Goal: Task Accomplishment & Management: Manage account settings

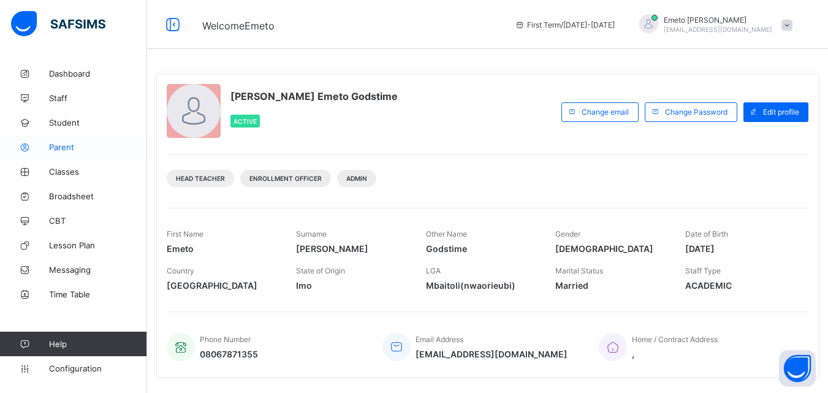
click at [56, 147] on span "Parent" at bounding box center [98, 147] width 98 height 10
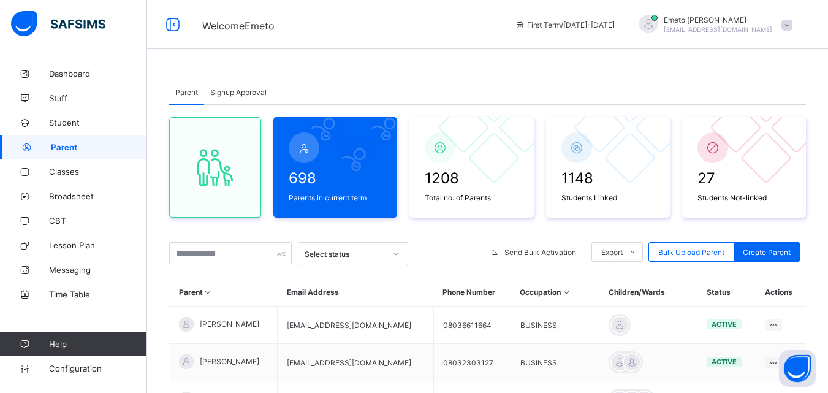
click at [223, 88] on span "Signup Approval" at bounding box center [238, 92] width 56 height 9
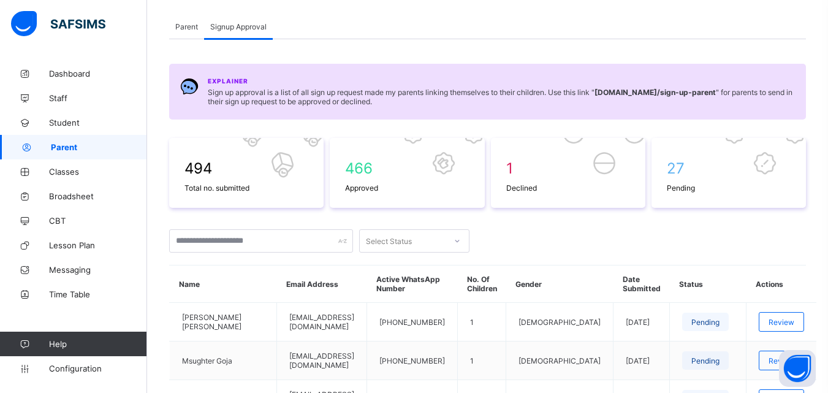
scroll to position [306, 0]
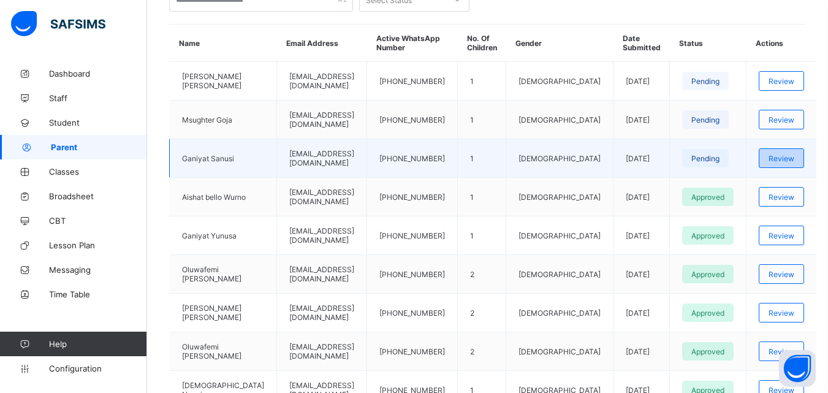
click at [795, 155] on div "Review" at bounding box center [781, 158] width 45 height 20
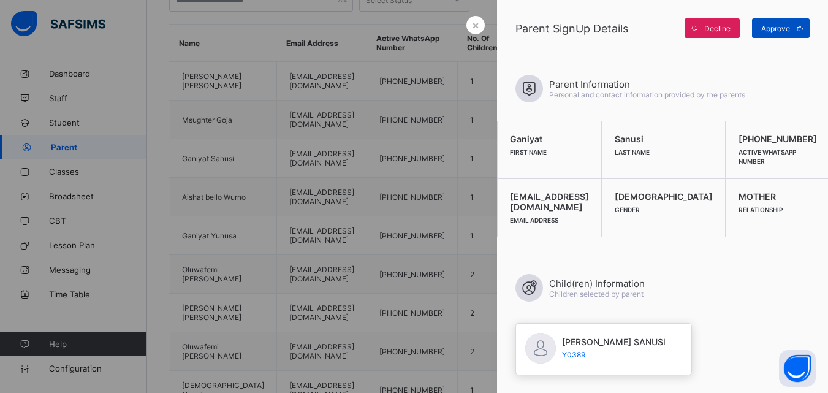
click at [782, 29] on span "Approve" at bounding box center [775, 28] width 29 height 9
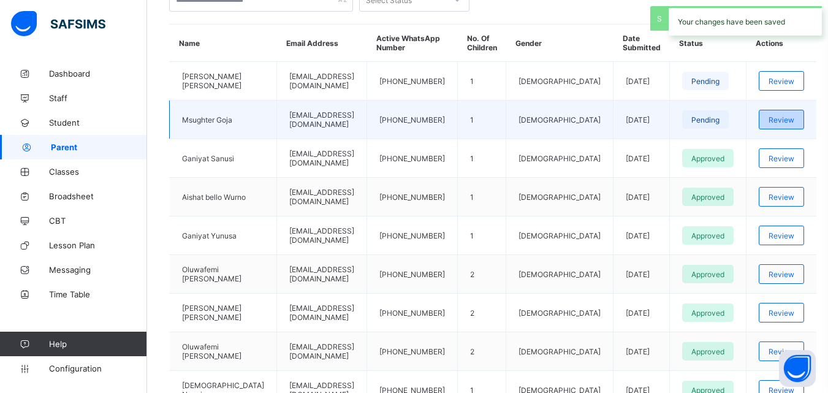
click at [778, 122] on span "Review" at bounding box center [781, 119] width 26 height 9
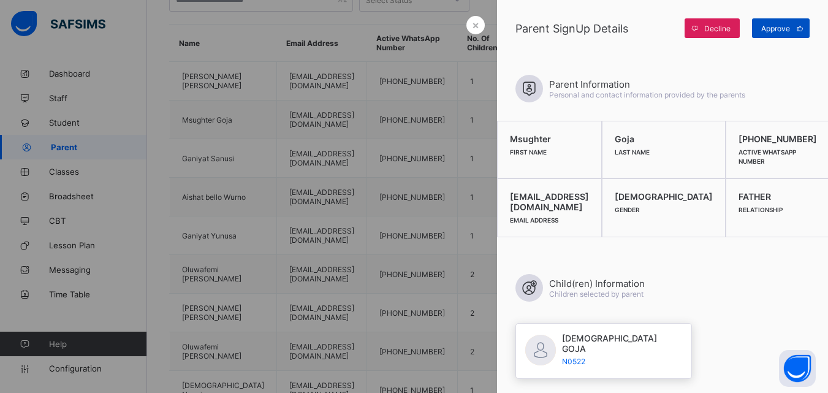
click at [773, 26] on span "Approve" at bounding box center [775, 28] width 29 height 9
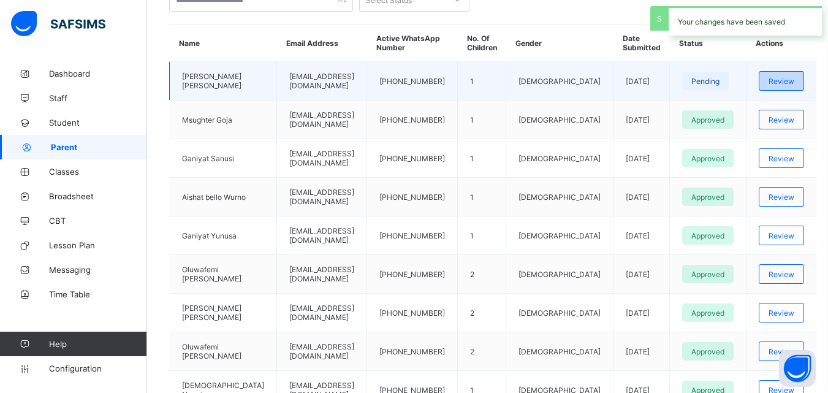
click at [776, 84] on span "Review" at bounding box center [781, 81] width 26 height 9
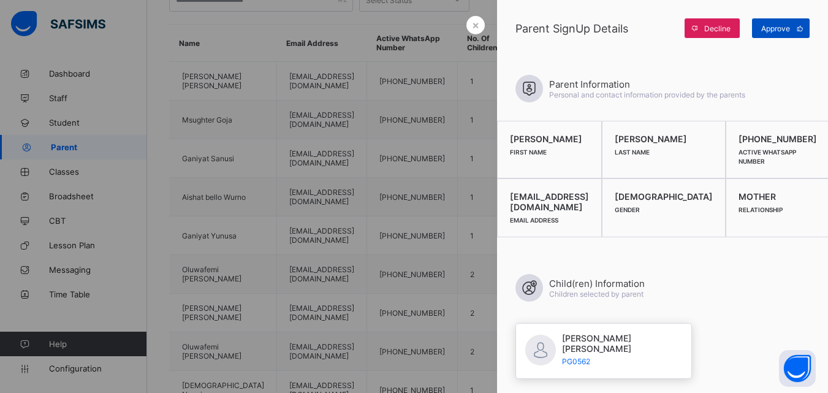
click at [777, 31] on span "Approve" at bounding box center [775, 28] width 29 height 9
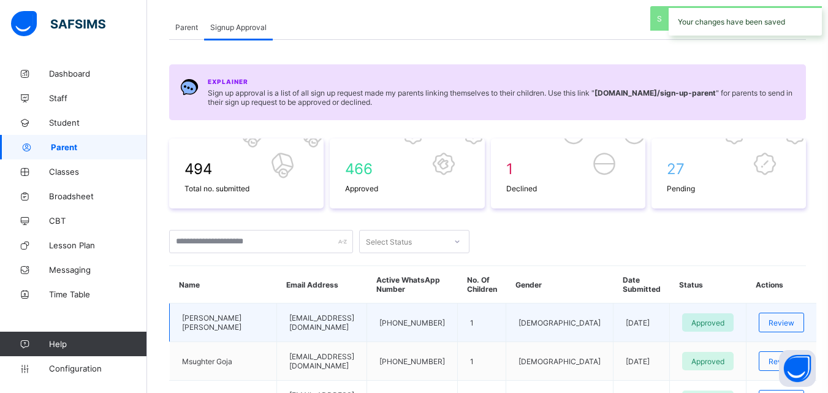
scroll to position [61, 0]
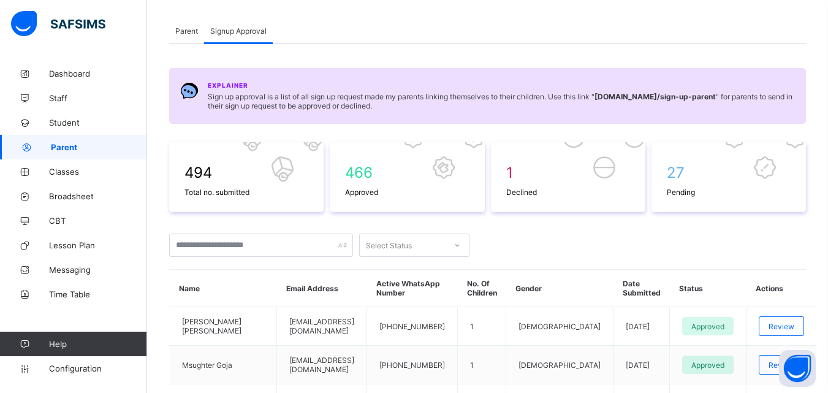
click at [183, 29] on span "Parent" at bounding box center [186, 30] width 23 height 9
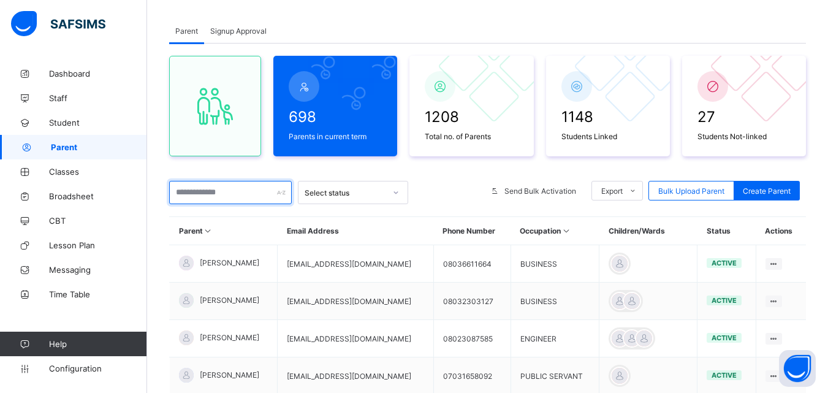
click at [210, 188] on input "text" at bounding box center [230, 192] width 123 height 23
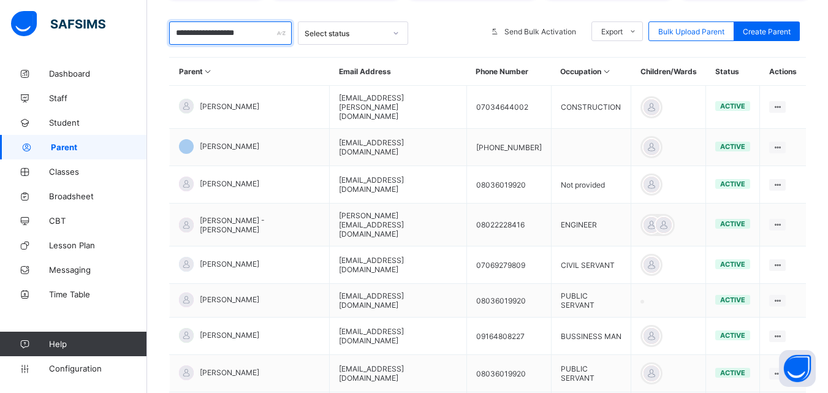
scroll to position [0, 0]
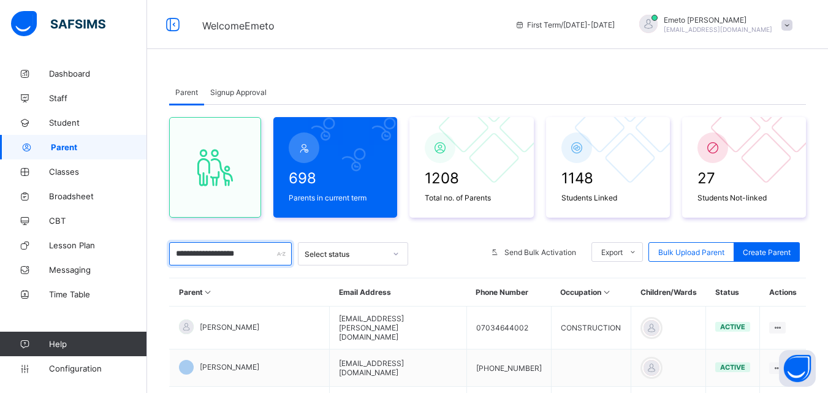
type input "**********"
click at [256, 89] on span "Signup Approval" at bounding box center [238, 92] width 56 height 9
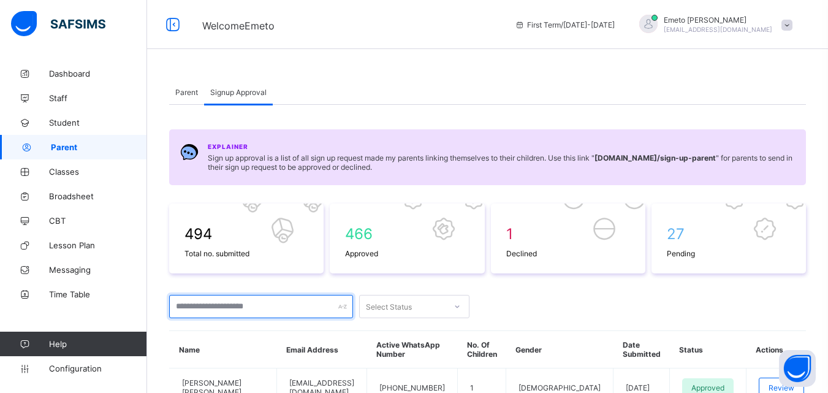
click at [211, 311] on input "text" at bounding box center [261, 306] width 184 height 23
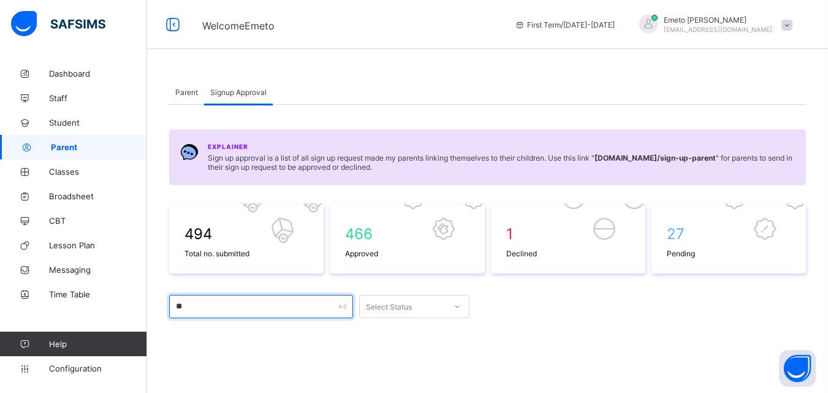
type input "*"
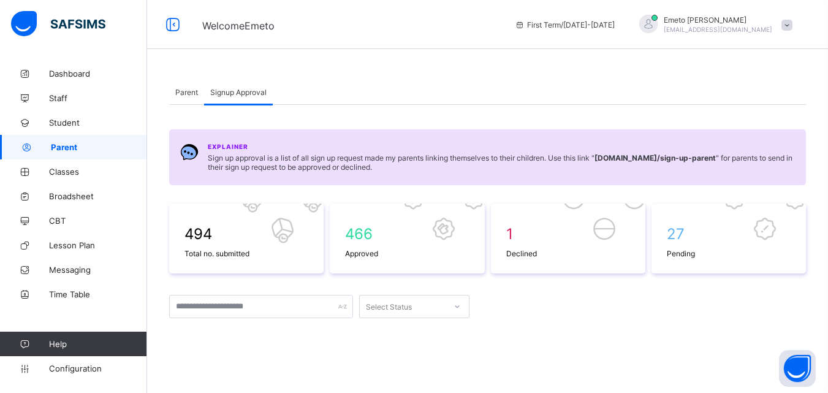
click at [189, 91] on span "Parent" at bounding box center [186, 92] width 23 height 9
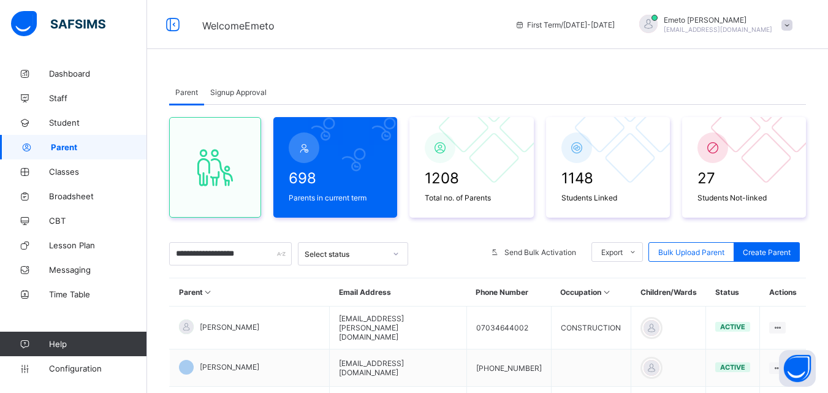
click at [245, 91] on span "Signup Approval" at bounding box center [238, 92] width 56 height 9
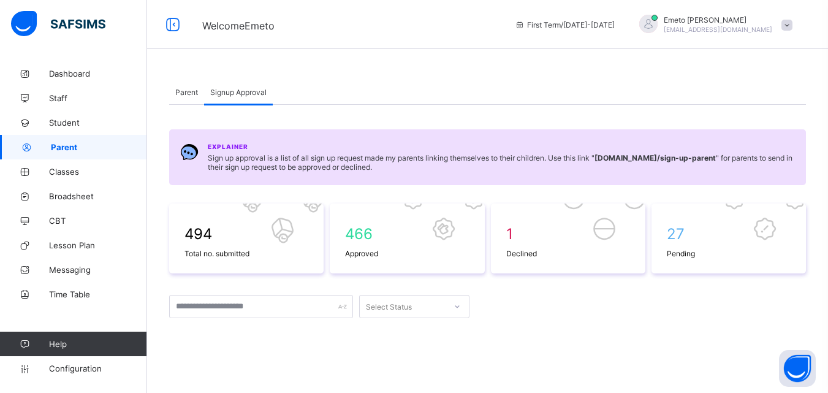
click at [245, 91] on span "Signup Approval" at bounding box center [238, 92] width 56 height 9
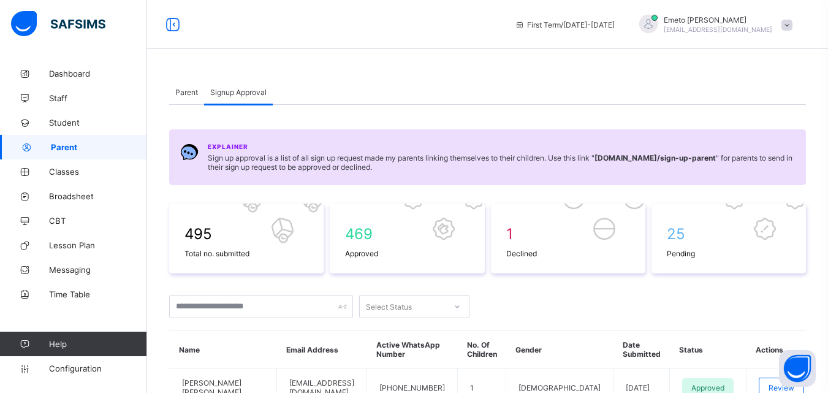
click at [188, 93] on span "Parent" at bounding box center [186, 92] width 23 height 9
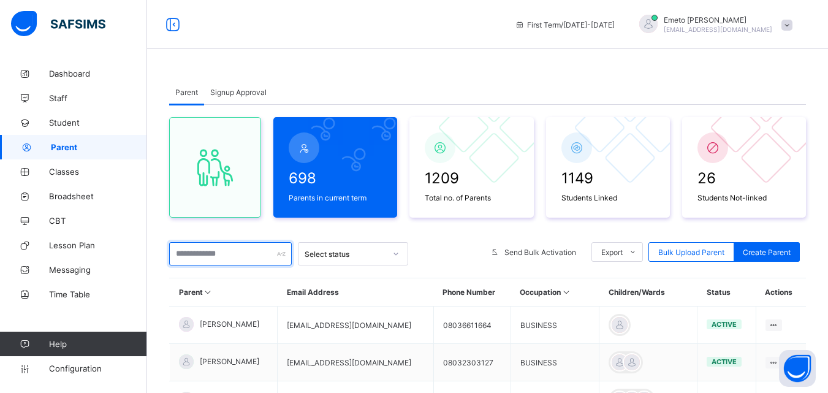
click at [229, 257] on input "text" at bounding box center [230, 253] width 123 height 23
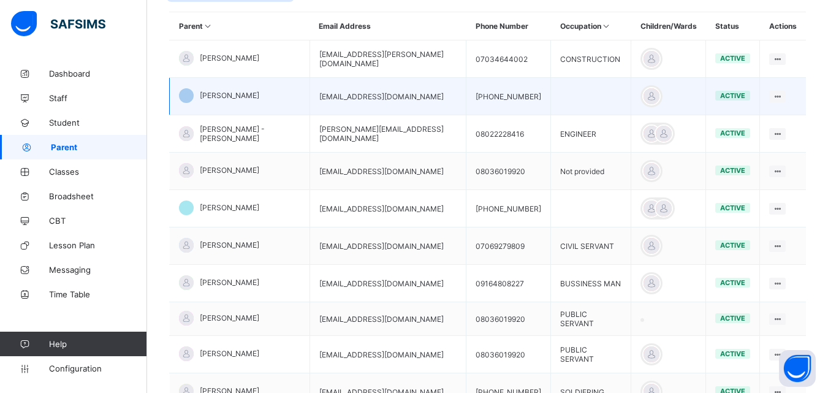
scroll to position [306, 0]
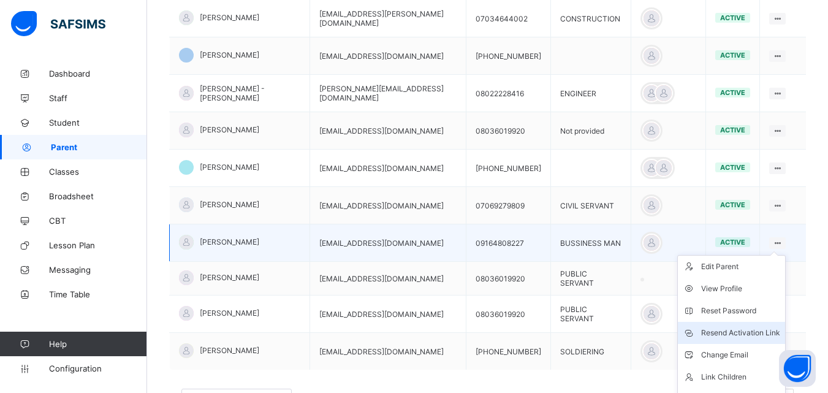
type input "**********"
click at [749, 333] on div "Resend Activation Link" at bounding box center [740, 333] width 79 height 12
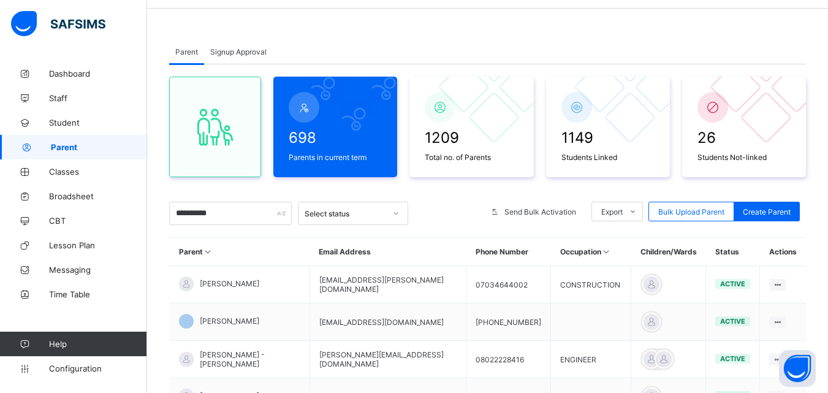
scroll to position [14, 0]
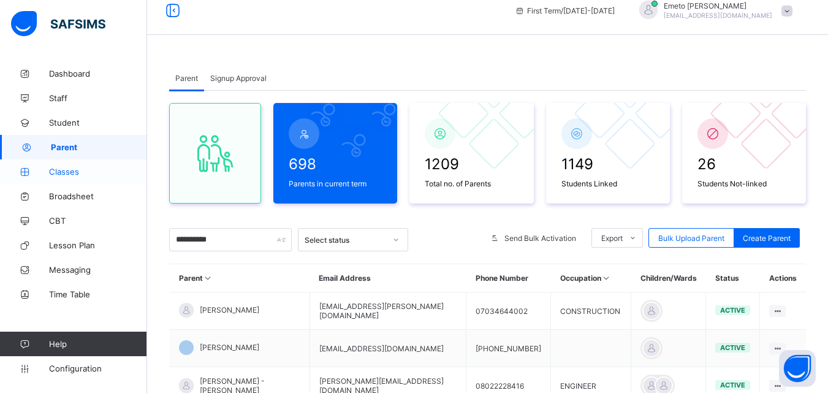
click at [69, 172] on span "Classes" at bounding box center [98, 172] width 98 height 10
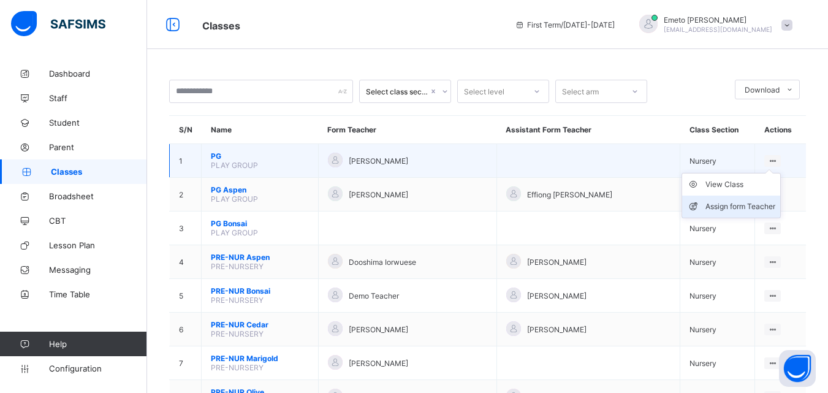
click at [743, 201] on div "Assign form Teacher" at bounding box center [740, 206] width 70 height 12
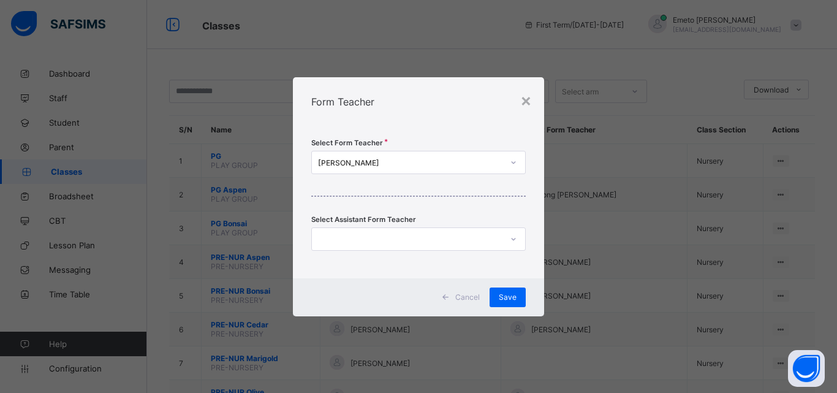
click at [510, 159] on icon at bounding box center [513, 162] width 7 height 12
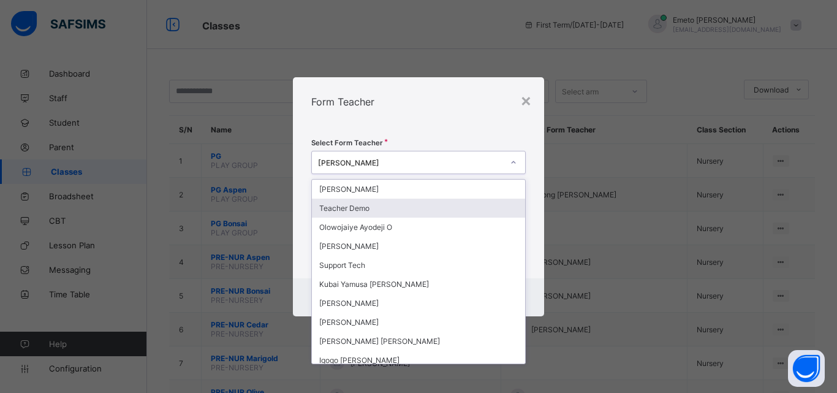
click at [372, 204] on div "Teacher Demo" at bounding box center [418, 208] width 213 height 19
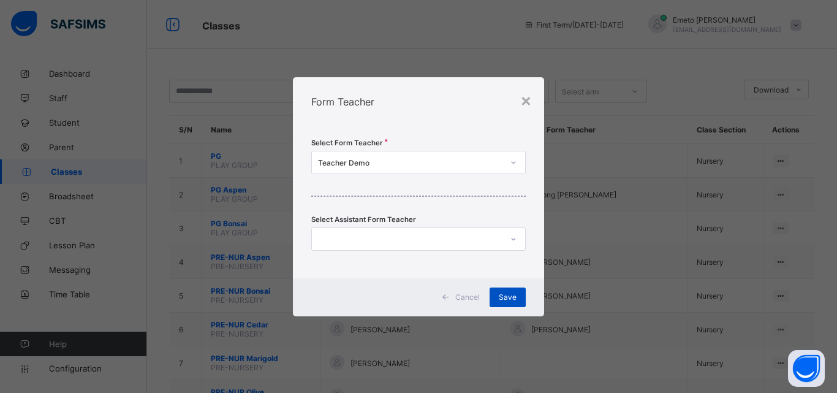
click at [507, 290] on div "Save" at bounding box center [508, 297] width 36 height 20
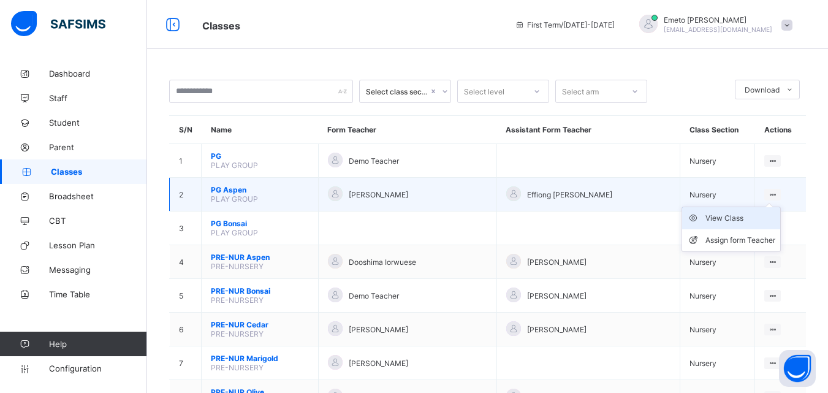
click at [727, 216] on div "View Class" at bounding box center [740, 218] width 70 height 12
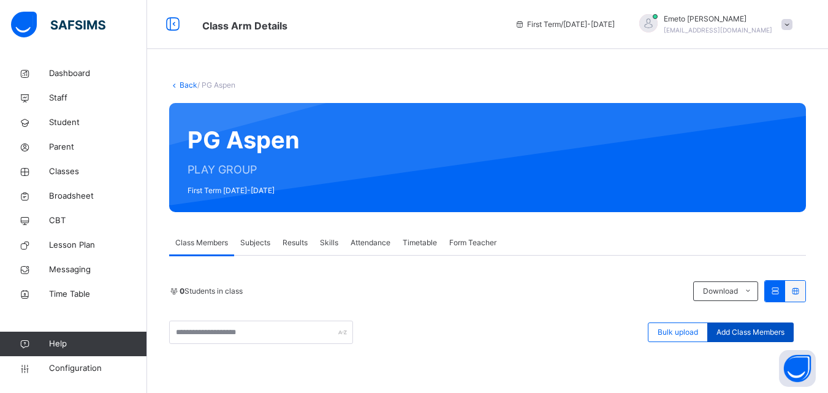
click at [733, 330] on span "Add Class Members" at bounding box center [750, 332] width 68 height 11
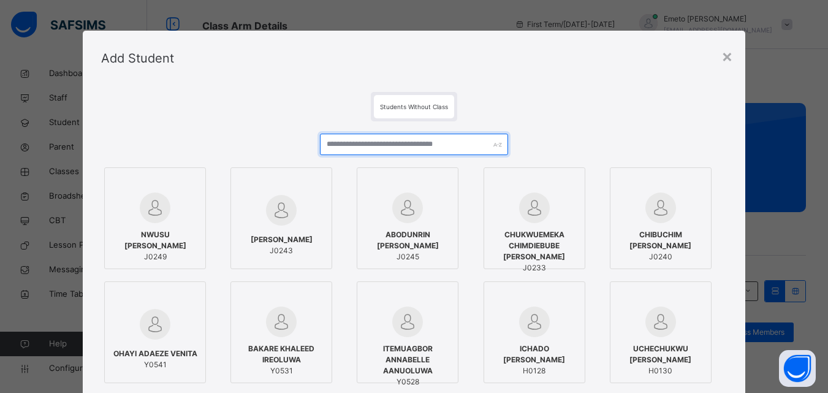
click at [405, 145] on input "text" at bounding box center [414, 144] width 188 height 21
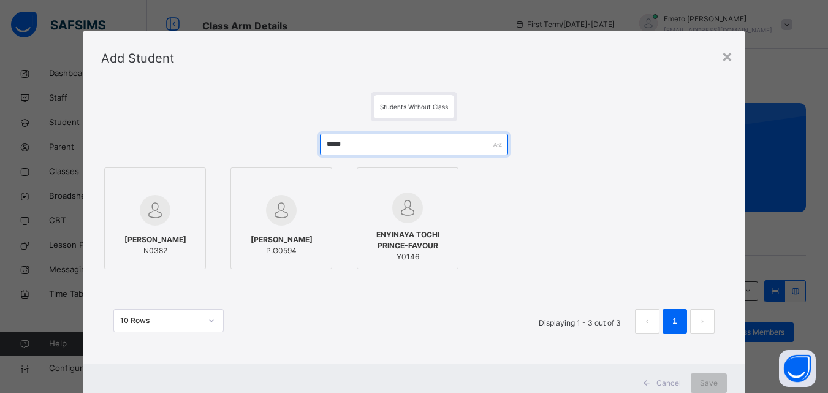
type input "*****"
click at [266, 221] on img at bounding box center [281, 210] width 31 height 31
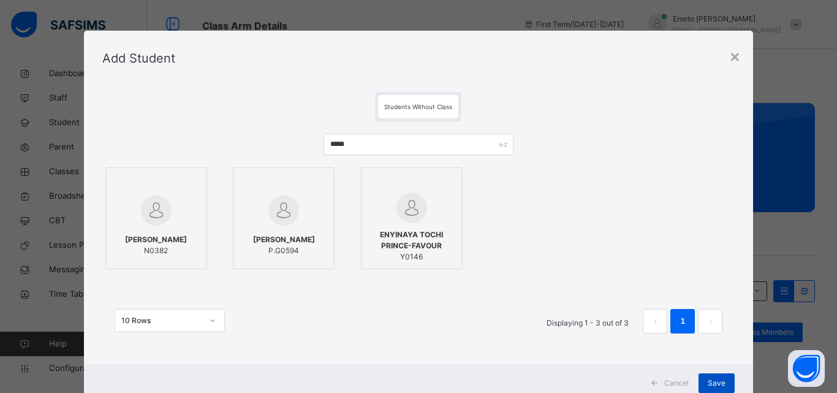
click at [718, 380] on span "Save" at bounding box center [717, 383] width 18 height 11
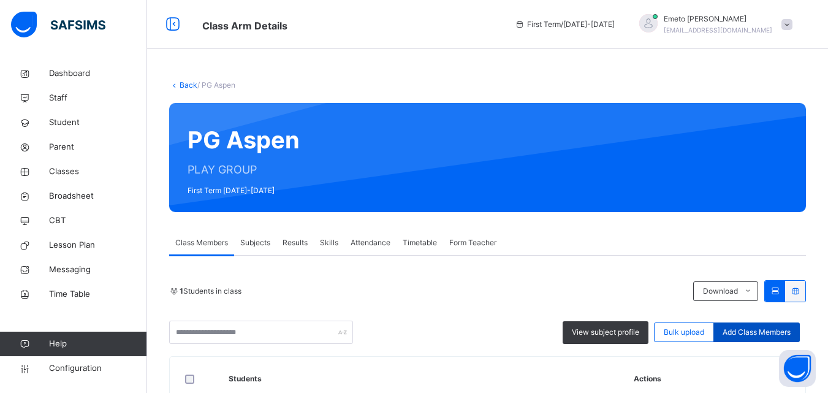
click at [765, 333] on span "Add Class Members" at bounding box center [757, 332] width 68 height 11
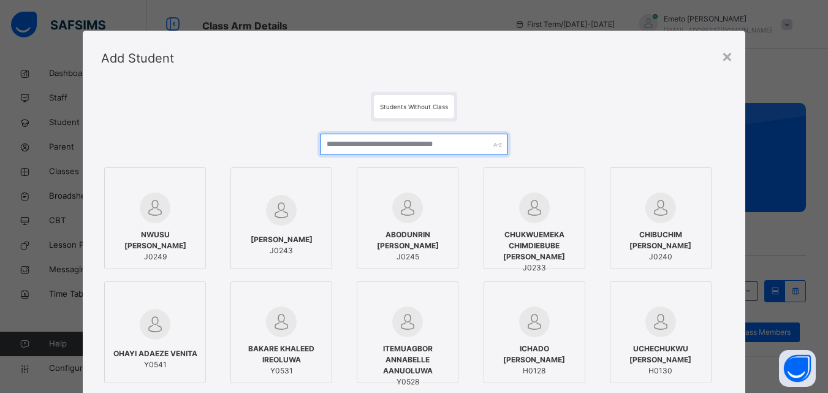
click at [371, 146] on input "text" at bounding box center [414, 144] width 188 height 21
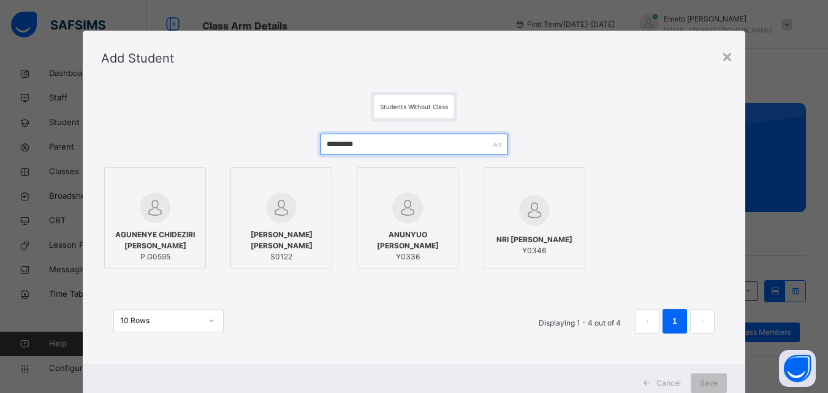
type input "*********"
click at [164, 223] on div "AGUNENYE CHIDEZIRI ARIANA P.G0595" at bounding box center [155, 245] width 88 height 45
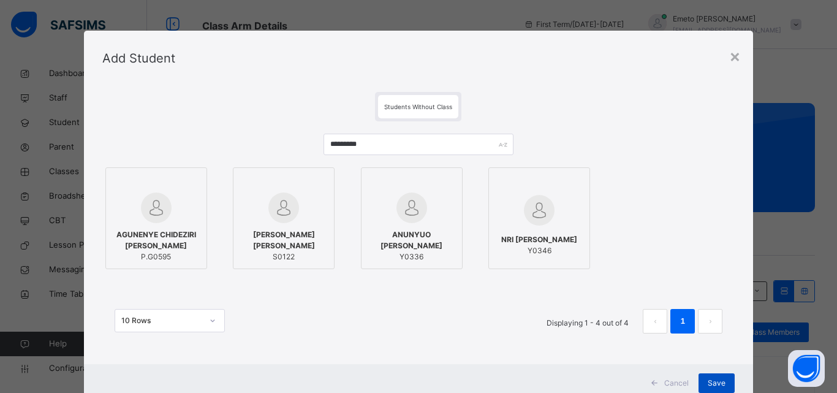
click at [712, 384] on span "Save" at bounding box center [717, 383] width 18 height 11
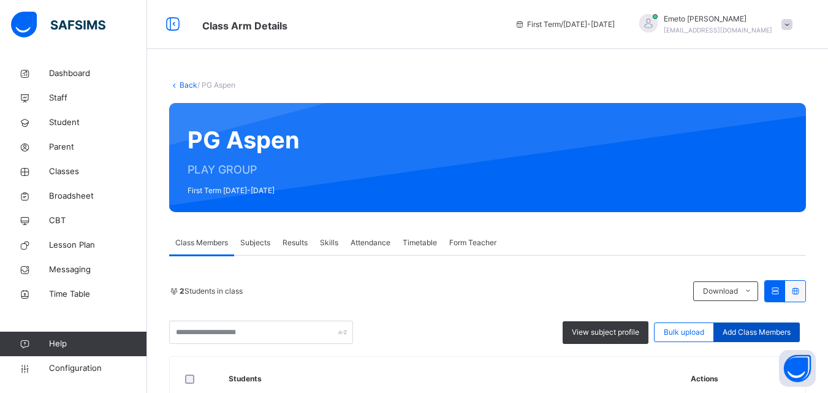
click at [751, 331] on span "Add Class Members" at bounding box center [757, 332] width 68 height 11
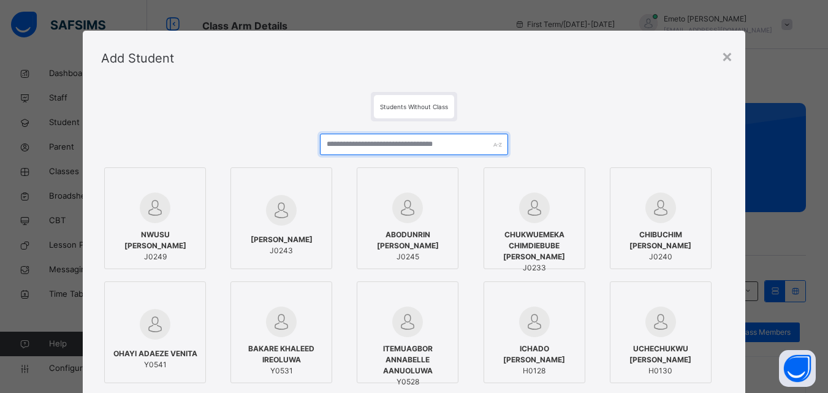
click at [393, 145] on input "text" at bounding box center [414, 144] width 188 height 21
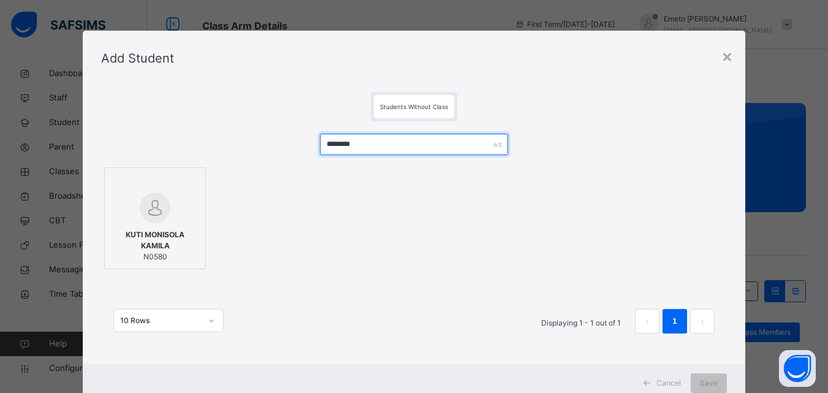
type input "********"
click at [122, 224] on div "KUTI MONISOLA KAMILA N0580" at bounding box center [155, 245] width 88 height 45
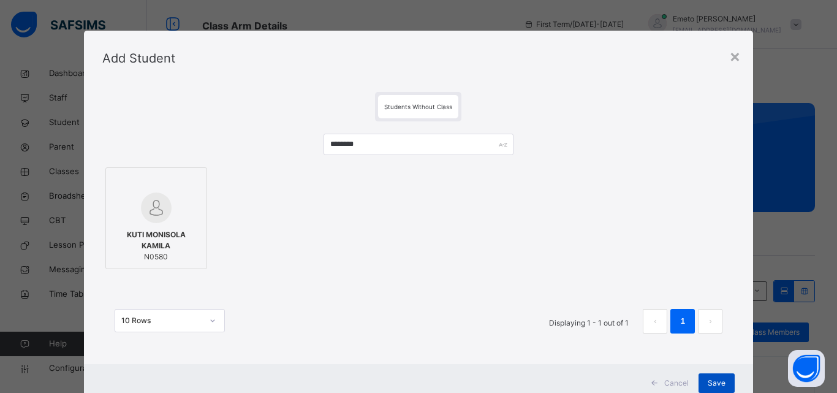
click at [718, 384] on span "Save" at bounding box center [717, 383] width 18 height 11
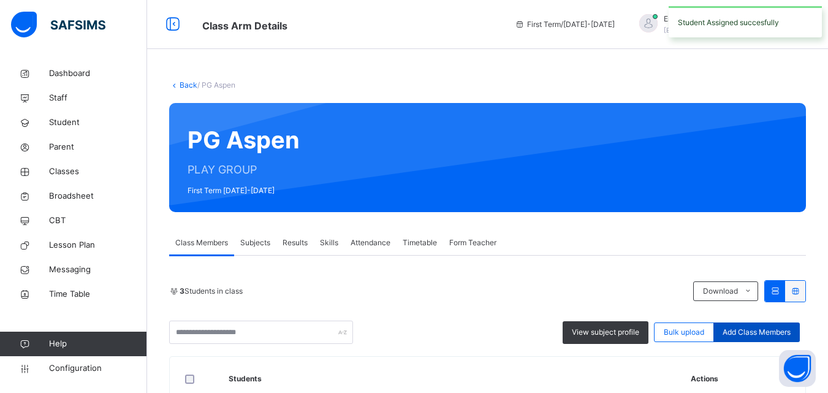
click at [762, 330] on span "Add Class Members" at bounding box center [757, 332] width 68 height 11
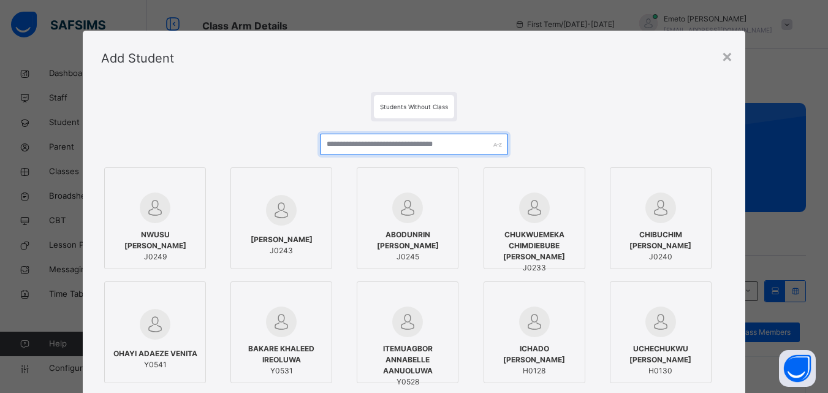
click at [403, 146] on input "text" at bounding box center [414, 144] width 188 height 21
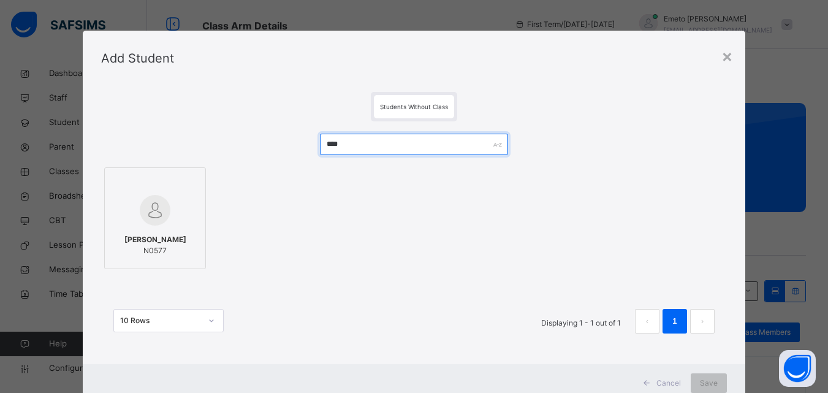
type input "****"
click at [118, 228] on div "BRAIMA GIAN OSHIONHE N0577" at bounding box center [155, 245] width 88 height 34
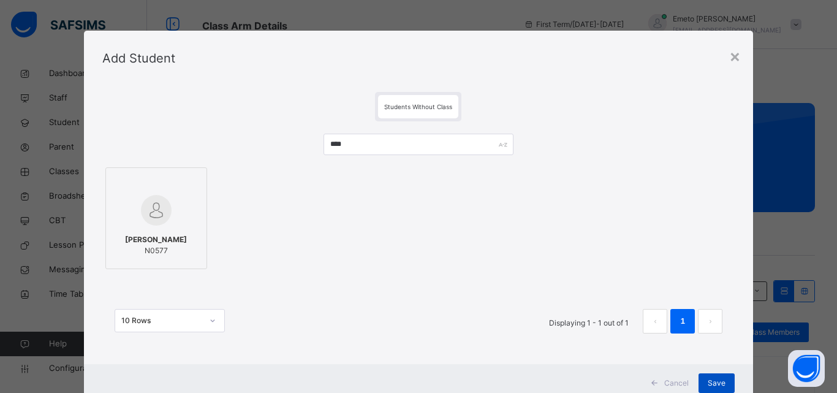
click at [715, 380] on span "Save" at bounding box center [717, 383] width 18 height 11
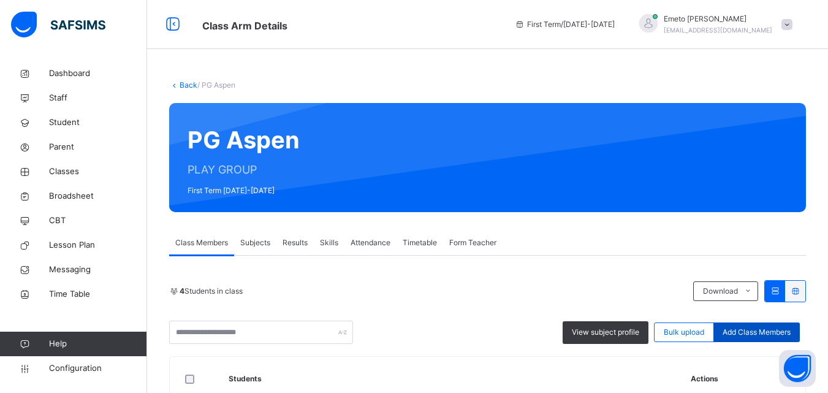
click at [740, 332] on span "Add Class Members" at bounding box center [757, 332] width 68 height 11
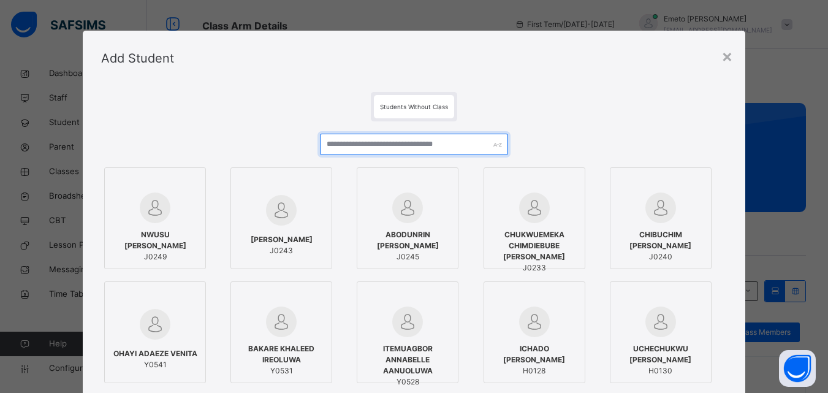
click at [356, 145] on input "text" at bounding box center [414, 144] width 188 height 21
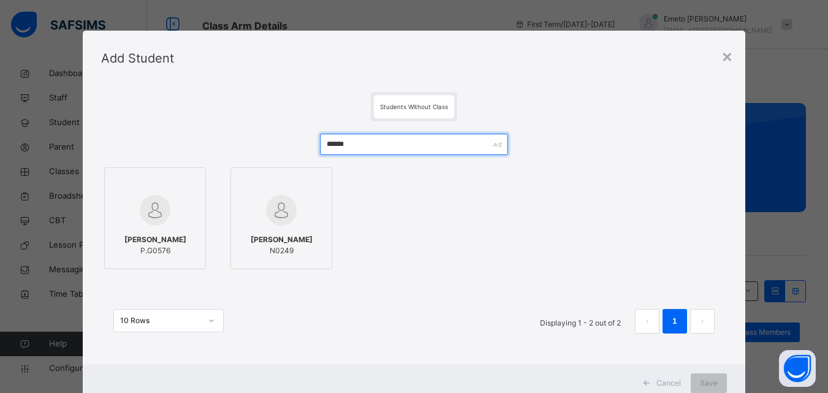
type input "******"
click at [161, 235] on span "BAKARE NADINE OREOLUWA" at bounding box center [155, 239] width 62 height 11
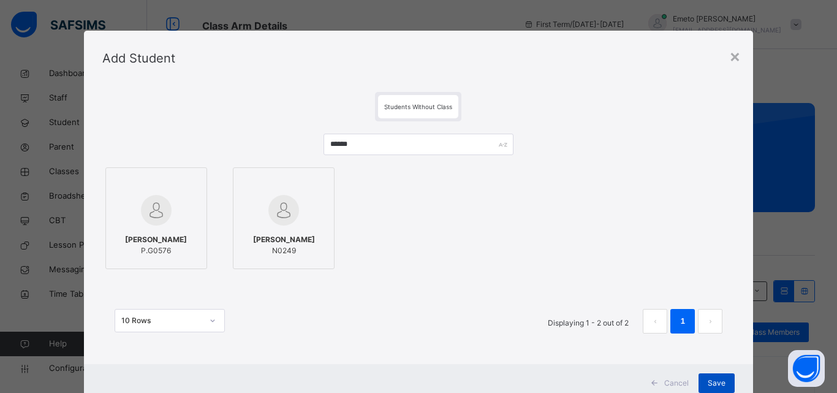
click at [708, 379] on span "Save" at bounding box center [717, 383] width 18 height 11
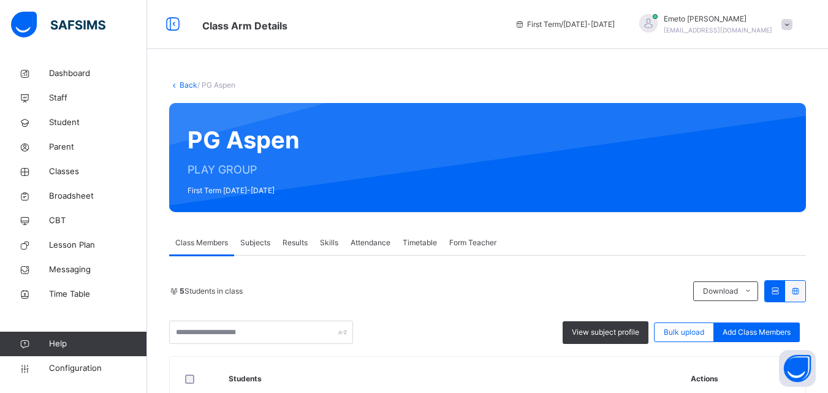
click at [156, 64] on div "Back / PG Aspen PG Aspen PLAY GROUP First Term 2025-2026 Class Members Subjects…" at bounding box center [487, 367] width 681 height 613
click at [188, 85] on link "Back" at bounding box center [189, 84] width 18 height 9
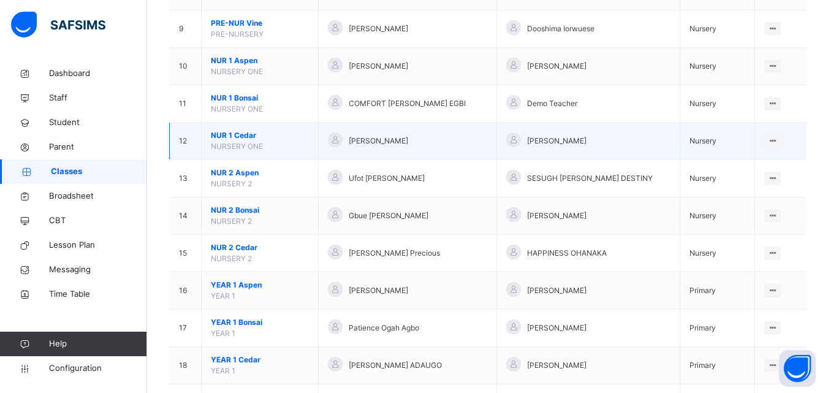
scroll to position [552, 0]
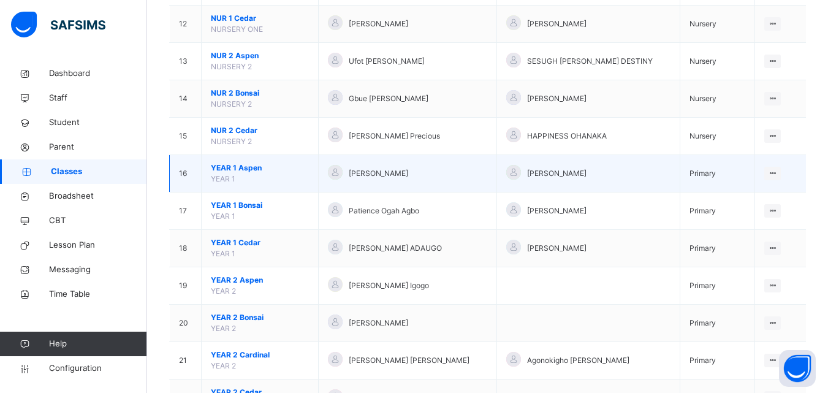
click at [235, 166] on span "YEAR 1 Aspen" at bounding box center [260, 167] width 98 height 11
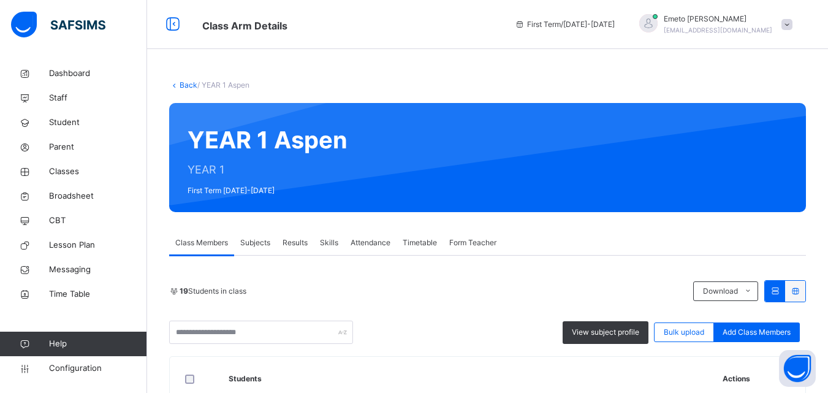
click at [181, 83] on link "Back" at bounding box center [189, 84] width 18 height 9
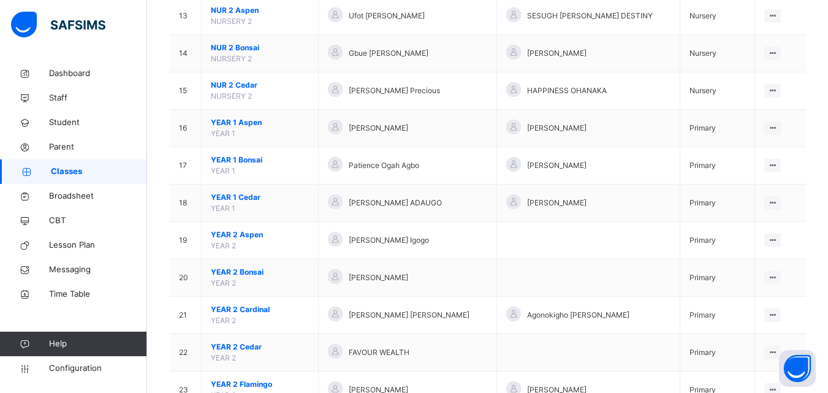
scroll to position [613, 0]
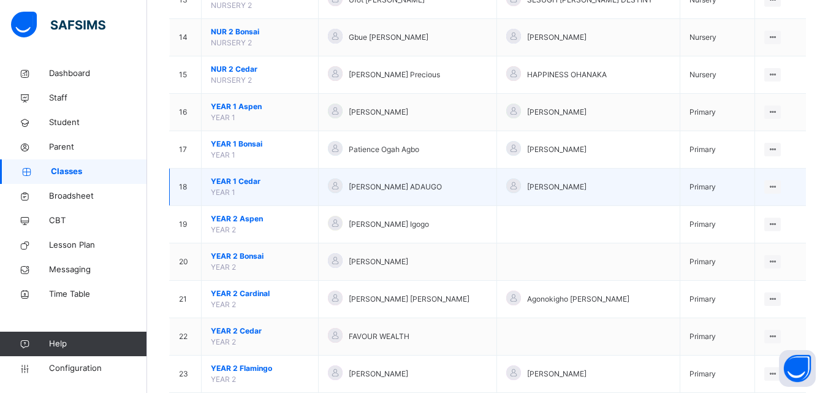
click at [224, 178] on span "YEAR 1 Cedar" at bounding box center [260, 181] width 98 height 11
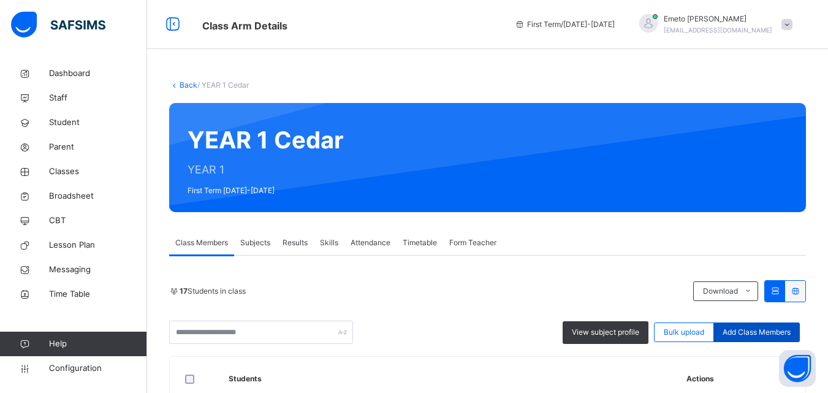
click at [757, 331] on span "Add Class Members" at bounding box center [757, 332] width 68 height 11
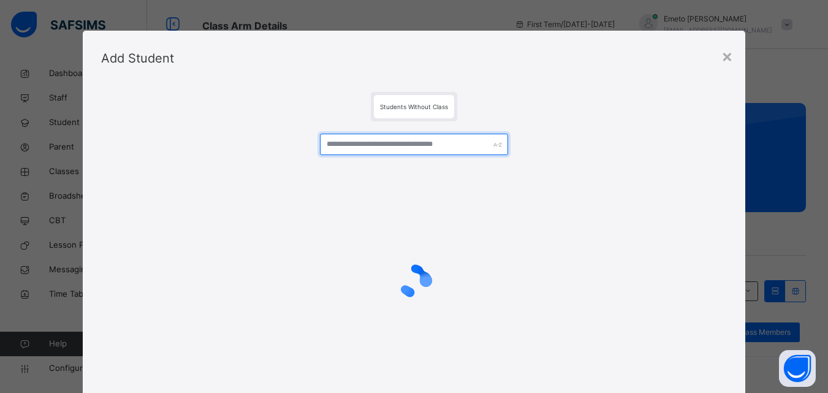
click at [372, 141] on input "text" at bounding box center [414, 144] width 188 height 21
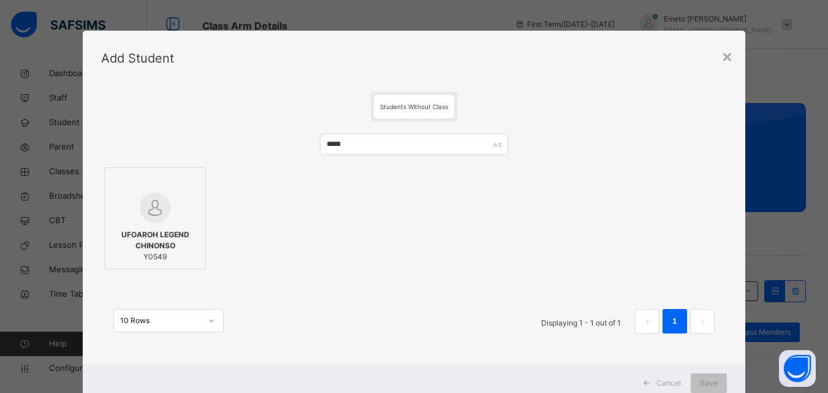
click at [157, 241] on span "UFOAROH LEGEND CHINONSO" at bounding box center [155, 240] width 88 height 22
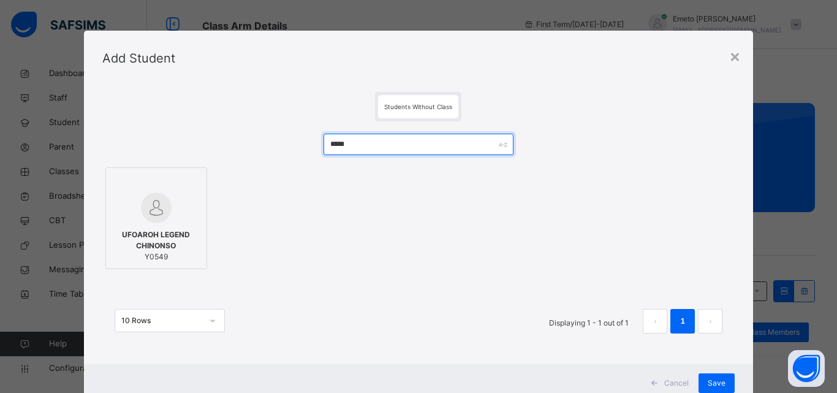
click at [406, 147] on input "*****" at bounding box center [419, 144] width 190 height 21
type input "*"
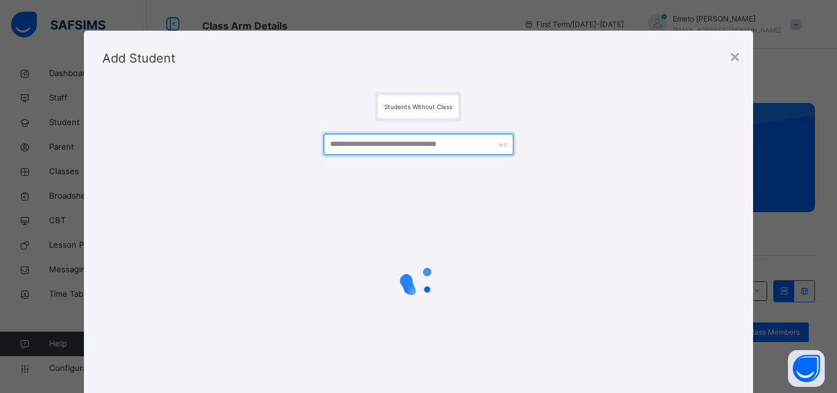
type input "*"
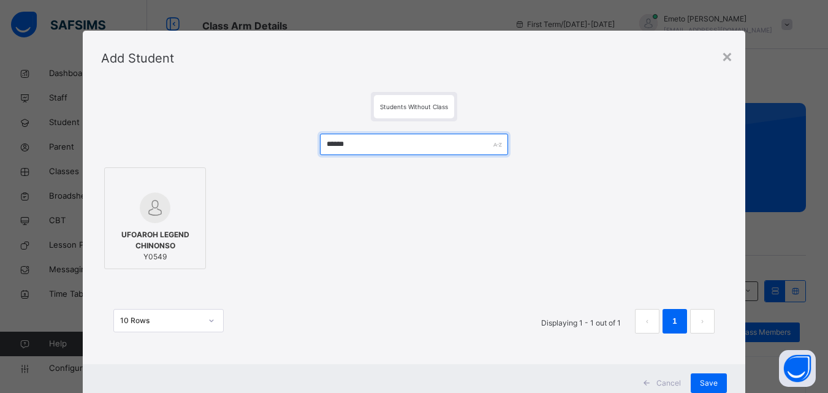
type input "******"
click at [162, 221] on img at bounding box center [155, 207] width 31 height 31
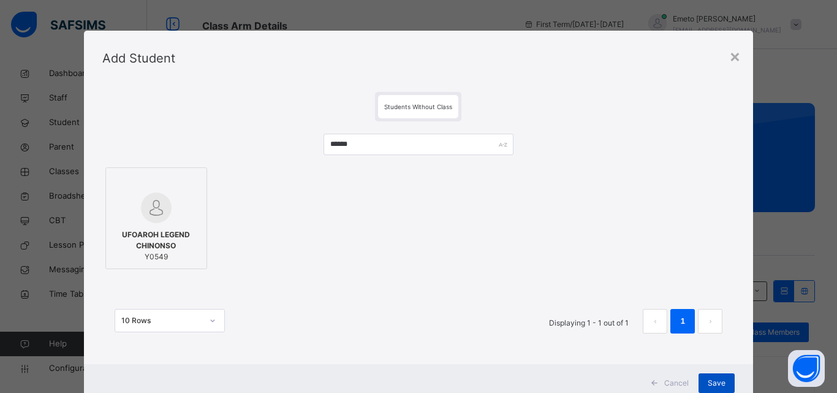
click at [714, 383] on span "Save" at bounding box center [717, 383] width 18 height 11
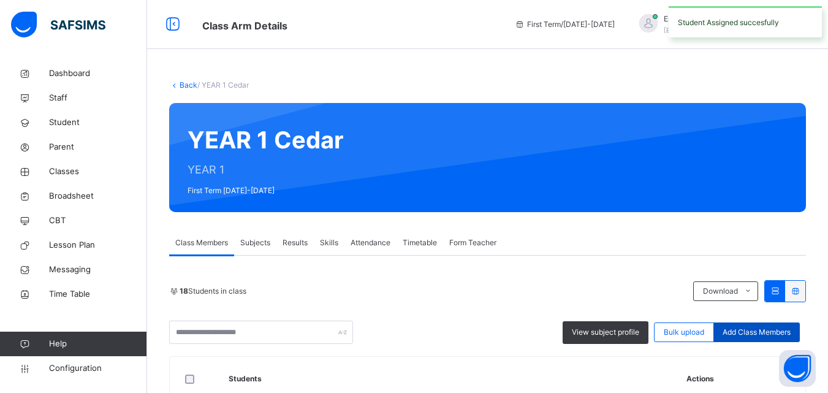
click at [762, 331] on span "Add Class Members" at bounding box center [757, 332] width 68 height 11
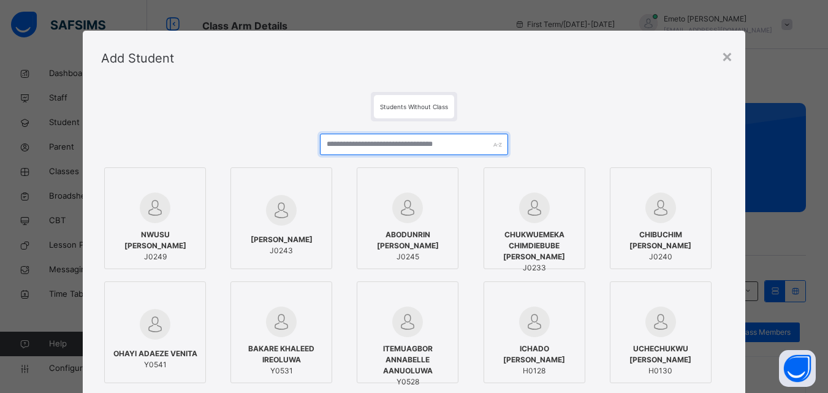
click at [336, 142] on input "text" at bounding box center [414, 144] width 188 height 21
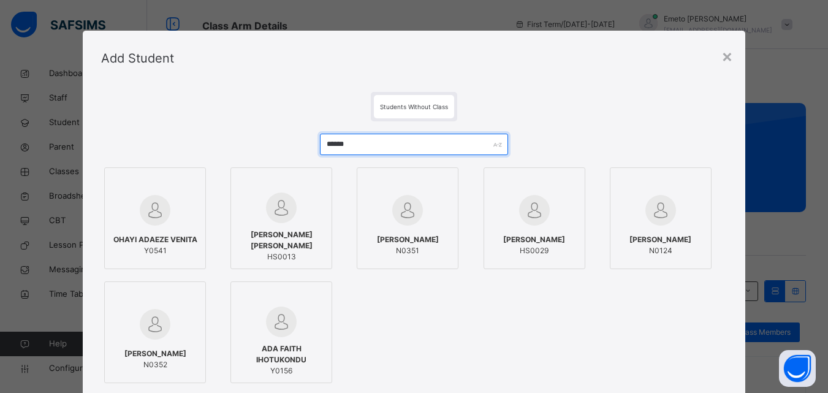
type input "******"
click at [172, 245] on span "Y0541" at bounding box center [155, 250] width 84 height 11
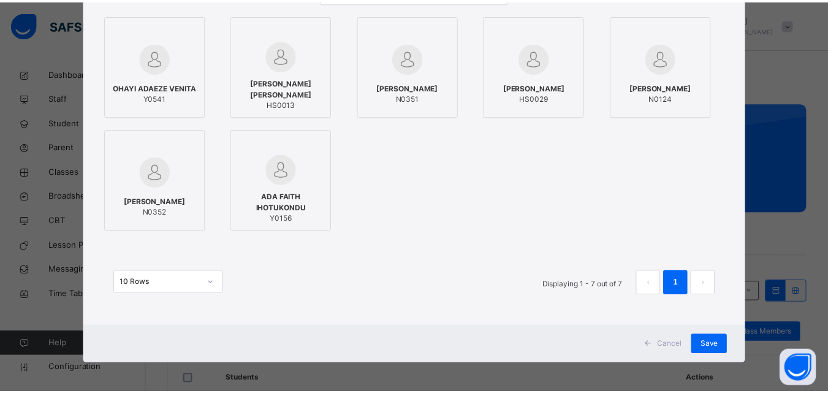
scroll to position [154, 0]
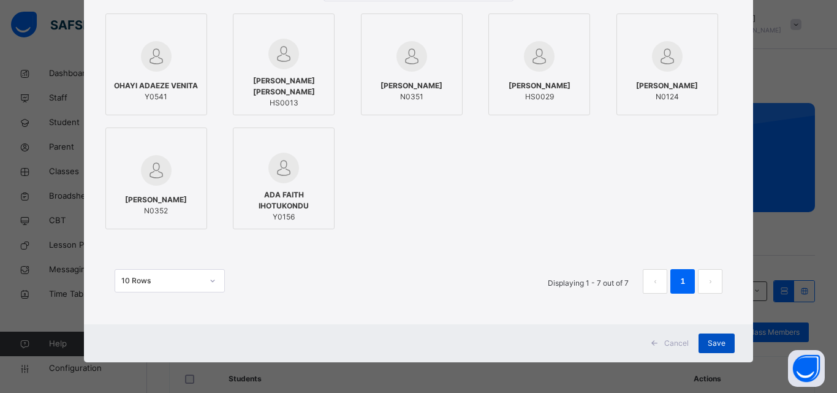
click at [712, 343] on span "Save" at bounding box center [717, 343] width 18 height 11
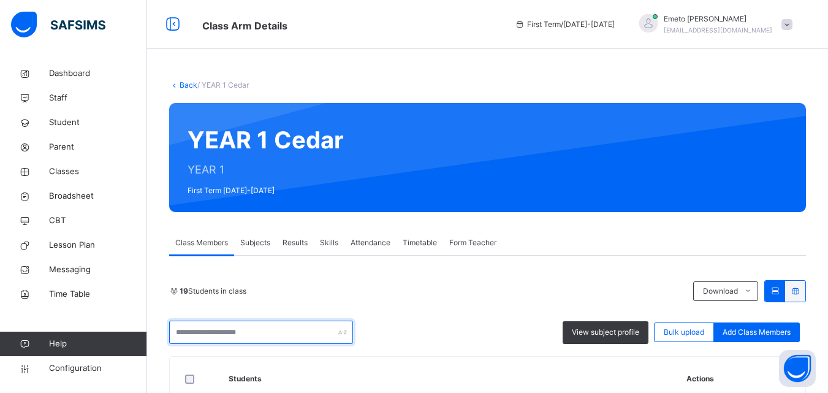
click at [198, 332] on input "text" at bounding box center [261, 332] width 184 height 23
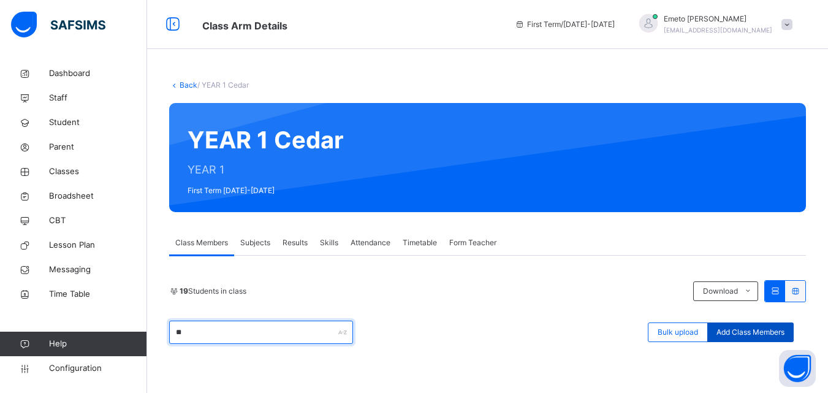
type input "*"
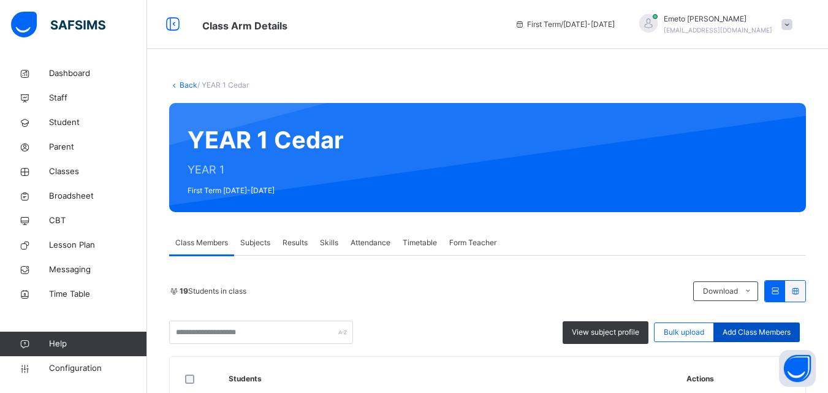
click at [759, 332] on span "Add Class Members" at bounding box center [757, 332] width 68 height 11
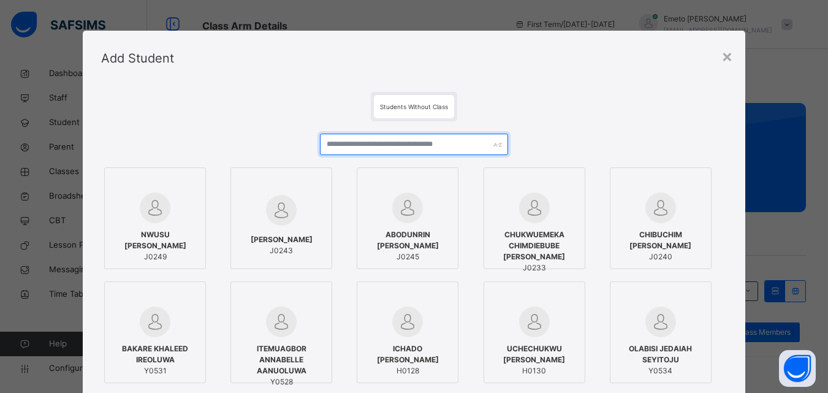
click at [385, 146] on input "text" at bounding box center [414, 144] width 188 height 21
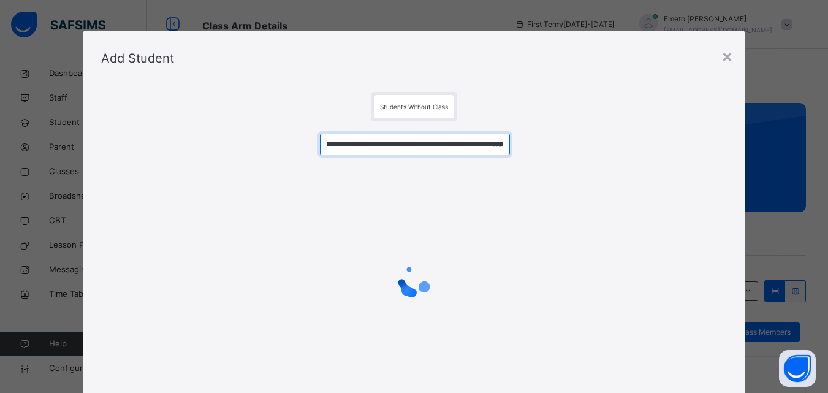
scroll to position [0, 1044]
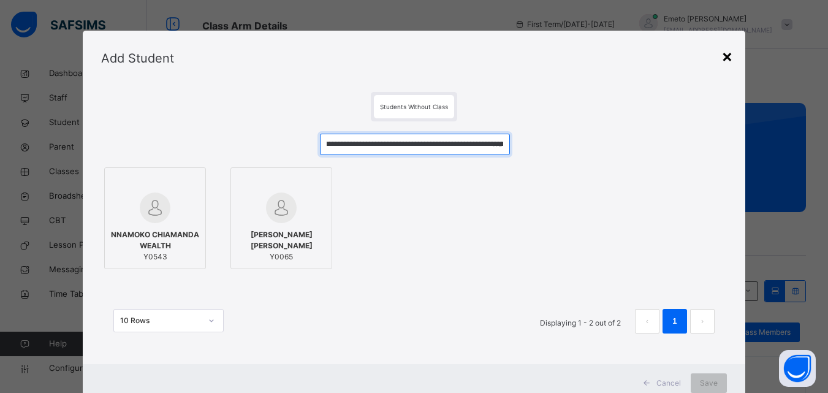
type input "*******"
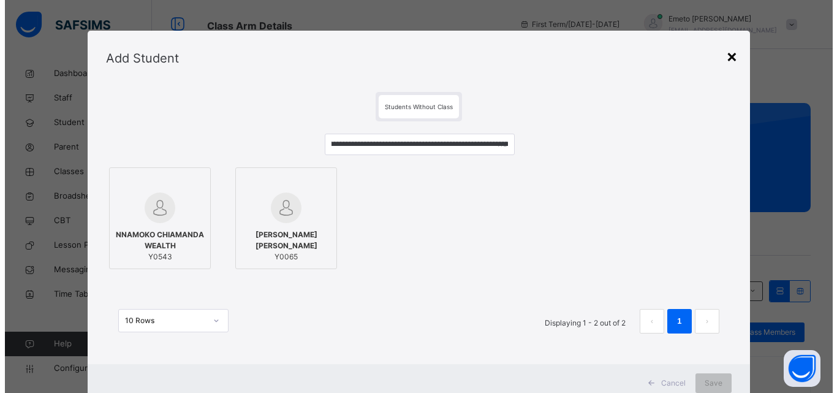
scroll to position [0, 0]
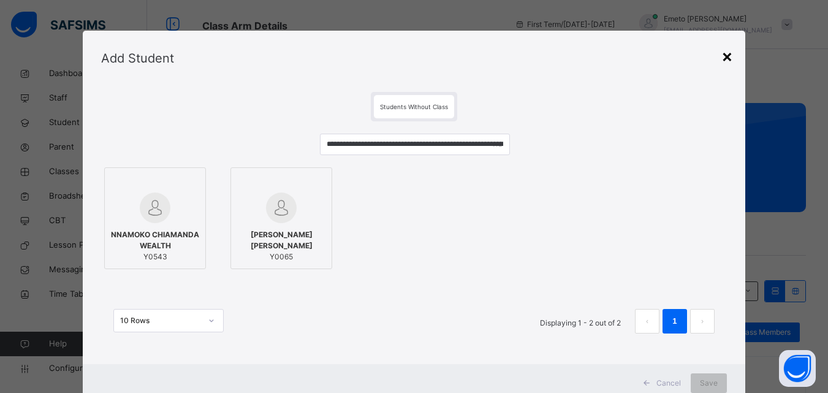
click at [727, 53] on div "×" at bounding box center [727, 56] width 12 height 26
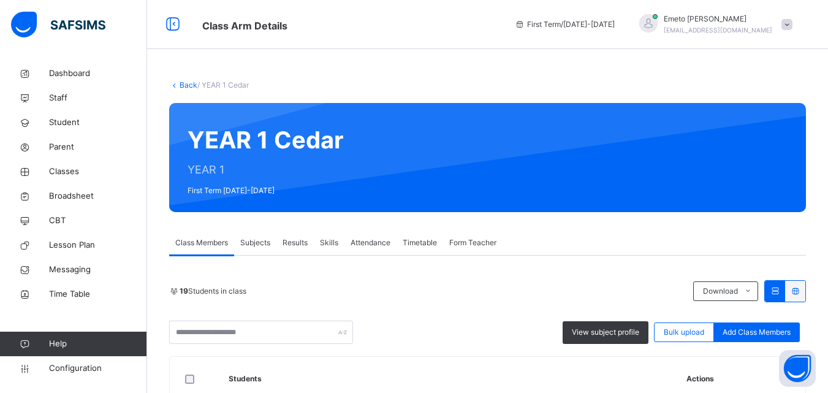
click at [180, 85] on link "Back" at bounding box center [189, 84] width 18 height 9
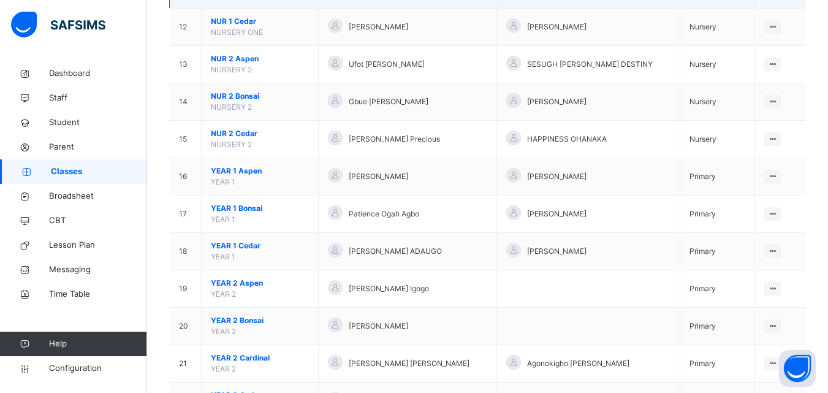
scroll to position [552, 0]
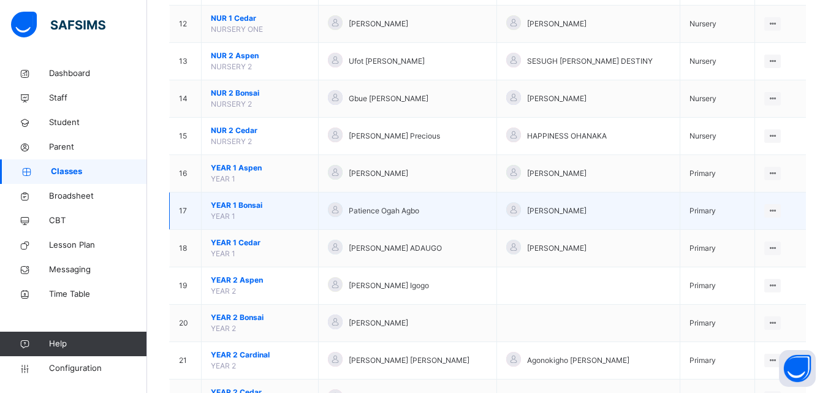
click at [240, 205] on span "YEAR 1 Bonsai" at bounding box center [260, 205] width 98 height 11
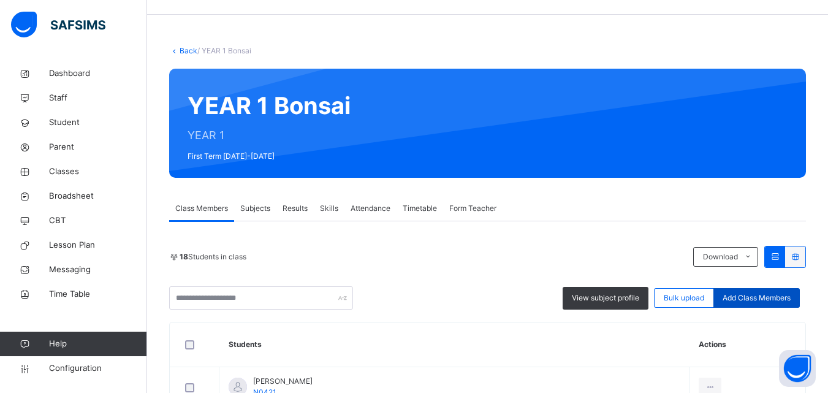
scroll to position [123, 0]
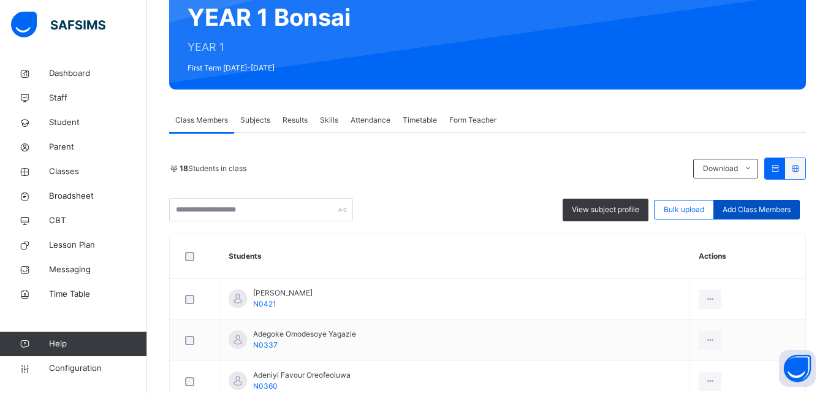
click at [769, 211] on span "Add Class Members" at bounding box center [757, 209] width 68 height 11
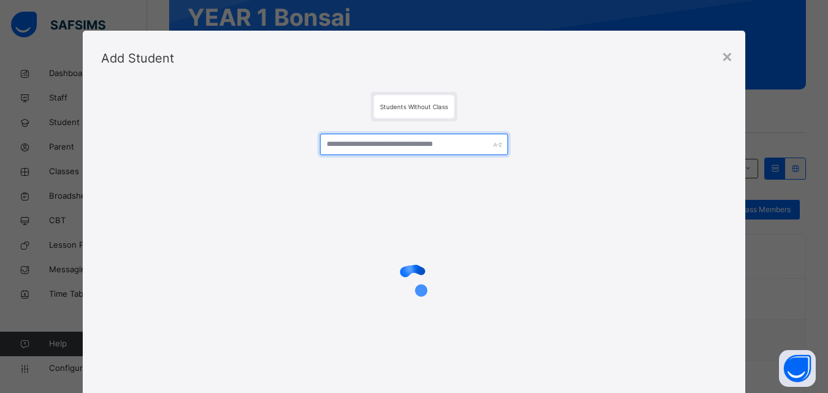
click at [355, 147] on input "text" at bounding box center [414, 144] width 188 height 21
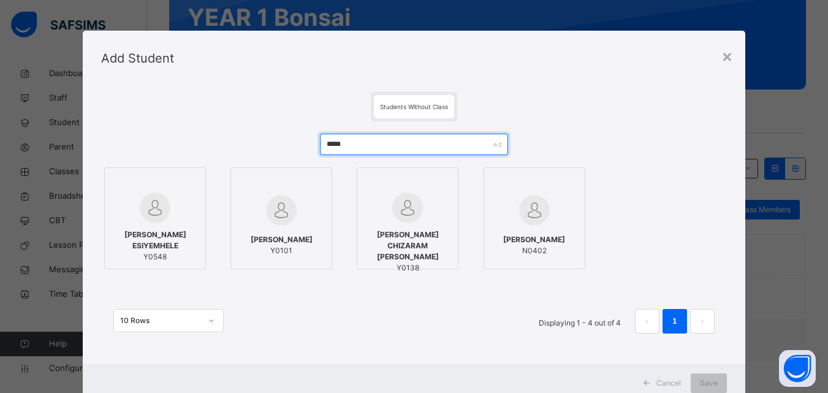
type input "*****"
click at [159, 231] on span "ILANI ELSIE ESIYEMHELE" at bounding box center [155, 240] width 88 height 22
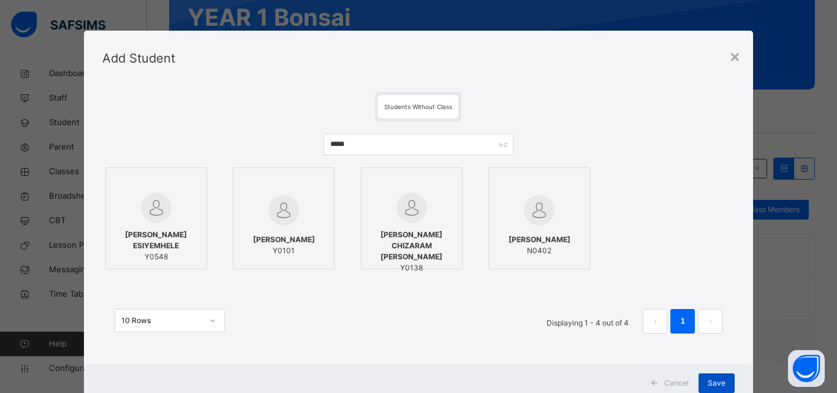
click at [718, 383] on span "Save" at bounding box center [717, 383] width 18 height 11
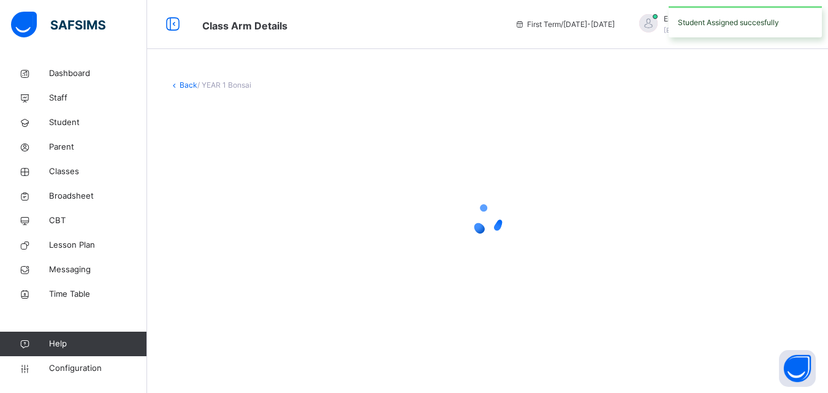
scroll to position [0, 0]
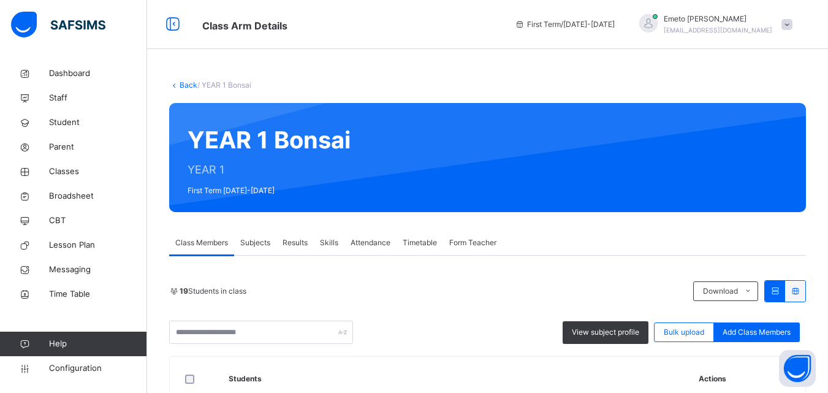
click at [768, 334] on span "Add Class Members" at bounding box center [757, 332] width 68 height 11
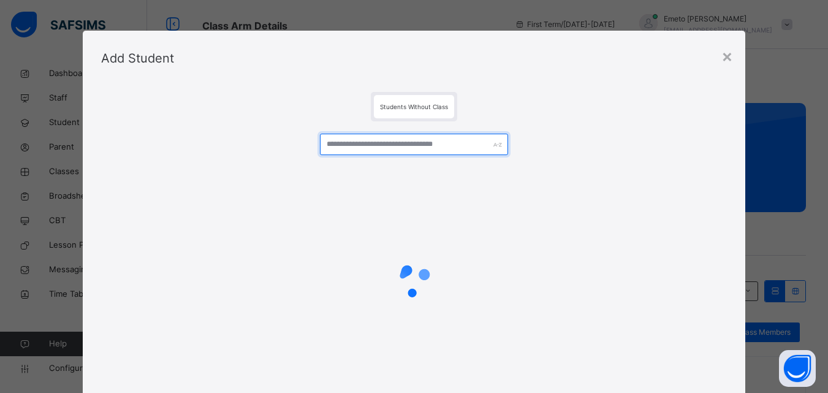
click at [373, 146] on input "text" at bounding box center [414, 144] width 188 height 21
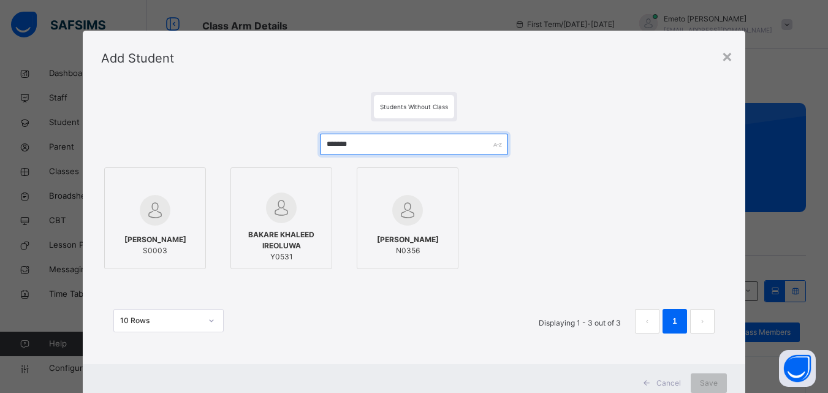
type input "*******"
click at [279, 238] on span "BAKARE KHALEED IREOLUWA" at bounding box center [281, 240] width 88 height 22
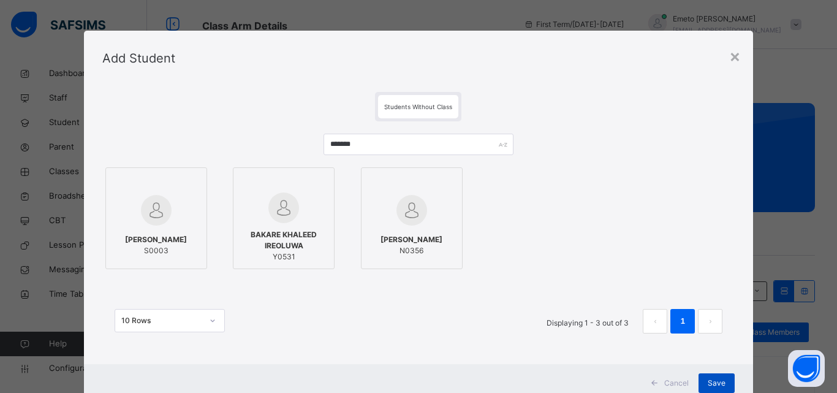
click at [715, 379] on span "Save" at bounding box center [717, 383] width 18 height 11
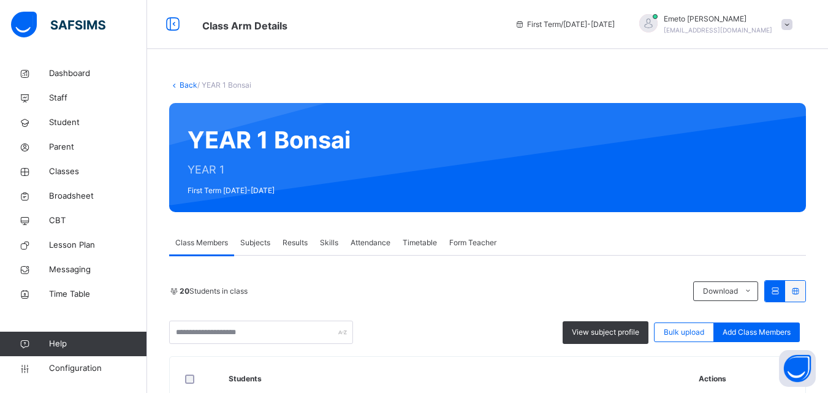
click at [188, 83] on link "Back" at bounding box center [189, 84] width 18 height 9
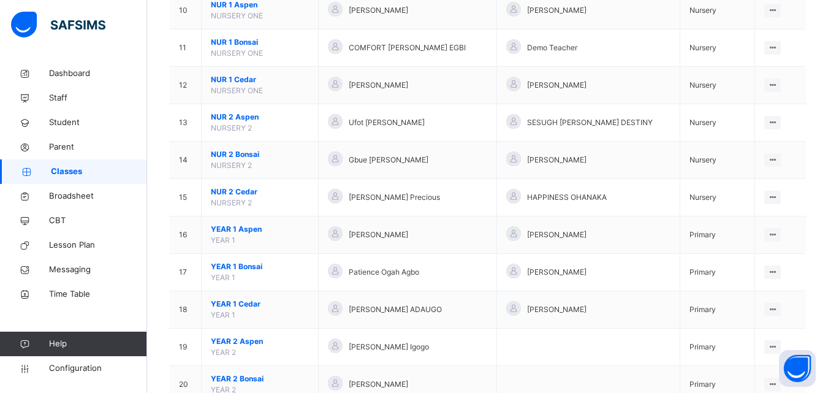
scroll to position [552, 0]
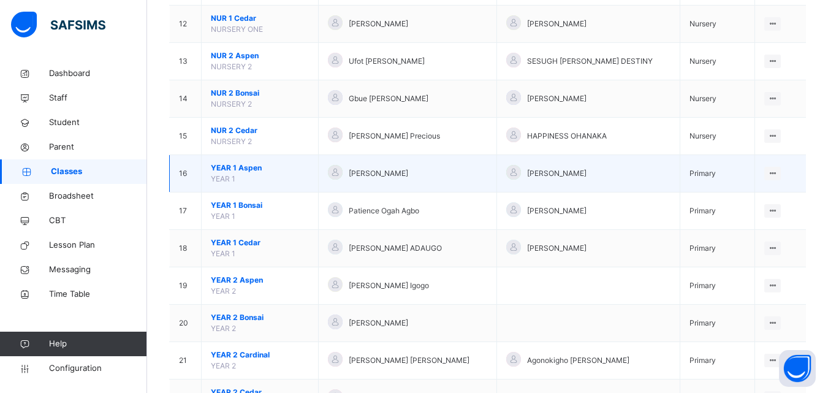
click at [238, 171] on span "YEAR 1 Aspen" at bounding box center [260, 167] width 98 height 11
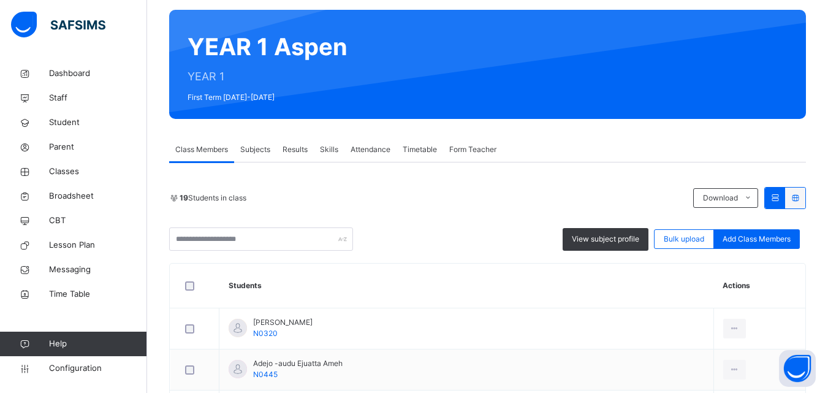
scroll to position [184, 0]
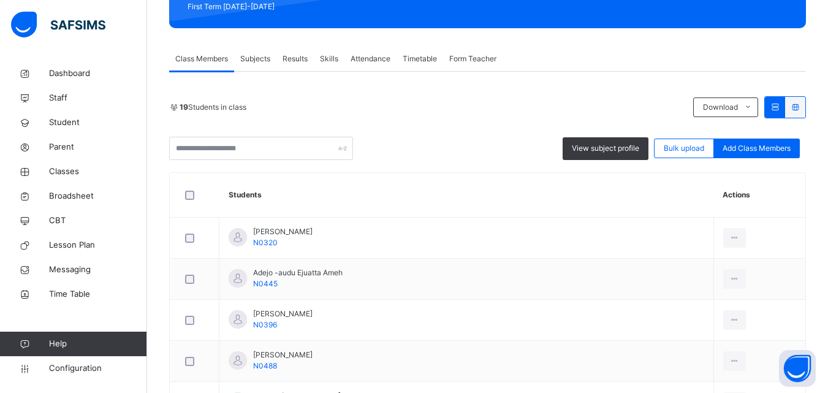
click at [757, 150] on span "Add Class Members" at bounding box center [757, 148] width 68 height 11
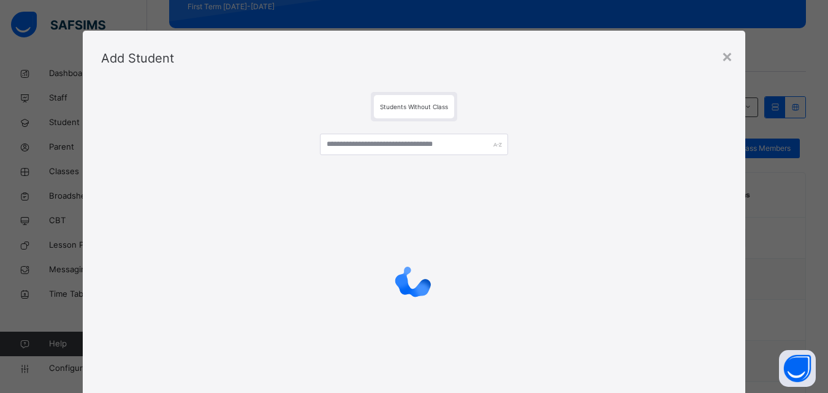
drag, startPoint x: 385, startPoint y: 131, endPoint x: 385, endPoint y: 137, distance: 6.8
click at [386, 132] on div at bounding box center [414, 265] width 626 height 288
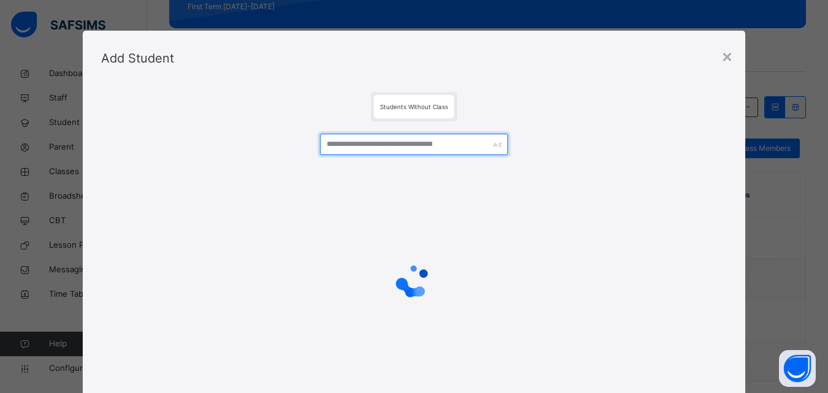
click at [382, 139] on input "text" at bounding box center [414, 144] width 188 height 21
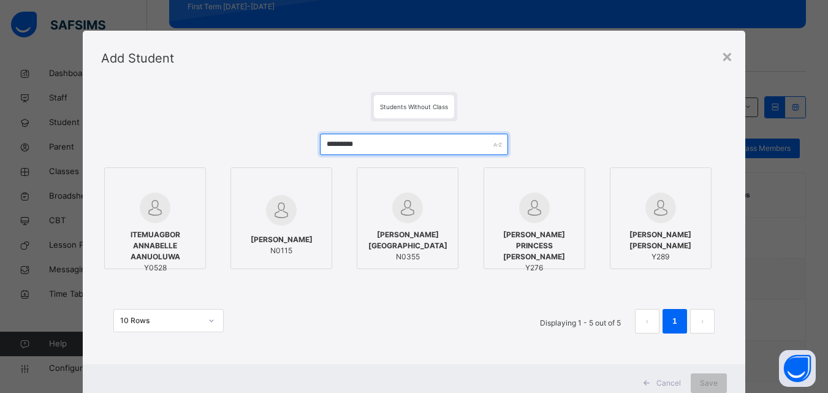
type input "*********"
click at [156, 235] on span "ITEMUAGBOR ANNABELLE AANUOLUWA" at bounding box center [155, 245] width 88 height 33
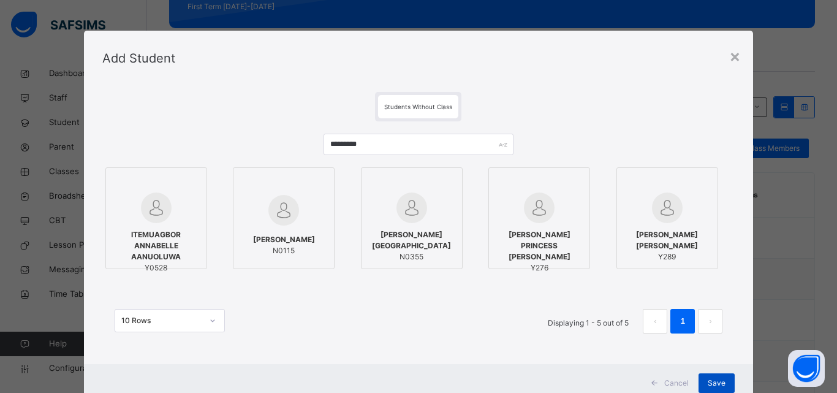
click at [708, 381] on span "Save" at bounding box center [717, 383] width 18 height 11
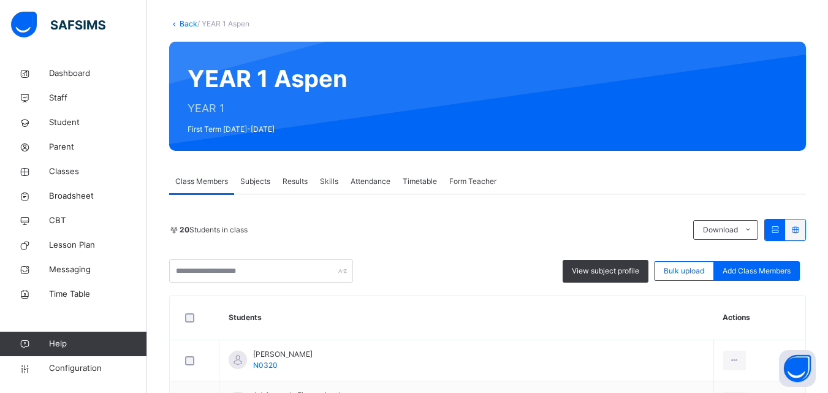
scroll to position [0, 0]
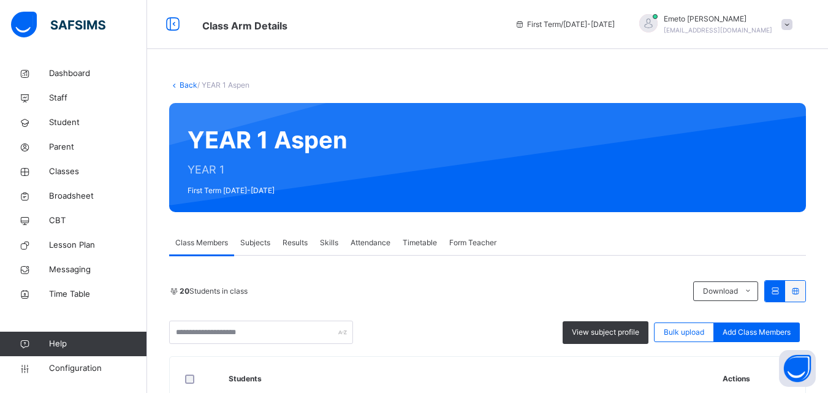
click at [186, 82] on link "Back" at bounding box center [189, 84] width 18 height 9
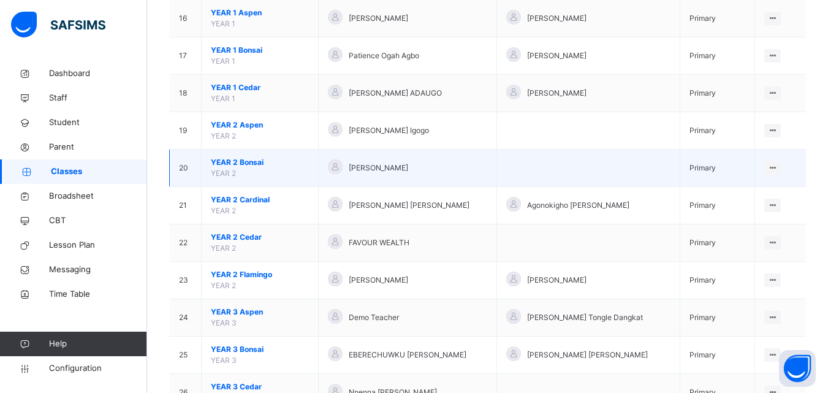
scroll to position [674, 0]
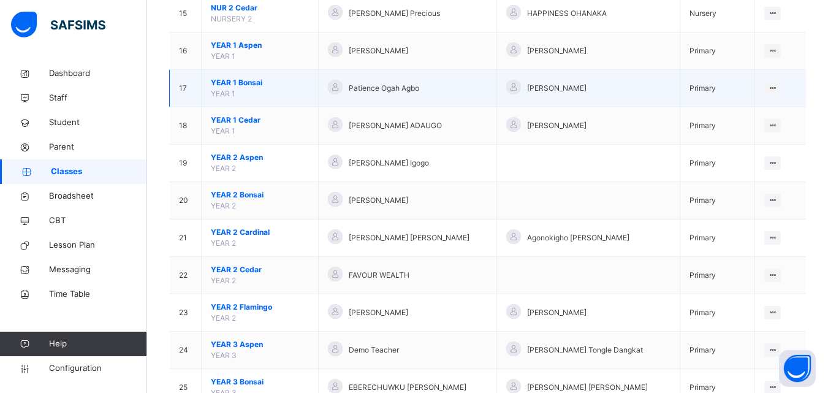
click at [262, 80] on span "YEAR 1 Bonsai" at bounding box center [260, 82] width 98 height 11
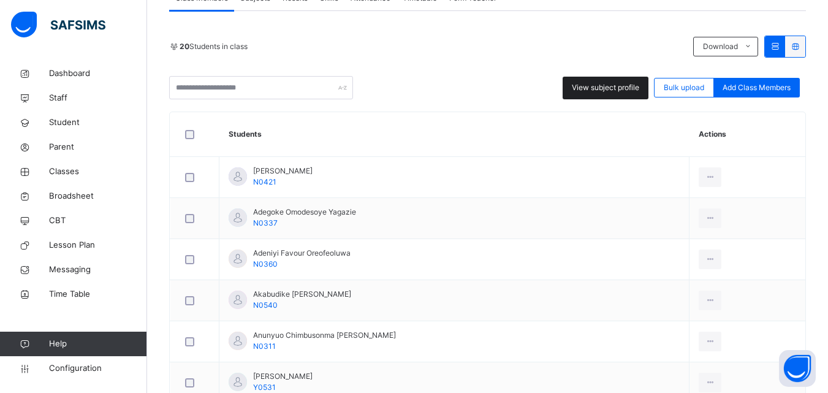
scroll to position [245, 0]
click at [784, 86] on span "Add Class Members" at bounding box center [757, 87] width 68 height 11
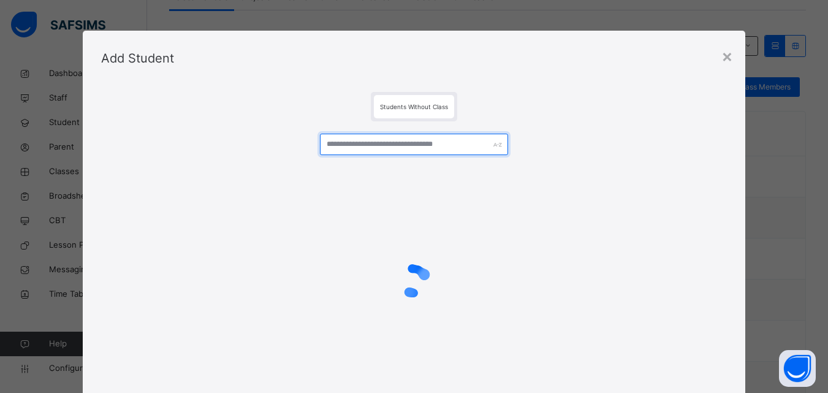
click at [350, 147] on input "text" at bounding box center [414, 144] width 188 height 21
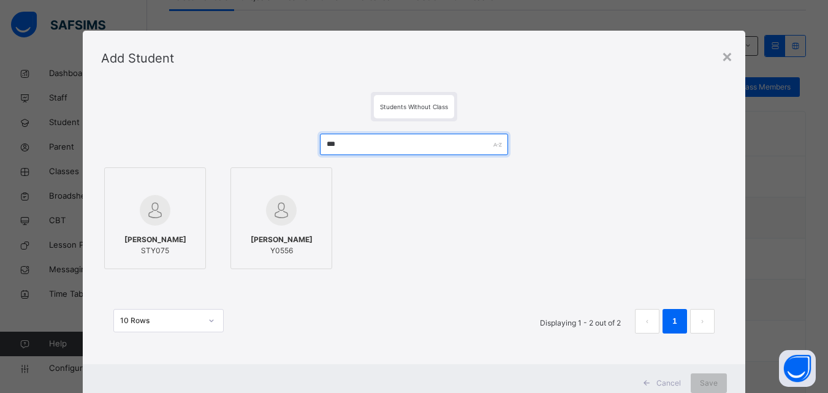
type input "***"
click at [282, 240] on span "OKONKWO MIKAYLA CHISOMEBI" at bounding box center [282, 239] width 62 height 11
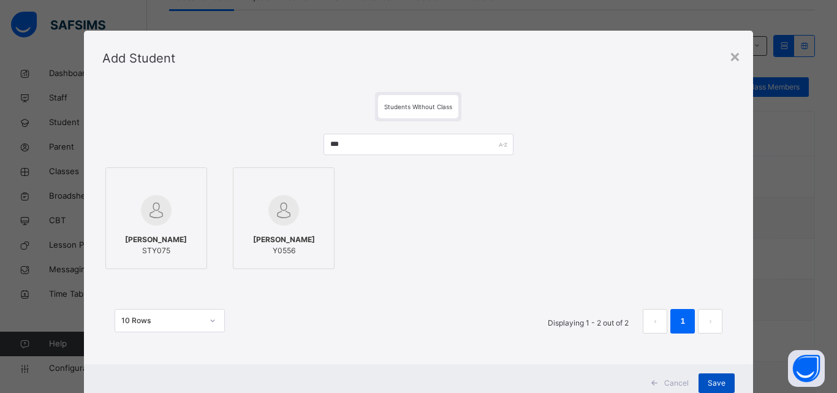
click at [722, 383] on span "Save" at bounding box center [717, 383] width 18 height 11
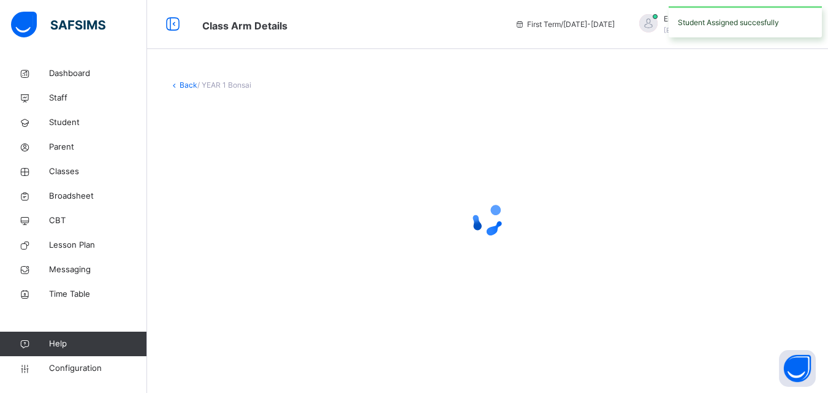
scroll to position [0, 0]
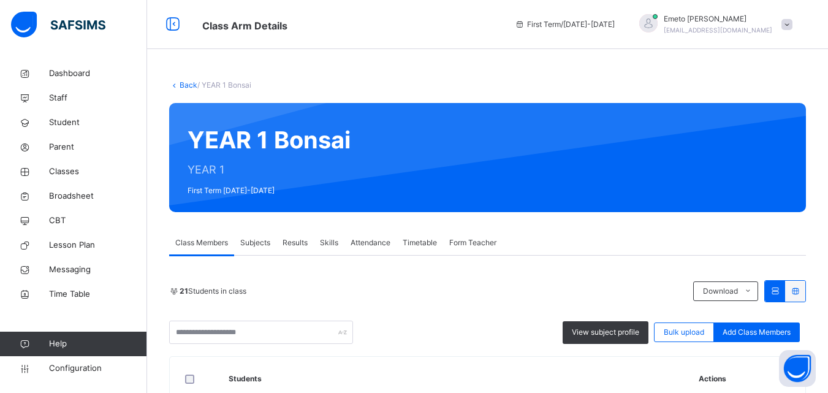
click at [180, 84] on link "Back" at bounding box center [189, 84] width 18 height 9
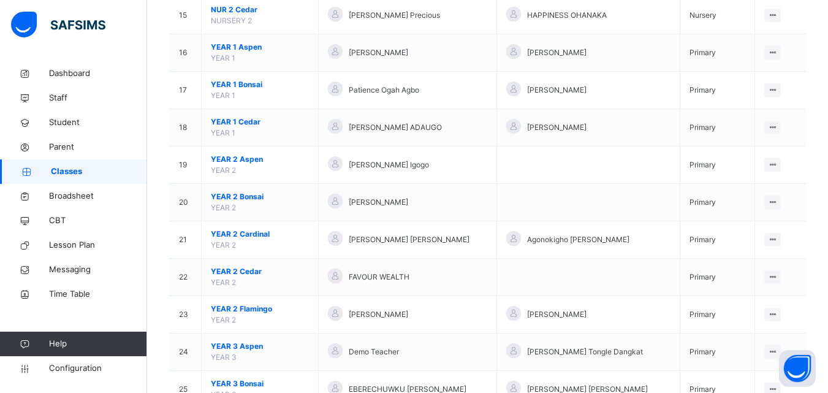
scroll to position [735, 0]
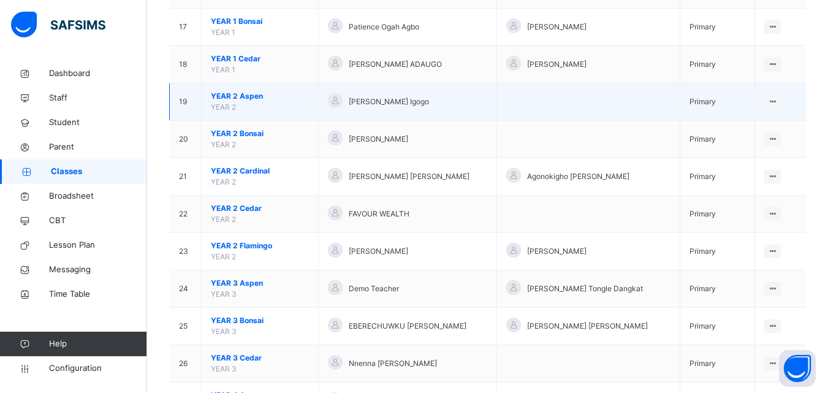
click at [247, 95] on span "YEAR 2 Aspen" at bounding box center [260, 96] width 98 height 11
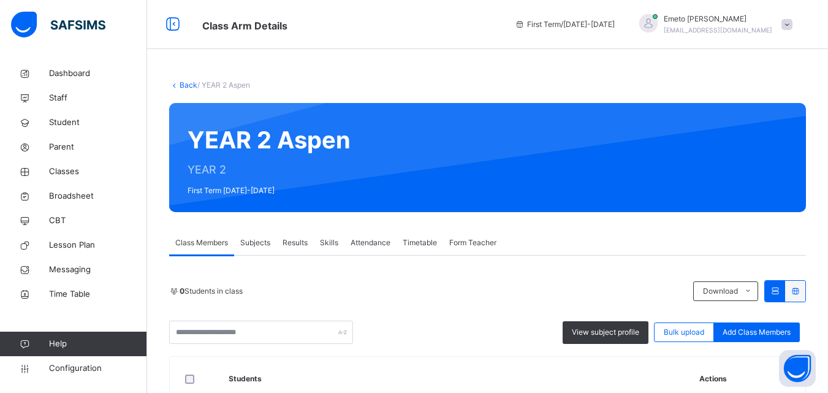
click at [765, 336] on span "Add Class Members" at bounding box center [757, 332] width 68 height 11
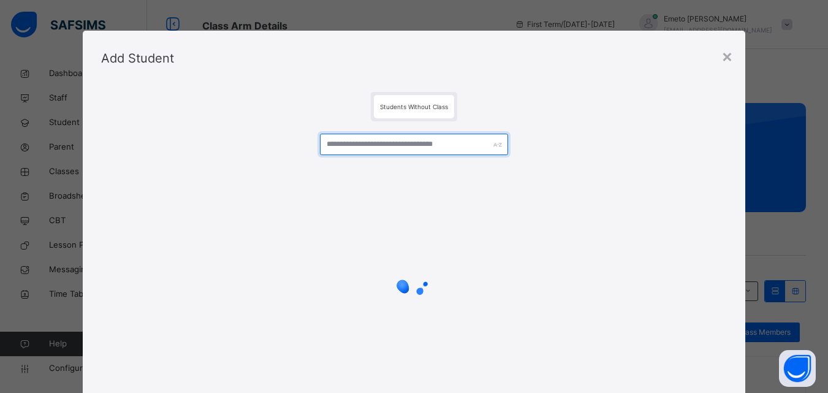
click at [349, 136] on input "text" at bounding box center [414, 144] width 188 height 21
click at [332, 141] on input "text" at bounding box center [414, 144] width 188 height 21
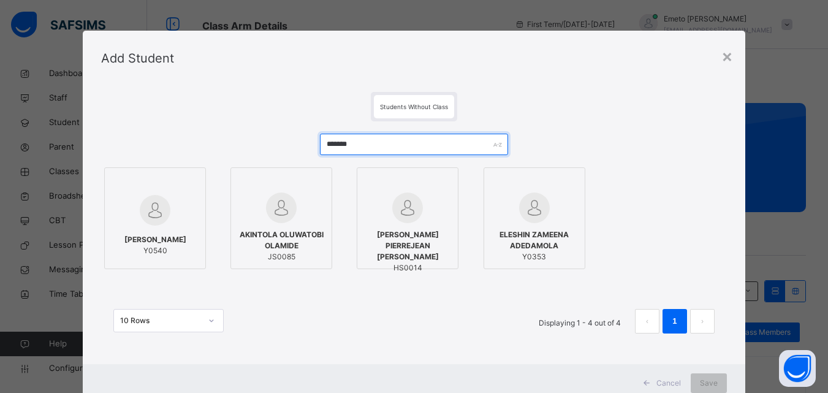
type input "*******"
click at [146, 238] on span "ADESANOYE ADETOLA HILLARY" at bounding box center [155, 239] width 62 height 11
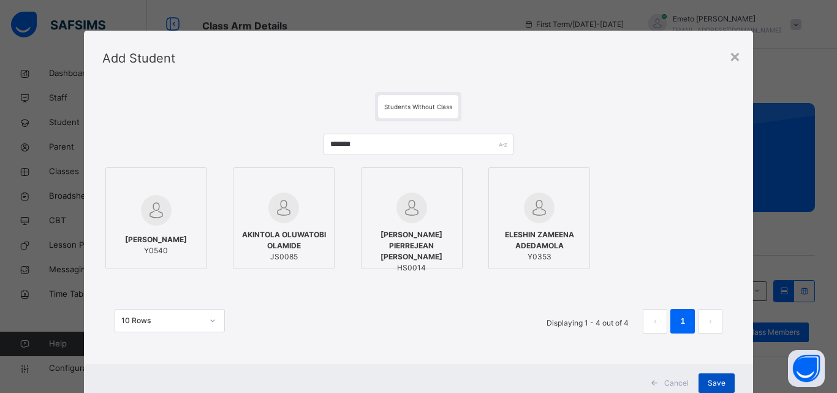
click at [713, 376] on div "Save" at bounding box center [717, 383] width 36 height 20
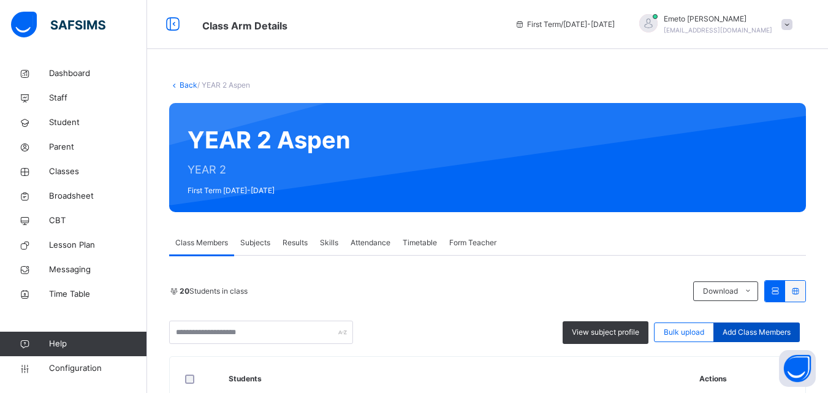
click at [772, 330] on span "Add Class Members" at bounding box center [757, 332] width 68 height 11
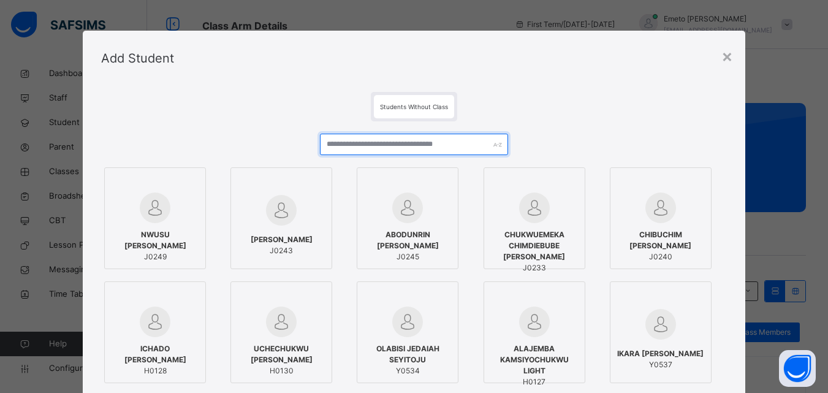
click at [442, 147] on input "text" at bounding box center [414, 144] width 188 height 21
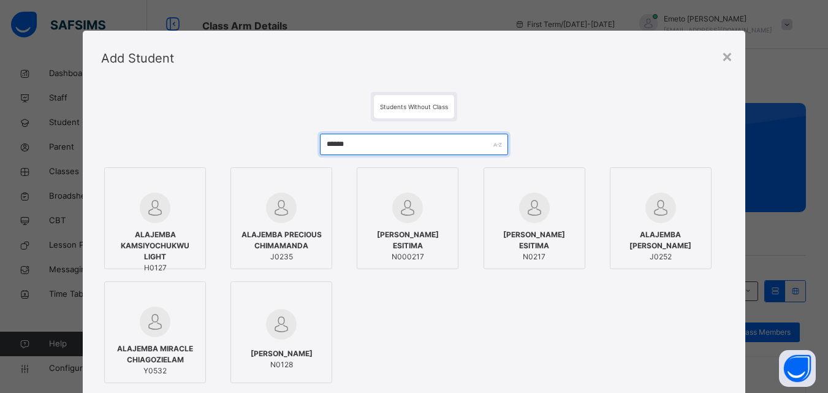
type input "******"
click at [178, 338] on div "ALAJEMBA MIRACLE CHIAGOZIELAM Y0532" at bounding box center [155, 359] width 88 height 45
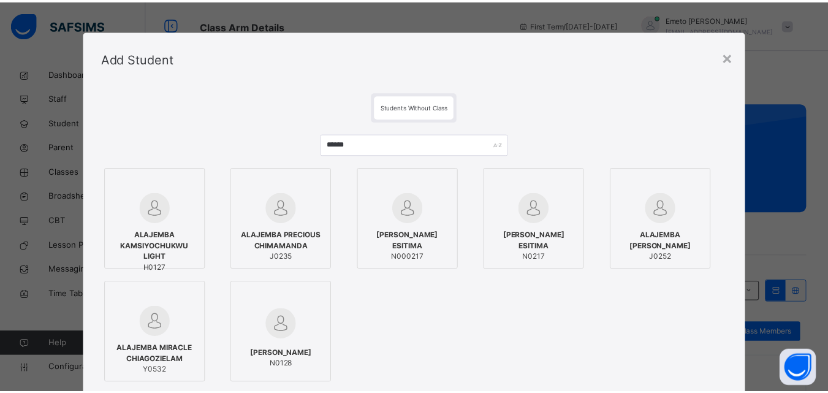
scroll to position [154, 0]
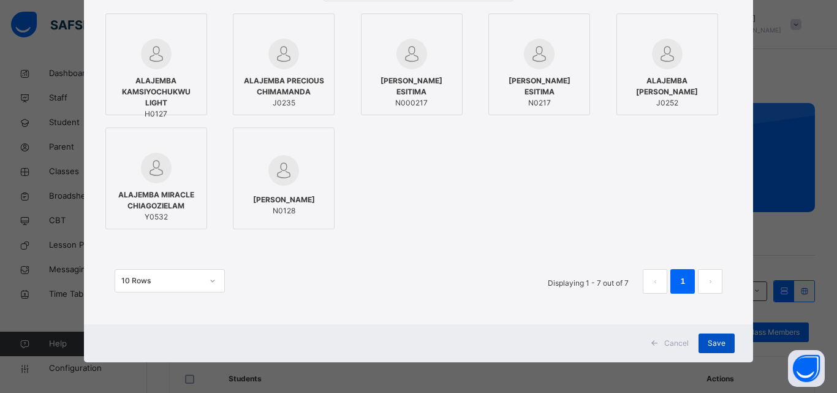
click at [723, 345] on div "Save" at bounding box center [717, 343] width 36 height 20
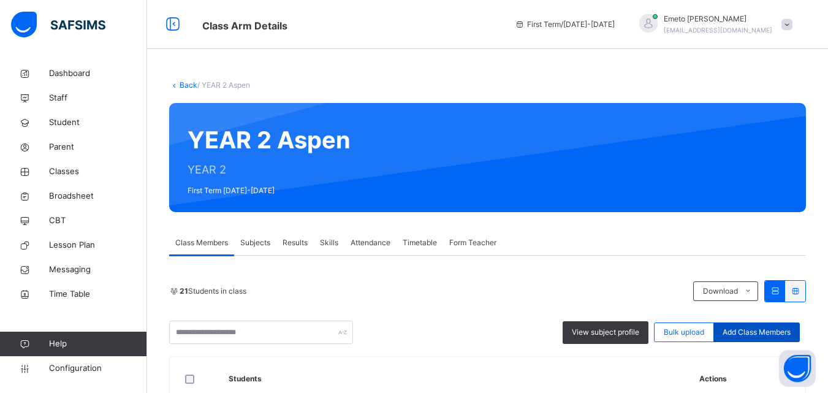
click at [758, 330] on span "Add Class Members" at bounding box center [757, 332] width 68 height 11
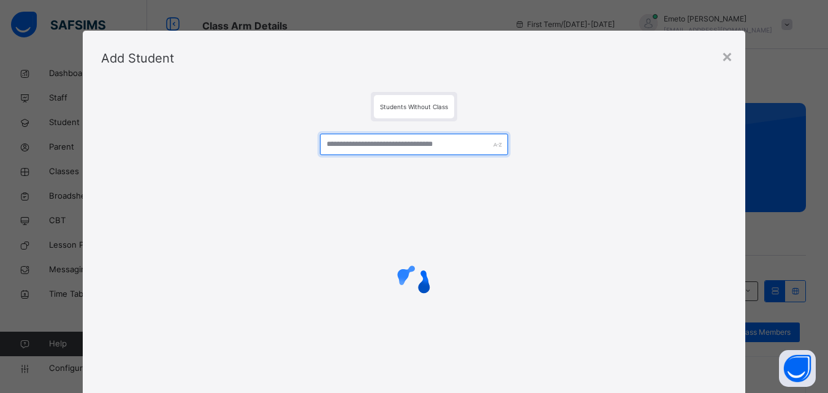
click at [422, 140] on input "text" at bounding box center [414, 144] width 188 height 21
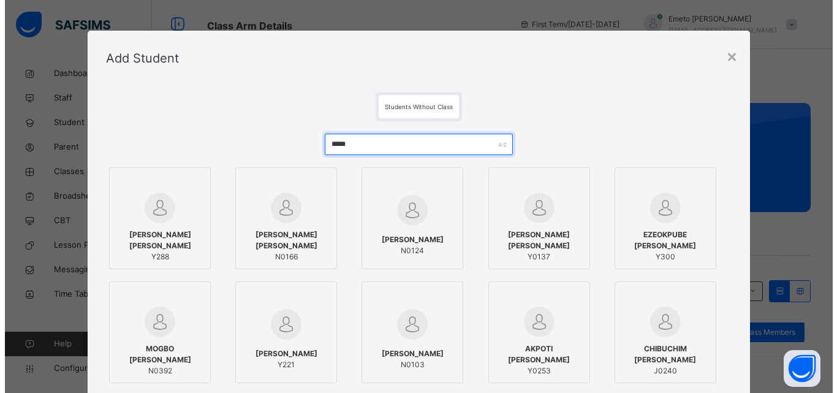
scroll to position [61, 0]
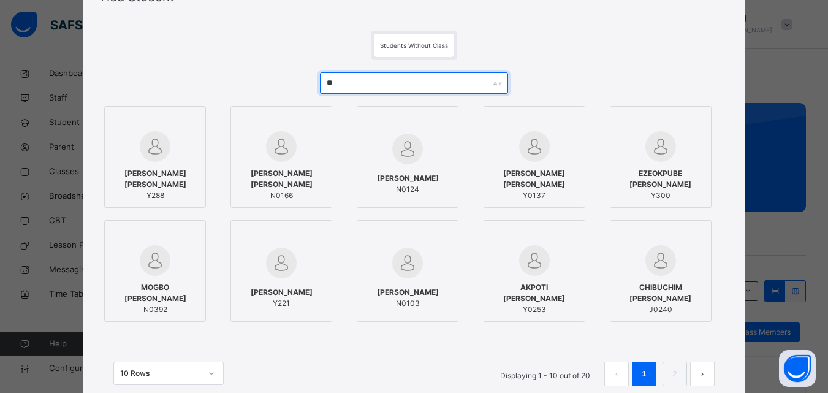
type input "*"
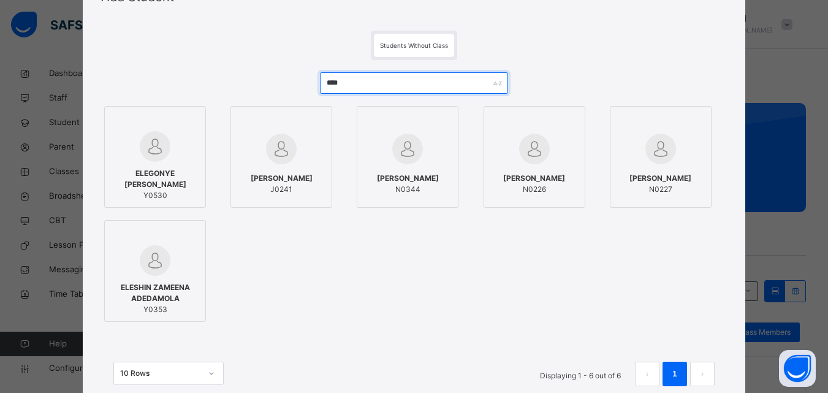
type input "****"
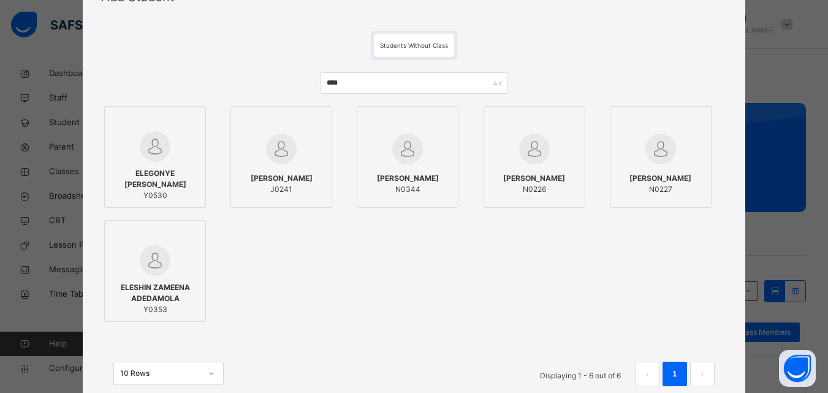
click at [153, 184] on span "ELEGONYE KELECHI DAVID" at bounding box center [155, 179] width 88 height 22
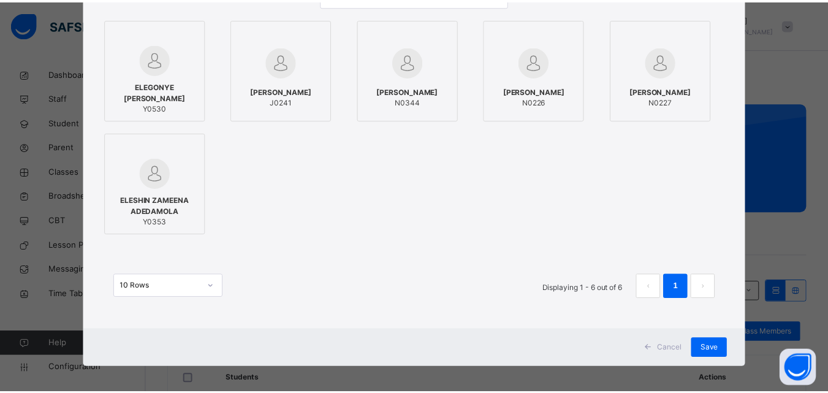
scroll to position [154, 0]
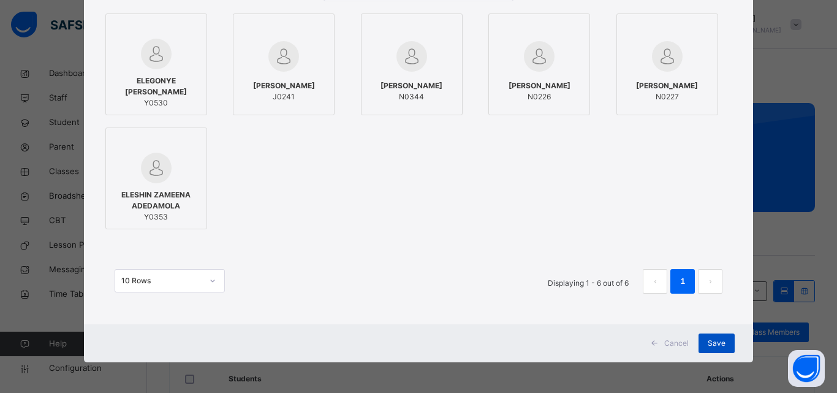
click at [708, 340] on span "Save" at bounding box center [717, 343] width 18 height 11
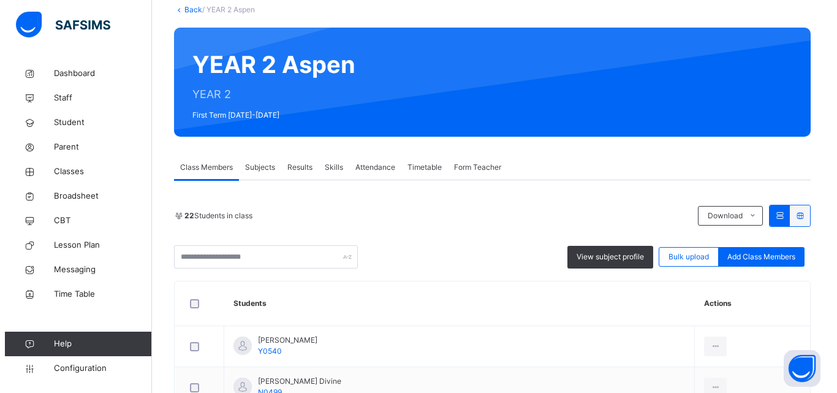
scroll to position [0, 0]
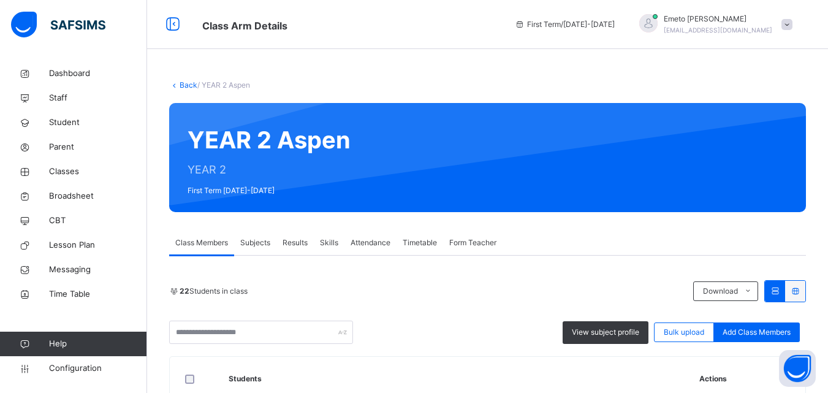
click at [186, 83] on link "Back" at bounding box center [189, 84] width 18 height 9
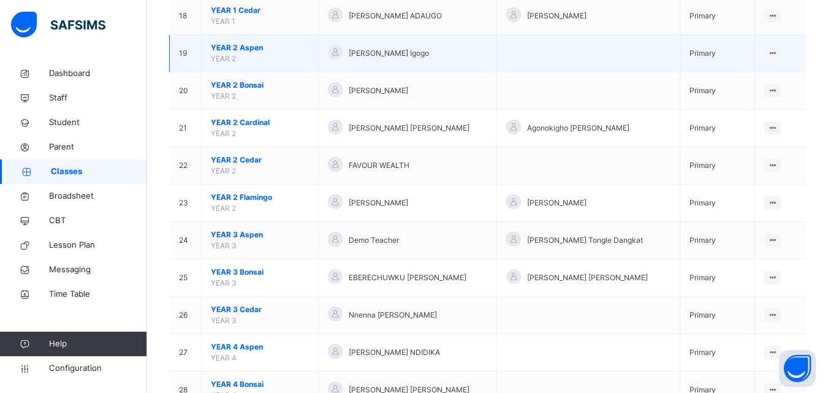
scroll to position [797, 0]
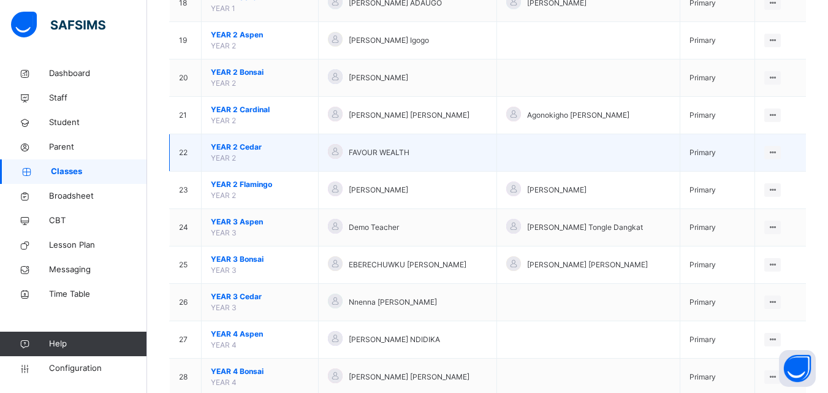
click at [247, 146] on span "YEAR 2 Cedar" at bounding box center [260, 147] width 98 height 11
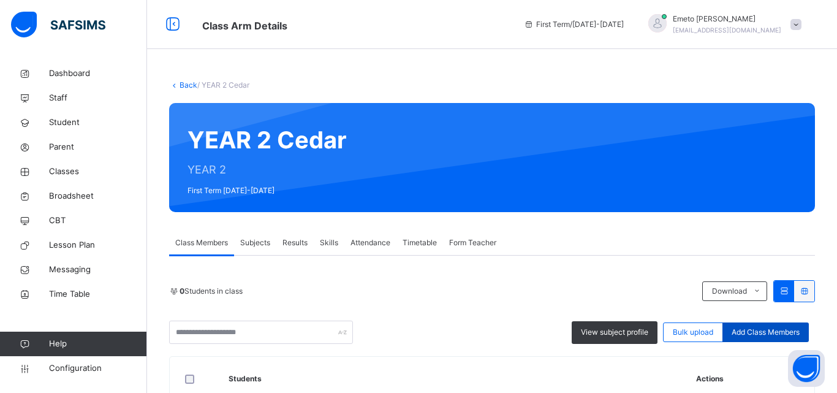
click at [757, 332] on span "Add Class Members" at bounding box center [766, 332] width 68 height 11
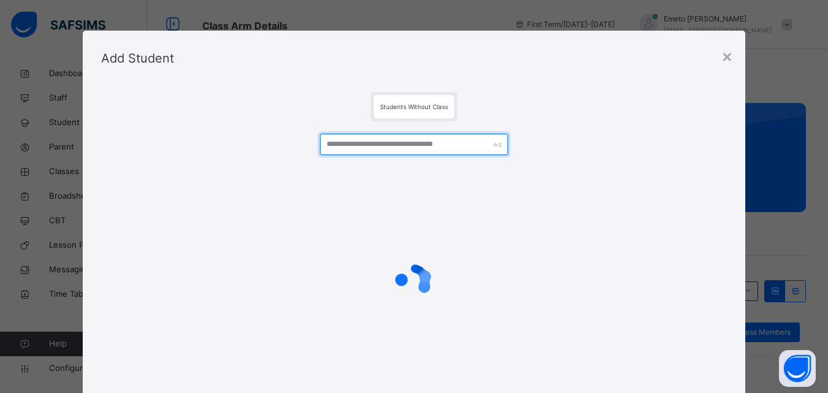
click at [369, 145] on input "text" at bounding box center [414, 144] width 188 height 21
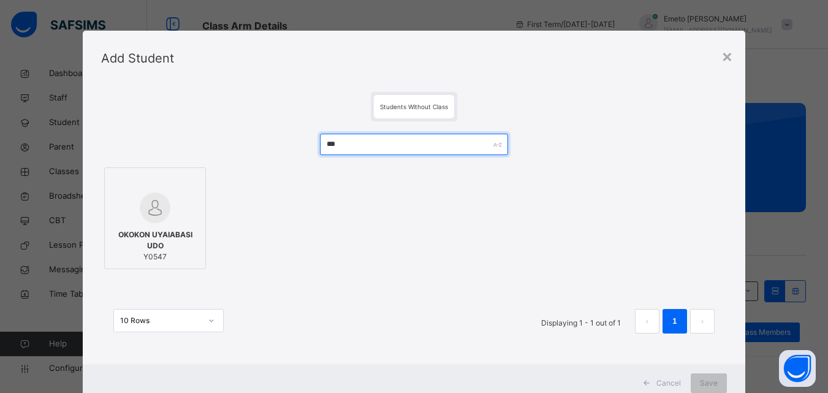
type input "***"
click at [174, 212] on div at bounding box center [155, 207] width 88 height 31
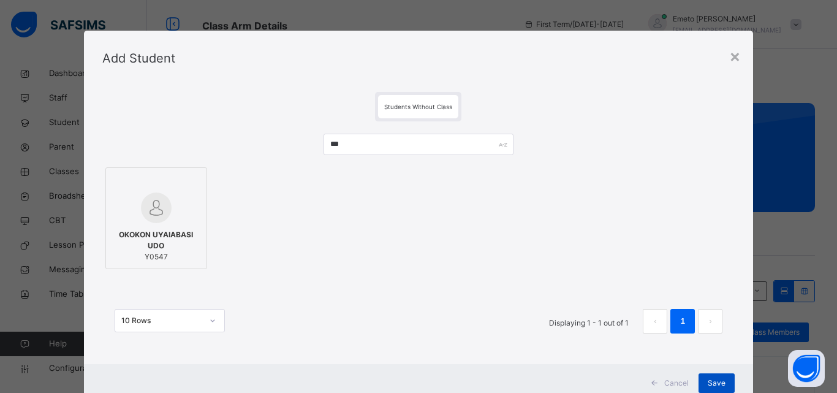
click at [710, 377] on div "Save" at bounding box center [717, 383] width 36 height 20
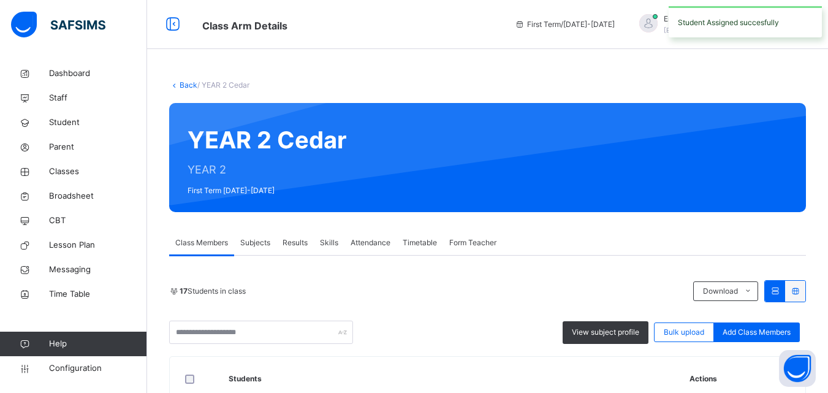
click at [185, 83] on link "Back" at bounding box center [189, 84] width 18 height 9
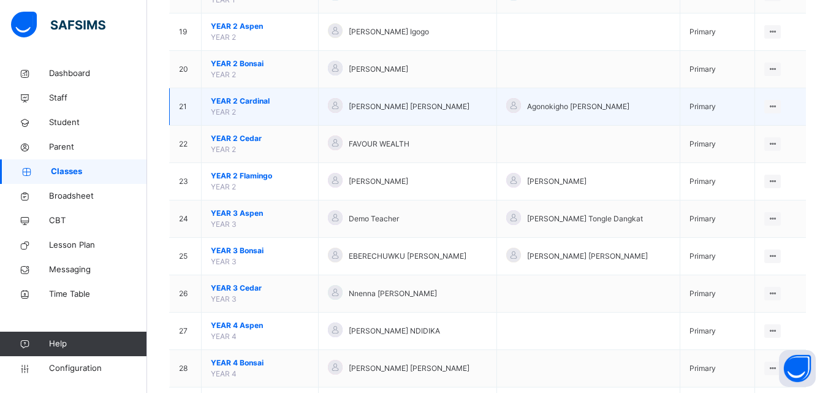
scroll to position [858, 0]
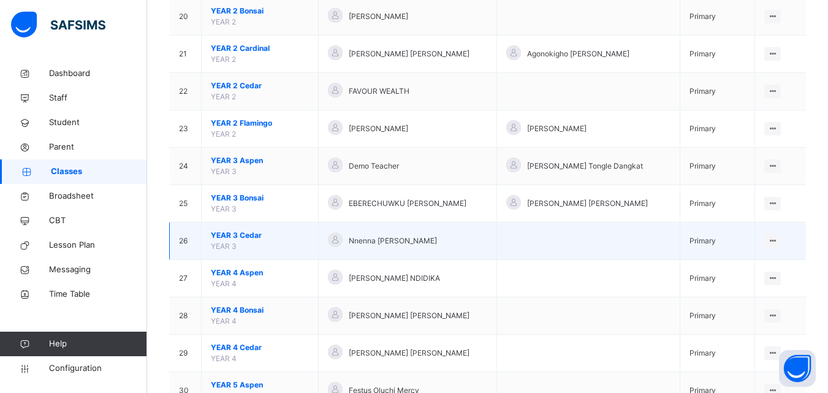
click at [241, 233] on span "YEAR 3 Cedar" at bounding box center [260, 235] width 98 height 11
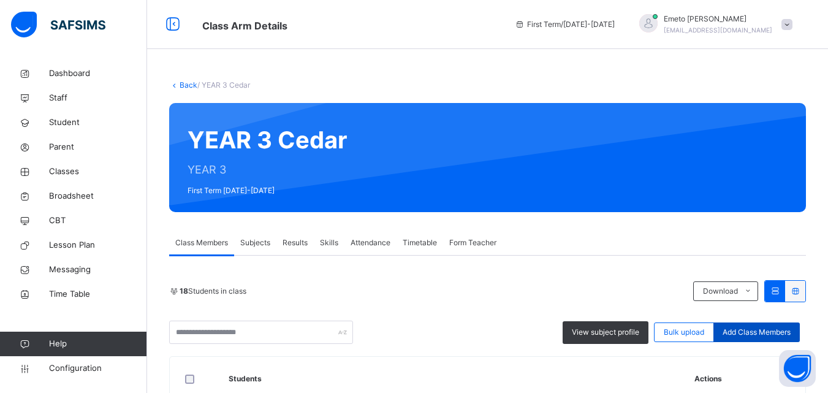
click at [760, 330] on span "Add Class Members" at bounding box center [757, 332] width 68 height 11
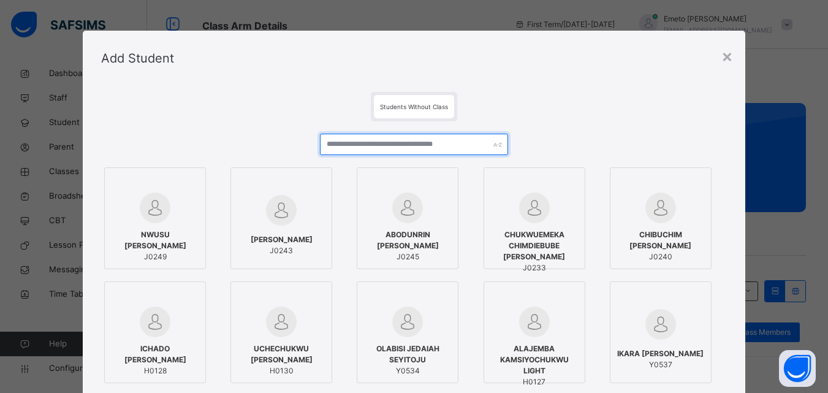
click at [383, 149] on input "text" at bounding box center [414, 144] width 188 height 21
click at [727, 53] on div "×" at bounding box center [727, 56] width 12 height 26
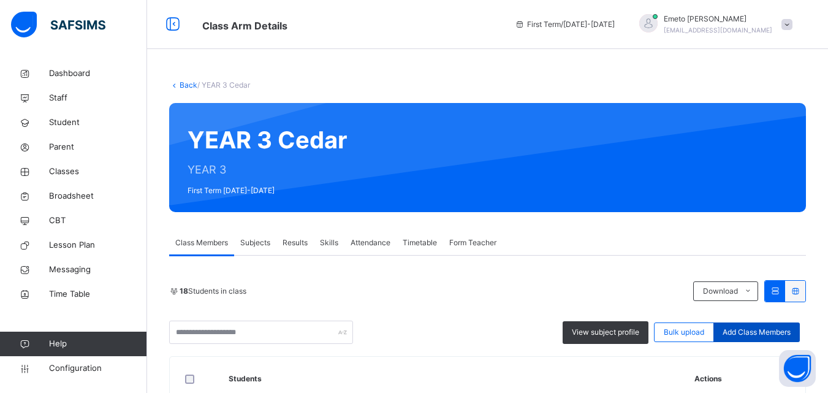
click at [756, 333] on span "Add Class Members" at bounding box center [757, 332] width 68 height 11
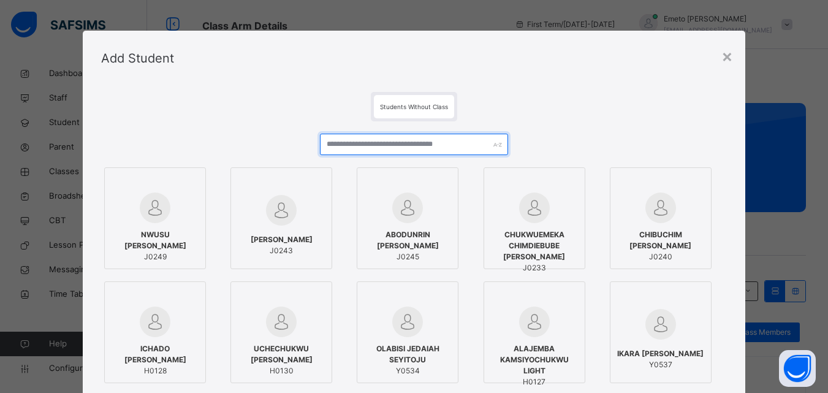
click at [358, 143] on input "text" at bounding box center [414, 144] width 188 height 21
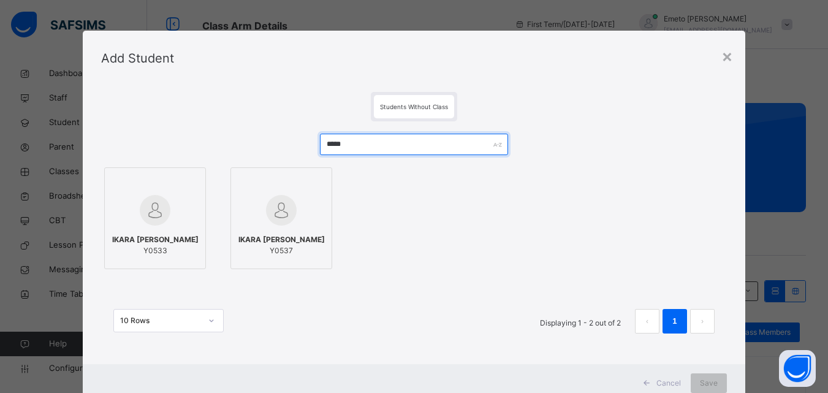
type input "*****"
click at [183, 228] on div "IKARA DANIELLA DANIEL Y0533" at bounding box center [155, 245] width 88 height 34
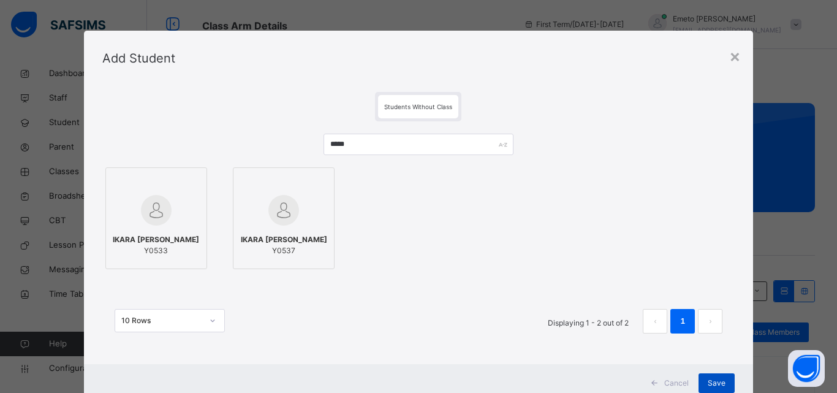
click at [708, 385] on span "Save" at bounding box center [717, 383] width 18 height 11
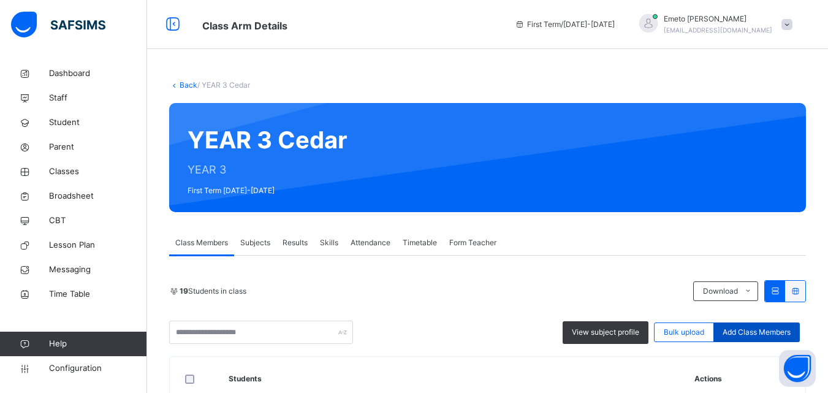
click at [751, 326] on div "Add Class Members" at bounding box center [756, 332] width 86 height 20
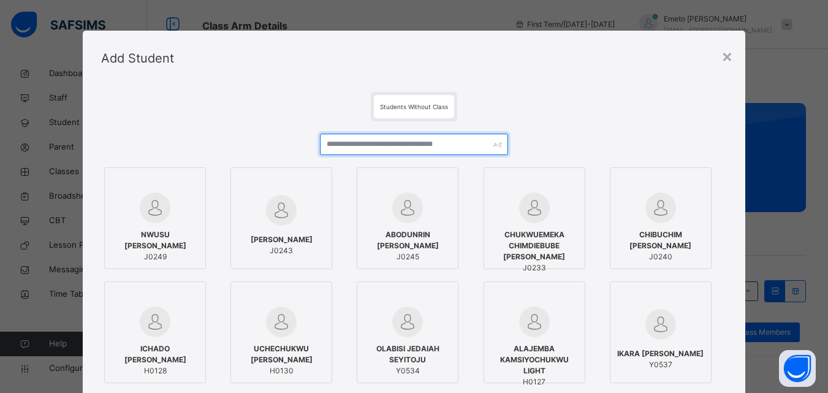
click at [363, 143] on input "text" at bounding box center [414, 144] width 188 height 21
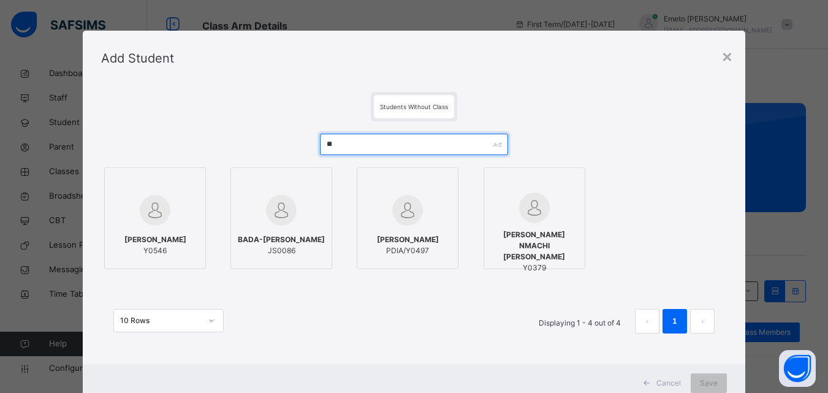
type input "*"
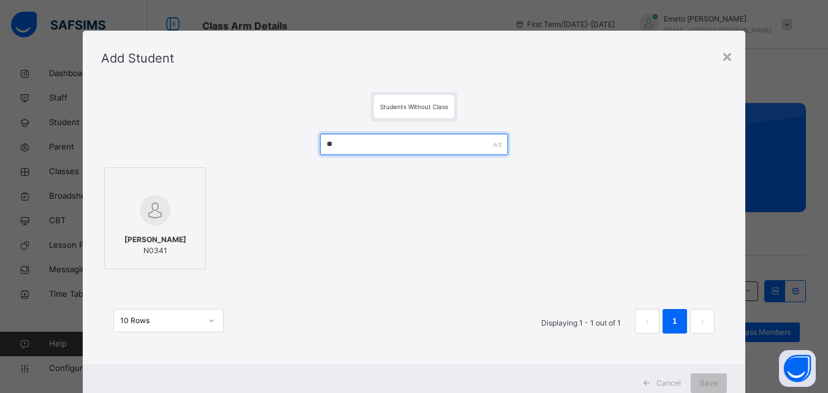
type input "*"
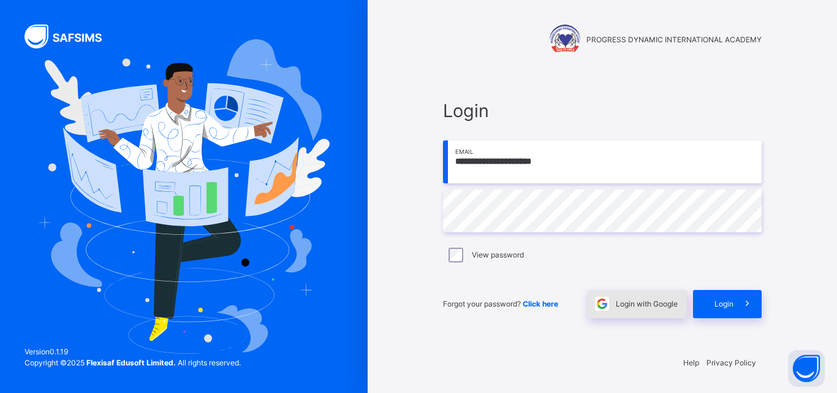
click at [652, 304] on span "Login with Google" at bounding box center [647, 303] width 62 height 11
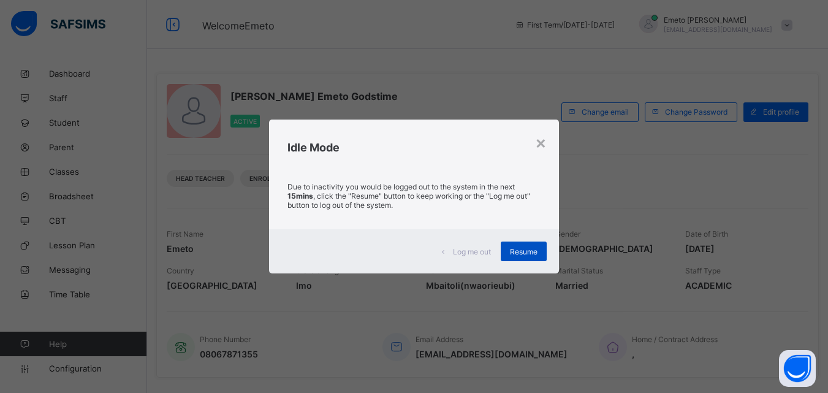
click at [524, 251] on span "Resume" at bounding box center [524, 251] width 28 height 9
click at [519, 248] on span "Resume" at bounding box center [524, 251] width 28 height 9
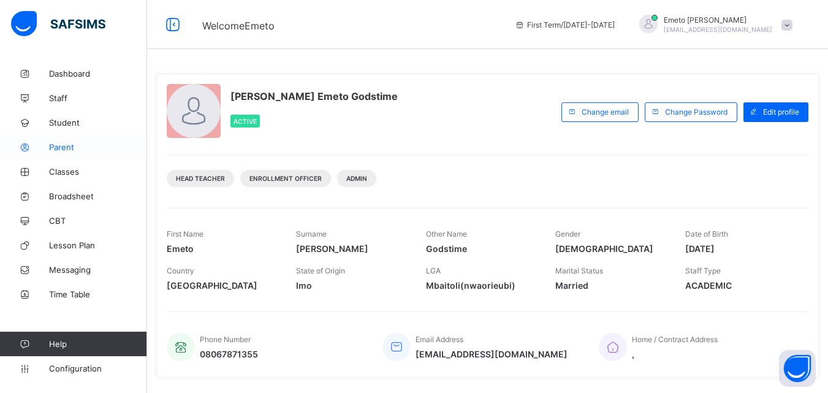
click at [63, 149] on span "Parent" at bounding box center [98, 147] width 98 height 10
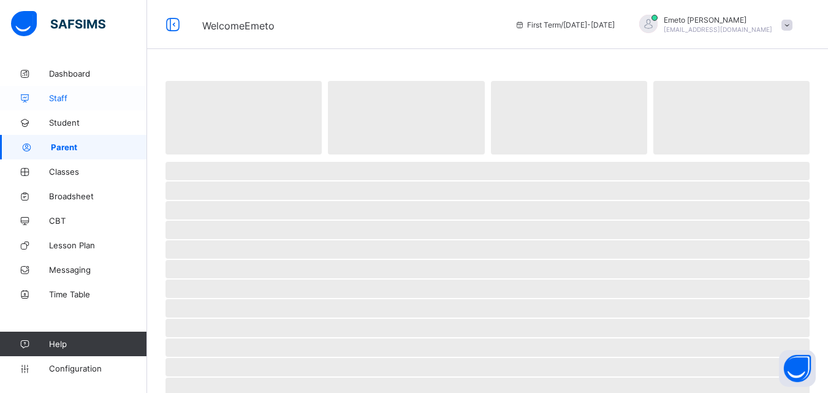
click at [58, 99] on span "Staff" at bounding box center [98, 98] width 98 height 10
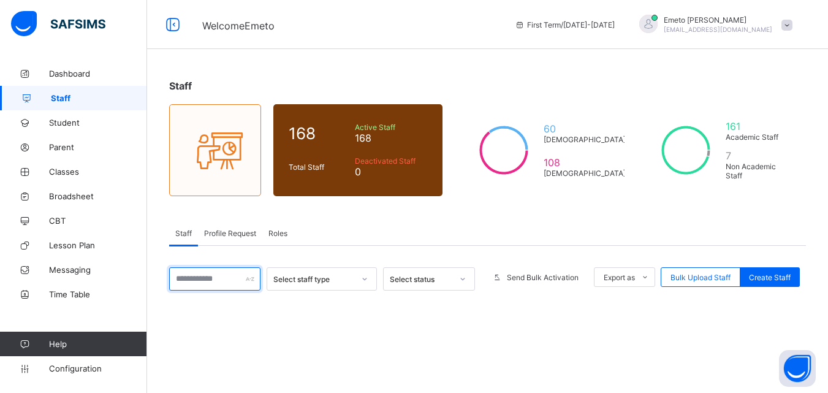
click at [191, 284] on input "text" at bounding box center [214, 278] width 91 height 23
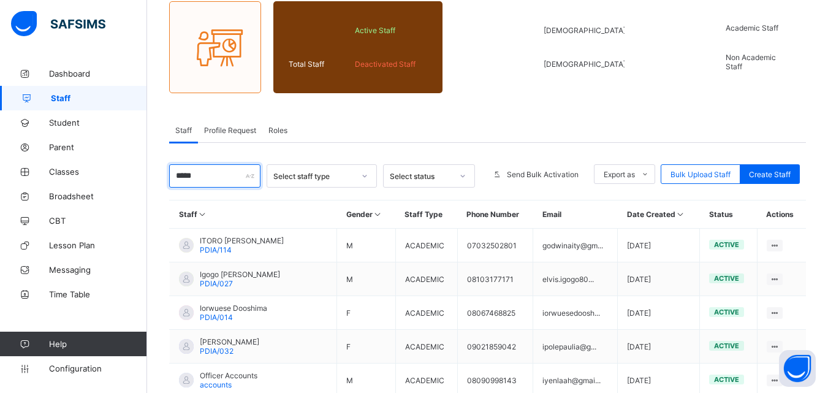
scroll to position [123, 0]
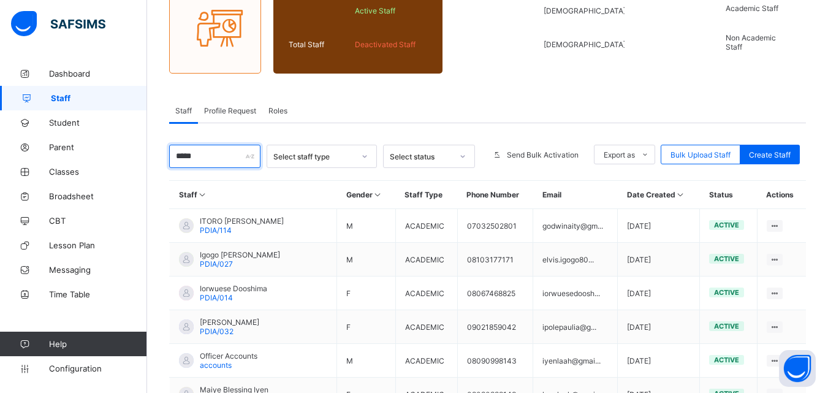
type input "*****"
click at [240, 108] on span "Profile Request" at bounding box center [230, 110] width 52 height 9
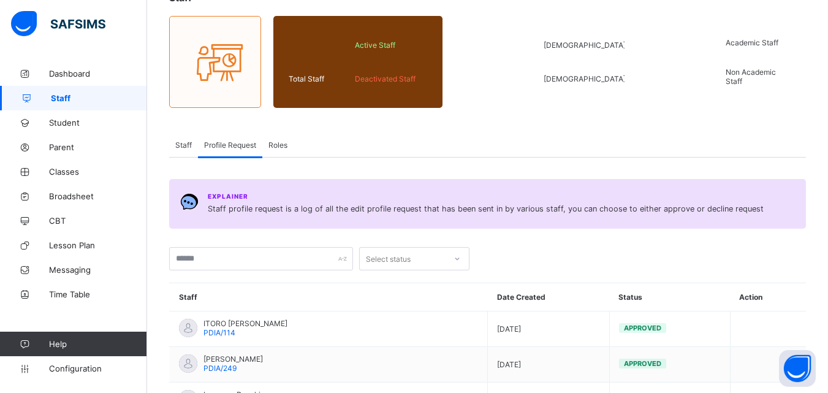
scroll to position [61, 0]
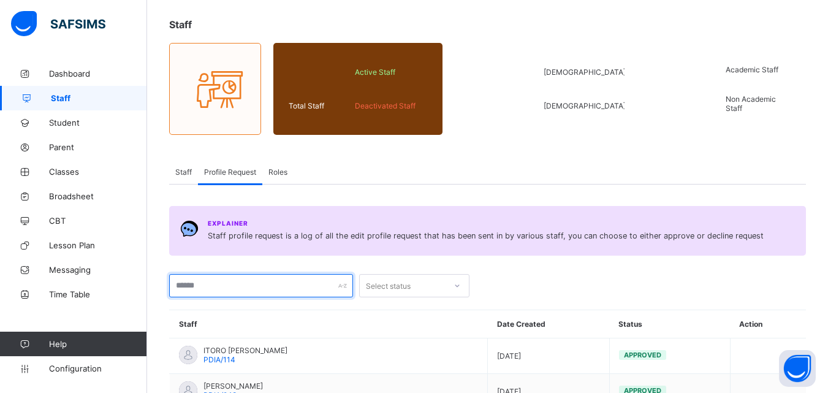
click at [203, 284] on input "text" at bounding box center [261, 285] width 184 height 23
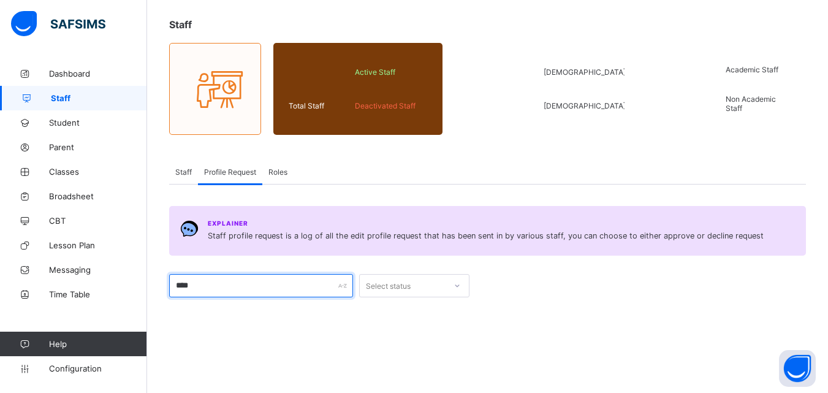
type input "****"
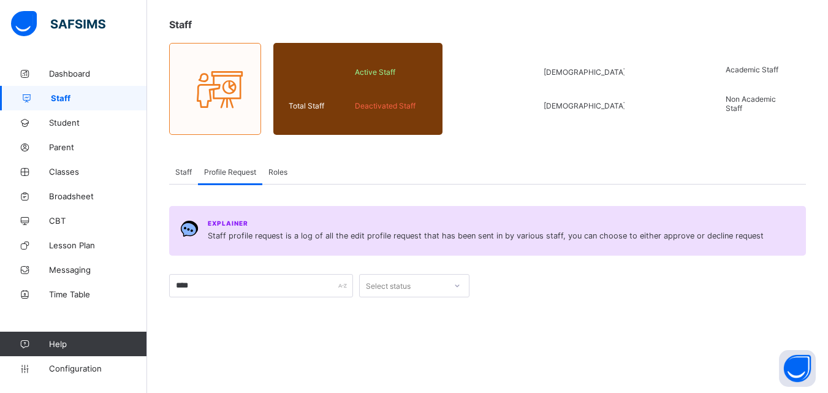
click at [183, 175] on span "Staff" at bounding box center [183, 171] width 17 height 9
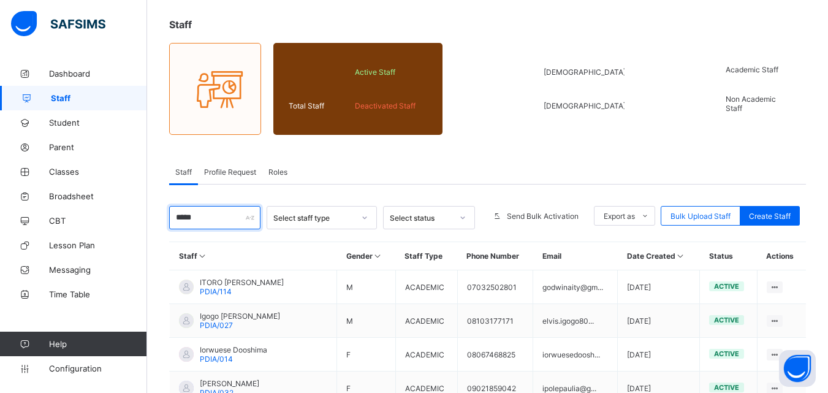
click at [205, 221] on input "*****" at bounding box center [214, 217] width 91 height 23
type input "*"
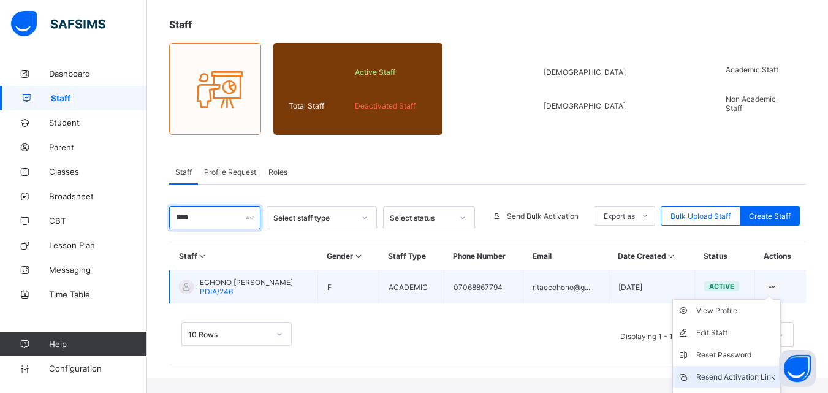
type input "****"
click at [731, 378] on div "Resend Activation Link" at bounding box center [735, 377] width 79 height 12
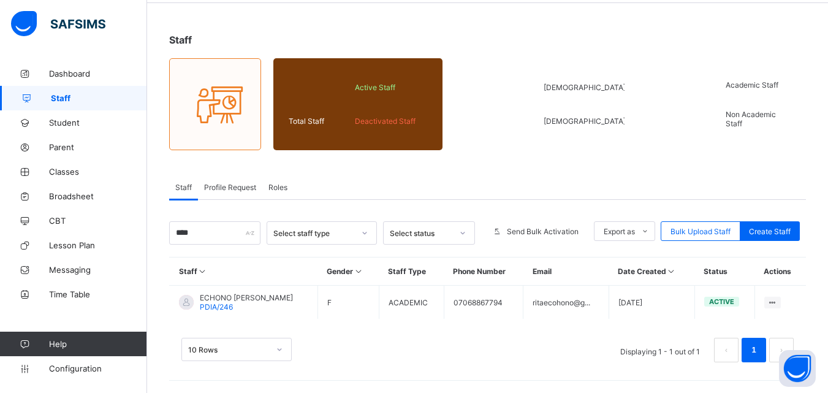
scroll to position [46, 0]
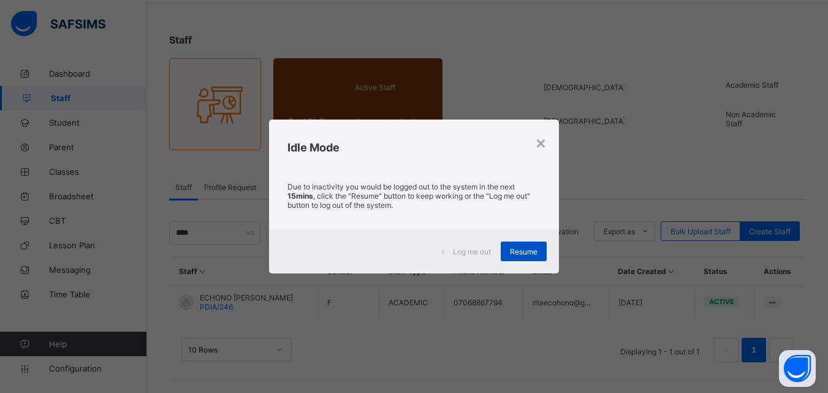
click at [503, 255] on div "Resume" at bounding box center [524, 251] width 46 height 20
click at [534, 245] on div "Resume" at bounding box center [524, 251] width 46 height 20
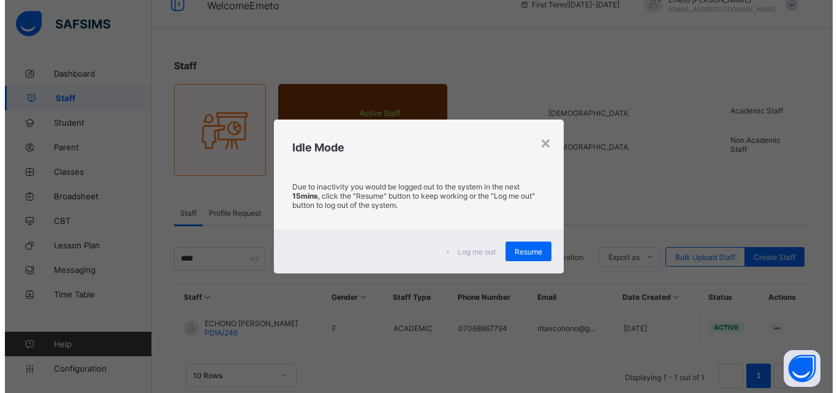
scroll to position [0, 0]
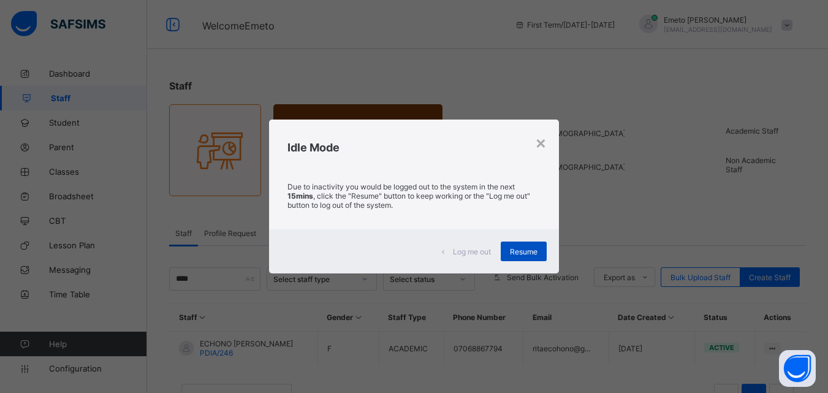
click at [523, 251] on span "Resume" at bounding box center [524, 251] width 28 height 9
click at [523, 250] on span "Resume" at bounding box center [524, 251] width 28 height 9
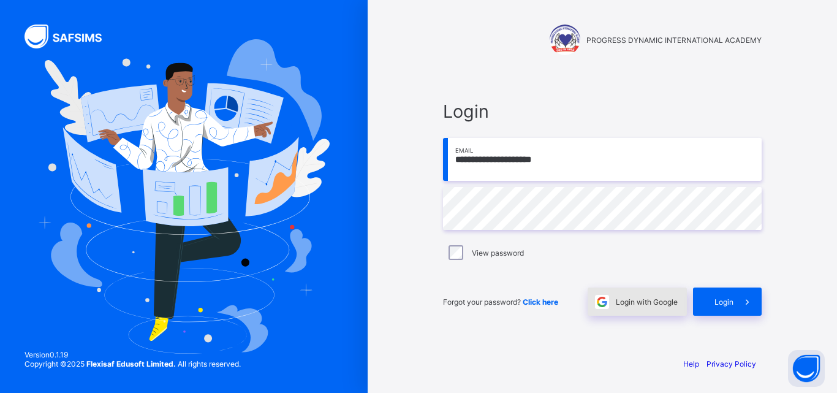
click at [640, 303] on span "Login with Google" at bounding box center [647, 301] width 62 height 9
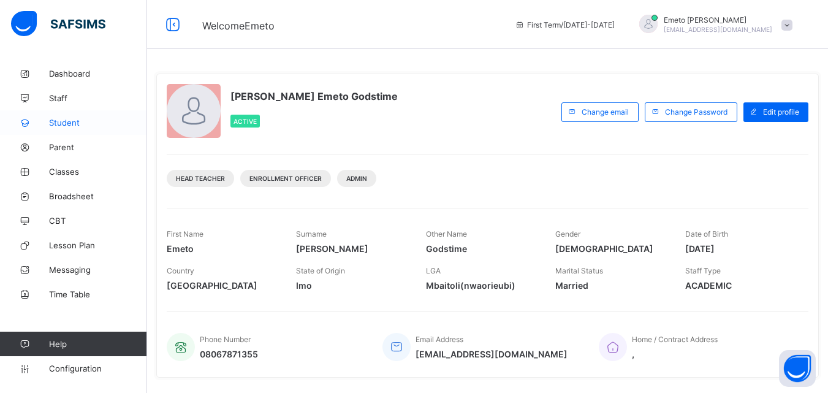
click at [62, 124] on span "Student" at bounding box center [98, 123] width 98 height 10
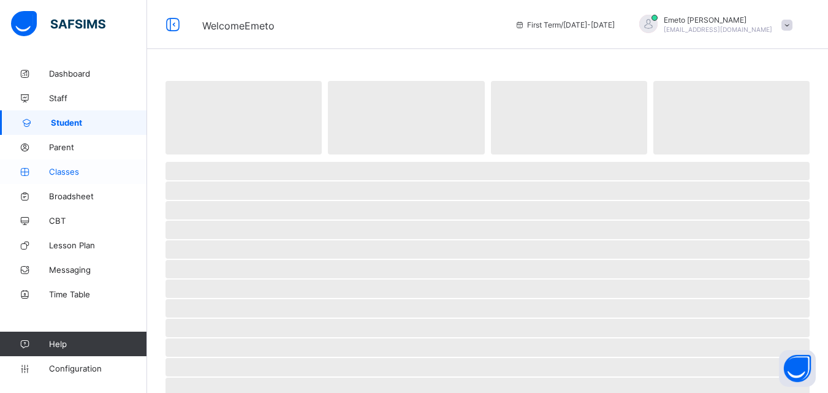
click at [59, 170] on span "Classes" at bounding box center [98, 172] width 98 height 10
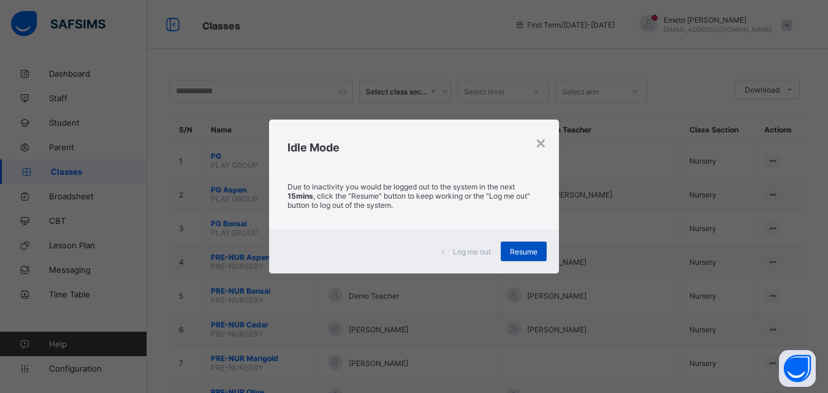
click at [522, 252] on span "Resume" at bounding box center [524, 251] width 28 height 9
click at [522, 254] on span "Resume" at bounding box center [524, 251] width 28 height 9
click at [521, 253] on span "Resume" at bounding box center [524, 251] width 28 height 9
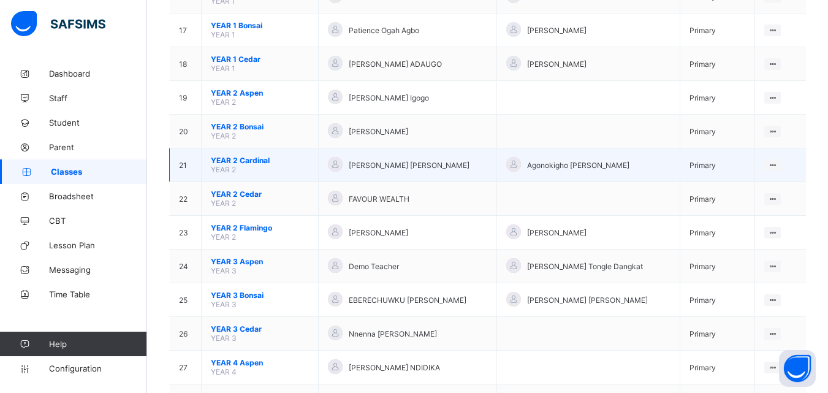
scroll to position [674, 0]
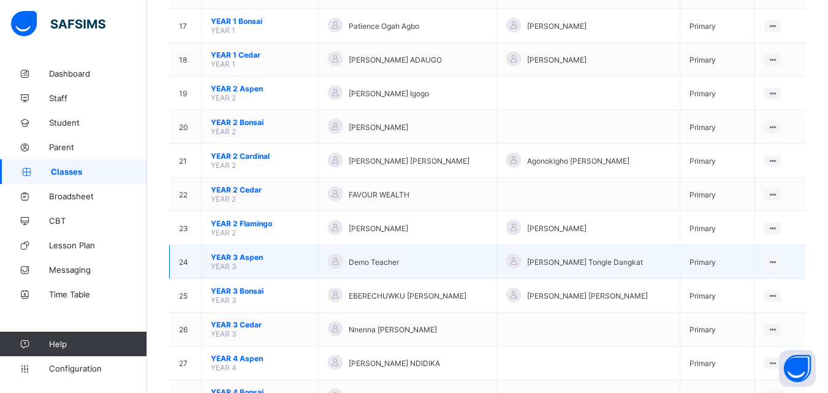
click at [245, 256] on span "YEAR 3 Aspen" at bounding box center [260, 256] width 98 height 9
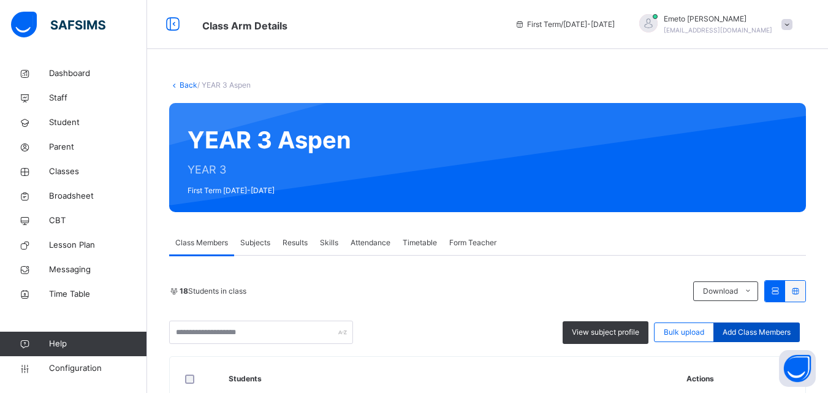
click at [743, 331] on span "Add Class Members" at bounding box center [757, 332] width 68 height 11
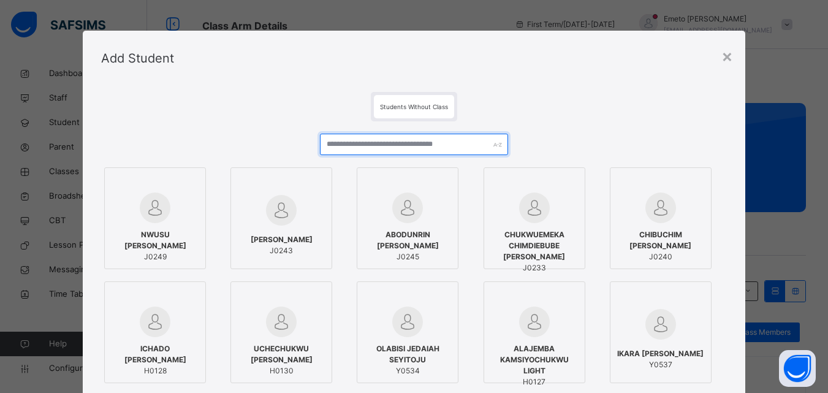
click at [422, 144] on input "text" at bounding box center [414, 144] width 188 height 21
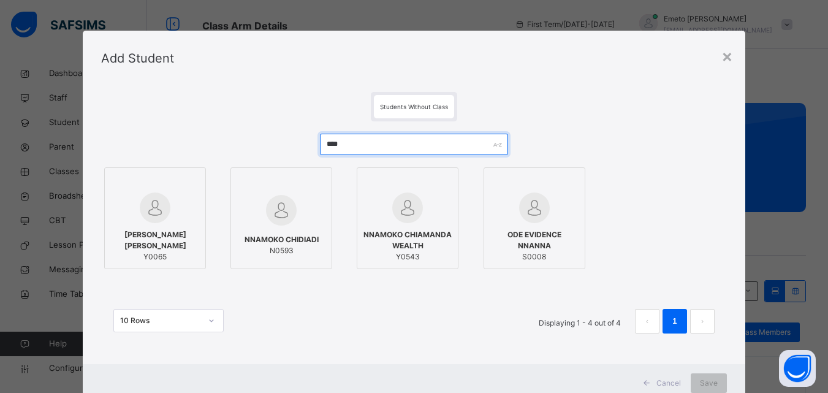
type input "****"
click at [420, 251] on span "NNAMOKO CHIAMANDA WEALTH" at bounding box center [407, 240] width 88 height 22
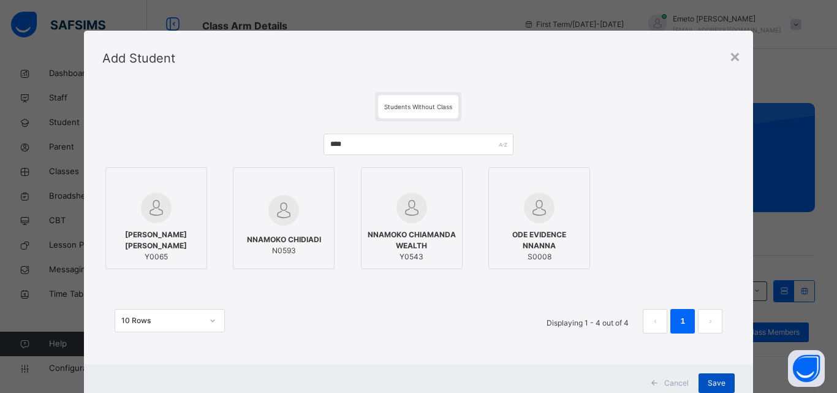
click at [717, 381] on span "Save" at bounding box center [717, 383] width 18 height 11
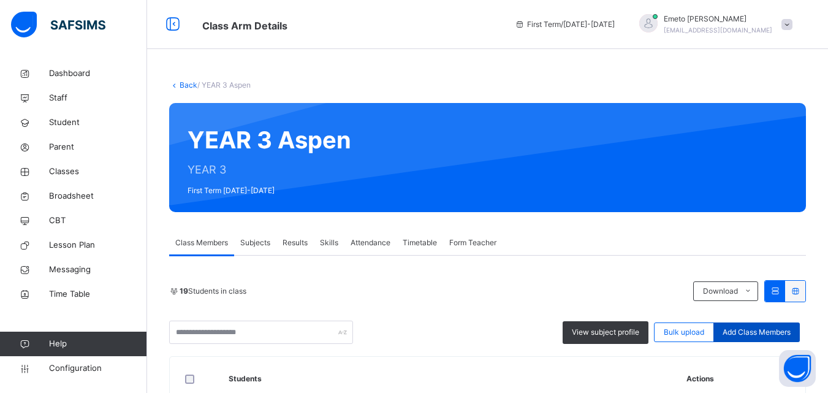
click at [780, 326] on div "Add Class Members" at bounding box center [756, 332] width 86 height 20
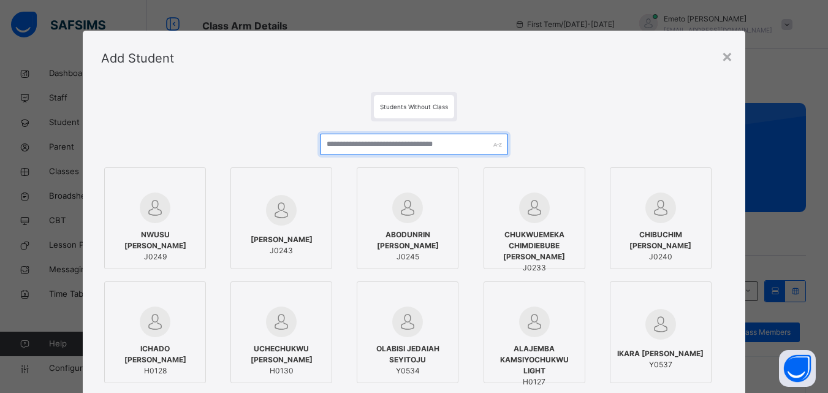
click at [366, 141] on input "text" at bounding box center [414, 144] width 188 height 21
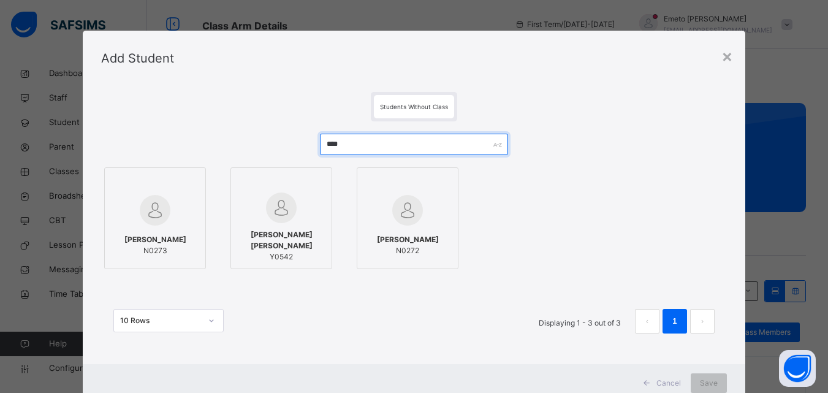
type input "****"
click at [265, 248] on span "JOSEPH PAULA-KHARIS MOYINOLUWA" at bounding box center [281, 240] width 88 height 22
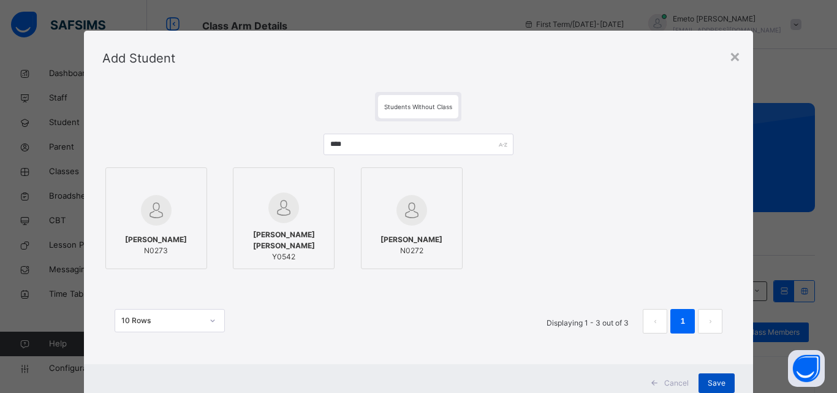
click at [711, 378] on span "Save" at bounding box center [717, 383] width 18 height 11
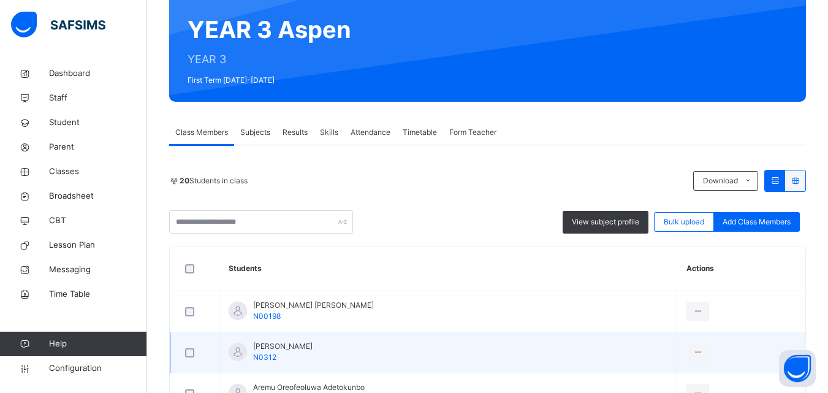
scroll to position [123, 0]
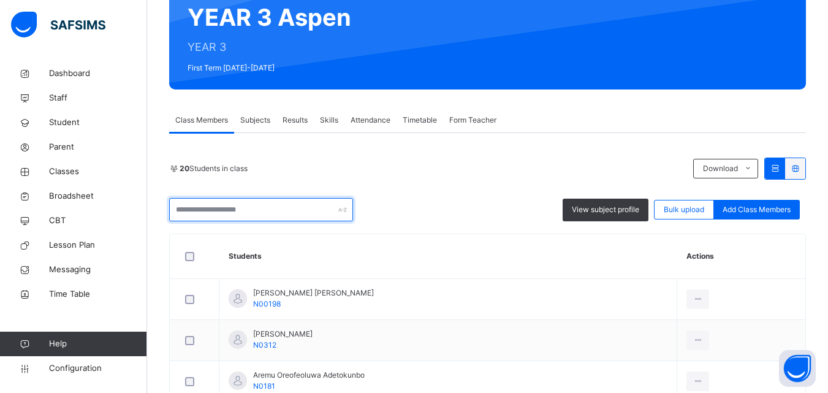
click at [226, 211] on input "text" at bounding box center [261, 209] width 184 height 23
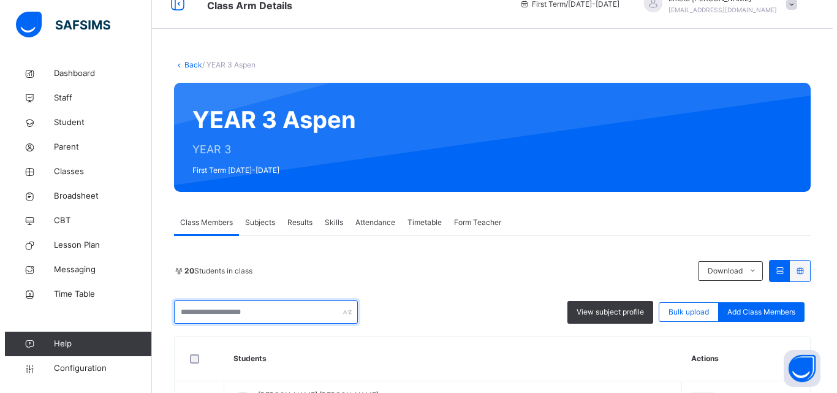
scroll to position [0, 0]
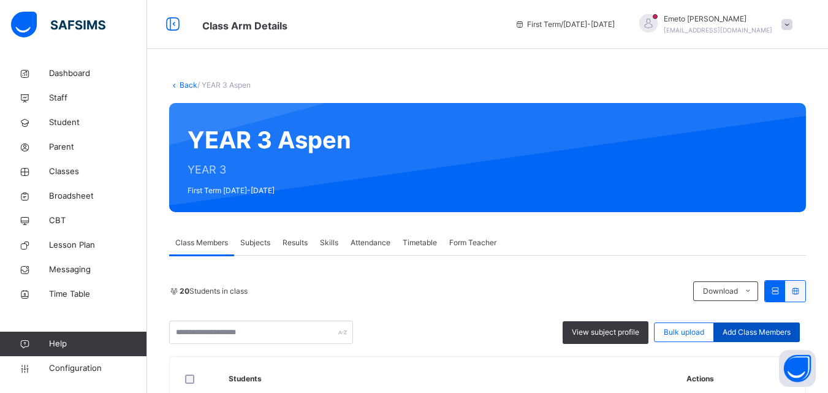
click at [748, 328] on span "Add Class Members" at bounding box center [757, 332] width 68 height 11
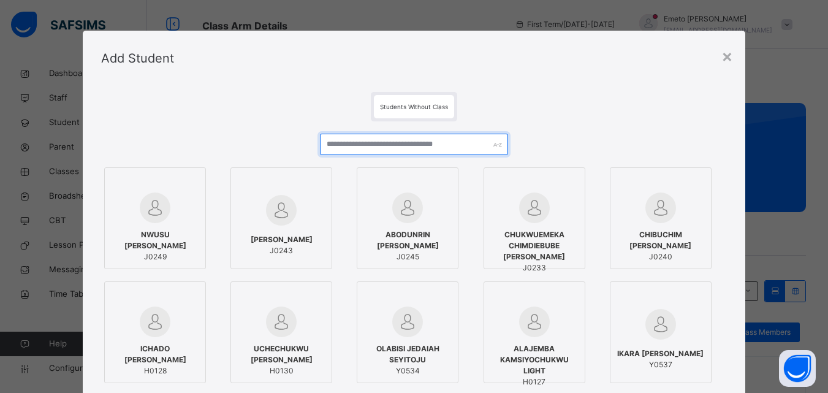
click at [338, 143] on input "text" at bounding box center [414, 144] width 188 height 21
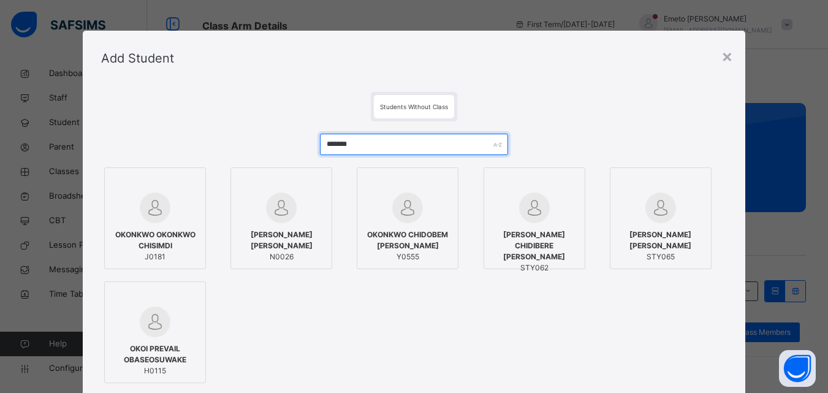
type input "*******"
click at [398, 251] on span "Y0555" at bounding box center [407, 256] width 88 height 11
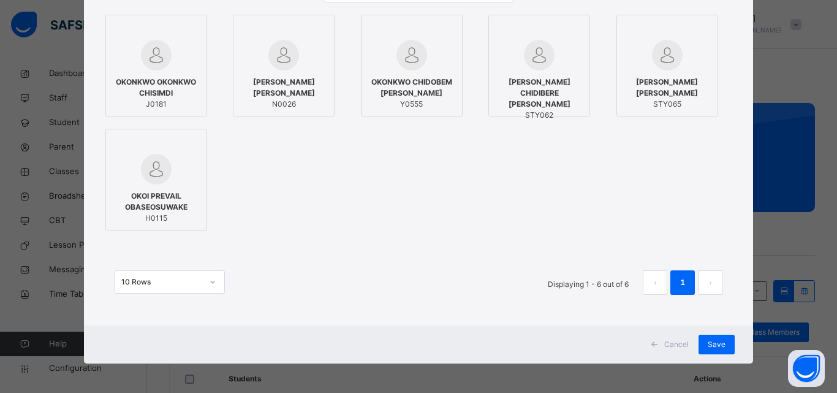
scroll to position [154, 0]
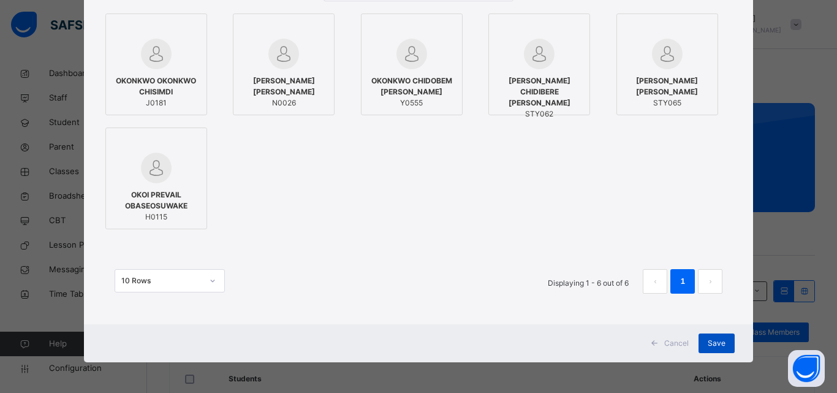
click at [713, 347] on span "Save" at bounding box center [717, 343] width 18 height 11
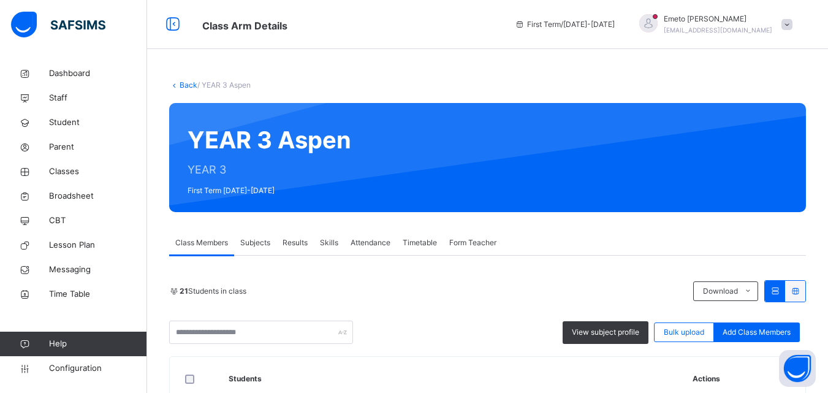
click at [183, 83] on link "Back" at bounding box center [189, 84] width 18 height 9
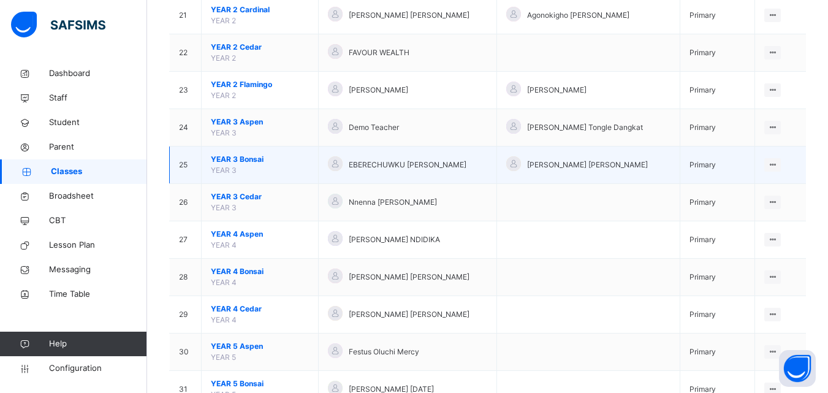
scroll to position [919, 0]
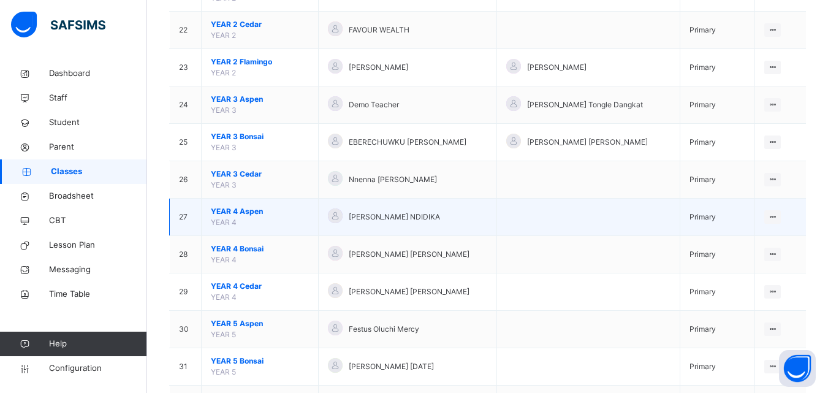
click at [241, 207] on span "YEAR 4 Aspen" at bounding box center [260, 211] width 98 height 11
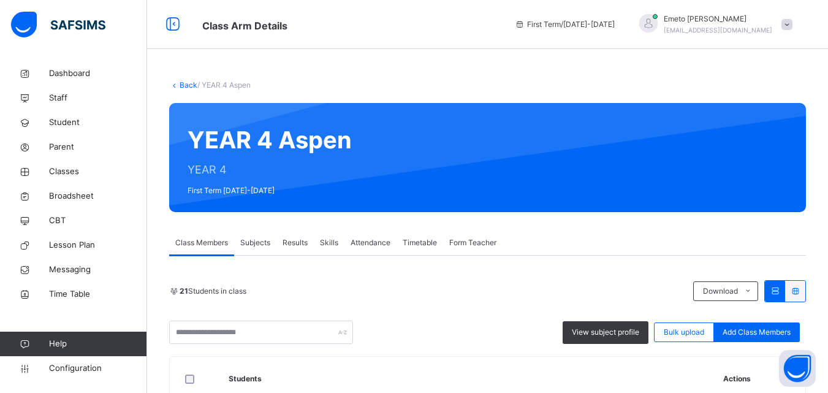
scroll to position [123, 0]
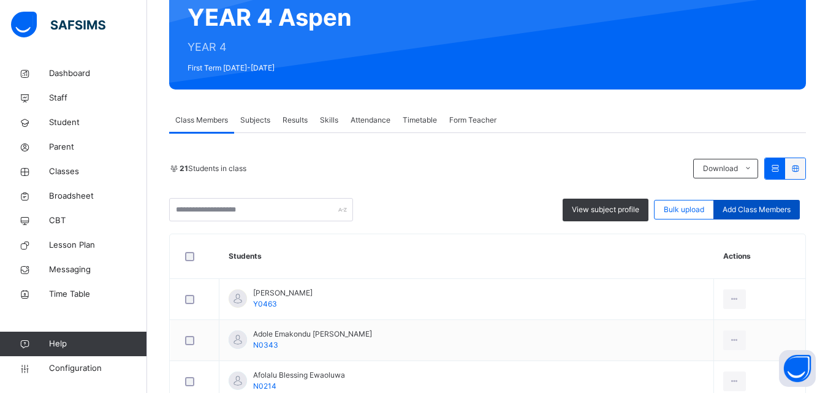
click at [758, 208] on span "Add Class Members" at bounding box center [757, 209] width 68 height 11
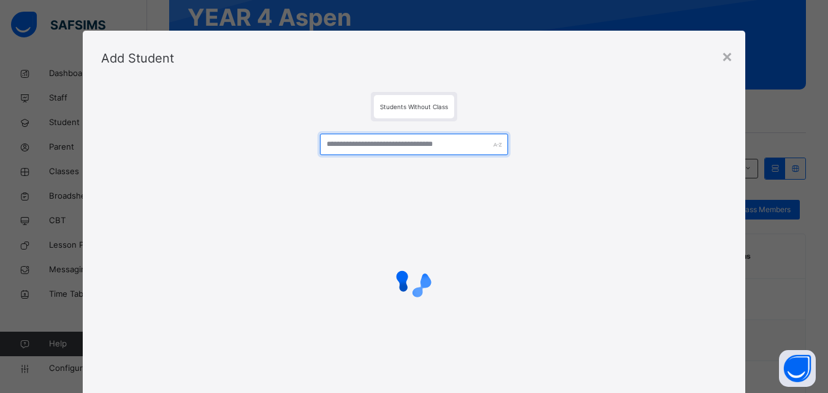
click at [355, 140] on input "text" at bounding box center [414, 144] width 188 height 21
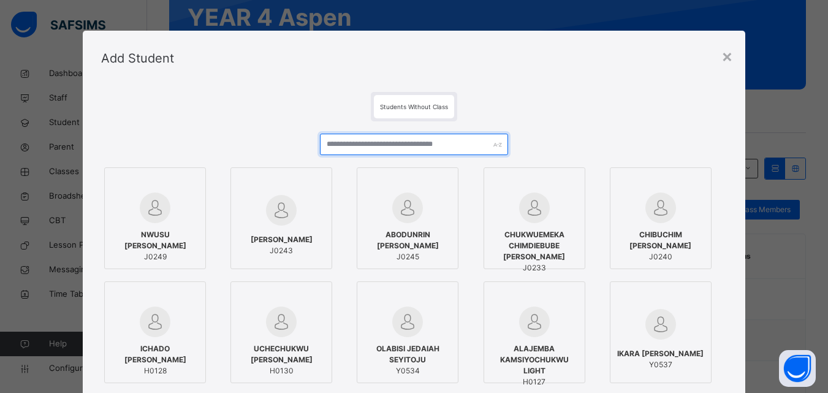
click at [355, 140] on input "text" at bounding box center [414, 144] width 188 height 21
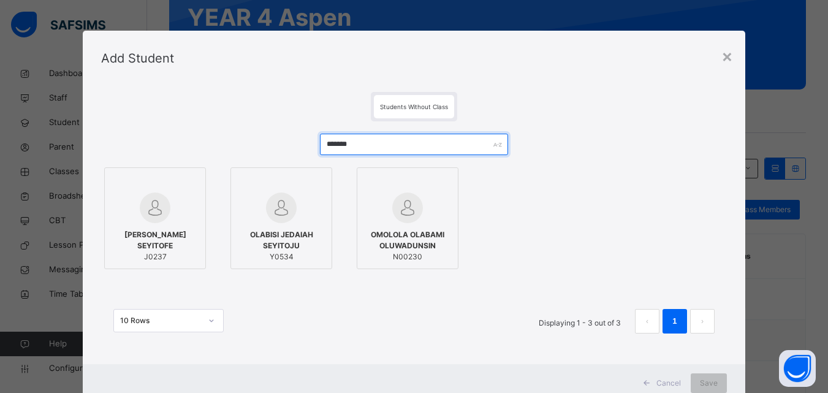
type input "*******"
click at [279, 225] on div "OLABISI JEDAIAH SEYITOJU Y0534" at bounding box center [281, 245] width 88 height 45
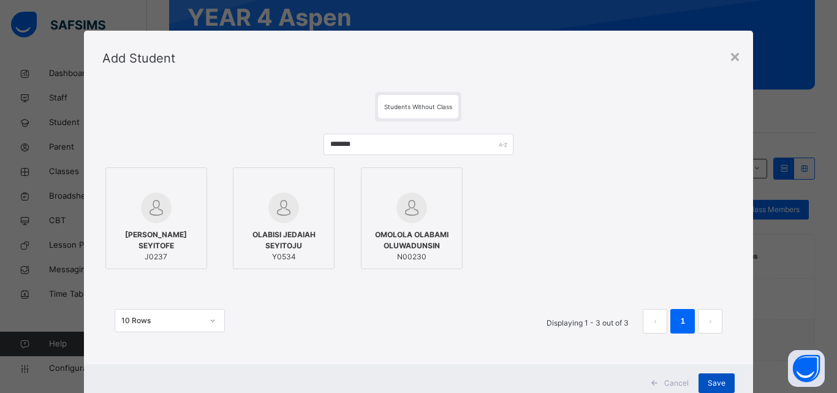
click at [711, 385] on span "Save" at bounding box center [717, 383] width 18 height 11
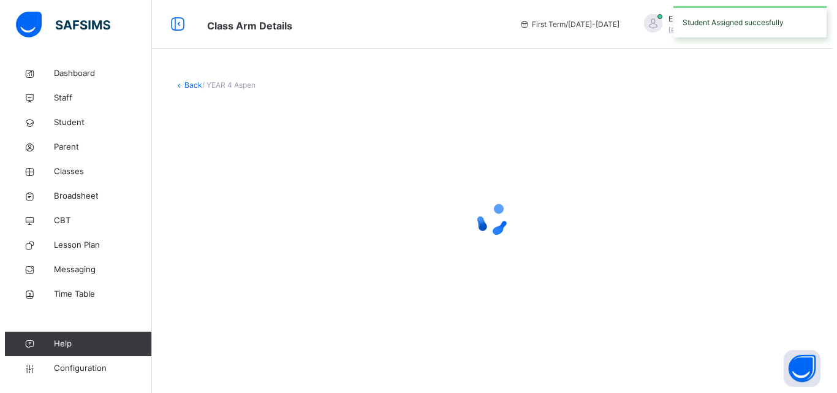
scroll to position [0, 0]
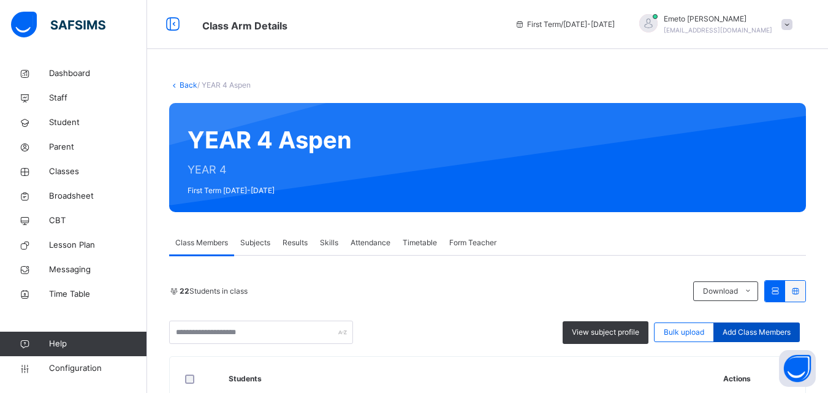
click at [756, 329] on span "Add Class Members" at bounding box center [757, 332] width 68 height 11
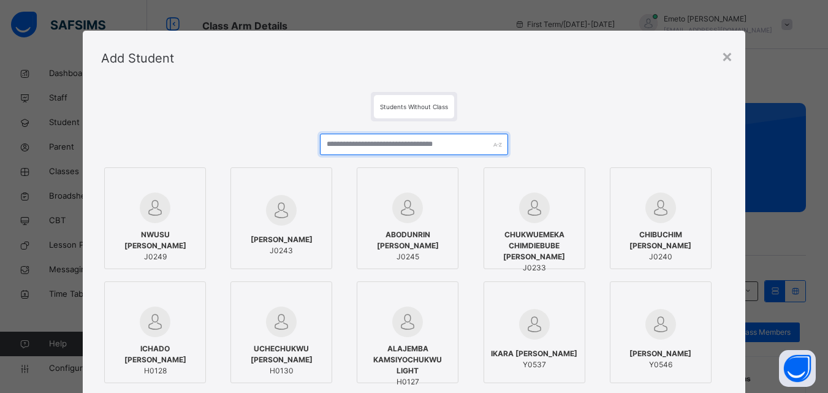
click at [378, 145] on input "text" at bounding box center [414, 144] width 188 height 21
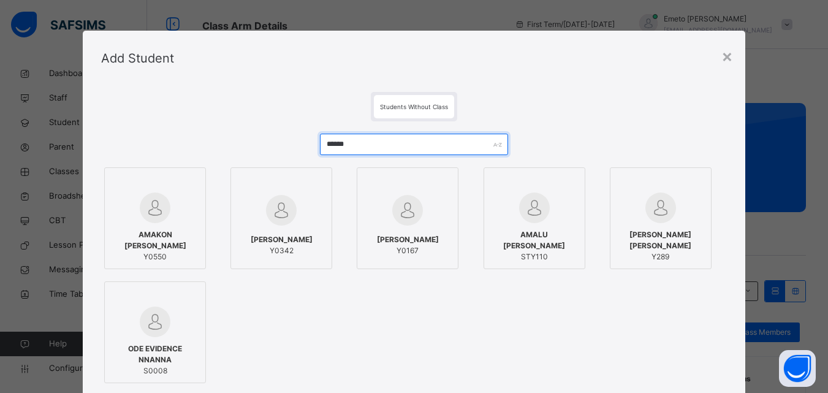
type input "******"
click at [154, 238] on span "AMAKON JOANNA CHIZARAM" at bounding box center [155, 240] width 88 height 22
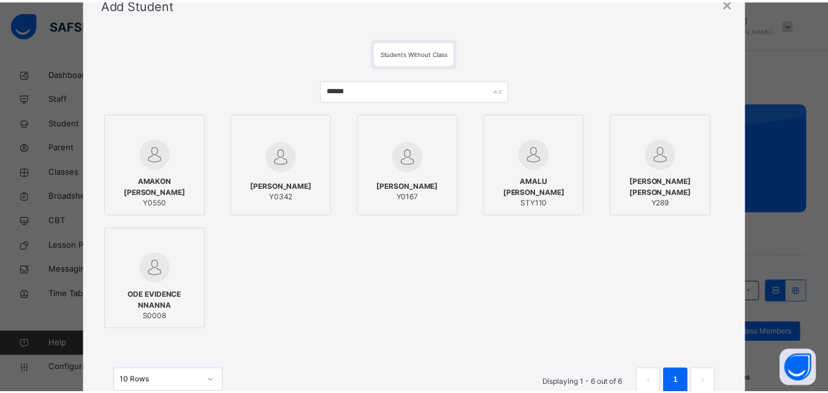
scroll to position [154, 0]
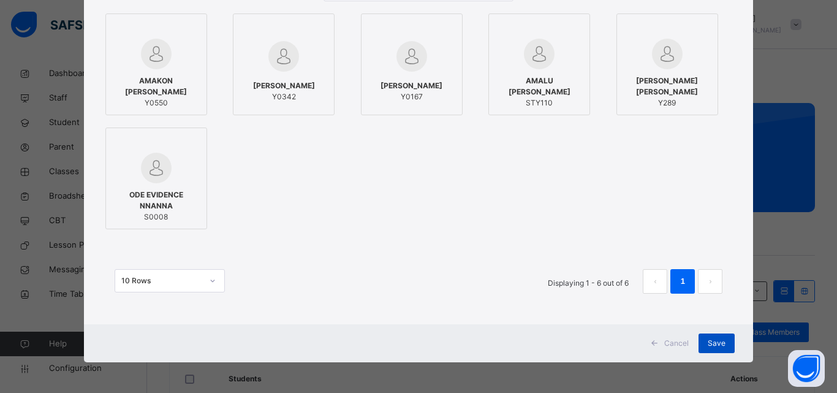
click at [716, 344] on span "Save" at bounding box center [717, 343] width 18 height 11
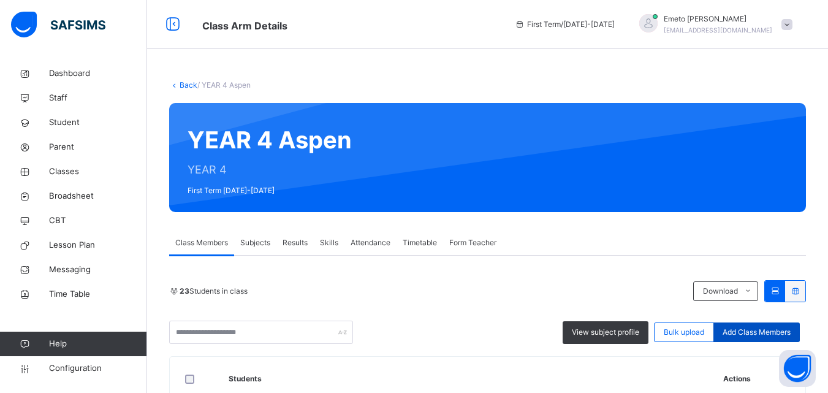
click at [763, 328] on span "Add Class Members" at bounding box center [757, 332] width 68 height 11
click at [0, 0] on div "× Add Student Students Without Class AYUBA JOAN CHAT Y0342 THOMAS JOAN NANCHIN …" at bounding box center [0, 0] width 0 height 0
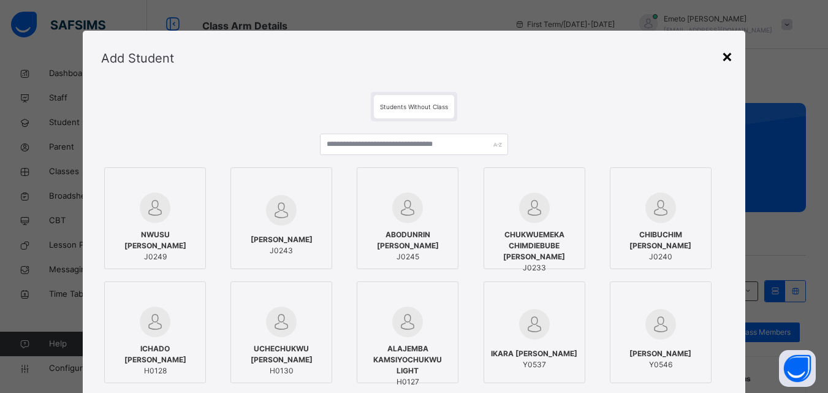
click at [731, 59] on div "×" at bounding box center [727, 56] width 12 height 26
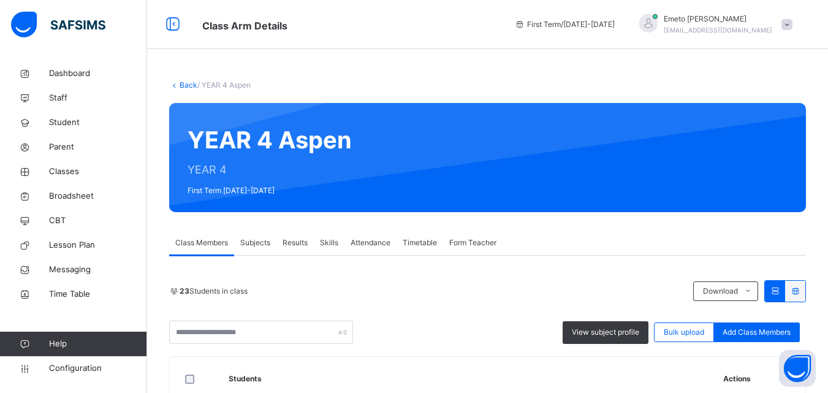
click at [529, 137] on div "YEAR 4 Aspen YEAR 4 First Term 2025-2026" at bounding box center [487, 157] width 637 height 109
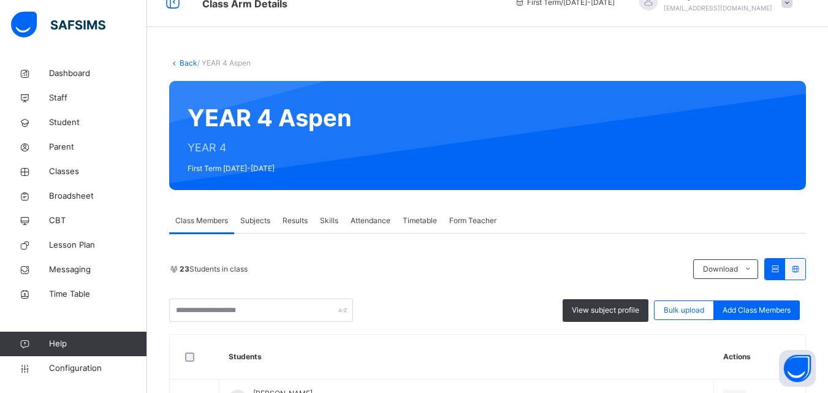
scroll to position [0, 0]
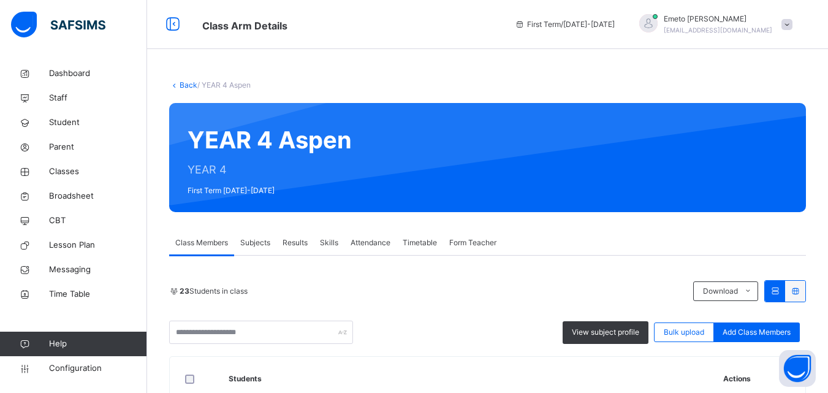
click at [183, 84] on link "Back" at bounding box center [189, 84] width 18 height 9
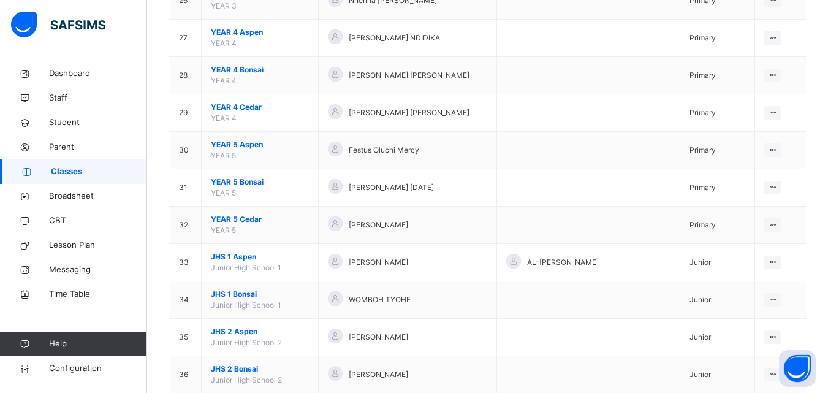
scroll to position [1103, 0]
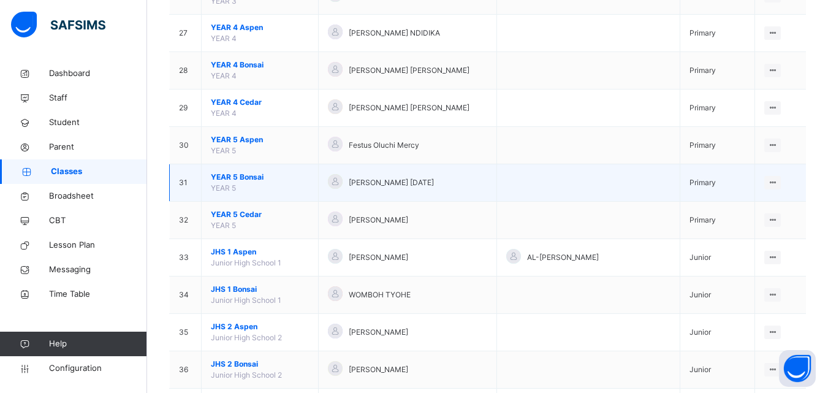
click at [254, 177] on span "YEAR 5 Bonsai" at bounding box center [260, 177] width 98 height 11
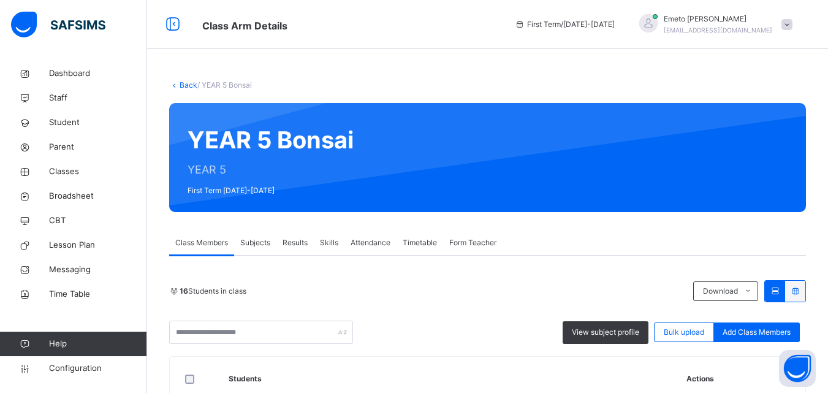
click at [763, 335] on span "Add Class Members" at bounding box center [757, 332] width 68 height 11
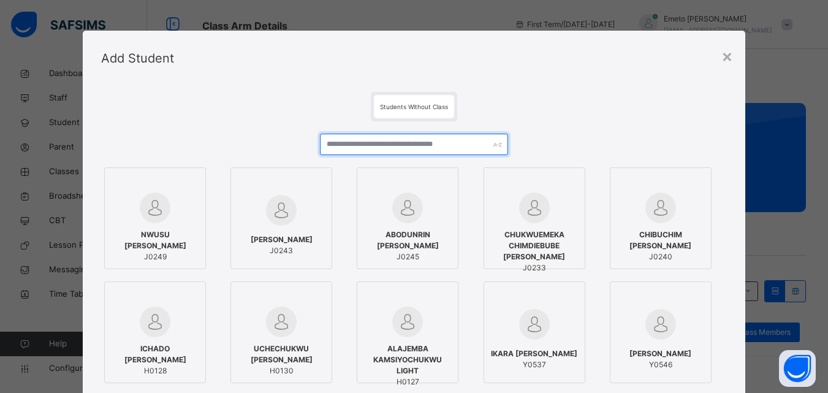
click at [380, 142] on input "text" at bounding box center [414, 144] width 188 height 21
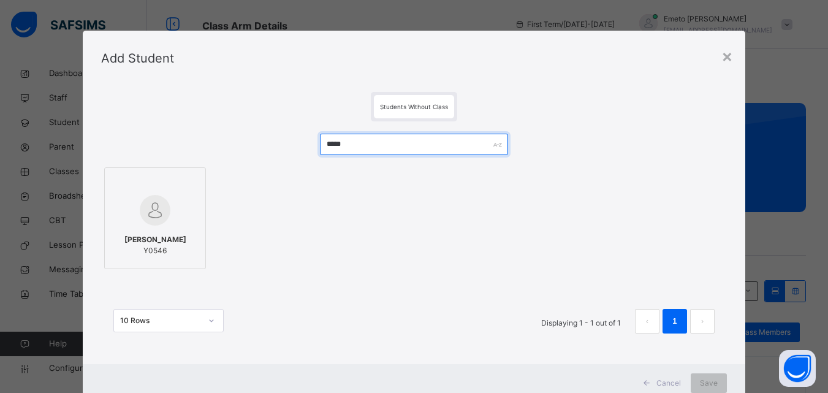
type input "*****"
click at [143, 226] on div at bounding box center [155, 210] width 88 height 36
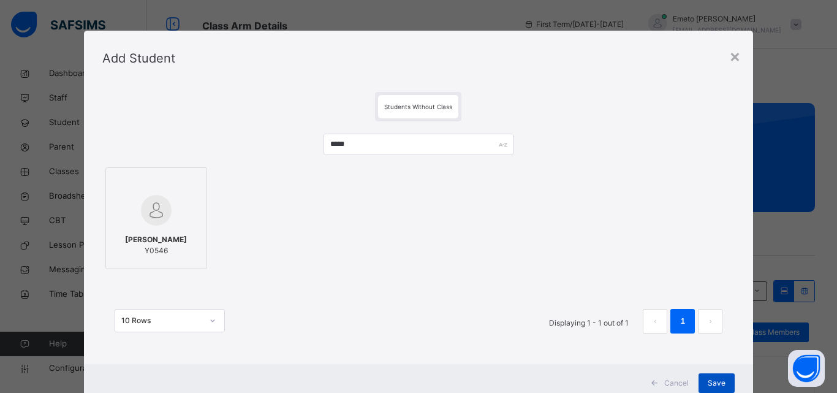
click at [710, 379] on span "Save" at bounding box center [717, 383] width 18 height 11
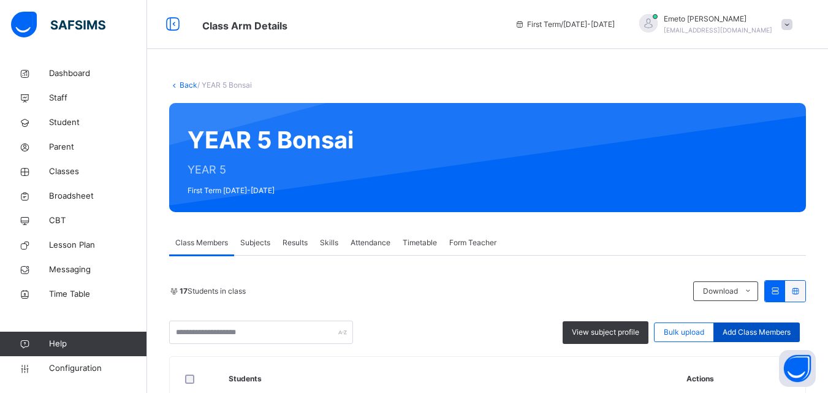
click at [772, 330] on span "Add Class Members" at bounding box center [757, 332] width 68 height 11
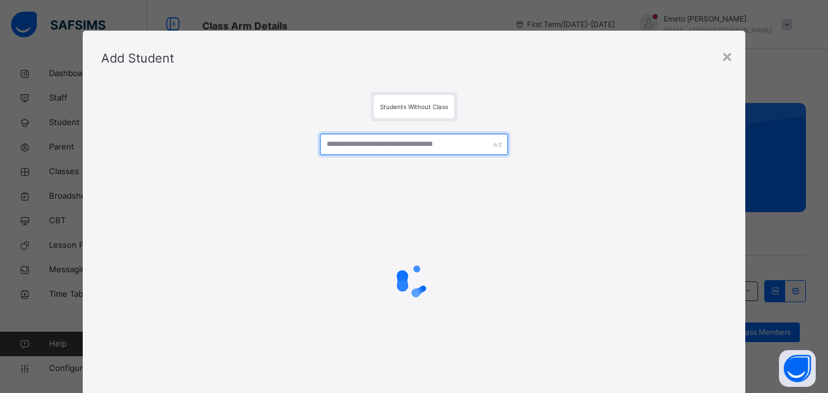
click at [409, 147] on input "text" at bounding box center [414, 144] width 188 height 21
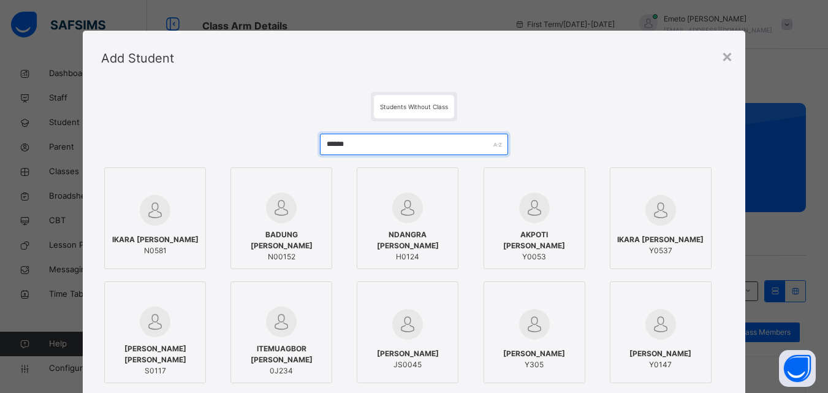
type input "******"
click at [683, 241] on span "IKARA DANIEL ANI" at bounding box center [660, 239] width 86 height 11
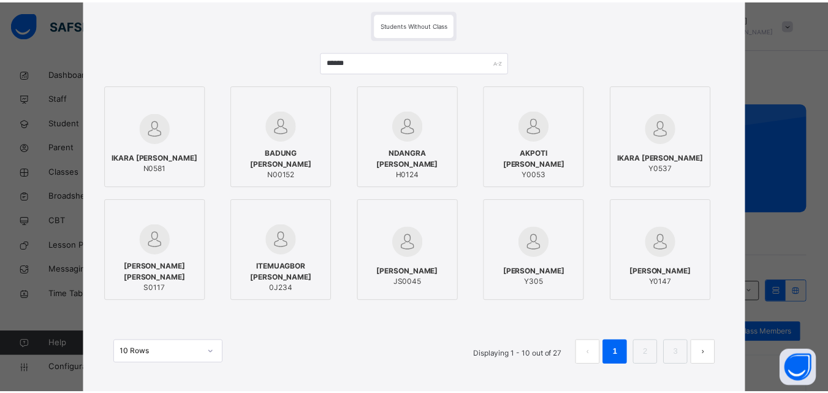
scroll to position [154, 0]
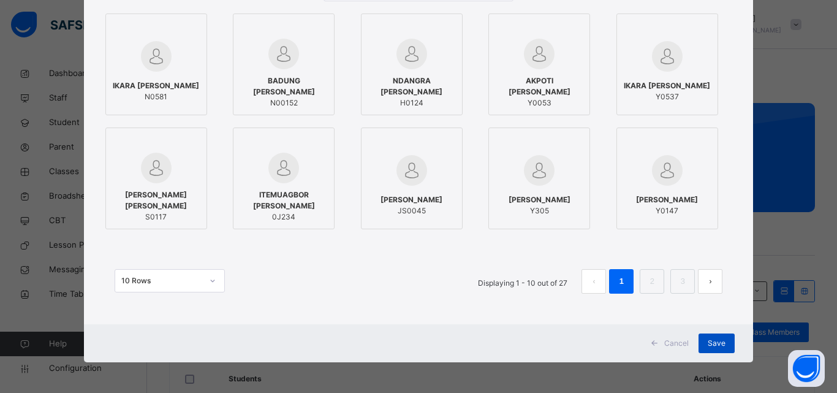
click at [708, 343] on span "Save" at bounding box center [717, 343] width 18 height 11
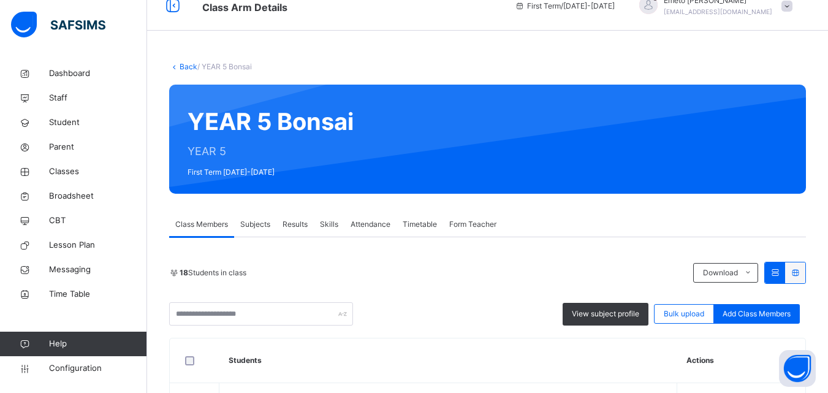
scroll to position [0, 0]
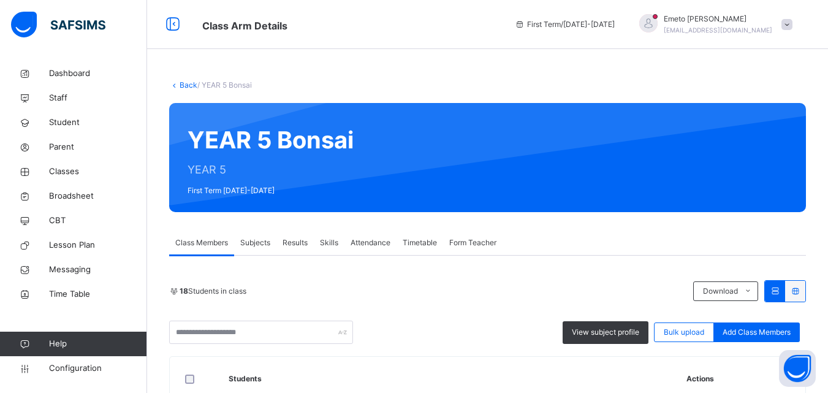
click at [191, 85] on link "Back" at bounding box center [189, 84] width 18 height 9
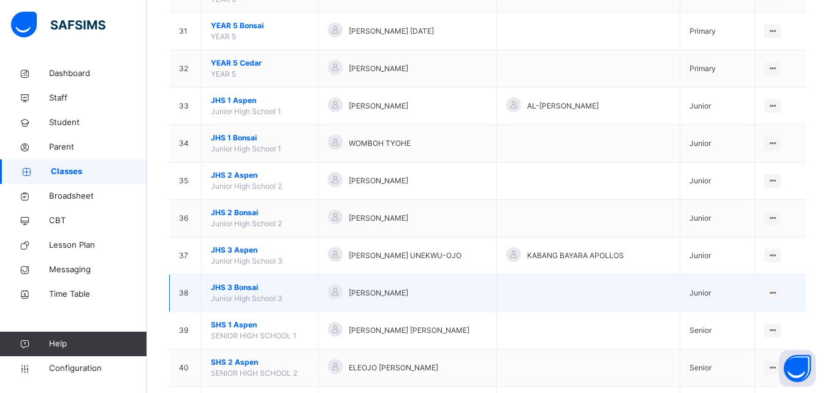
scroll to position [1194, 0]
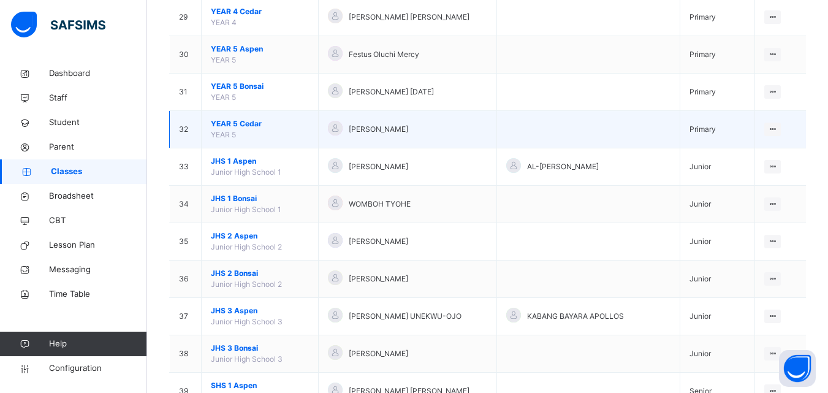
click at [243, 121] on span "YEAR 5 Cedar" at bounding box center [260, 123] width 98 height 11
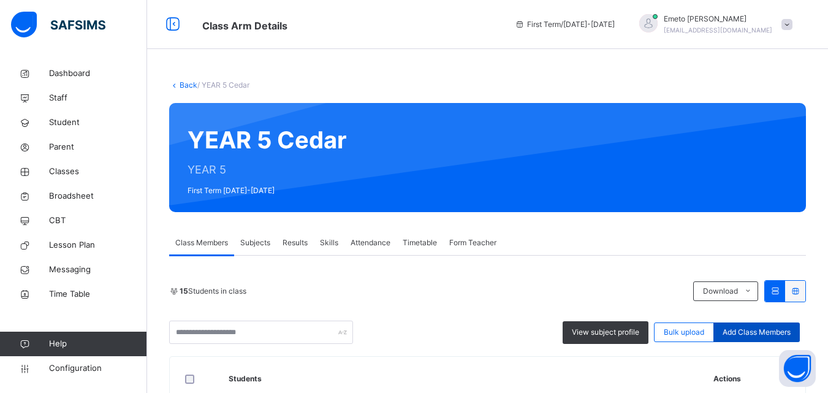
click at [787, 332] on span "Add Class Members" at bounding box center [757, 332] width 68 height 11
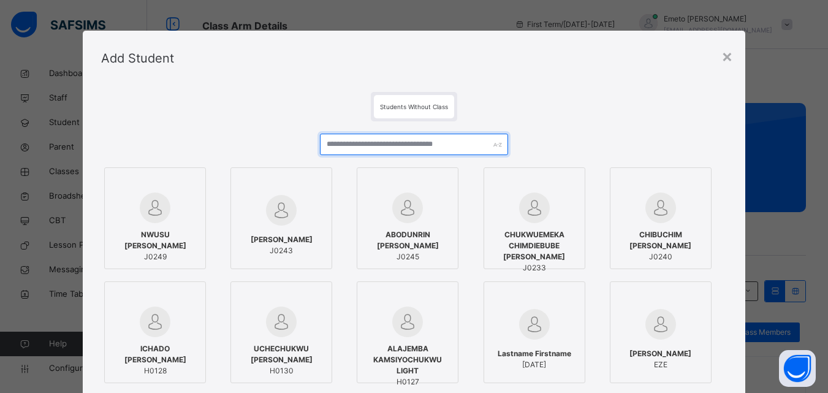
click at [397, 146] on input "text" at bounding box center [414, 144] width 188 height 21
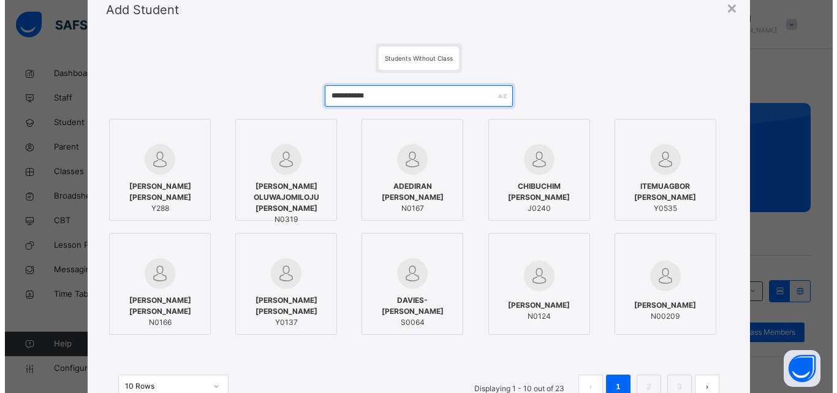
scroll to position [61, 0]
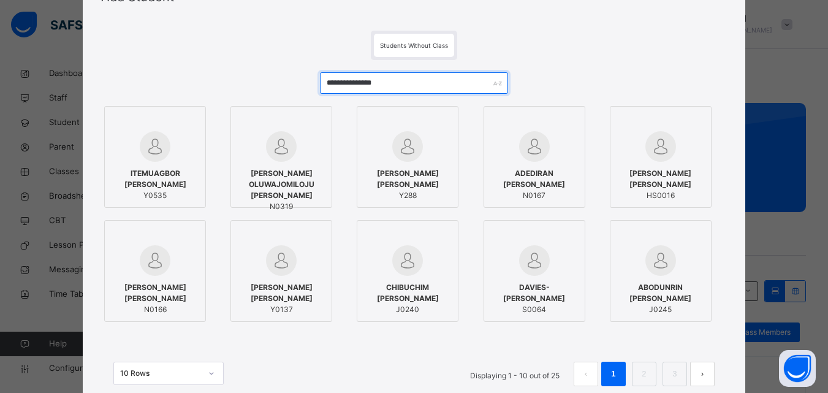
type input "**********"
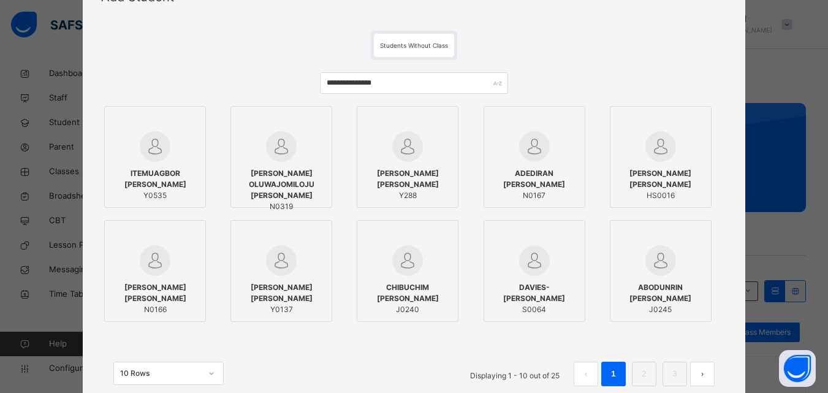
click at [141, 177] on span "ITEMUAGBOR DAVID OLUWASEUN" at bounding box center [155, 179] width 88 height 22
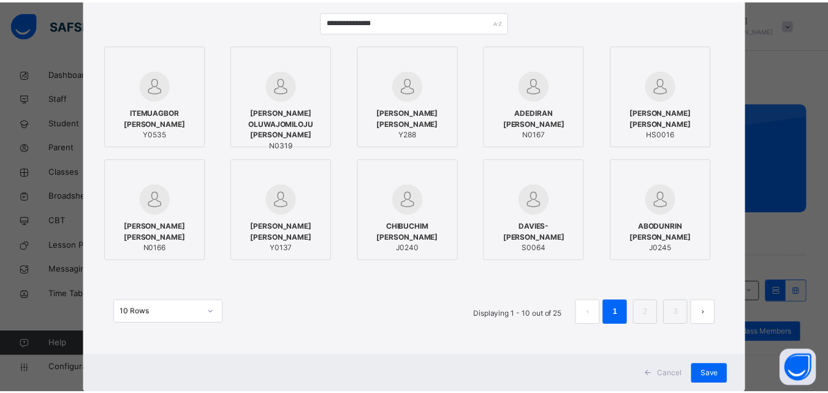
scroll to position [154, 0]
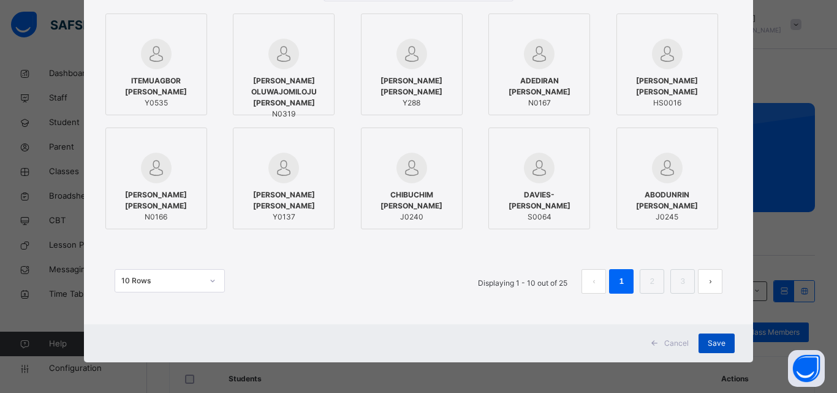
click at [719, 345] on span "Save" at bounding box center [717, 343] width 18 height 11
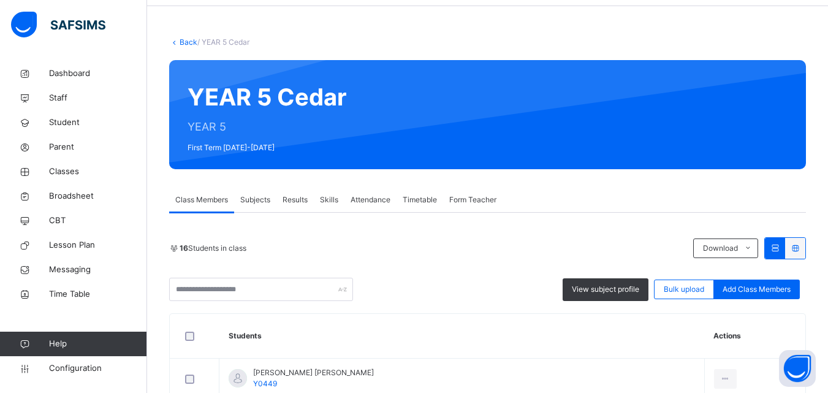
scroll to position [61, 0]
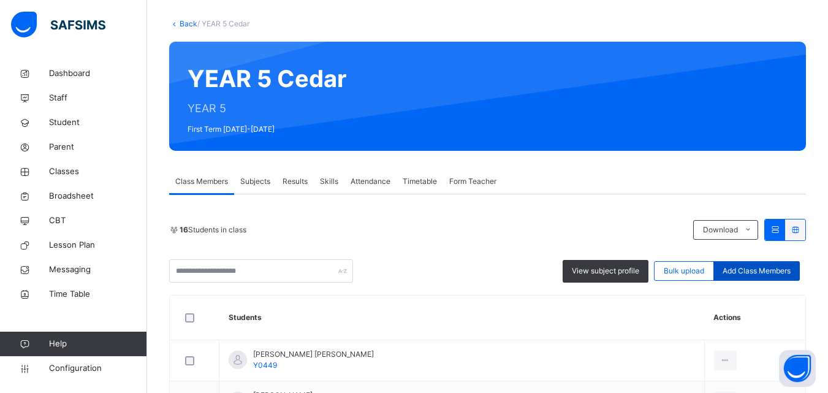
click at [780, 267] on span "Add Class Members" at bounding box center [757, 270] width 68 height 11
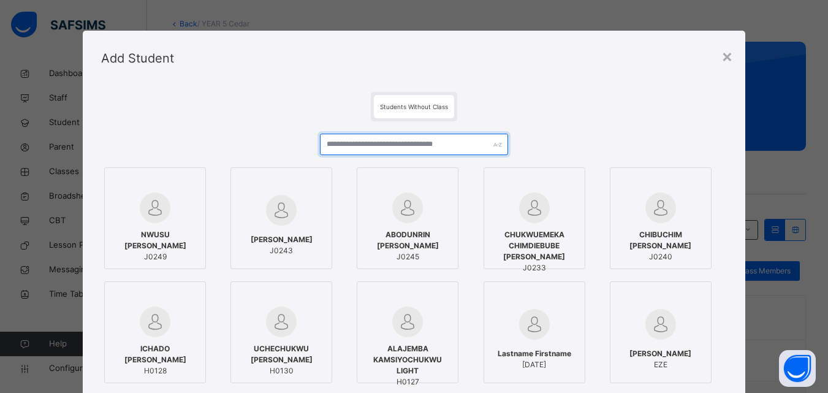
click at [328, 145] on input "text" at bounding box center [414, 144] width 188 height 21
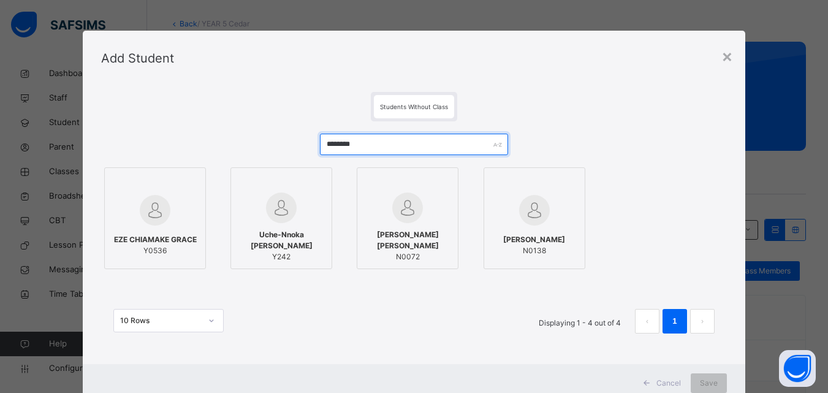
type input "********"
click at [164, 238] on span "EZE CHIAMAKE GRACE" at bounding box center [155, 239] width 83 height 11
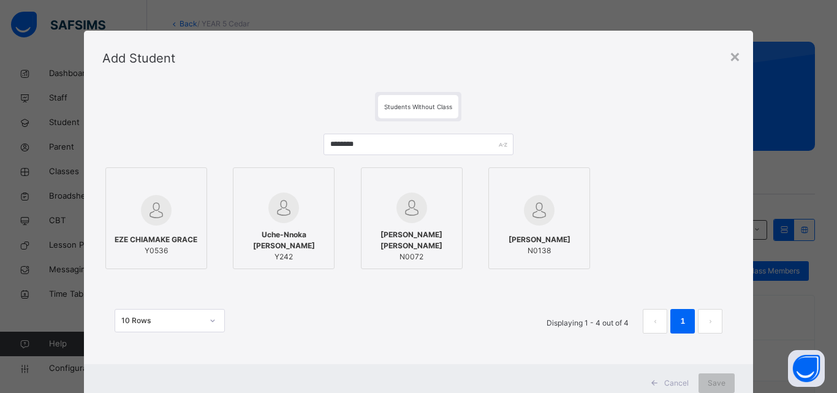
click at [174, 218] on div at bounding box center [156, 210] width 88 height 36
click at [723, 382] on span "Save" at bounding box center [717, 383] width 18 height 11
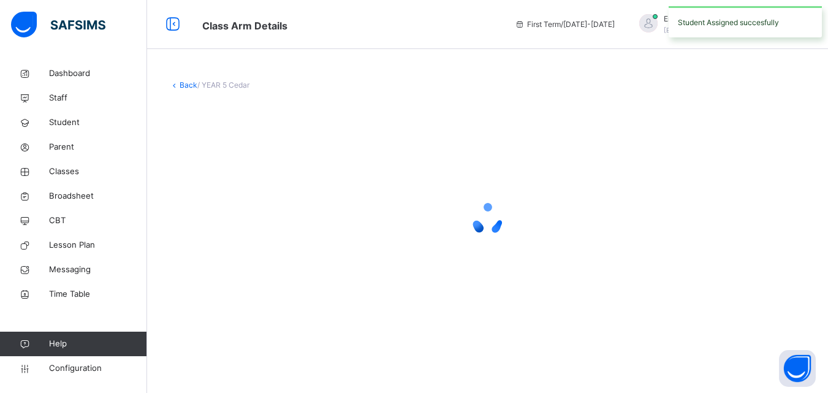
scroll to position [0, 0]
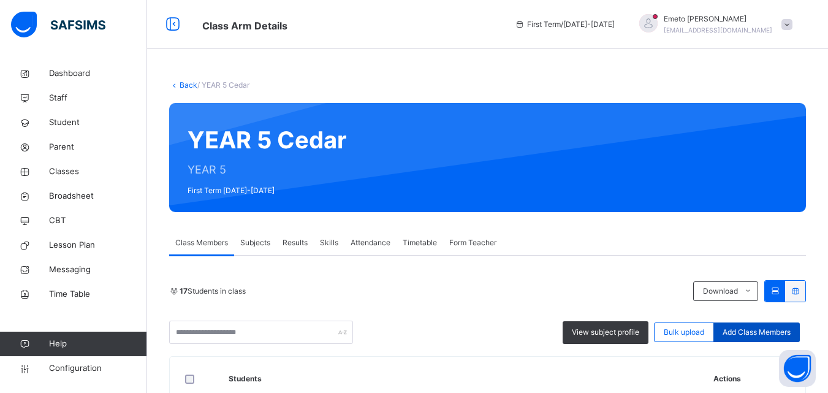
click at [780, 330] on span "Add Class Members" at bounding box center [757, 332] width 68 height 11
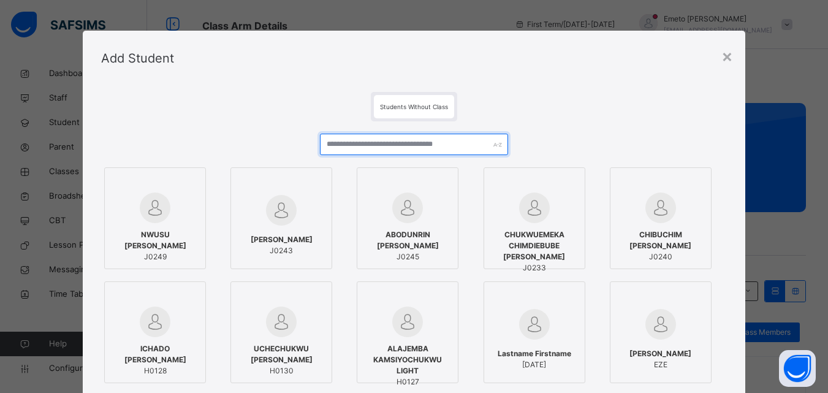
click at [351, 146] on input "text" at bounding box center [414, 144] width 188 height 21
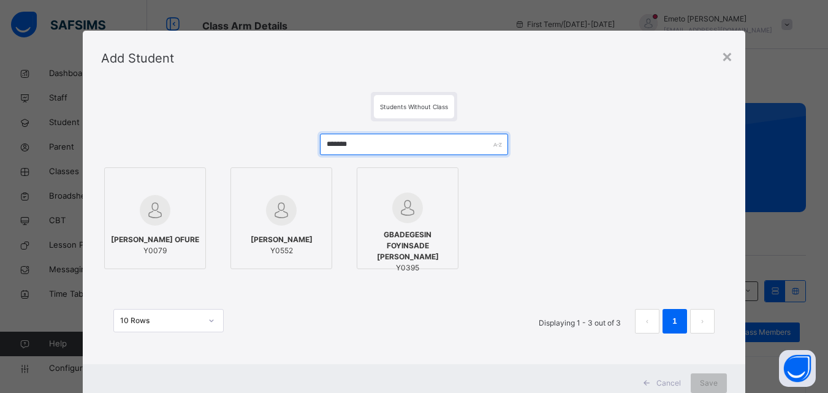
type input "*******"
click at [295, 237] on span "OMACHONU BERNICE ANONE" at bounding box center [282, 239] width 62 height 11
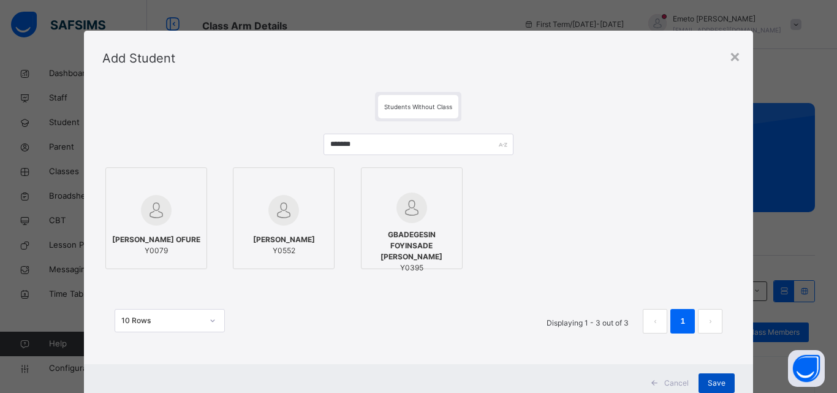
click at [715, 387] on span "Save" at bounding box center [717, 383] width 18 height 11
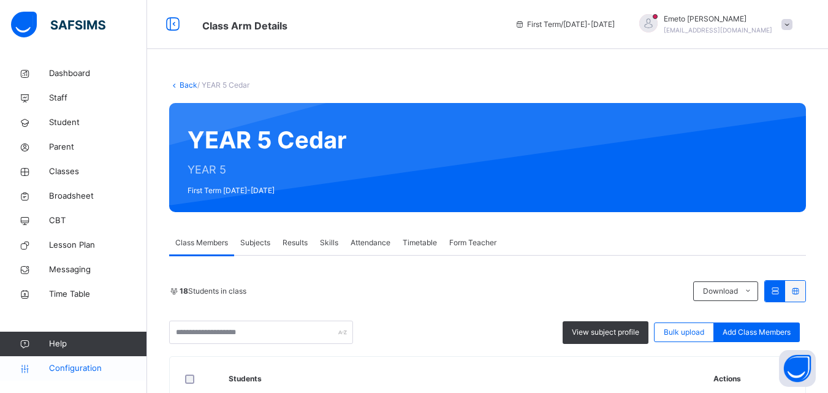
click at [75, 366] on span "Configuration" at bounding box center [97, 368] width 97 height 12
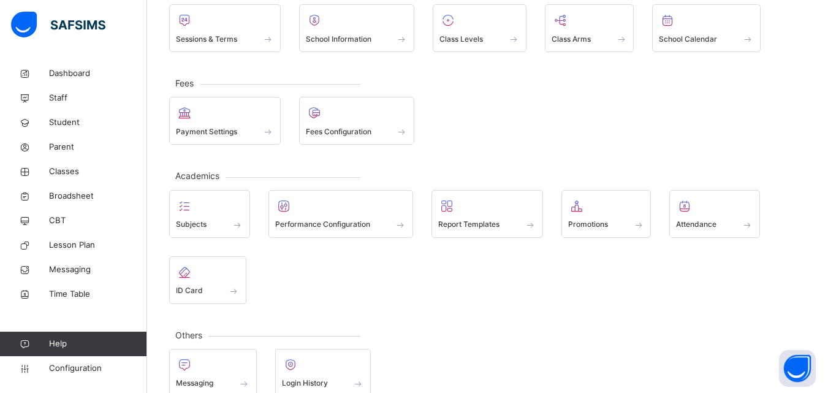
scroll to position [118, 0]
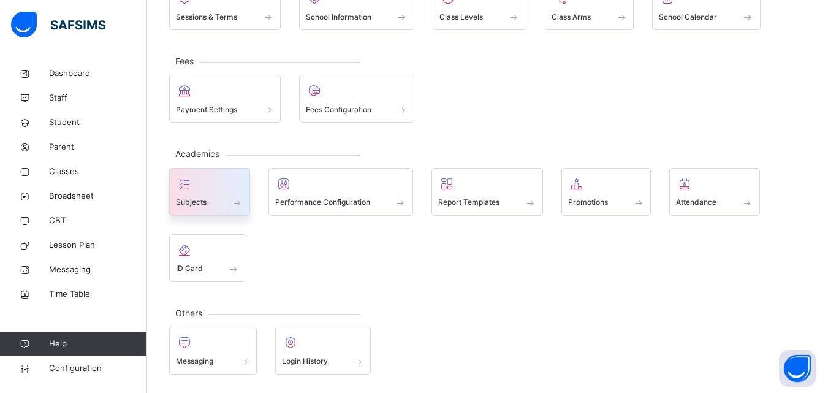
click at [210, 195] on span at bounding box center [209, 194] width 67 height 3
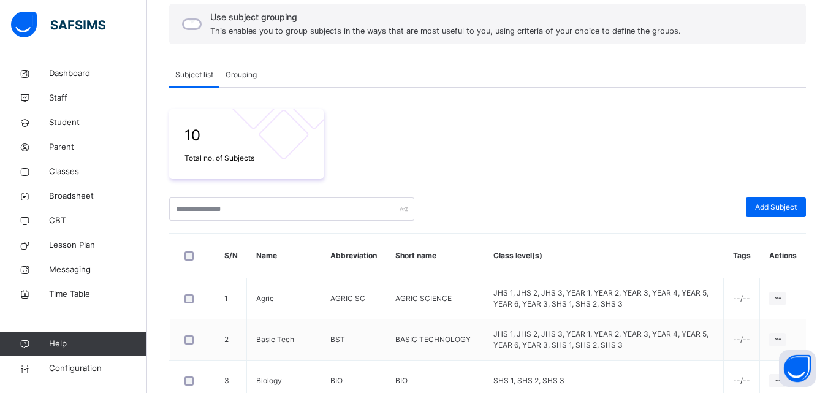
click at [422, 165] on div "10 Total no. of Subjects" at bounding box center [487, 144] width 637 height 70
click at [70, 172] on span "Classes" at bounding box center [98, 171] width 98 height 12
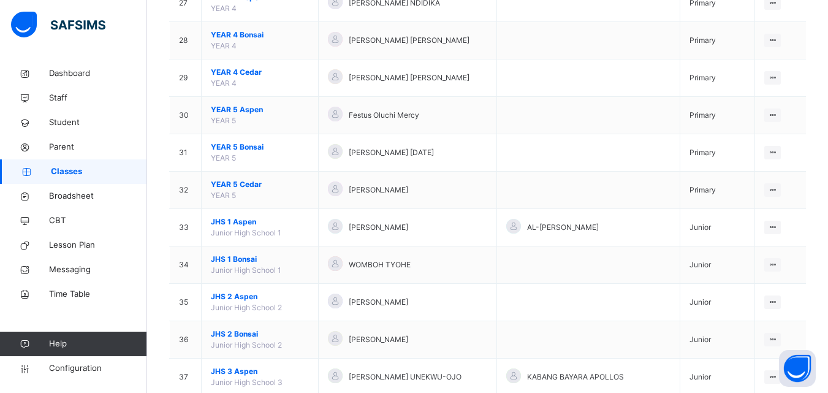
scroll to position [1133, 0]
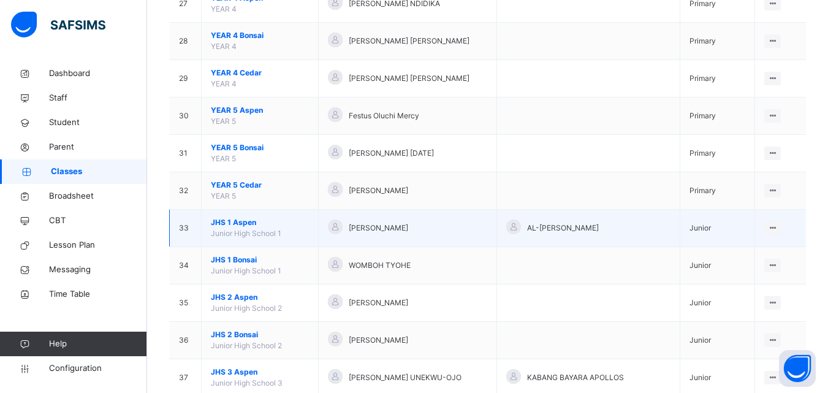
click at [246, 221] on span "JHS 1 Aspen" at bounding box center [260, 222] width 98 height 11
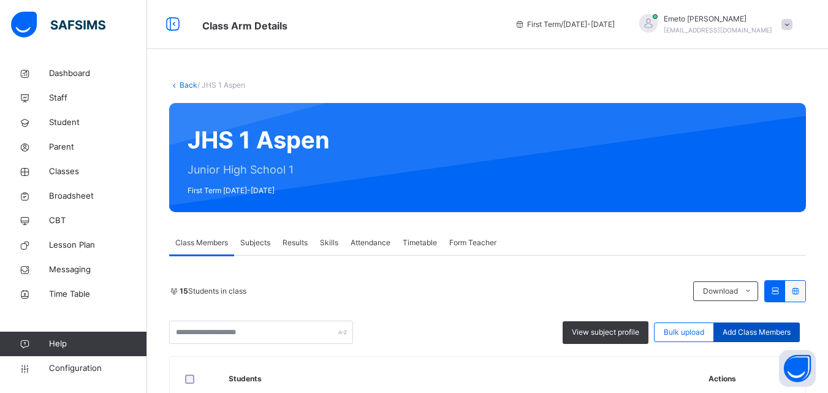
click at [737, 332] on span "Add Class Members" at bounding box center [757, 332] width 68 height 11
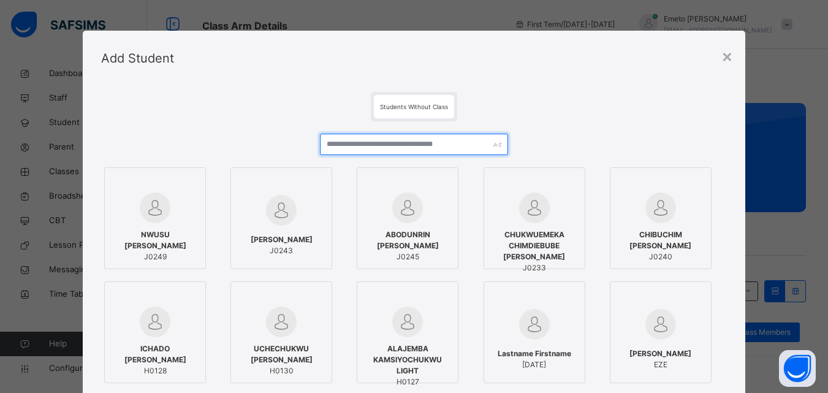
click at [385, 142] on input "text" at bounding box center [414, 144] width 188 height 21
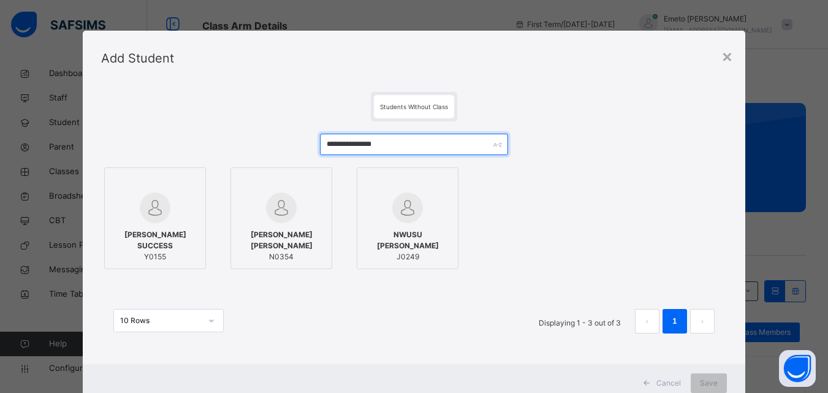
type input "**********"
click at [417, 245] on span "NWUSU CHIBUIKE GODWIN" at bounding box center [407, 240] width 88 height 22
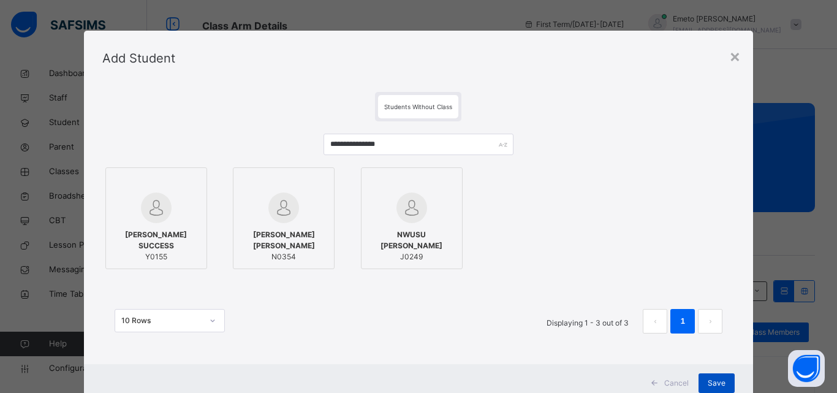
click at [715, 380] on span "Save" at bounding box center [717, 383] width 18 height 11
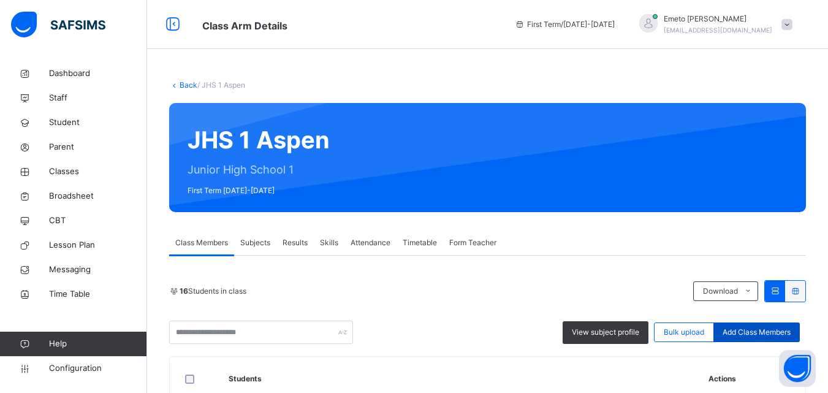
click at [763, 333] on span "Add Class Members" at bounding box center [757, 332] width 68 height 11
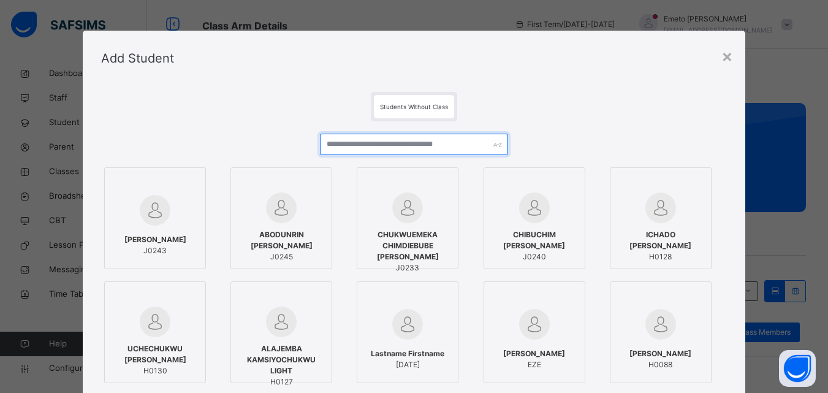
click at [381, 142] on input "text" at bounding box center [414, 144] width 188 height 21
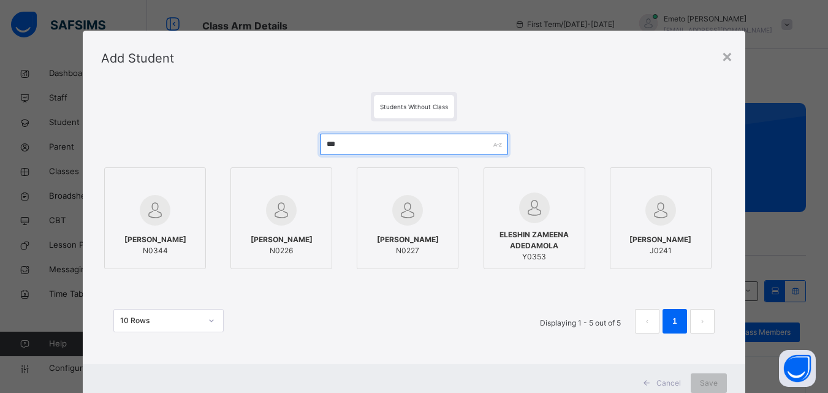
type input "***"
click at [636, 245] on span "[PERSON_NAME]" at bounding box center [660, 239] width 62 height 11
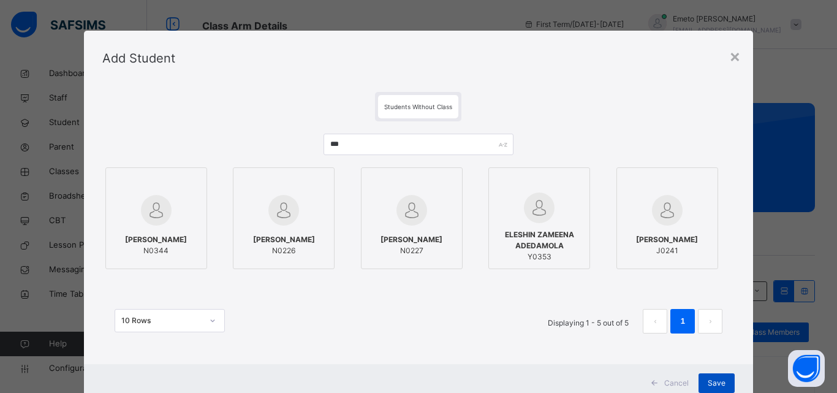
click at [713, 385] on span "Save" at bounding box center [717, 383] width 18 height 11
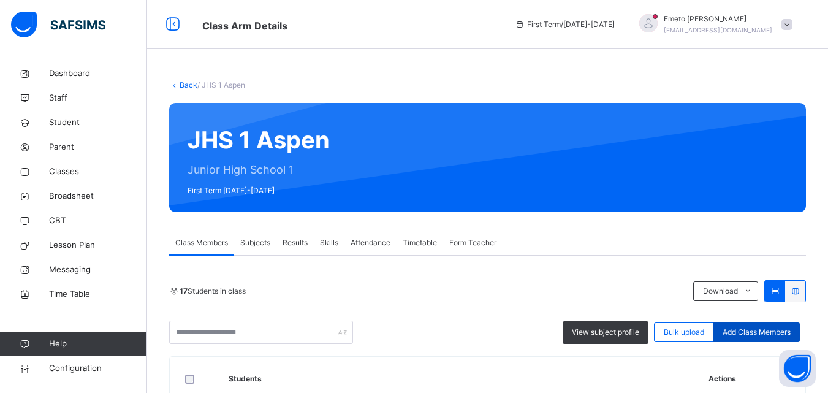
click at [751, 332] on span "Add Class Members" at bounding box center [757, 332] width 68 height 11
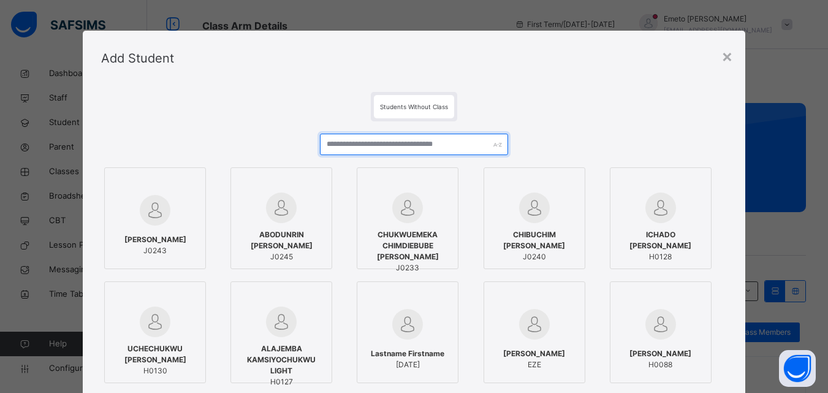
click at [373, 143] on input "text" at bounding box center [414, 144] width 188 height 21
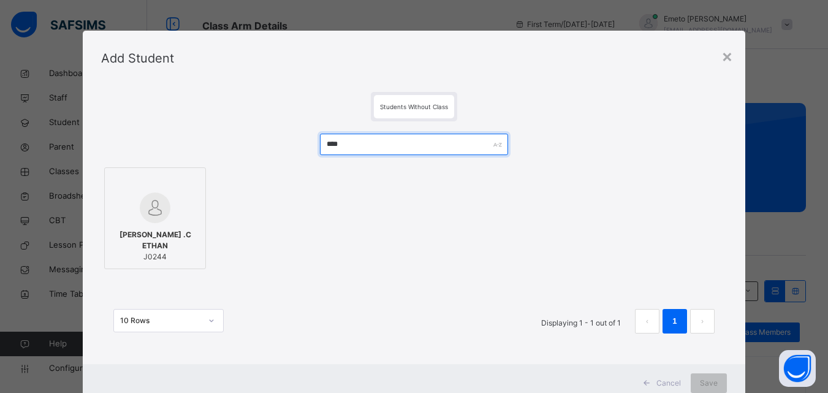
type input "****"
click at [175, 226] on div "NZEDEBE RALUCHUKWU .C ETHAN J0244" at bounding box center [155, 245] width 88 height 45
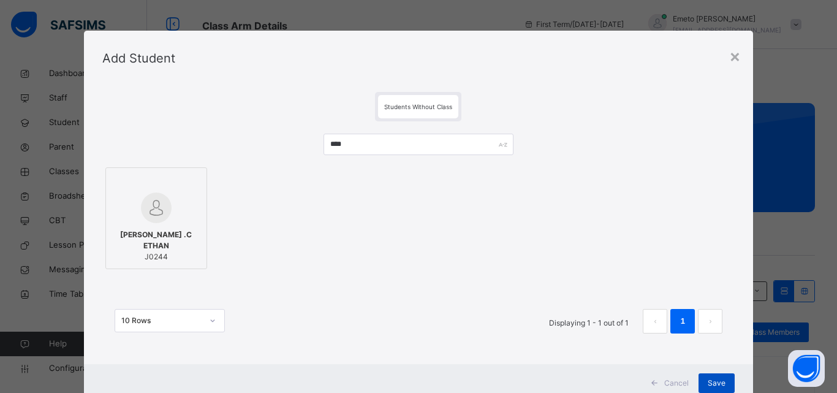
click at [710, 385] on span "Save" at bounding box center [717, 383] width 18 height 11
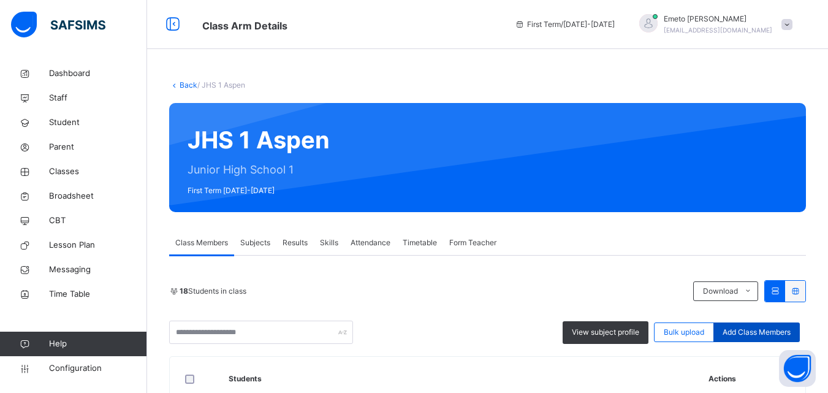
click at [754, 330] on span "Add Class Members" at bounding box center [757, 332] width 68 height 11
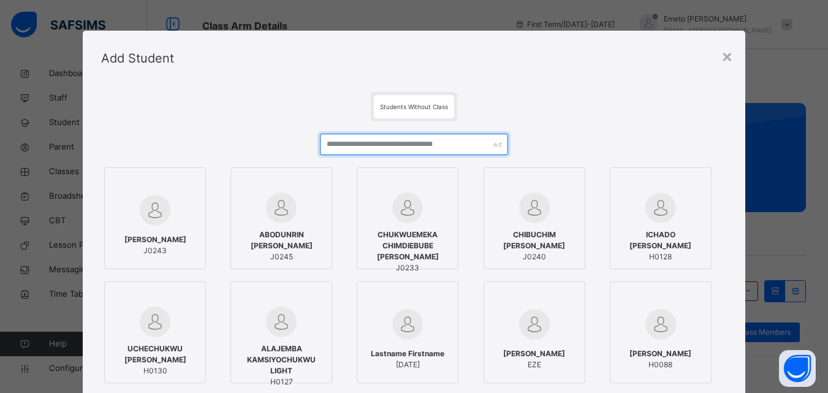
click at [366, 143] on input "text" at bounding box center [414, 144] width 188 height 21
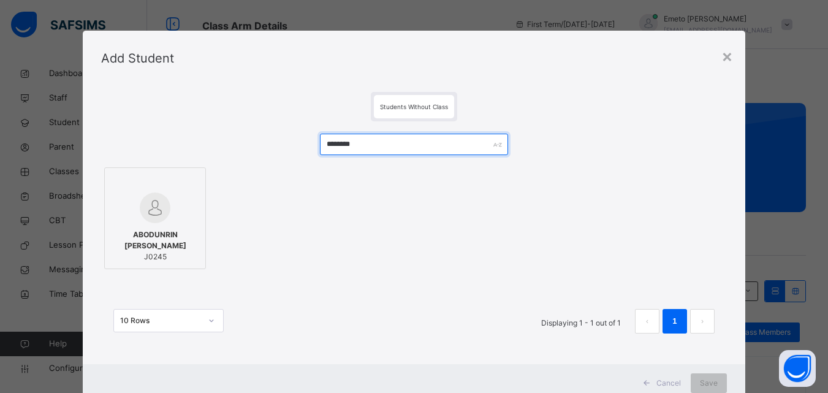
type input "********"
click at [178, 230] on span "ABODUNRIN [PERSON_NAME]" at bounding box center [155, 240] width 88 height 22
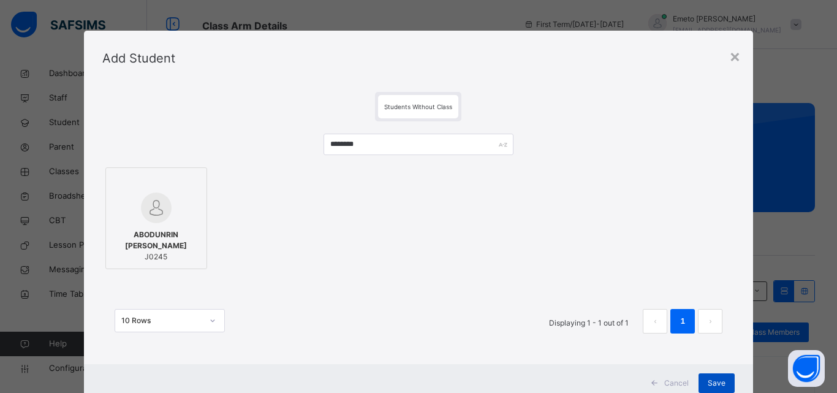
click at [709, 385] on span "Save" at bounding box center [717, 383] width 18 height 11
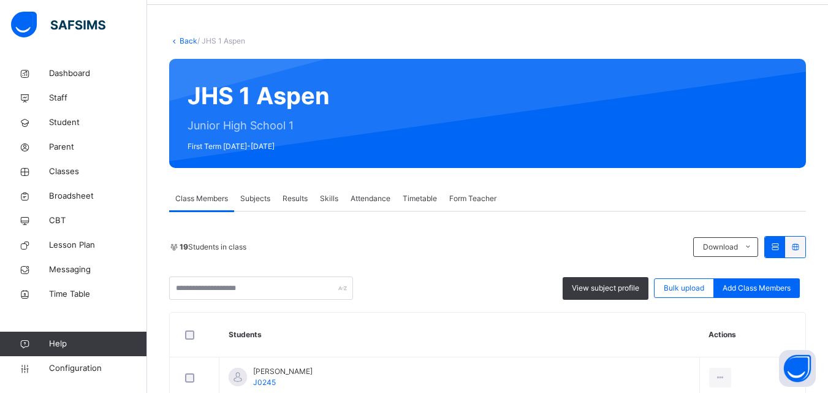
scroll to position [61, 0]
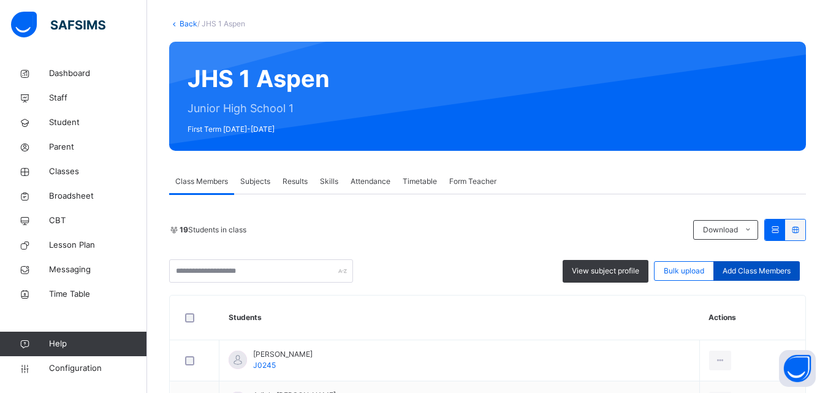
click at [749, 268] on span "Add Class Members" at bounding box center [757, 270] width 68 height 11
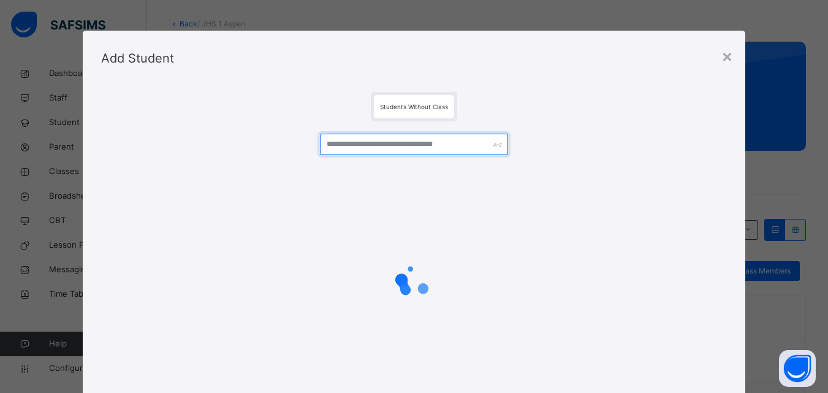
click at [402, 145] on input "text" at bounding box center [414, 144] width 188 height 21
click at [401, 144] on input "text" at bounding box center [414, 144] width 188 height 21
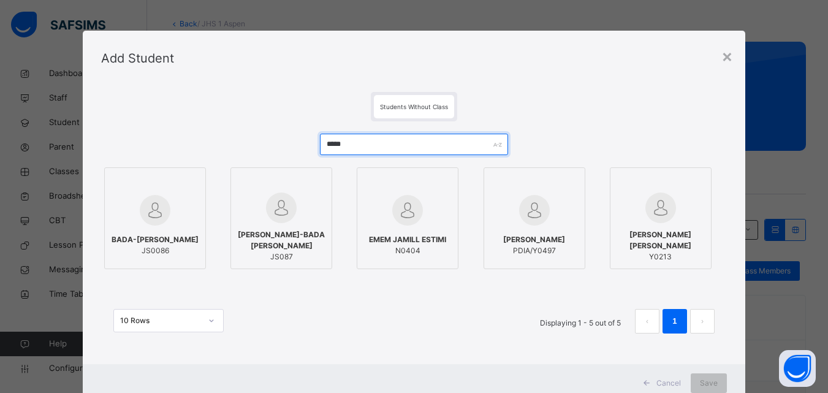
type input "*****"
click at [529, 245] on div "JAMES ESTHER PDIA/Y0497" at bounding box center [534, 245] width 62 height 22
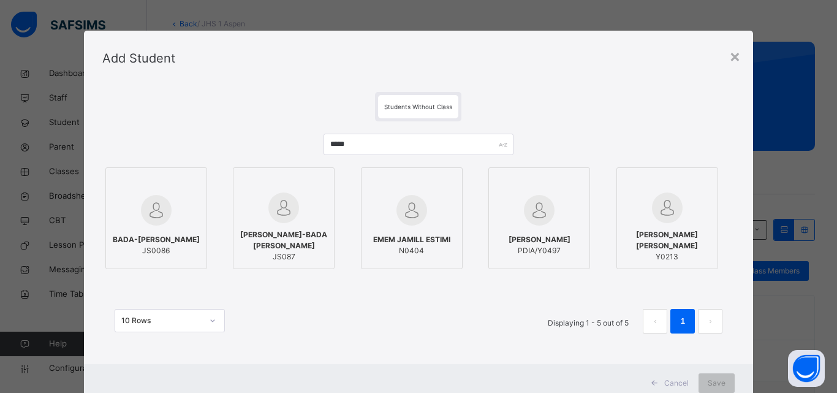
click at [557, 212] on div at bounding box center [539, 210] width 88 height 36
click at [710, 383] on span "Save" at bounding box center [717, 383] width 18 height 11
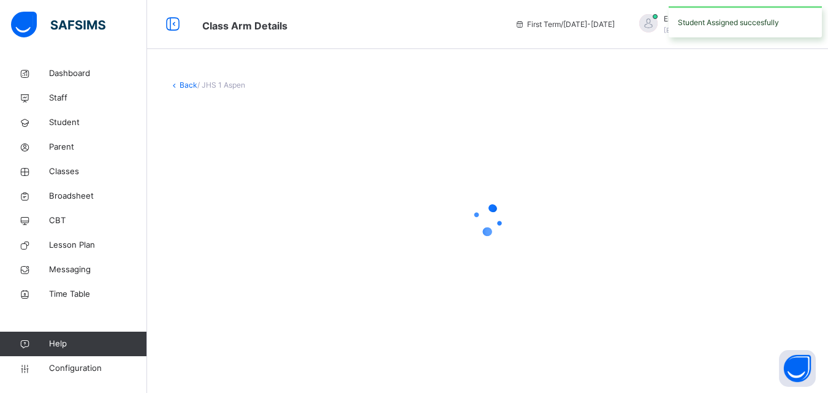
scroll to position [0, 0]
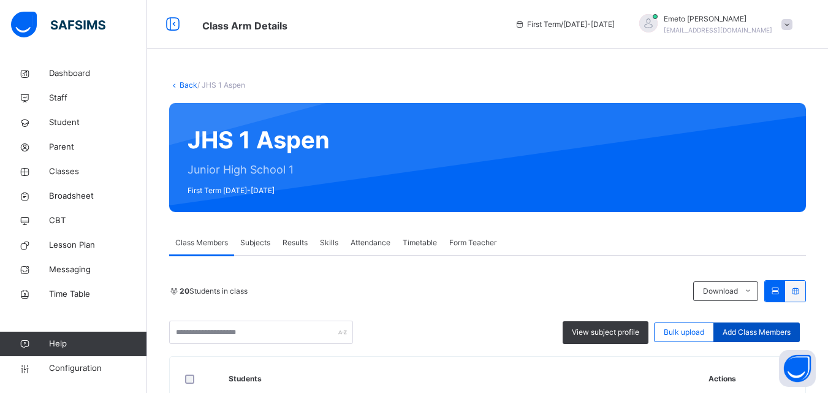
click at [754, 334] on span "Add Class Members" at bounding box center [757, 332] width 68 height 11
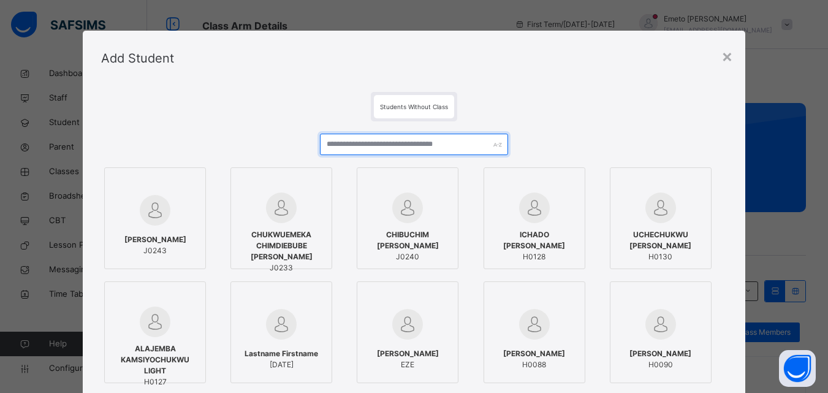
click at [362, 142] on input "text" at bounding box center [414, 144] width 188 height 21
click at [376, 148] on input "text" at bounding box center [414, 144] width 188 height 21
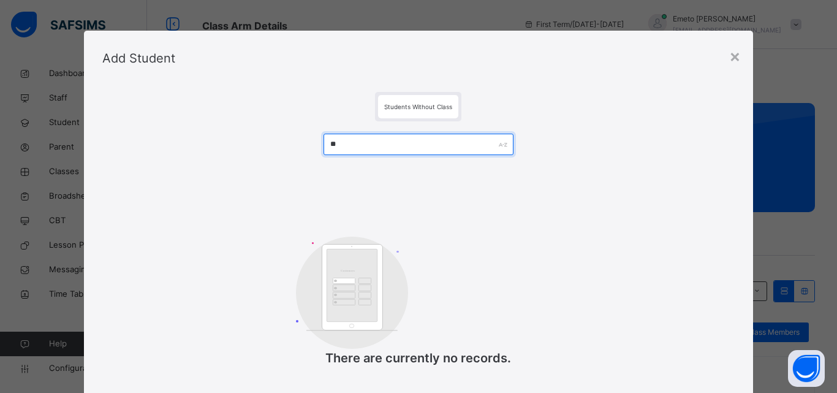
type input "*"
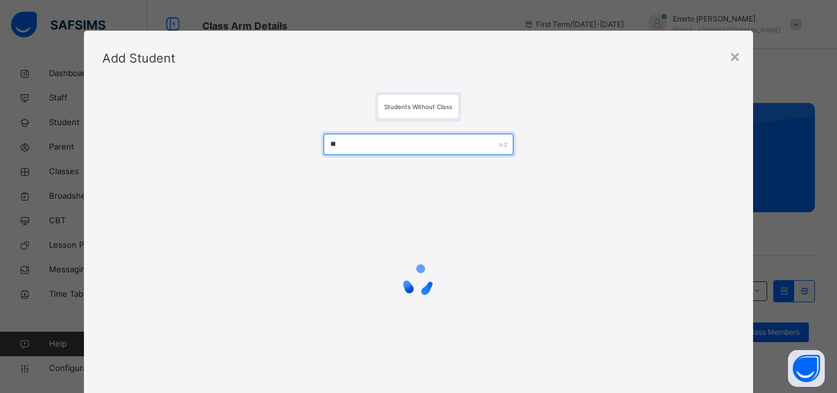
type input "*"
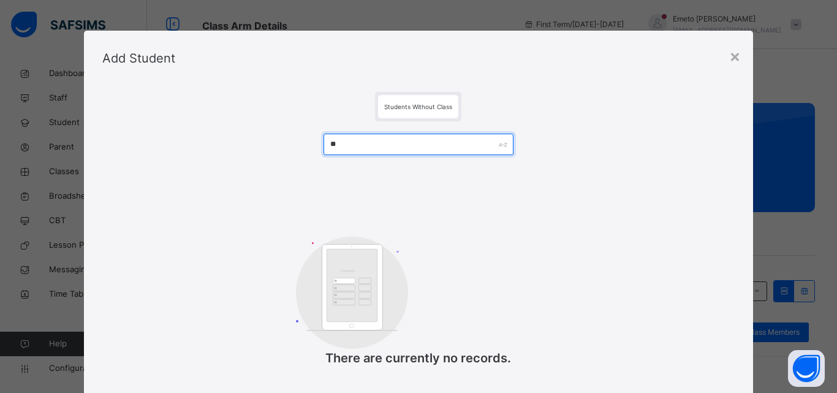
type input "*"
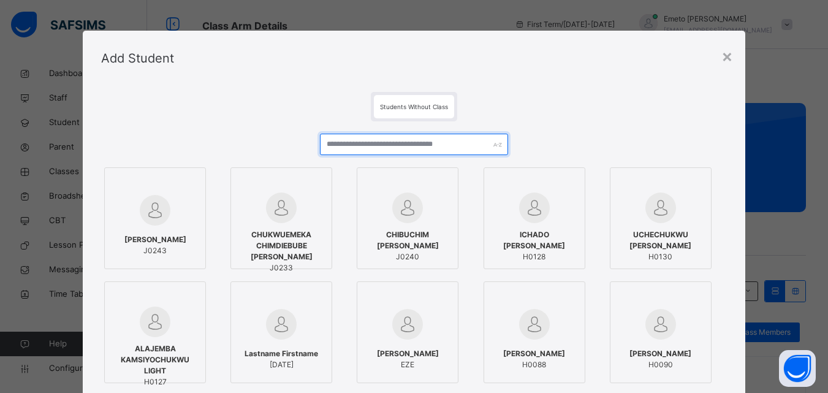
click at [413, 144] on input "text" at bounding box center [414, 144] width 188 height 21
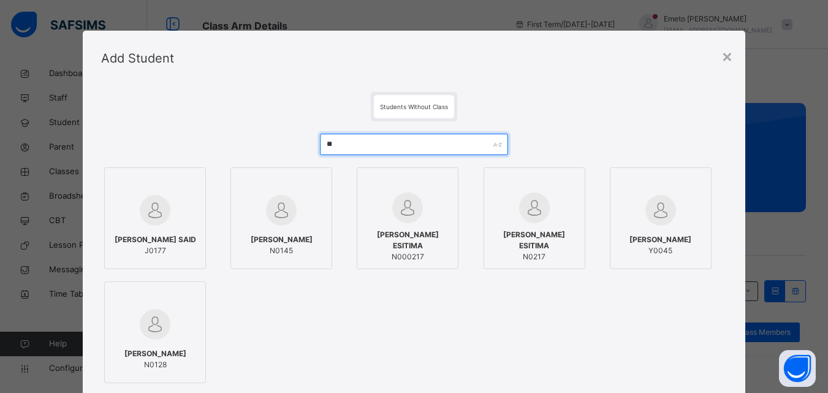
type input "*"
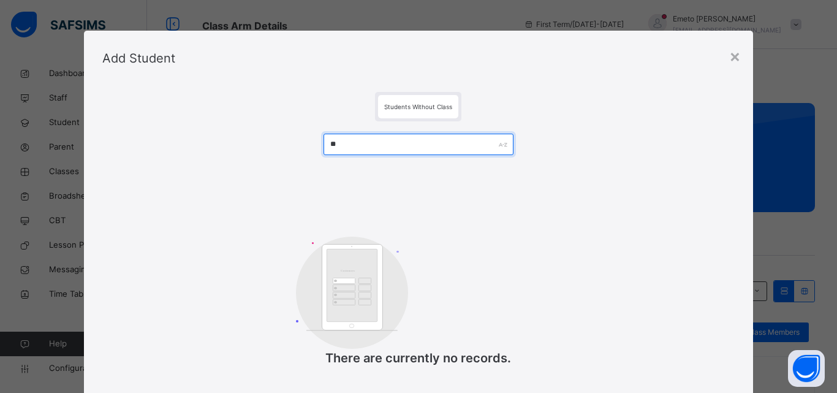
type input "*"
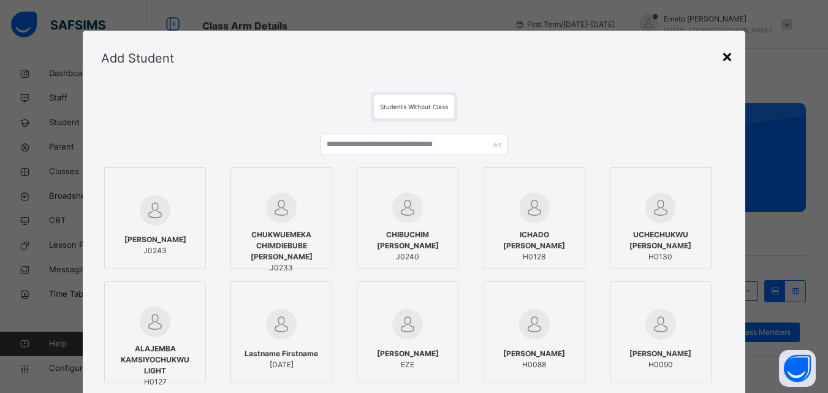
click at [723, 55] on div "×" at bounding box center [727, 56] width 12 height 26
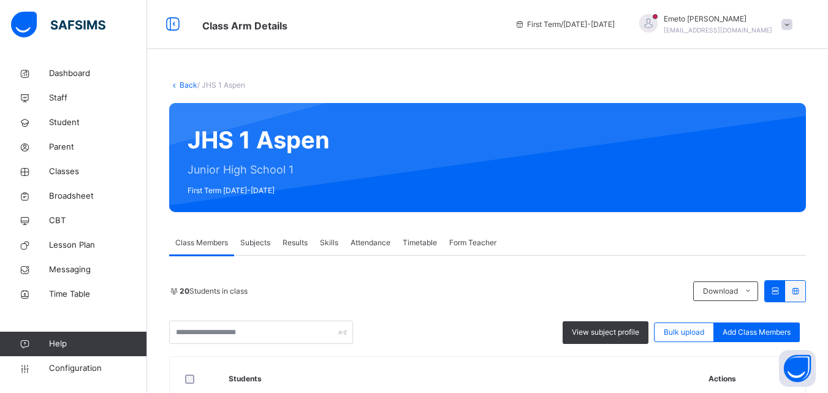
click at [186, 84] on link "Back" at bounding box center [189, 84] width 18 height 9
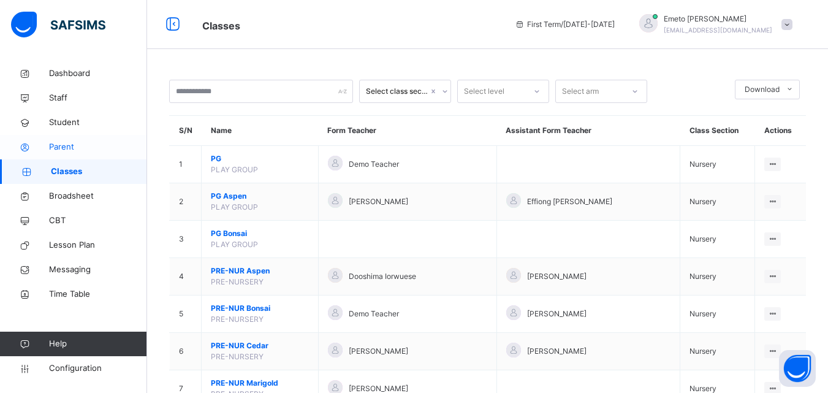
click at [59, 145] on span "Parent" at bounding box center [98, 147] width 98 height 12
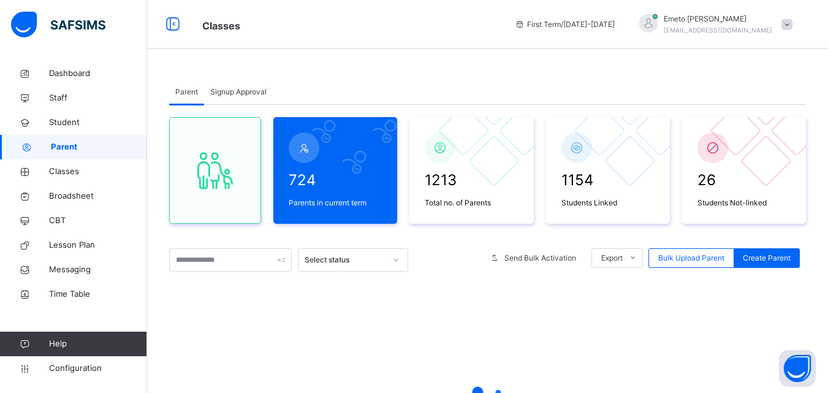
click at [235, 89] on span "Signup Approval" at bounding box center [238, 91] width 56 height 11
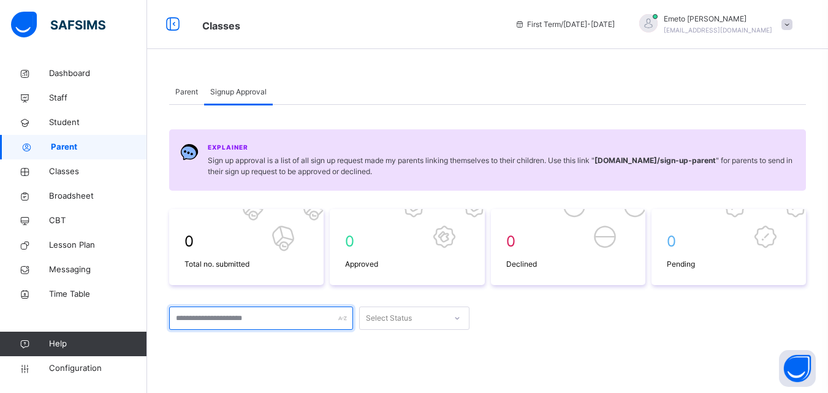
click at [215, 318] on input "text" at bounding box center [261, 317] width 184 height 23
type input "**********"
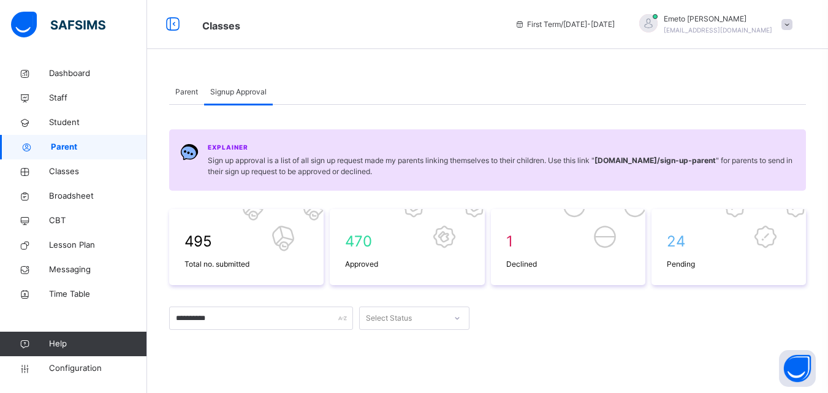
click at [179, 89] on span "Parent" at bounding box center [186, 91] width 23 height 11
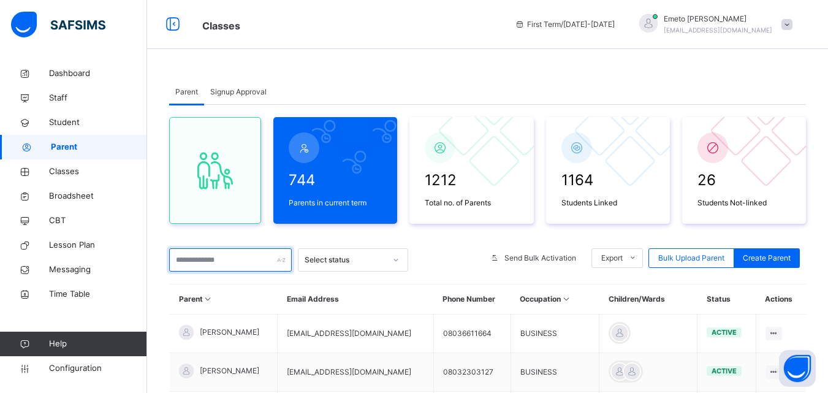
click at [242, 266] on input "text" at bounding box center [230, 259] width 123 height 23
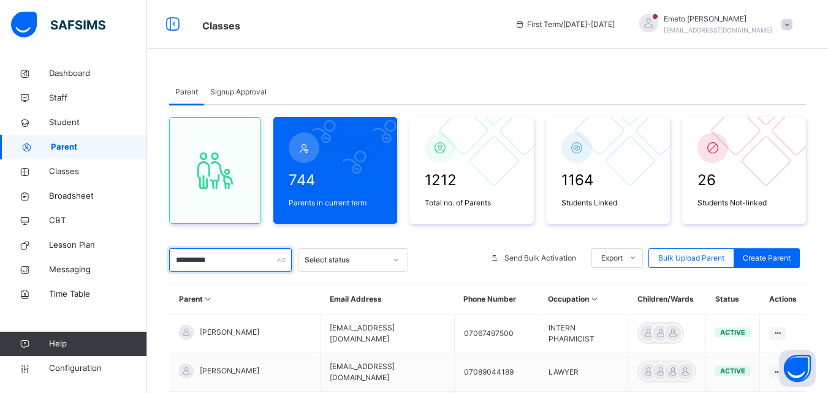
type input "**********"
click at [232, 89] on span "Signup Approval" at bounding box center [238, 91] width 56 height 11
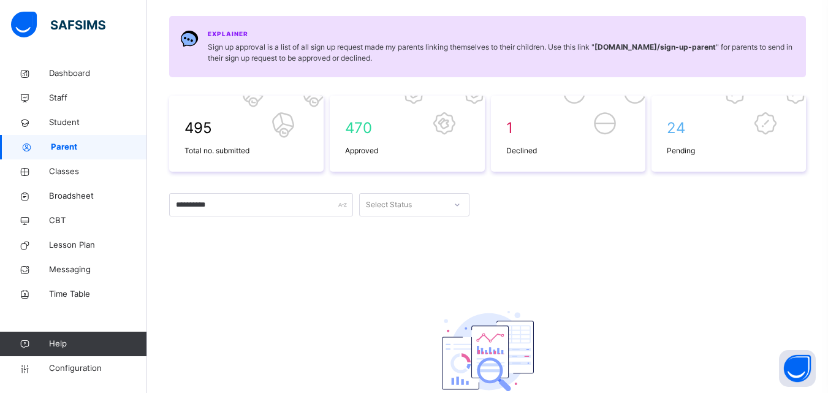
scroll to position [123, 0]
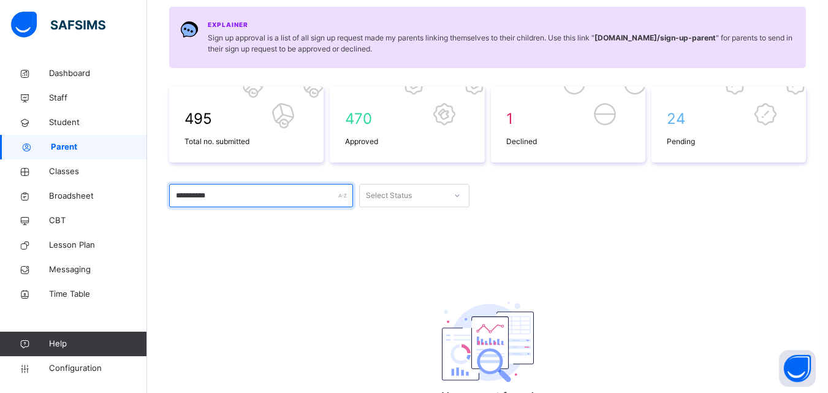
click at [224, 200] on input "**********" at bounding box center [261, 195] width 184 height 23
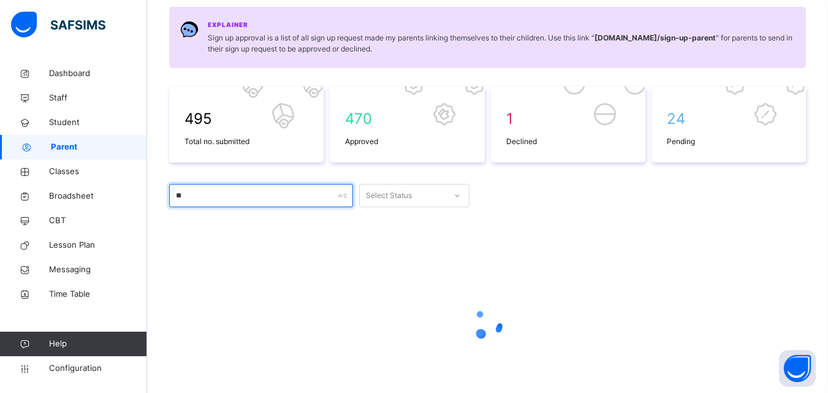
type input "*"
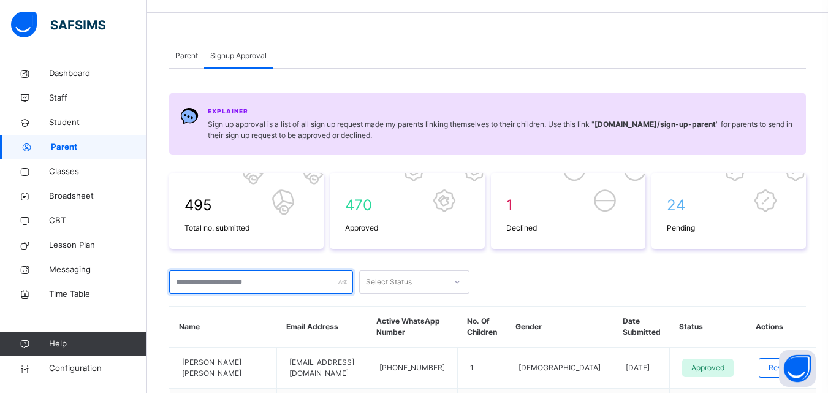
scroll to position [0, 0]
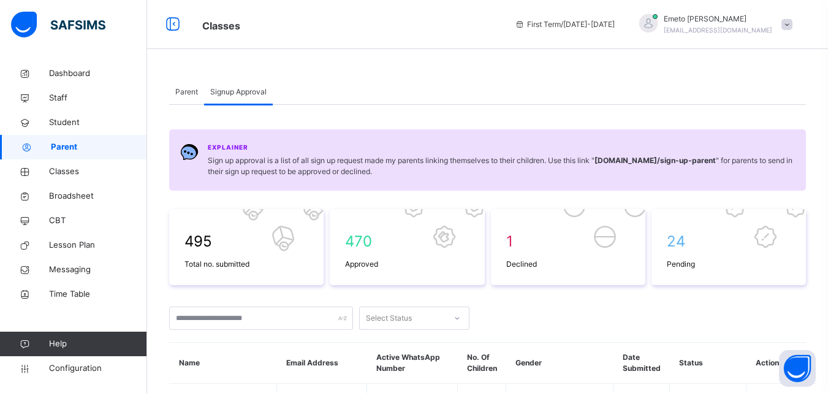
click at [187, 91] on span "Parent" at bounding box center [186, 91] width 23 height 11
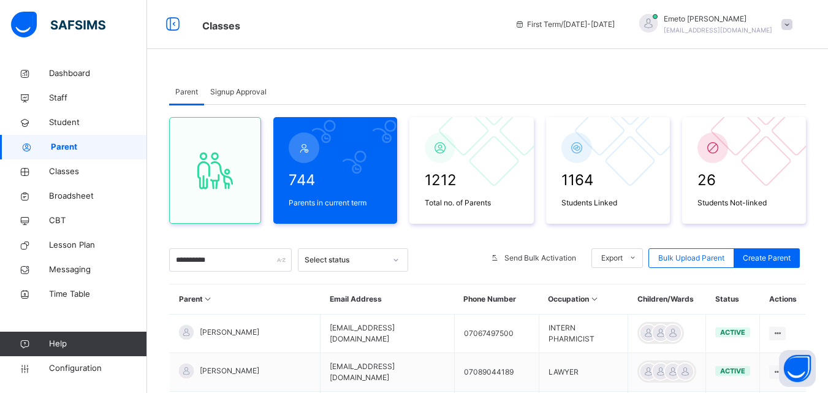
click at [249, 88] on span "Signup Approval" at bounding box center [238, 91] width 56 height 11
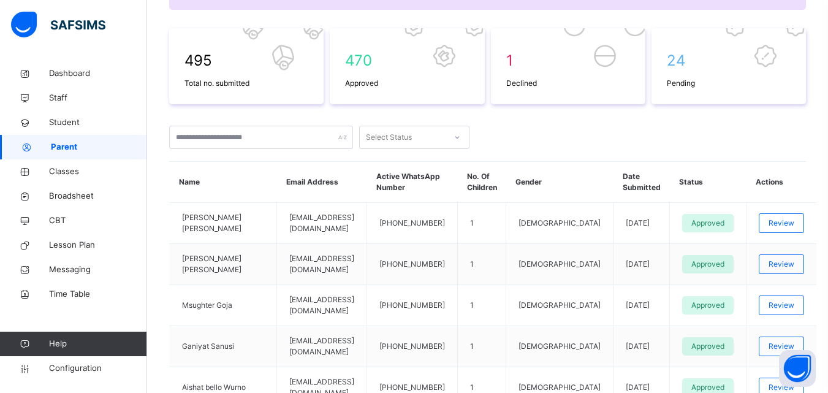
scroll to position [245, 0]
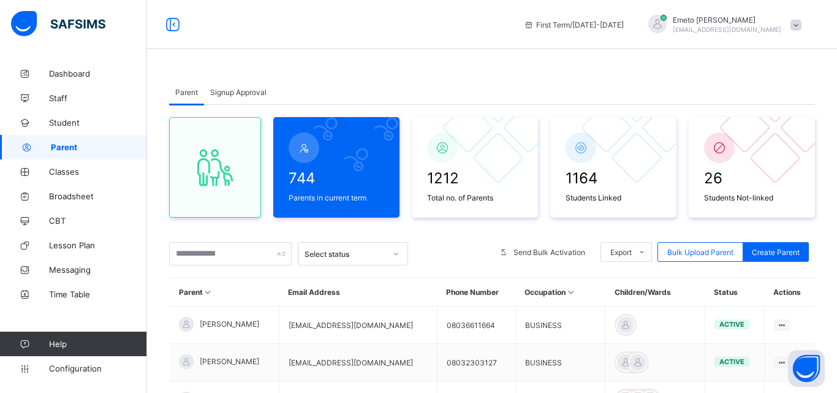
click at [236, 90] on span "Signup Approval" at bounding box center [238, 92] width 56 height 9
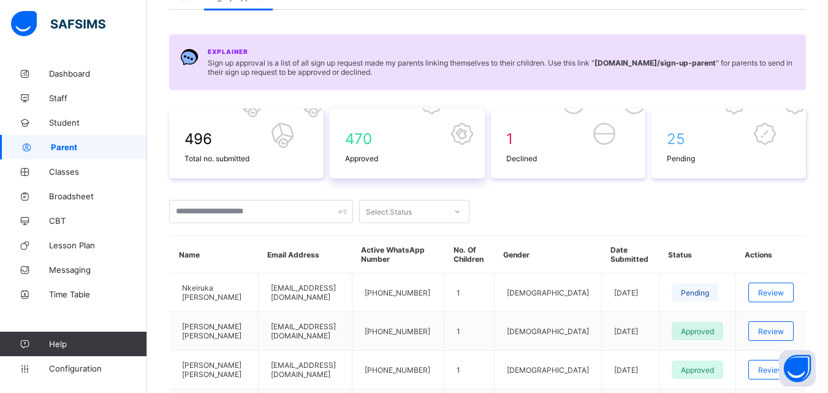
scroll to position [123, 0]
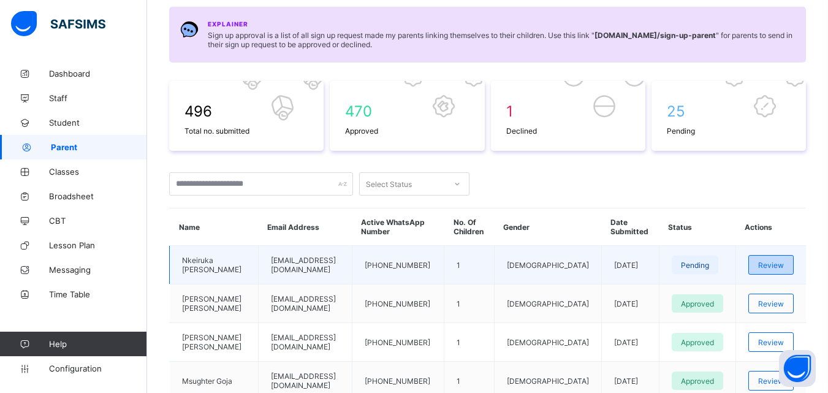
click at [780, 267] on span "Review" at bounding box center [771, 264] width 26 height 9
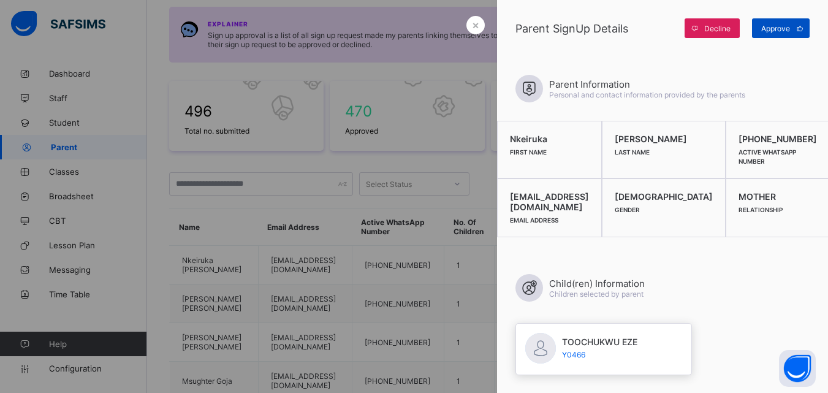
click at [778, 29] on span "Approve" at bounding box center [775, 28] width 29 height 9
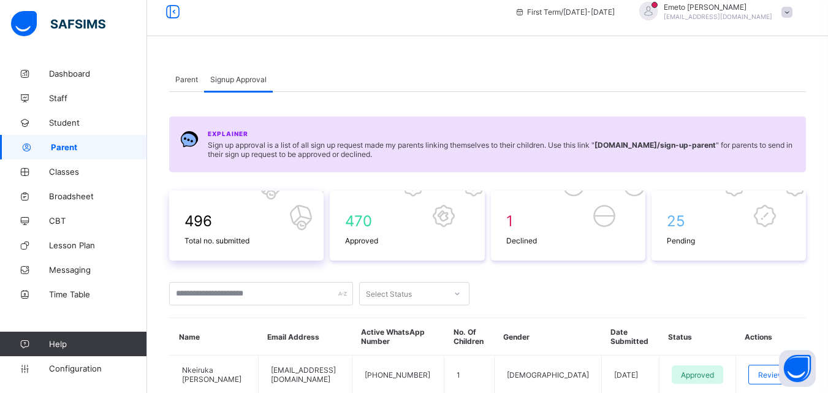
scroll to position [0, 0]
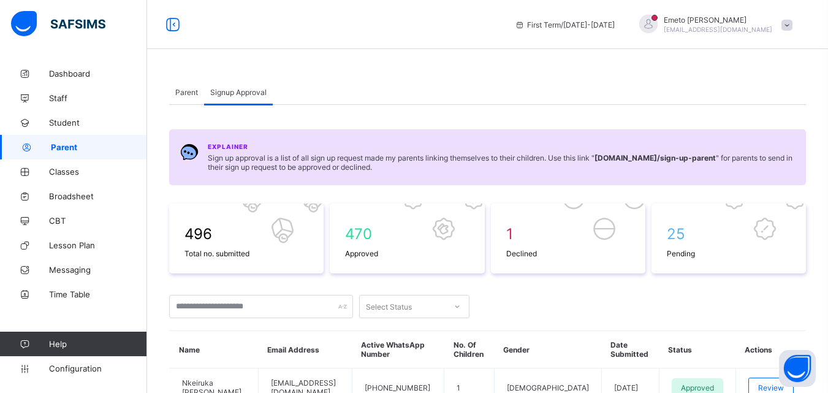
click at [175, 95] on span "Parent" at bounding box center [186, 92] width 23 height 9
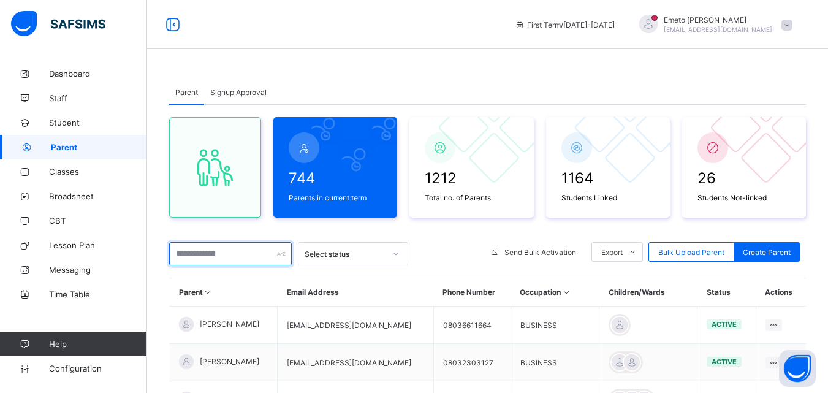
click at [226, 260] on input "text" at bounding box center [230, 253] width 123 height 23
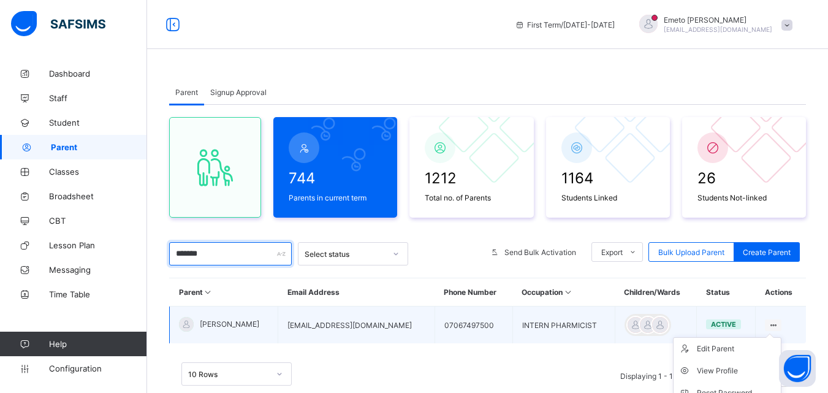
type input "******"
click at [778, 322] on icon at bounding box center [773, 325] width 10 height 9
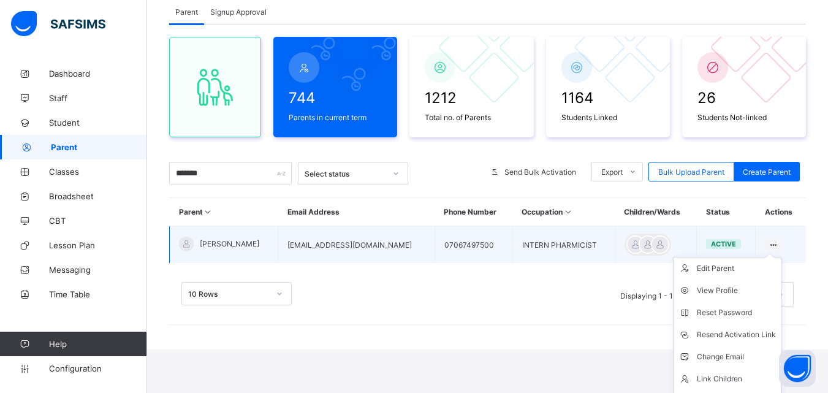
scroll to position [100, 0]
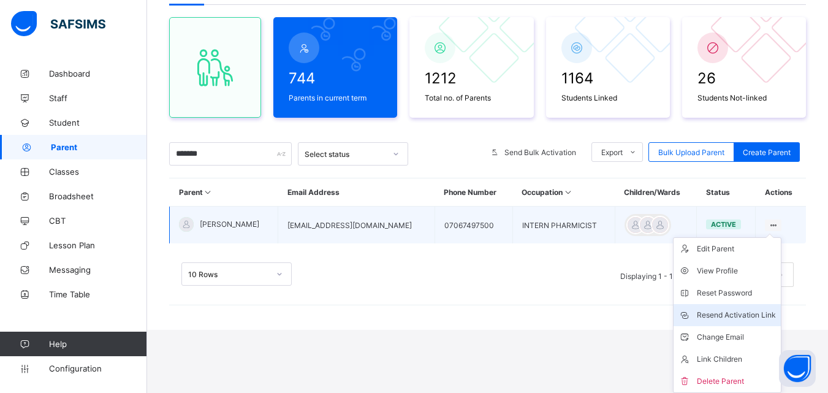
click at [770, 315] on div "Resend Activation Link" at bounding box center [736, 315] width 79 height 12
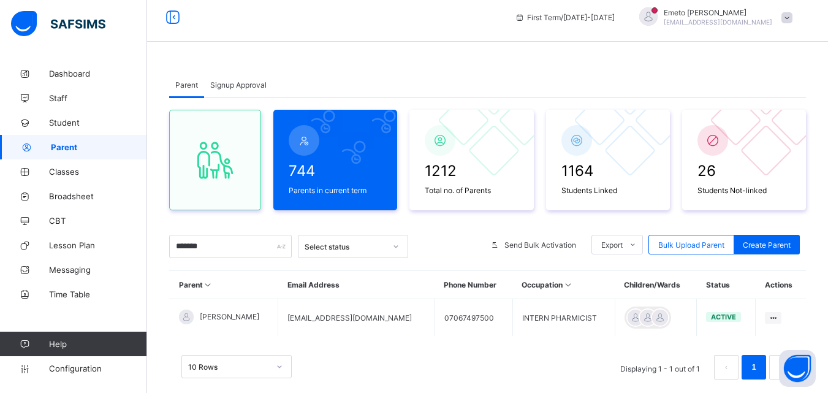
scroll to position [0, 0]
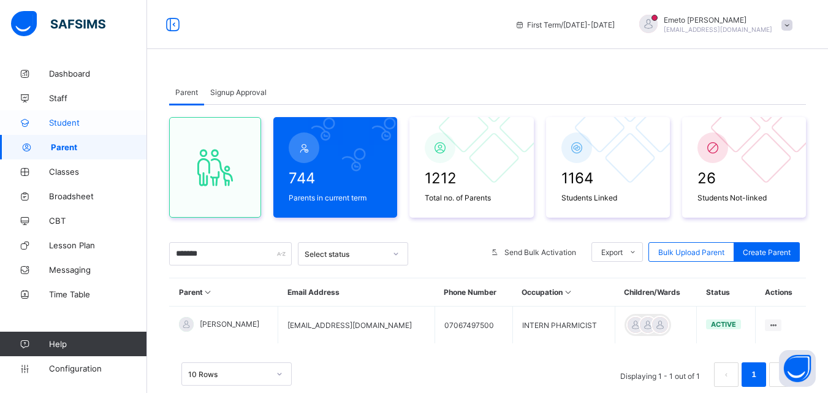
click at [66, 120] on span "Student" at bounding box center [98, 123] width 98 height 10
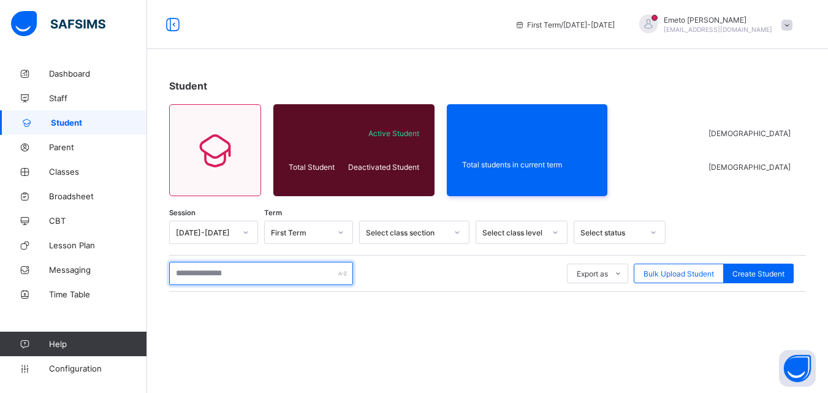
click at [217, 275] on input "text" at bounding box center [261, 273] width 184 height 23
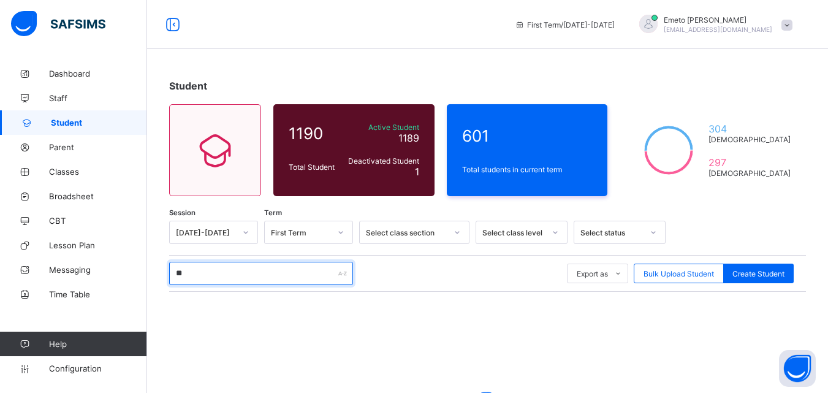
type input "*"
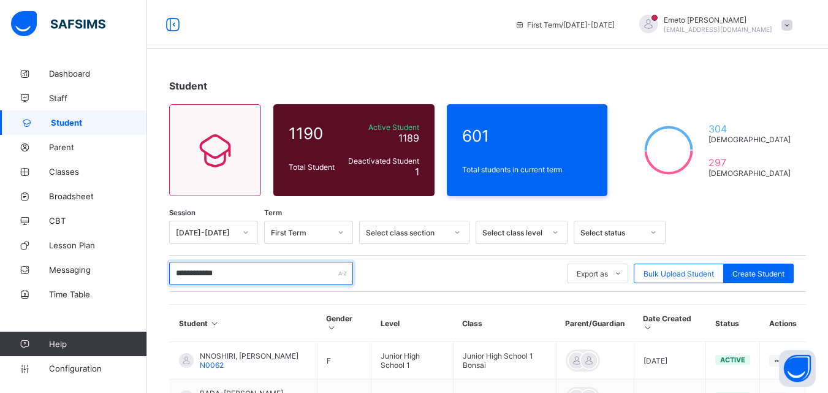
click at [260, 273] on input "**********" at bounding box center [261, 273] width 184 height 23
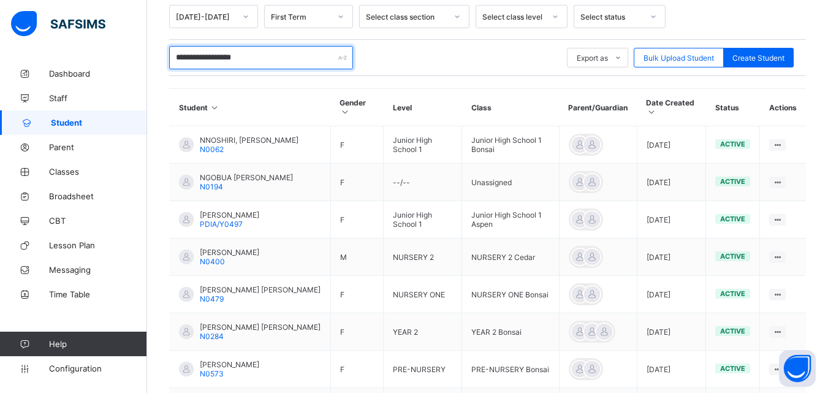
scroll to position [245, 0]
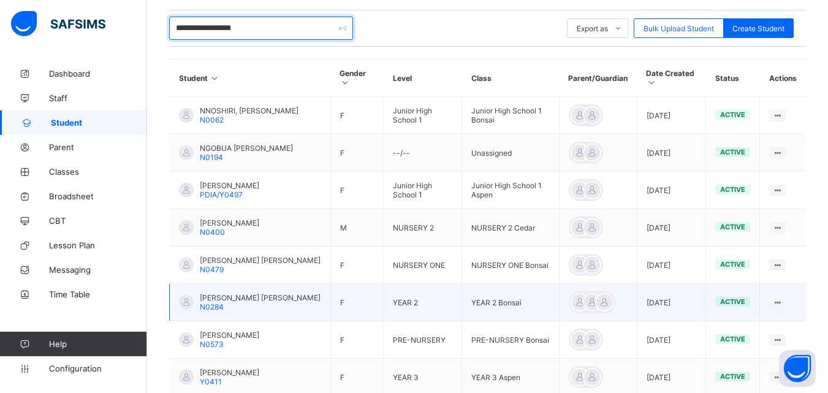
type input "**********"
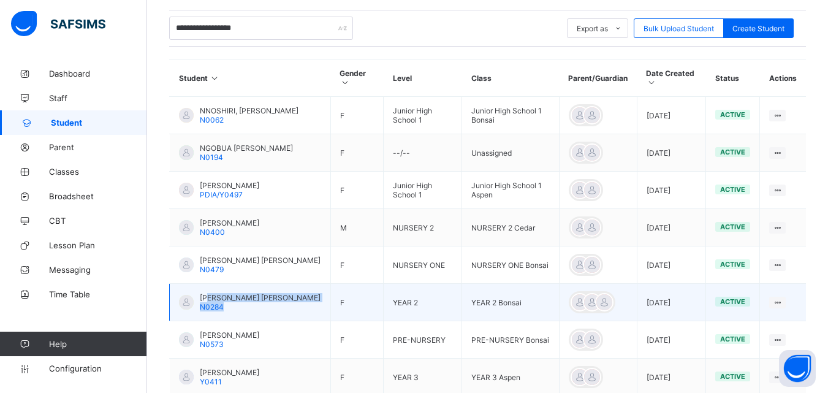
drag, startPoint x: 208, startPoint y: 300, endPoint x: 237, endPoint y: 312, distance: 31.3
click at [237, 311] on div "JAMES JASMINE ELIANA N0284" at bounding box center [260, 302] width 121 height 18
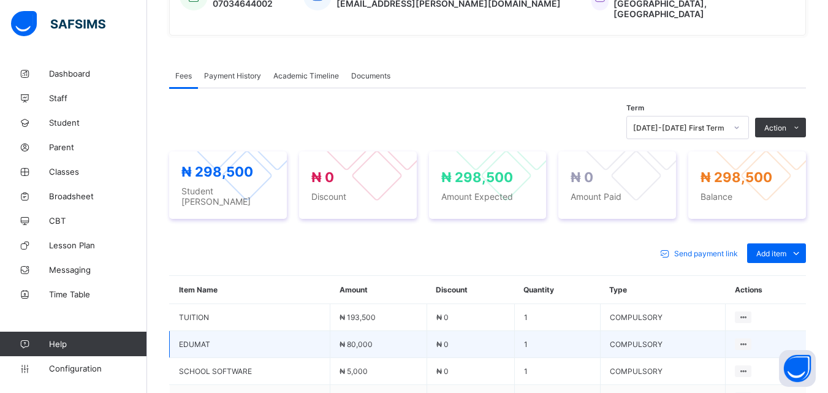
scroll to position [66, 0]
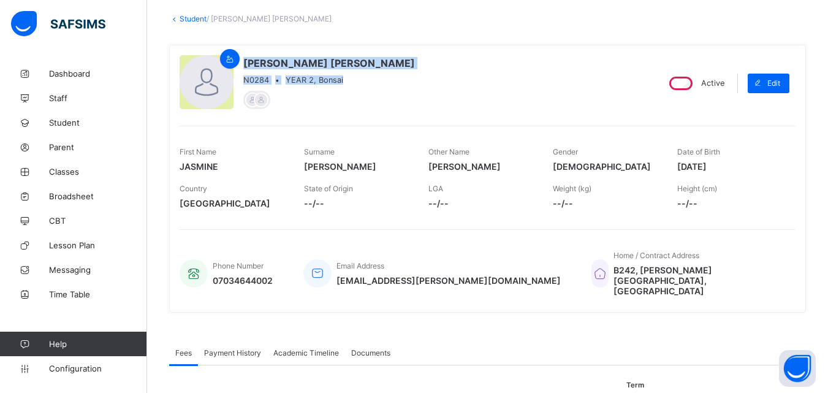
drag, startPoint x: 244, startPoint y: 59, endPoint x: 331, endPoint y: 92, distance: 92.9
click at [331, 92] on div "JAMES JASMINE ELIANA N0284 • YEAR 2, Bonsai" at bounding box center [329, 83] width 172 height 52
copy div "JAMES JASMINE ELIANA N0284 • YEAR 2, Bonsai"
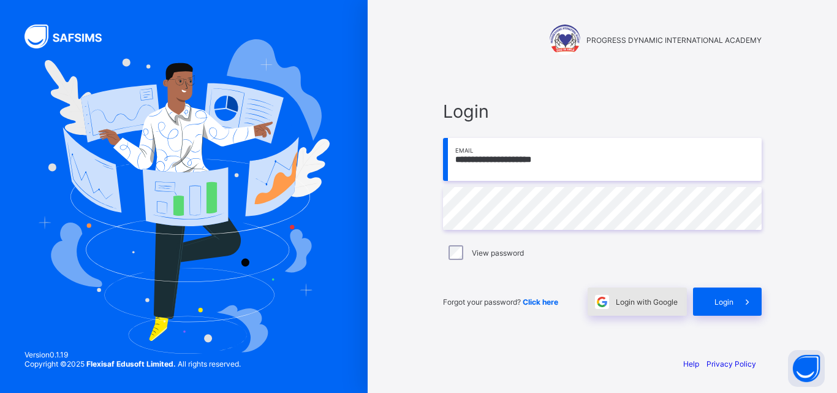
click at [628, 300] on span "Login with Google" at bounding box center [647, 301] width 62 height 9
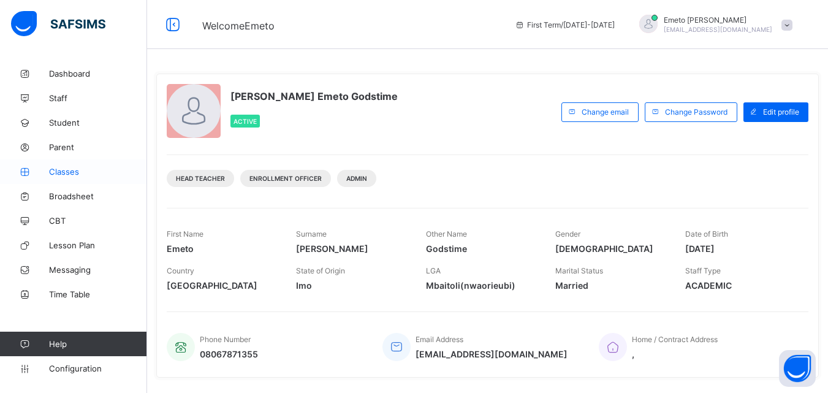
click at [60, 170] on span "Classes" at bounding box center [98, 172] width 98 height 10
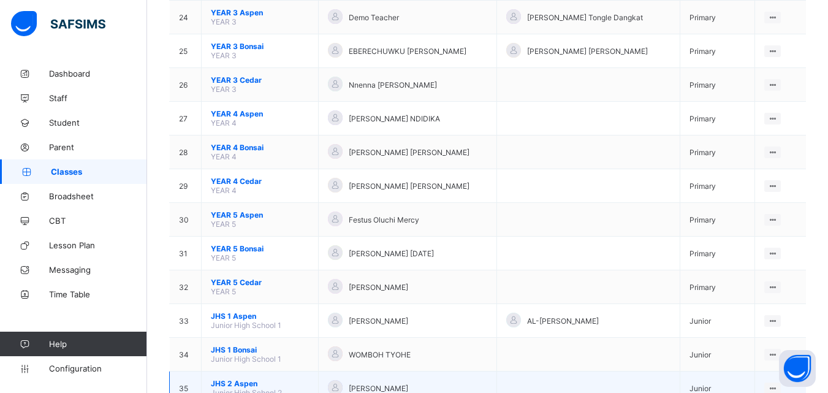
scroll to position [1042, 0]
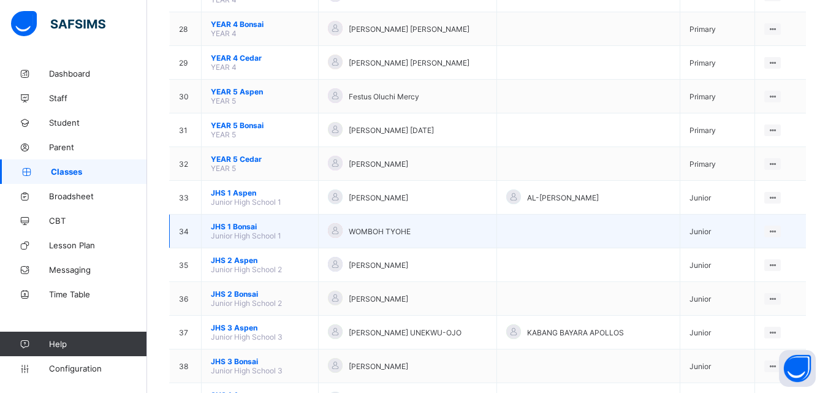
click at [240, 230] on span "JHS 1 Bonsai" at bounding box center [260, 226] width 98 height 9
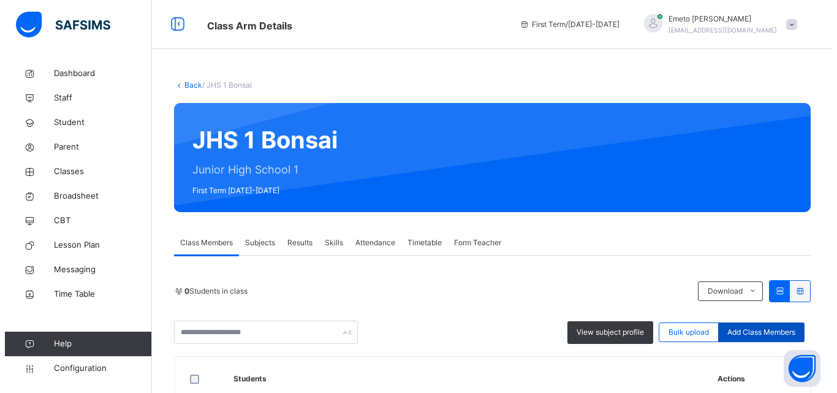
scroll to position [123, 0]
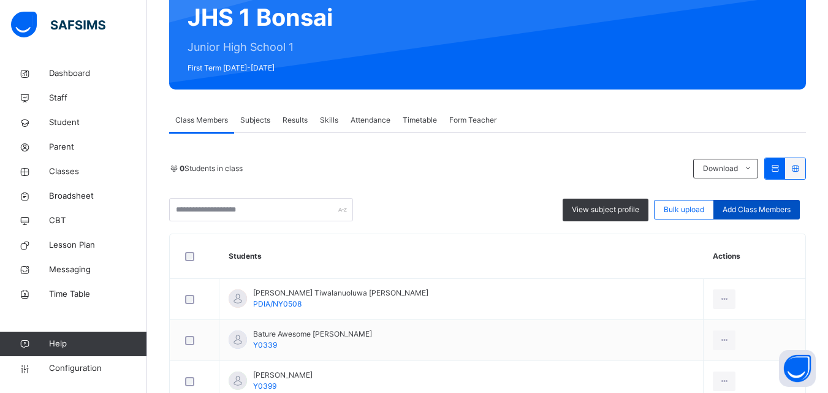
click at [772, 208] on span "Add Class Members" at bounding box center [757, 209] width 68 height 11
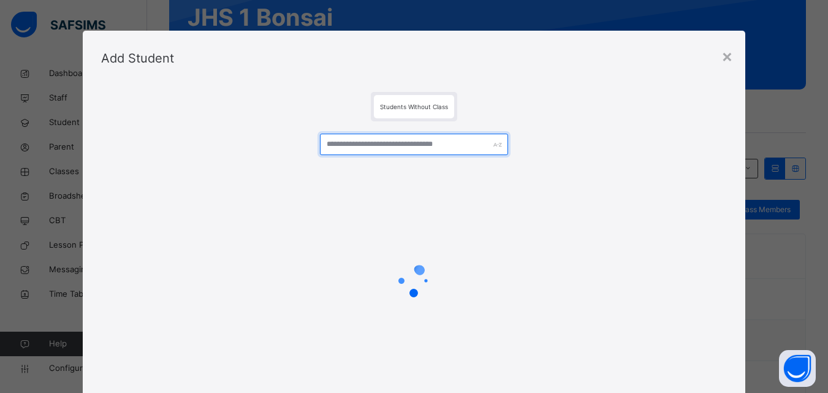
click at [389, 146] on input "text" at bounding box center [414, 144] width 188 height 21
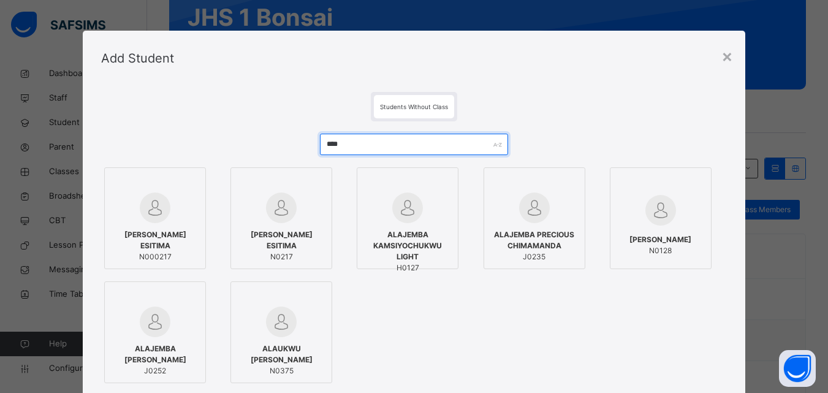
type input "****"
click at [537, 243] on span "ALAJEMBA PRECIOUS CHIMAMANDA" at bounding box center [534, 240] width 88 height 22
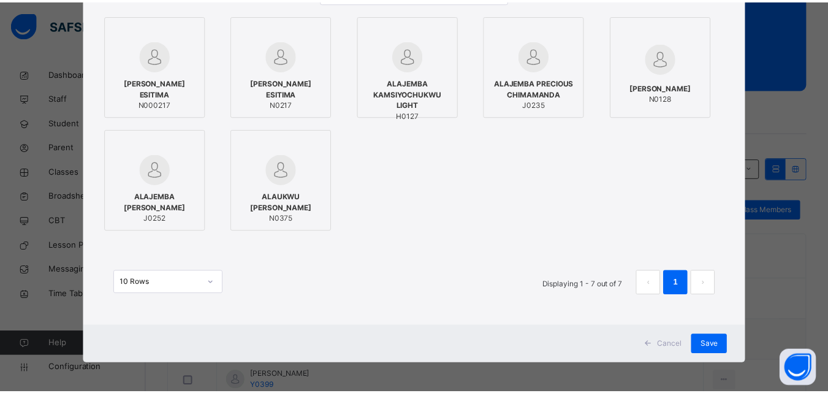
scroll to position [154, 0]
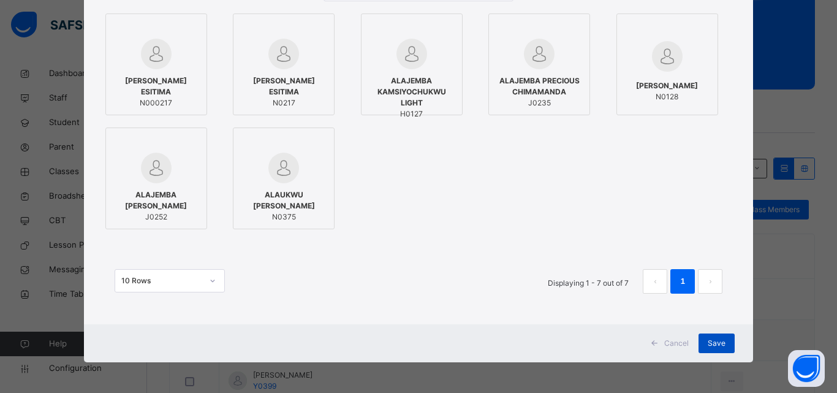
click at [709, 342] on span "Save" at bounding box center [717, 343] width 18 height 11
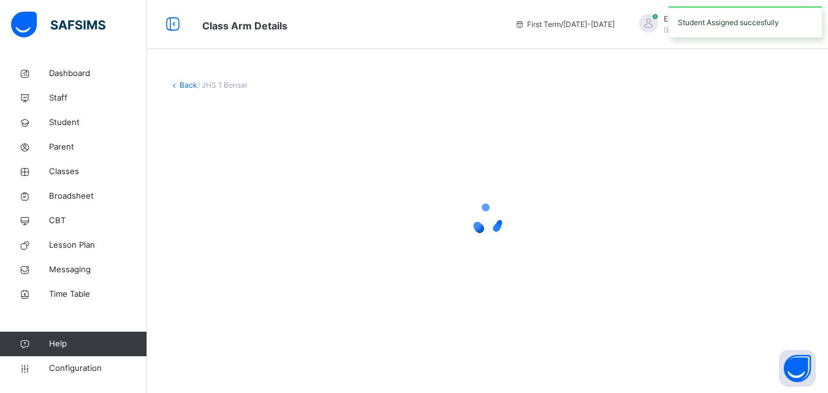
scroll to position [0, 0]
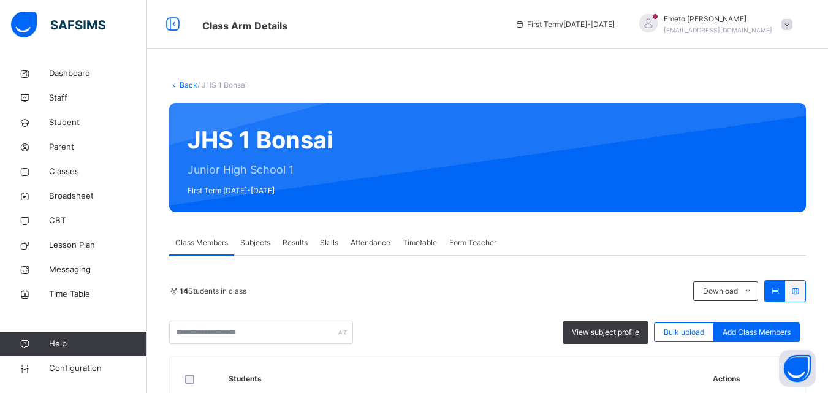
click at [183, 89] on link "Back" at bounding box center [189, 84] width 18 height 9
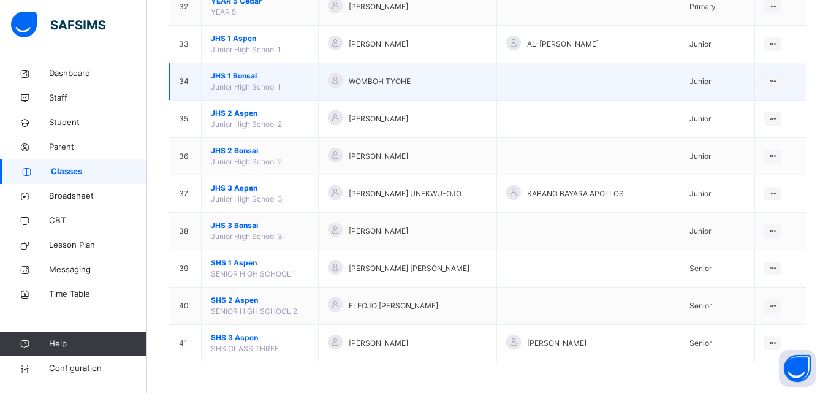
scroll to position [1255, 0]
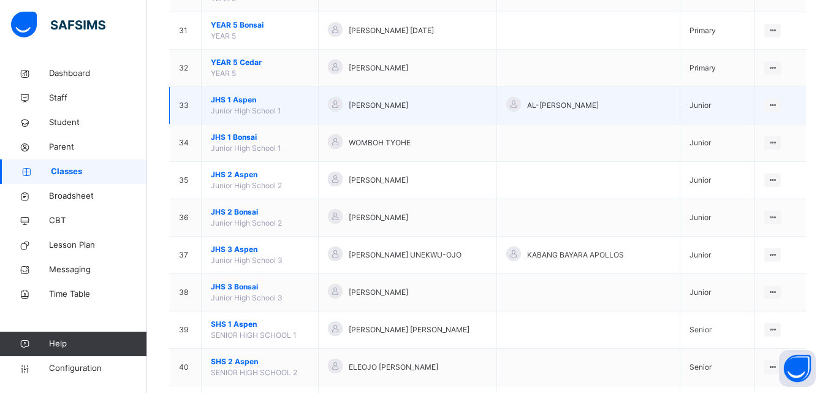
click at [233, 98] on span "JHS 1 Aspen" at bounding box center [260, 99] width 98 height 11
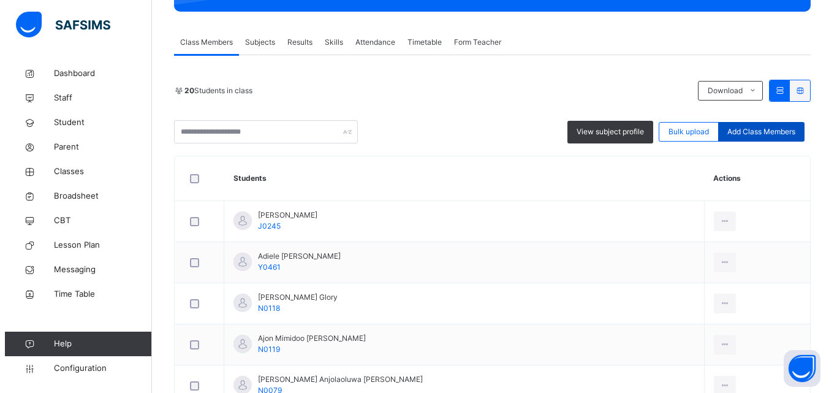
scroll to position [245, 0]
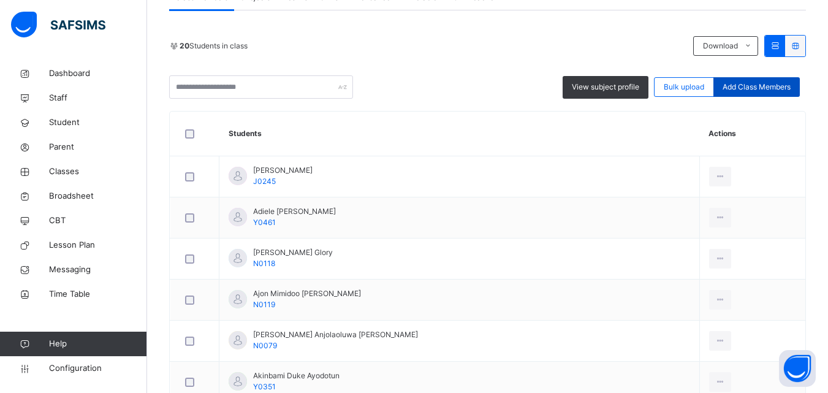
click at [759, 85] on span "Add Class Members" at bounding box center [757, 87] width 68 height 11
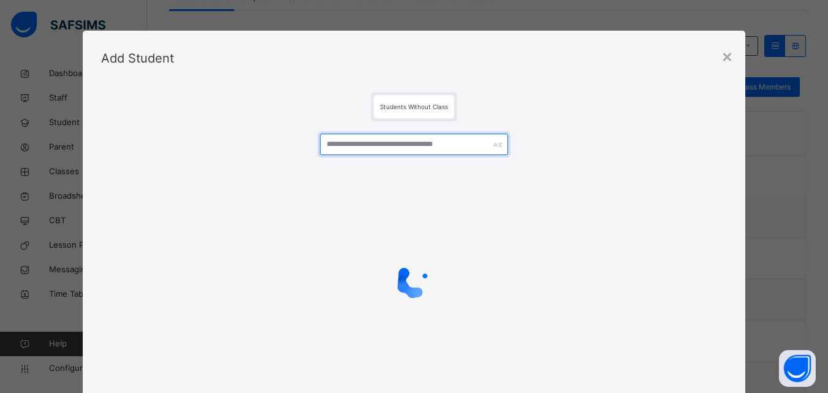
click at [324, 145] on input "text" at bounding box center [414, 144] width 188 height 21
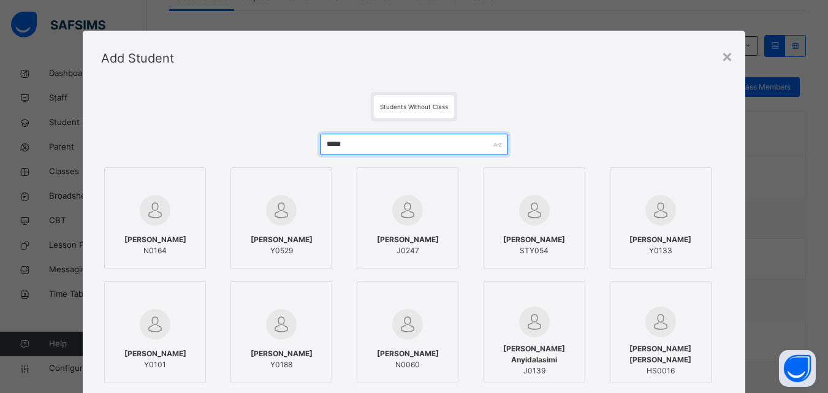
type input "*****"
click at [439, 245] on span "[PERSON_NAME]" at bounding box center [408, 239] width 62 height 11
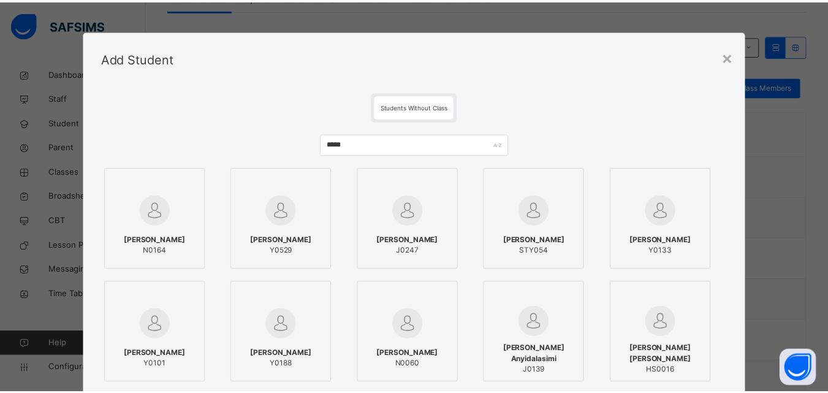
scroll to position [154, 0]
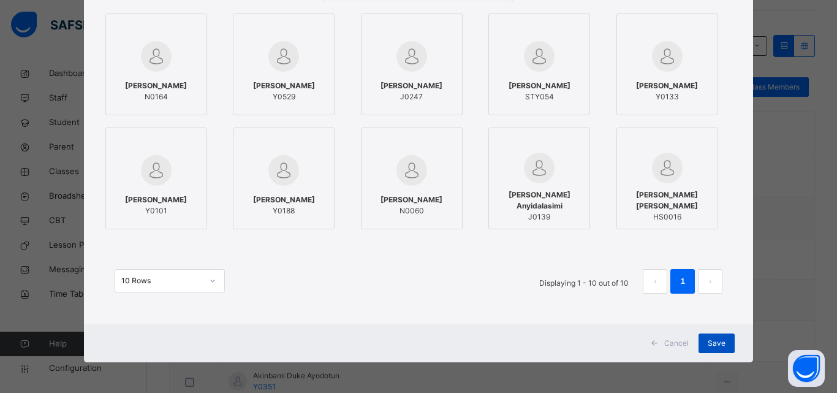
click at [708, 341] on span "Save" at bounding box center [717, 343] width 18 height 11
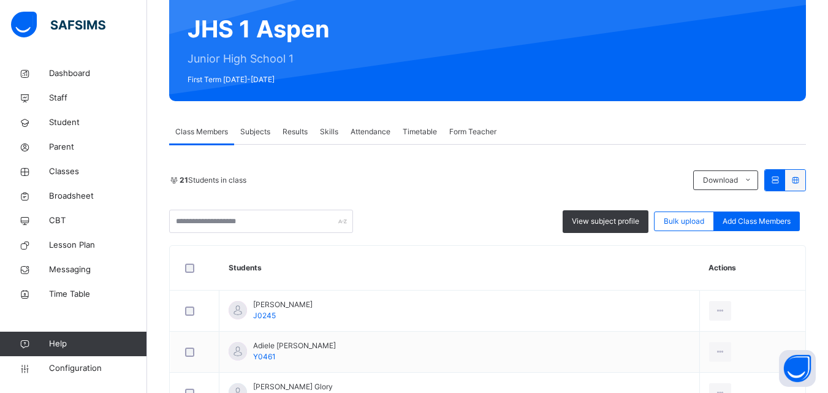
scroll to position [0, 0]
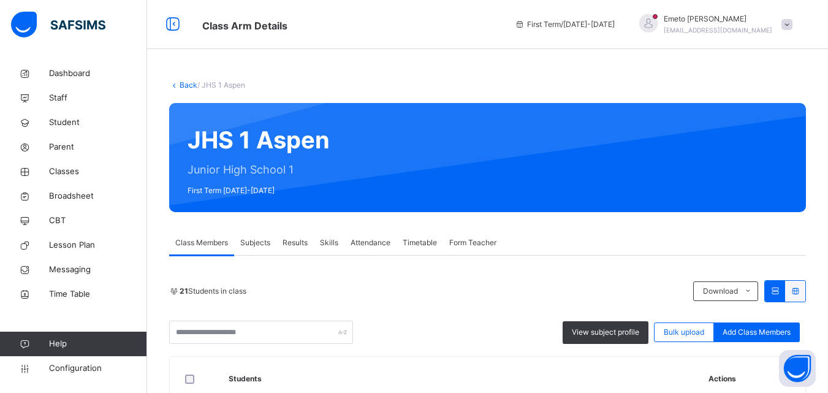
click at [186, 84] on link "Back" at bounding box center [189, 84] width 18 height 9
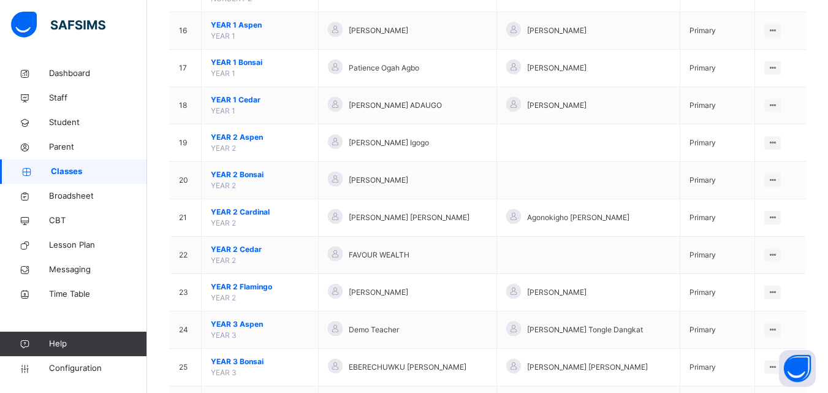
scroll to position [735, 0]
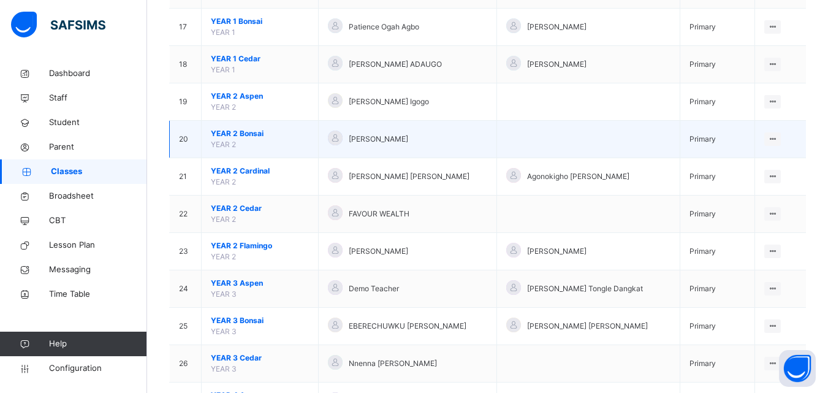
click at [246, 130] on span "YEAR 2 Bonsai" at bounding box center [260, 133] width 98 height 11
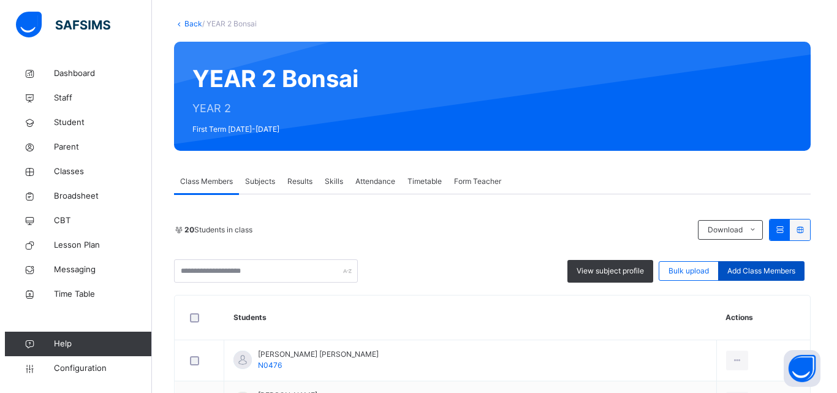
scroll to position [306, 0]
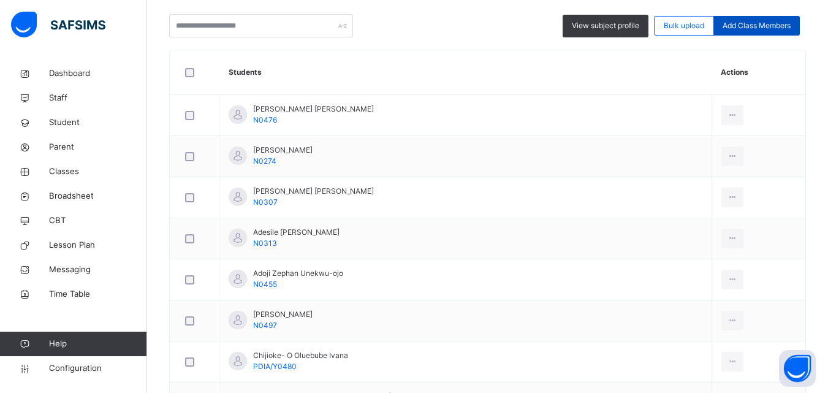
click at [770, 24] on span "Add Class Members" at bounding box center [757, 25] width 68 height 11
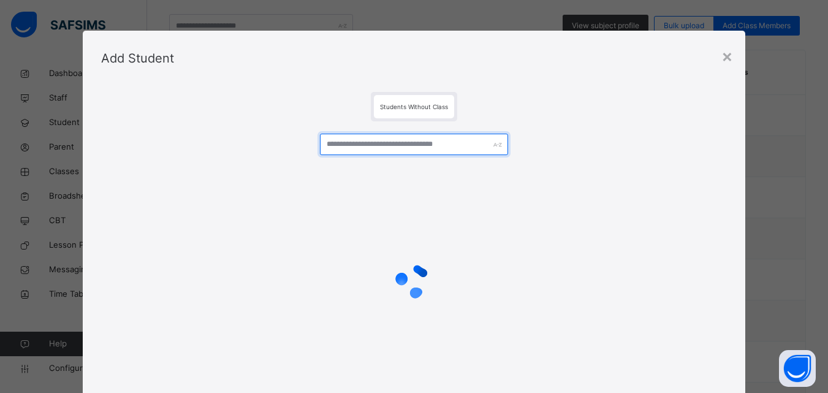
click at [380, 142] on input "text" at bounding box center [414, 144] width 188 height 21
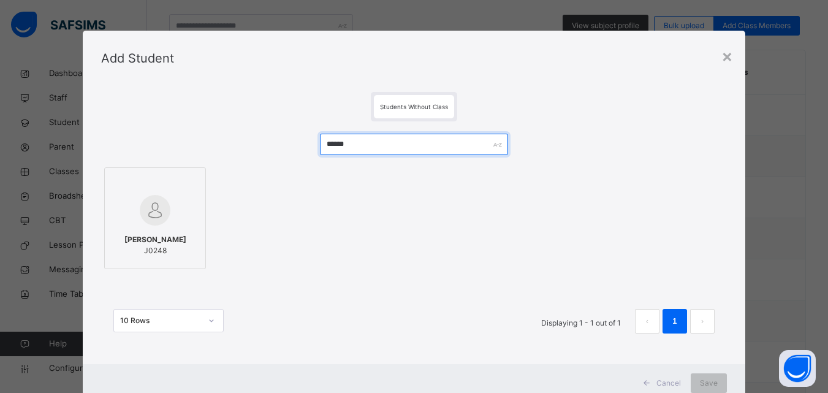
type input "******"
click at [178, 216] on div at bounding box center [155, 210] width 88 height 36
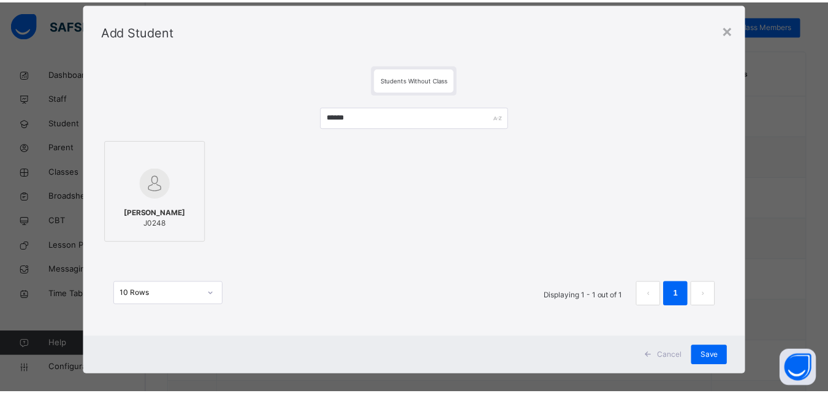
scroll to position [40, 0]
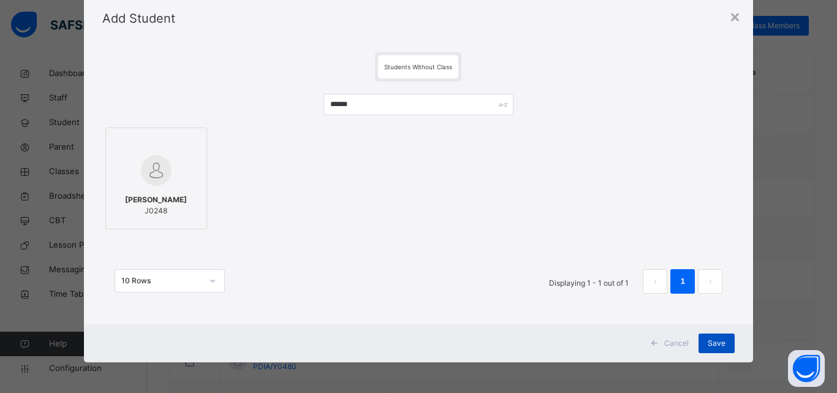
click at [708, 343] on span "Save" at bounding box center [717, 343] width 18 height 11
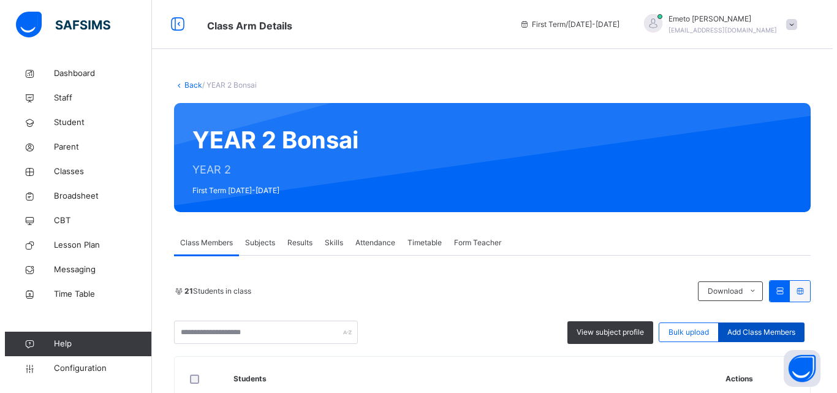
scroll to position [123, 0]
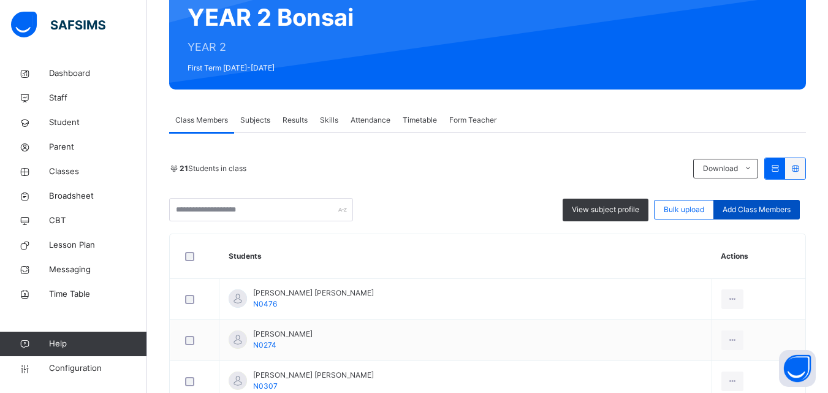
click at [749, 209] on span "Add Class Members" at bounding box center [757, 209] width 68 height 11
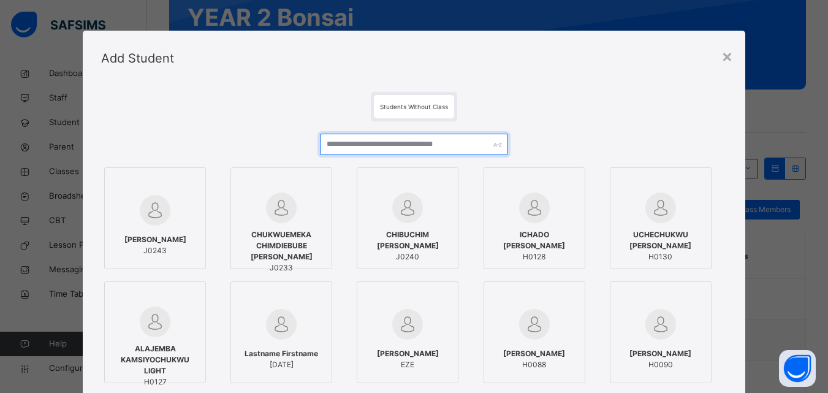
click at [357, 143] on input "text" at bounding box center [414, 144] width 188 height 21
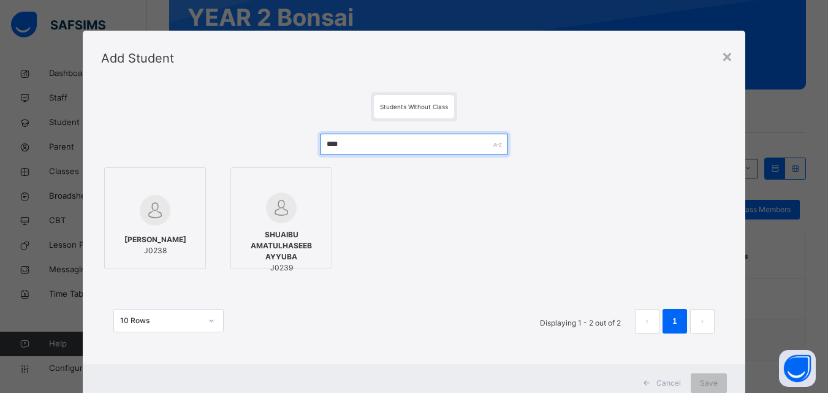
type input "****"
click at [165, 245] on span "[PERSON_NAME]" at bounding box center [155, 239] width 62 height 11
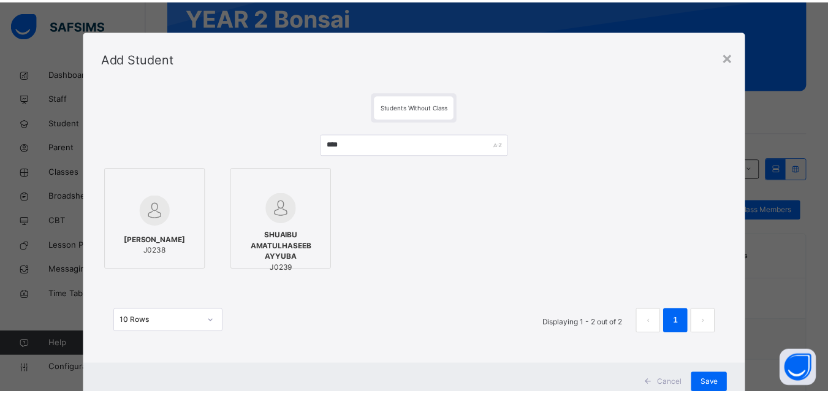
scroll to position [40, 0]
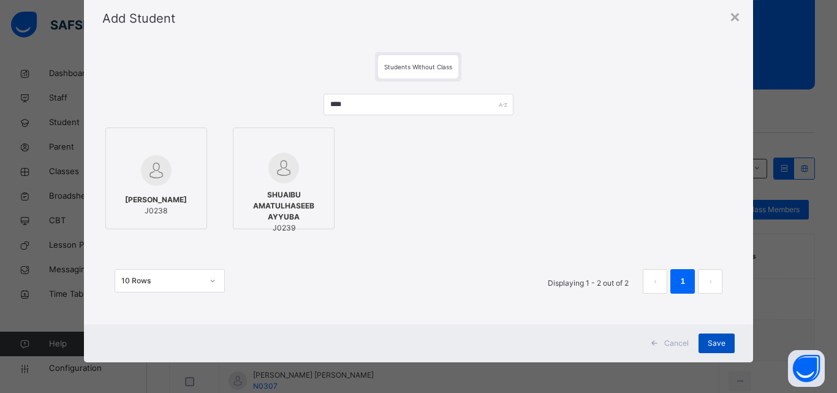
click at [714, 343] on span "Save" at bounding box center [717, 343] width 18 height 11
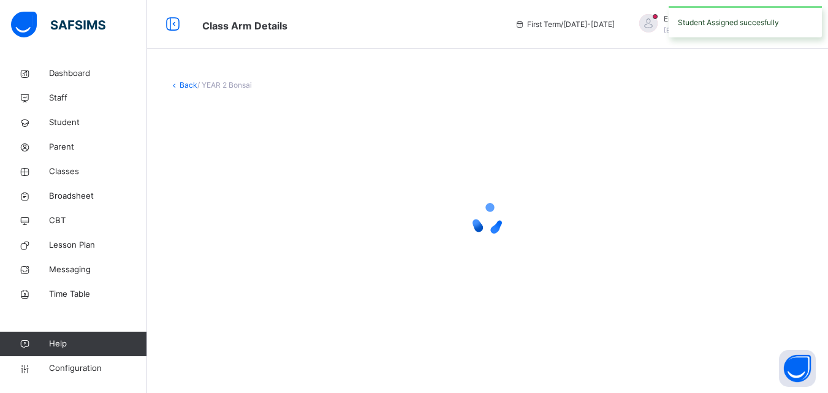
scroll to position [0, 0]
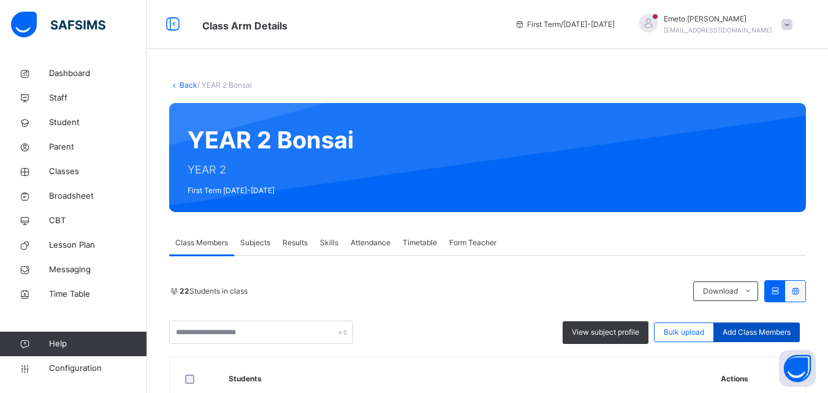
click at [778, 328] on span "Add Class Members" at bounding box center [757, 332] width 68 height 11
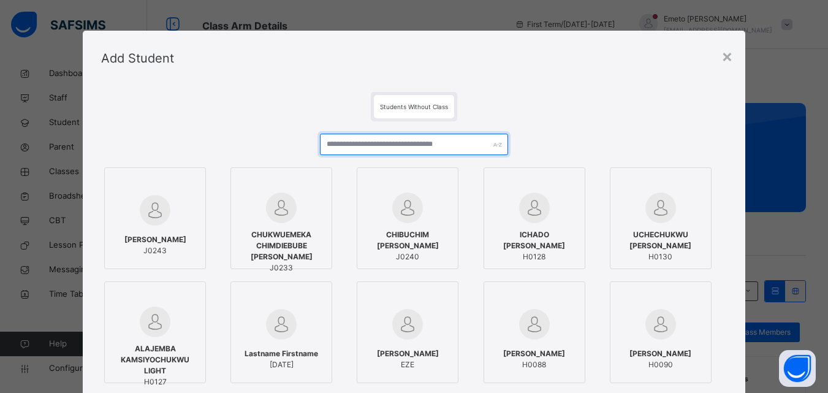
click at [359, 144] on input "text" at bounding box center [414, 144] width 188 height 21
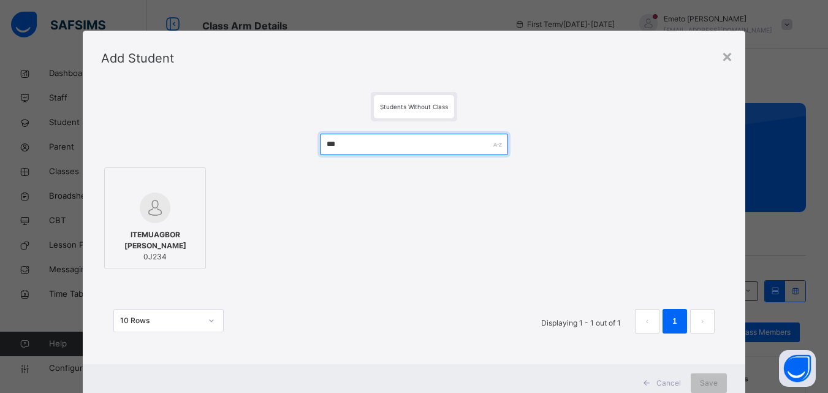
type input "***"
click at [179, 213] on div at bounding box center [155, 207] width 88 height 31
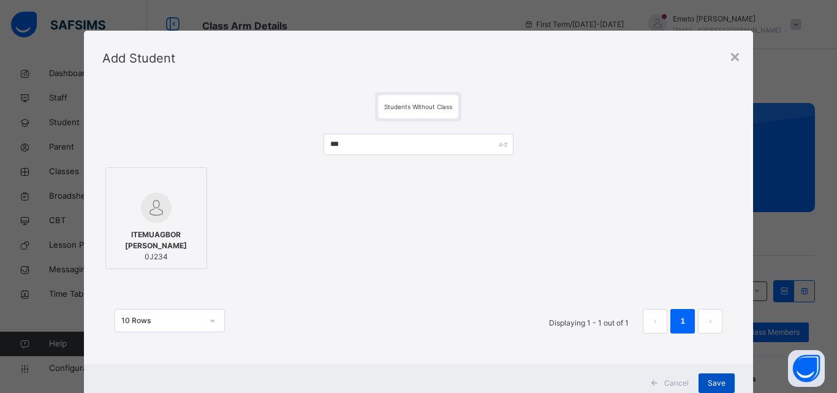
click at [713, 385] on span "Save" at bounding box center [717, 383] width 18 height 11
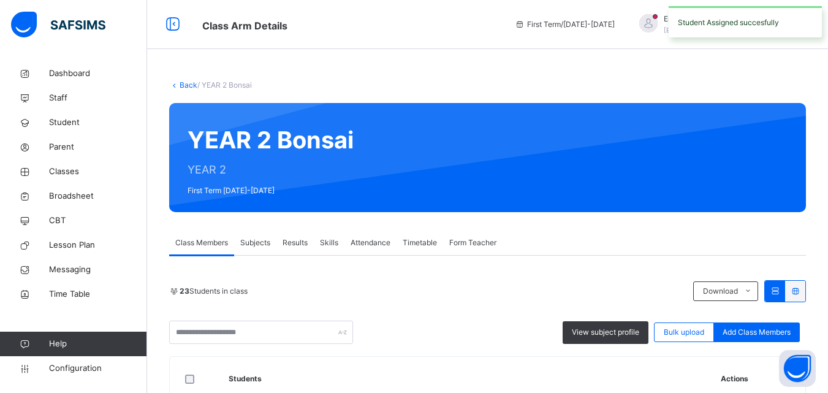
click at [747, 328] on span "Add Class Members" at bounding box center [757, 332] width 68 height 11
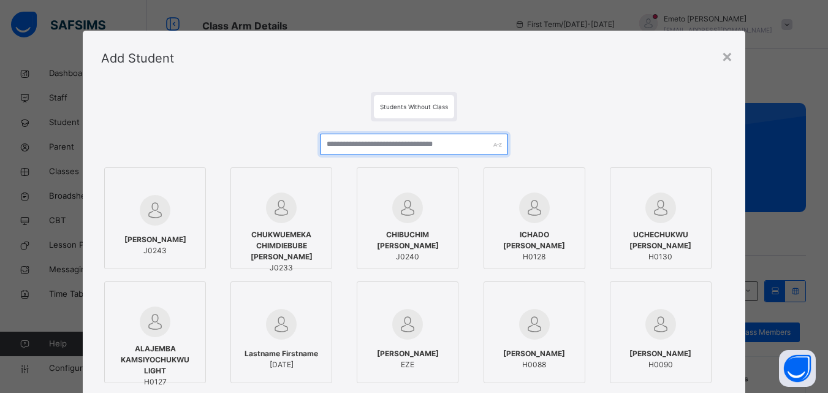
click at [374, 146] on input "text" at bounding box center [414, 144] width 188 height 21
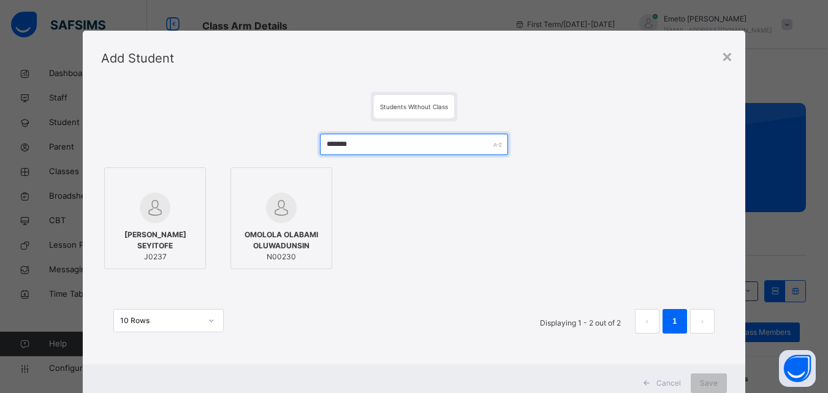
type input "*******"
click at [153, 219] on img at bounding box center [155, 207] width 31 height 31
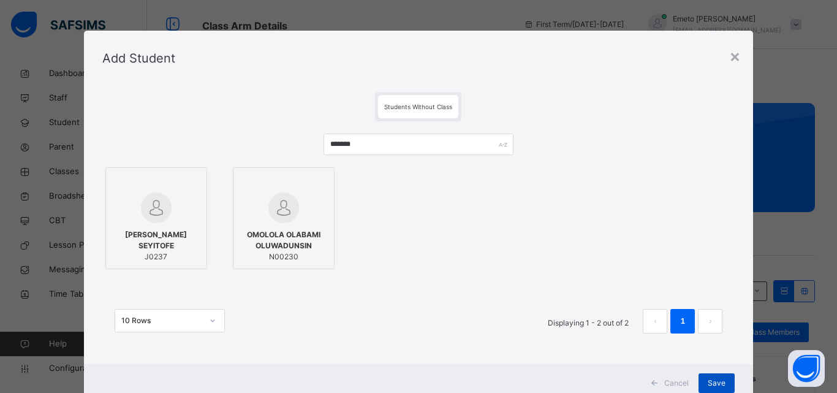
click at [716, 384] on span "Save" at bounding box center [717, 383] width 18 height 11
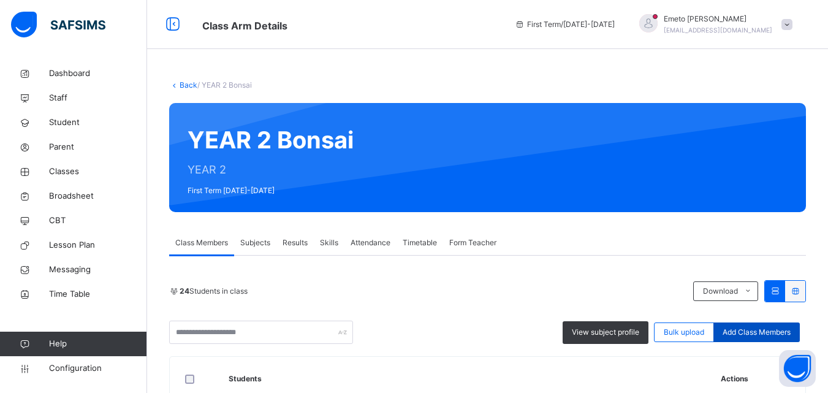
click at [756, 331] on span "Add Class Members" at bounding box center [757, 332] width 68 height 11
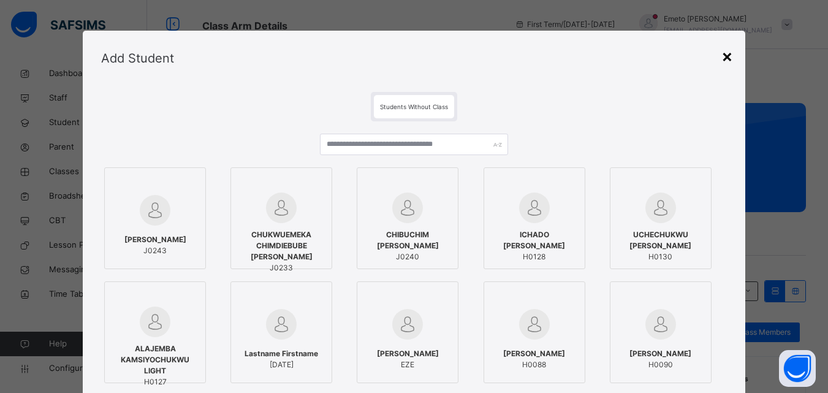
click at [726, 54] on div "×" at bounding box center [727, 56] width 12 height 26
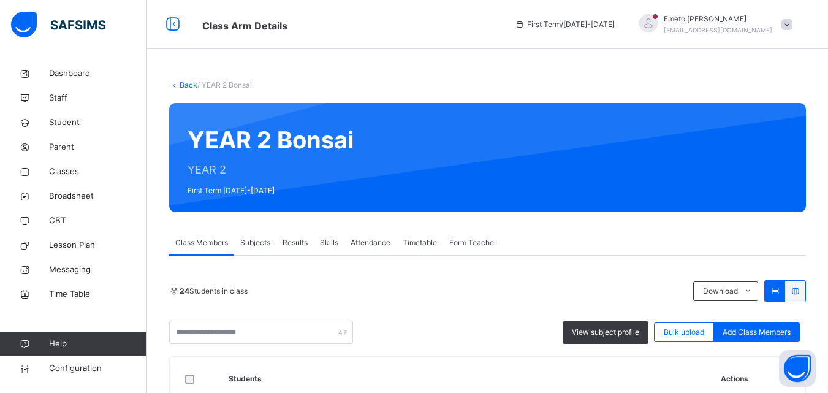
click at [184, 86] on link "Back" at bounding box center [189, 84] width 18 height 9
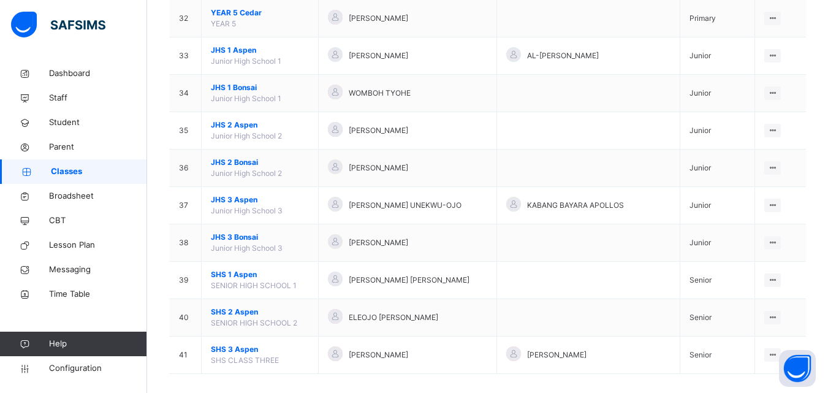
scroll to position [1316, 0]
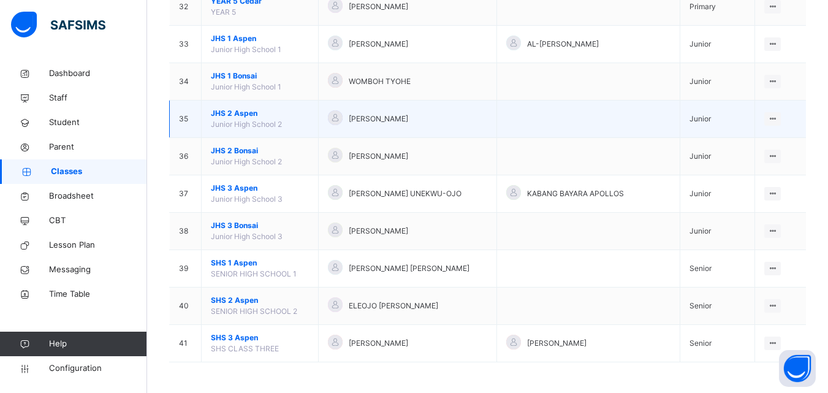
click at [227, 113] on span "JHS 2 Aspen" at bounding box center [260, 113] width 98 height 11
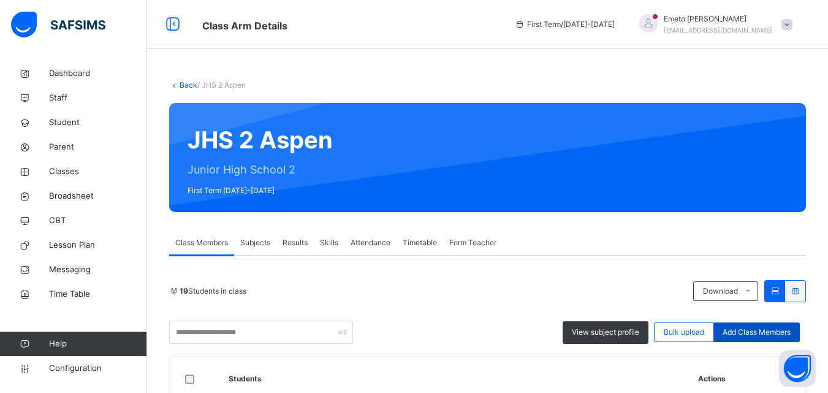
click at [768, 332] on span "Add Class Members" at bounding box center [757, 332] width 68 height 11
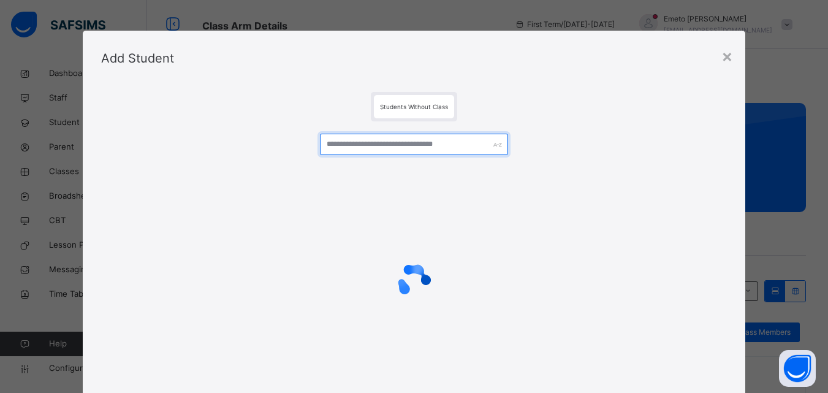
click at [419, 146] on input "text" at bounding box center [414, 144] width 188 height 21
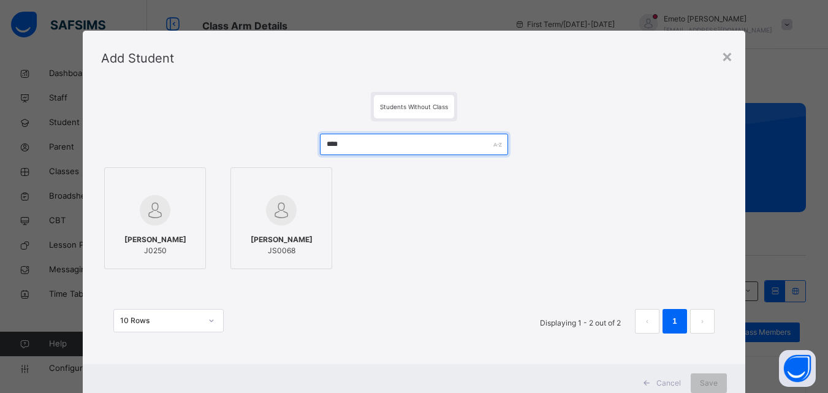
type input "****"
click at [180, 245] on span "[PERSON_NAME]" at bounding box center [155, 239] width 62 height 11
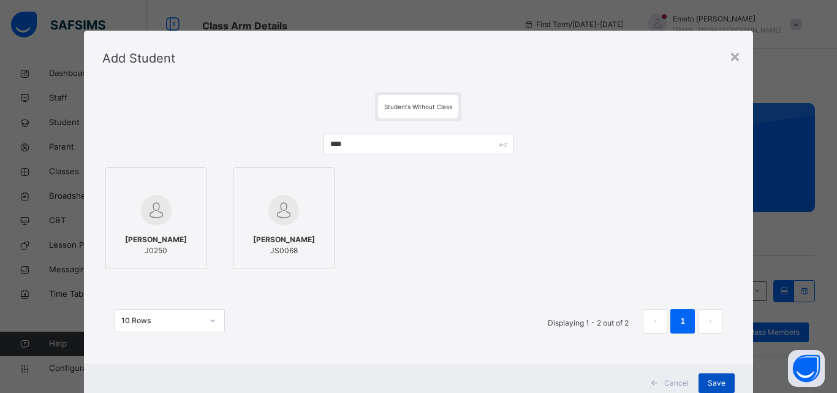
click at [717, 379] on span "Save" at bounding box center [717, 383] width 18 height 11
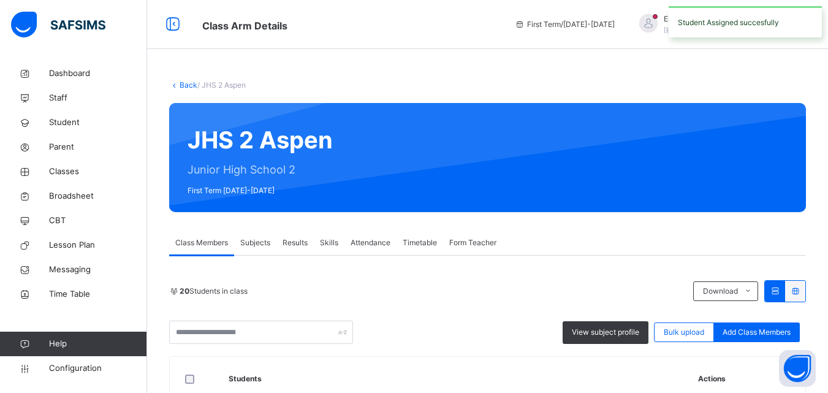
click at [756, 328] on span "Add Class Members" at bounding box center [757, 332] width 68 height 11
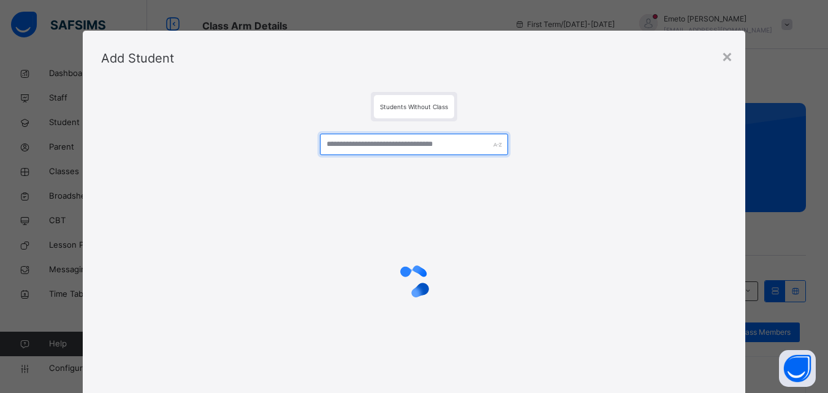
click at [395, 140] on input "text" at bounding box center [414, 144] width 188 height 21
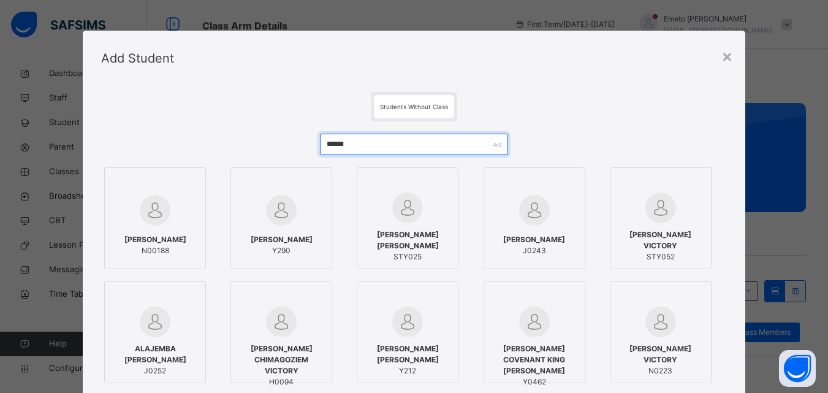
type input "******"
click at [148, 359] on span "ALAJEMBA [PERSON_NAME]" at bounding box center [155, 354] width 88 height 22
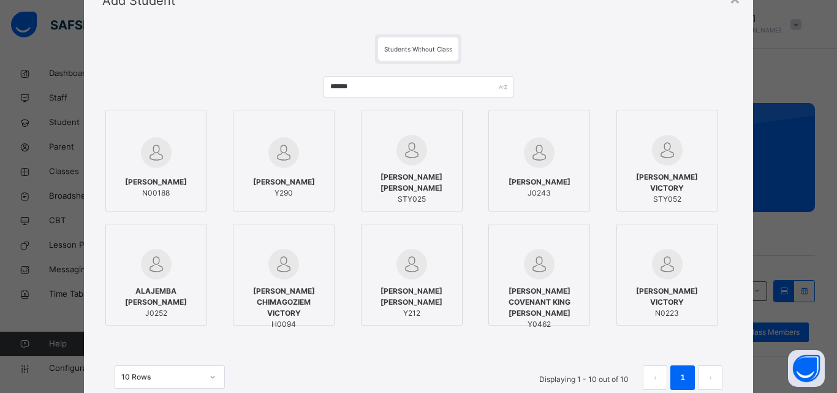
scroll to position [154, 0]
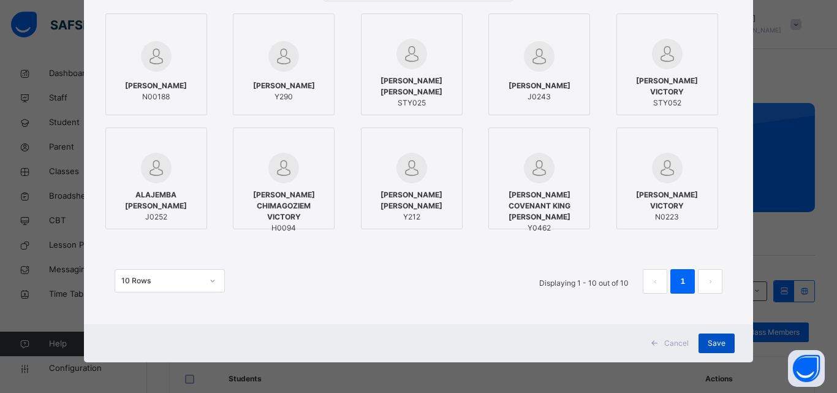
click at [715, 344] on span "Save" at bounding box center [717, 343] width 18 height 11
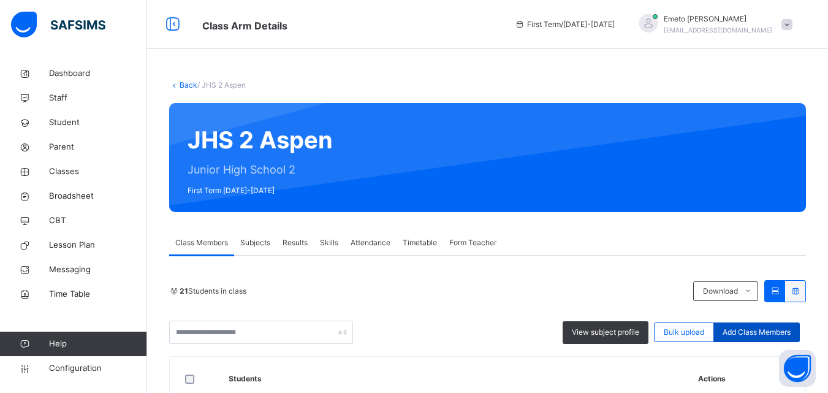
click at [759, 334] on span "Add Class Members" at bounding box center [757, 332] width 68 height 11
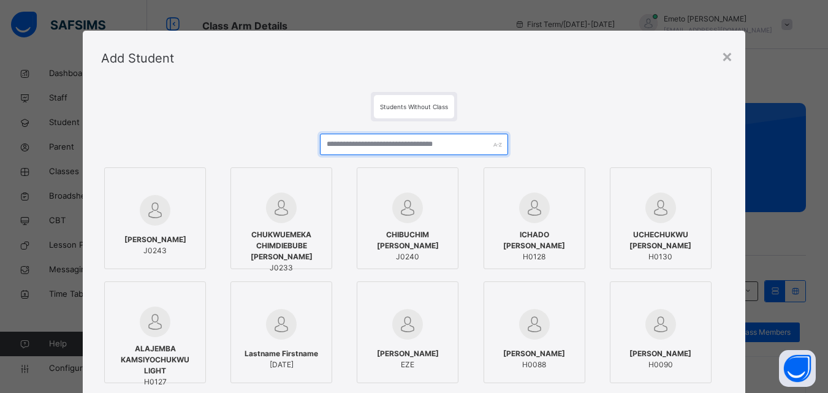
click at [368, 146] on input "text" at bounding box center [414, 144] width 188 height 21
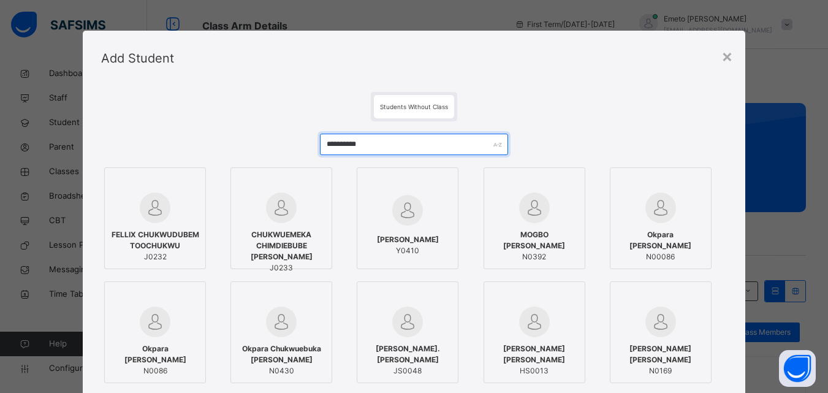
type input "**********"
click at [180, 246] on span "FELLIX CHUKWUDUBEM TOOCHUKWU" at bounding box center [155, 240] width 88 height 22
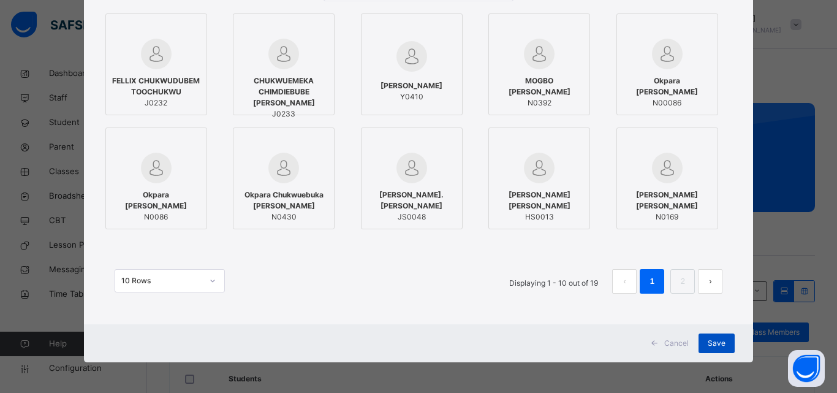
click at [714, 338] on span "Save" at bounding box center [717, 343] width 18 height 11
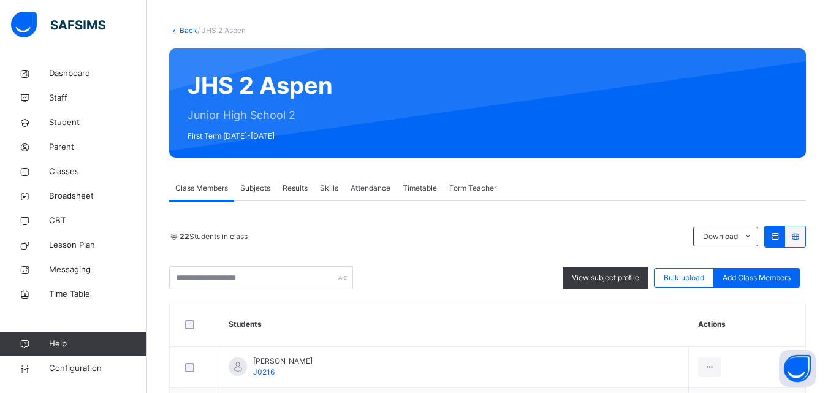
scroll to position [123, 0]
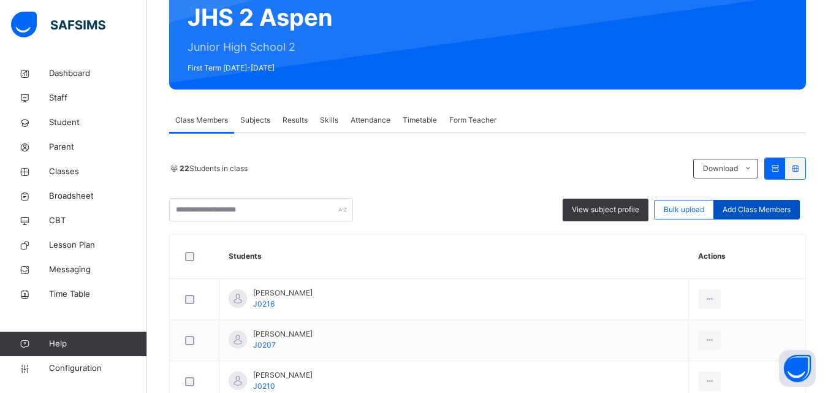
click at [761, 208] on span "Add Class Members" at bounding box center [757, 209] width 68 height 11
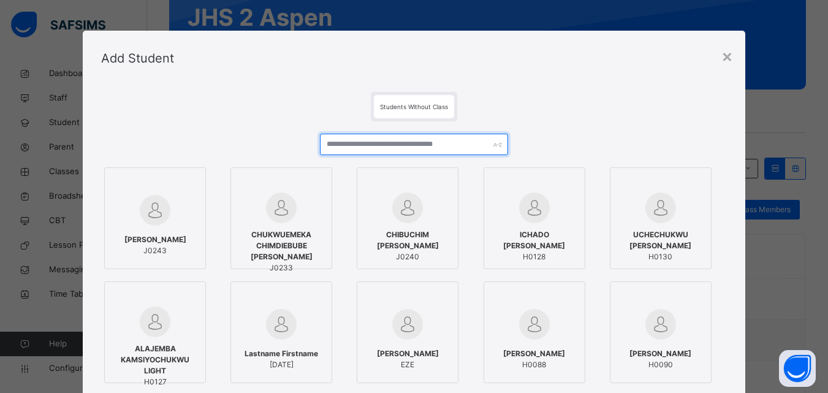
click at [350, 142] on input "text" at bounding box center [414, 144] width 188 height 21
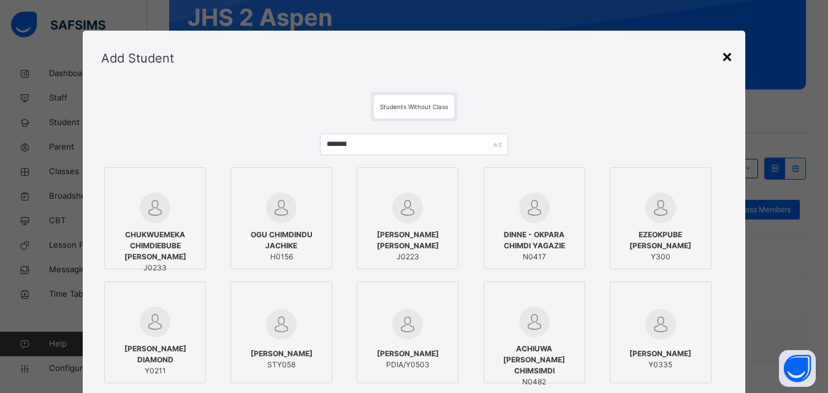
click at [726, 54] on div "×" at bounding box center [727, 56] width 12 height 26
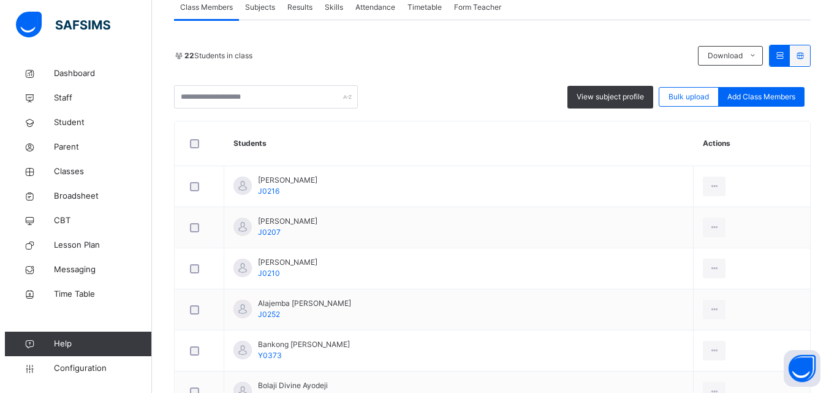
scroll to position [245, 0]
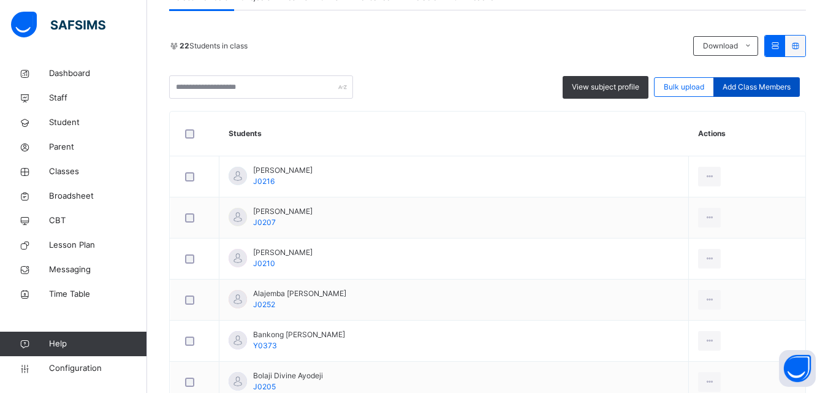
click at [777, 88] on span "Add Class Members" at bounding box center [757, 87] width 68 height 11
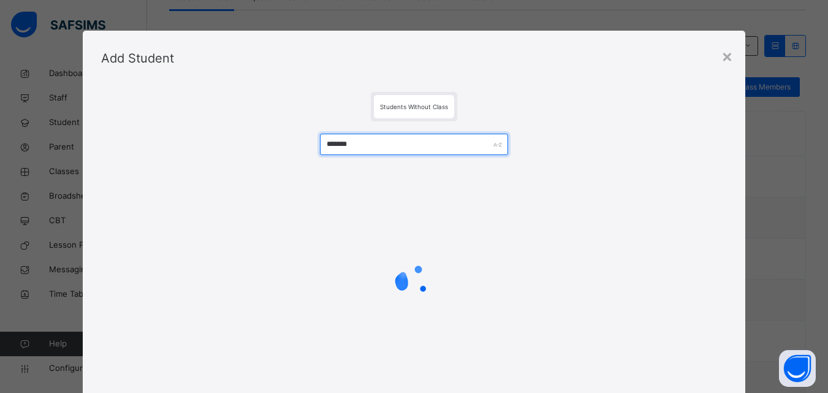
click at [356, 143] on input "*******" at bounding box center [414, 144] width 188 height 21
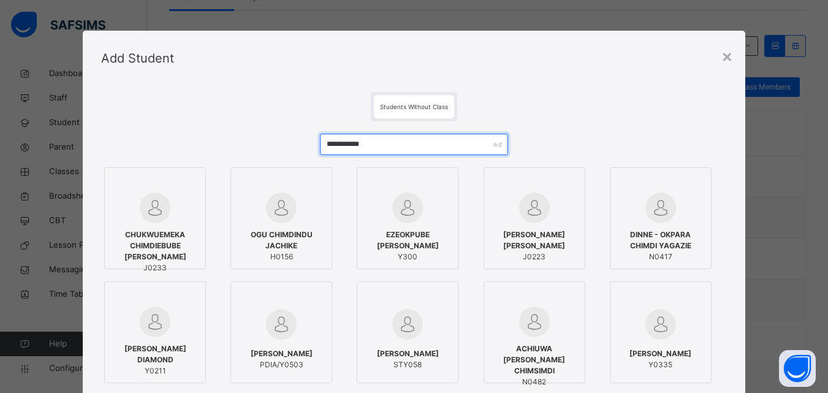
type input "**********"
click at [159, 243] on span "CHUKWUEMEKA CHIMDIEBUBE [PERSON_NAME]" at bounding box center [155, 245] width 88 height 33
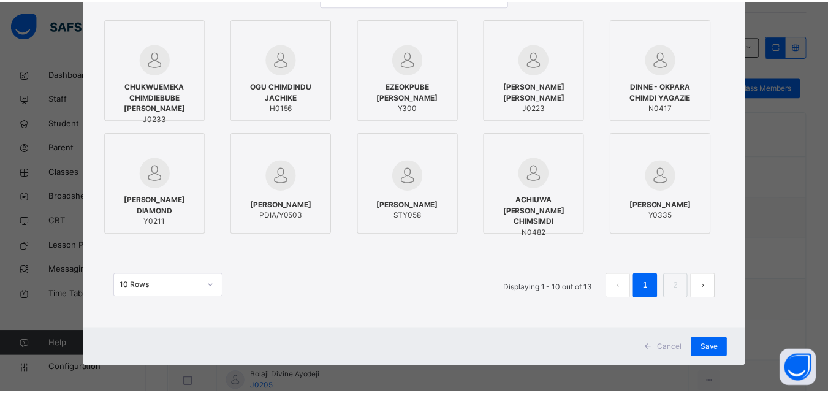
scroll to position [154, 0]
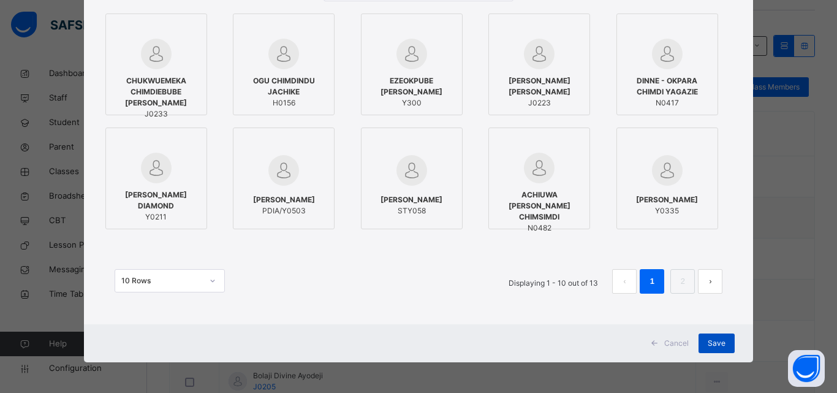
click at [719, 343] on span "Save" at bounding box center [717, 343] width 18 height 11
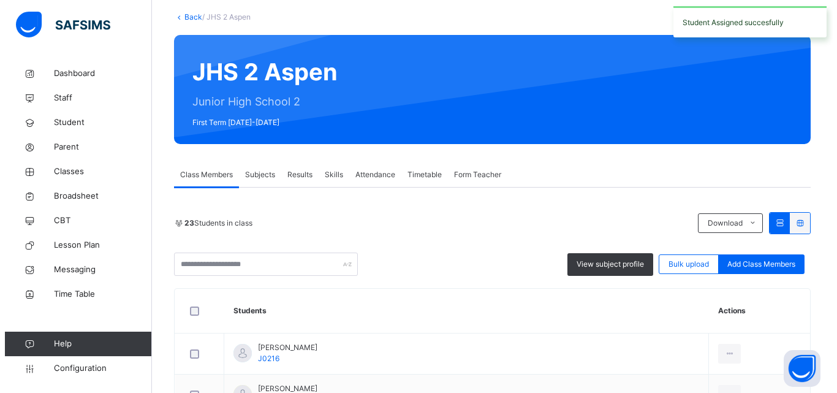
scroll to position [123, 0]
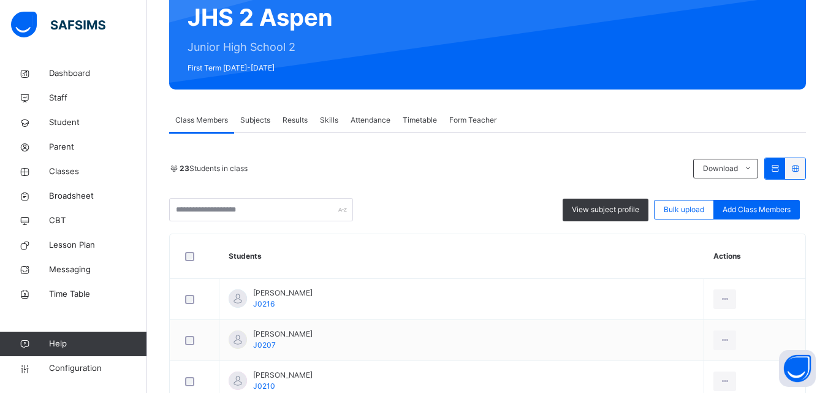
click at [766, 209] on span "Add Class Members" at bounding box center [757, 209] width 68 height 11
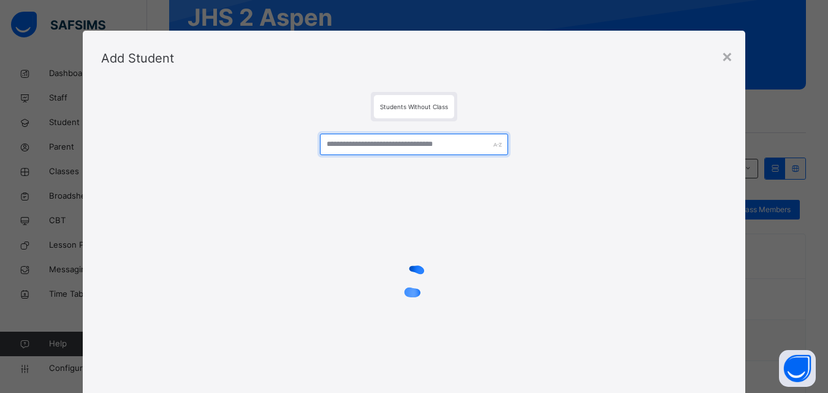
click at [374, 146] on input "text" at bounding box center [414, 144] width 188 height 21
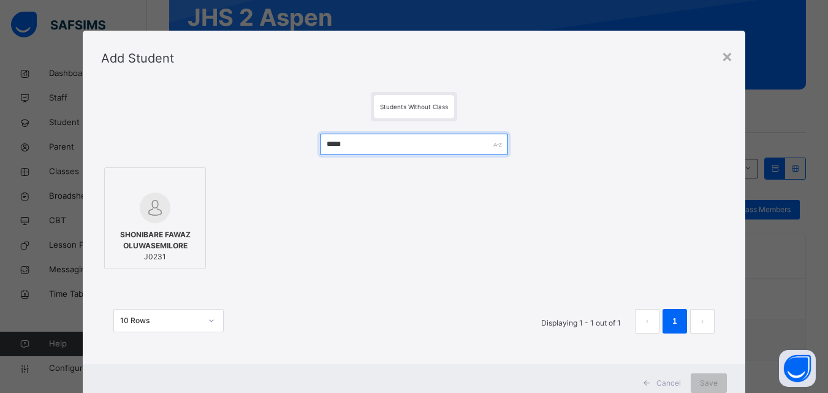
type input "*****"
click at [158, 230] on span "SHONIBARE FAWAZ OLUWASEMILORE" at bounding box center [155, 240] width 88 height 22
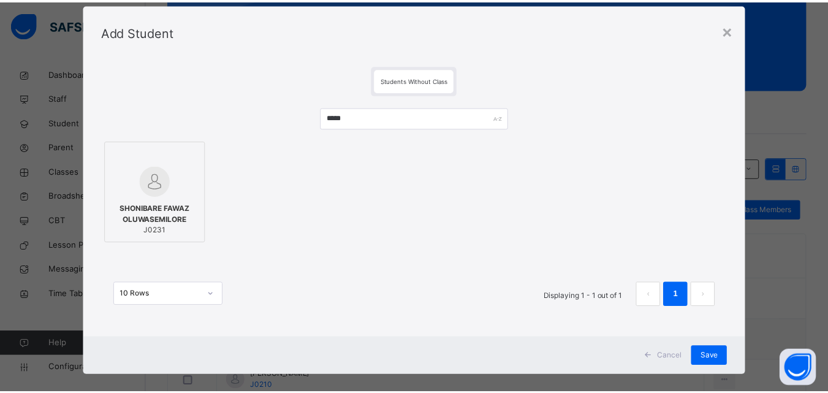
scroll to position [40, 0]
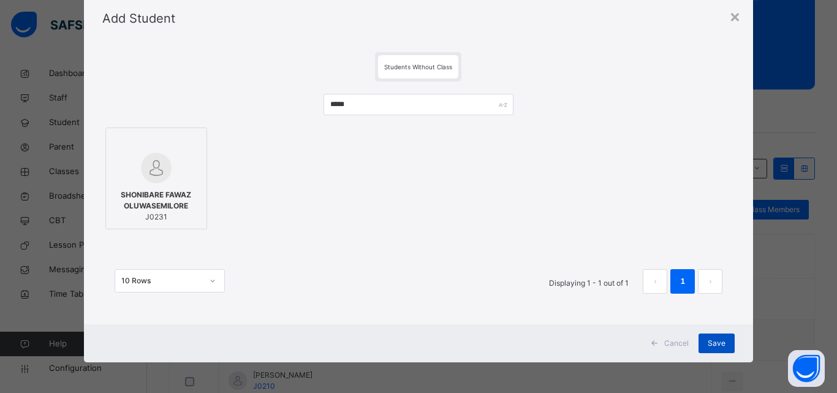
click at [720, 344] on span "Save" at bounding box center [717, 343] width 18 height 11
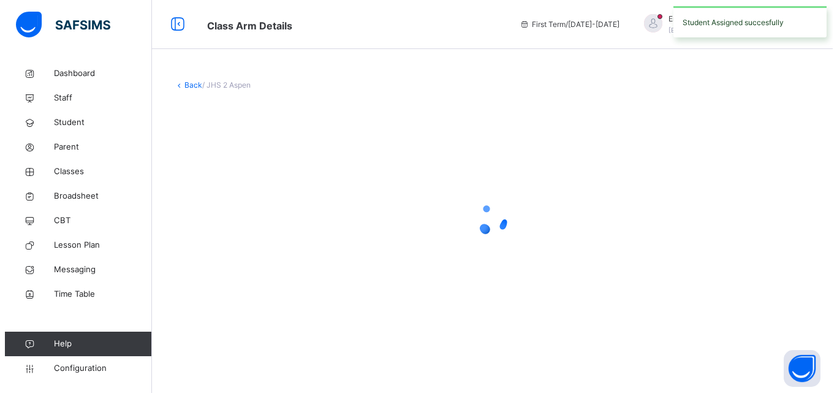
scroll to position [0, 0]
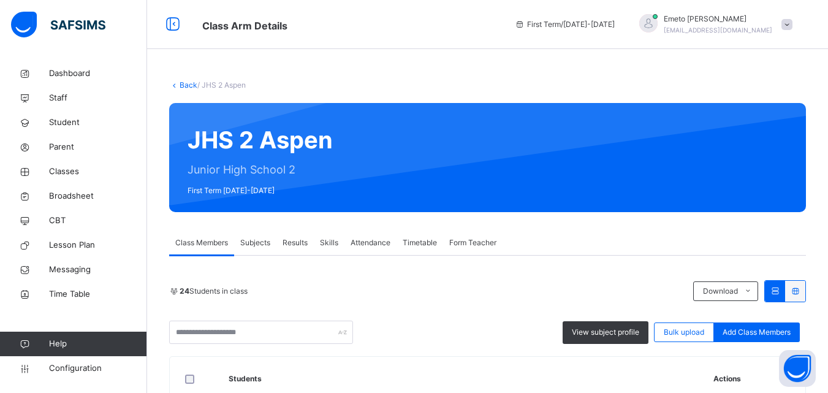
click at [184, 86] on link "Back" at bounding box center [189, 84] width 18 height 9
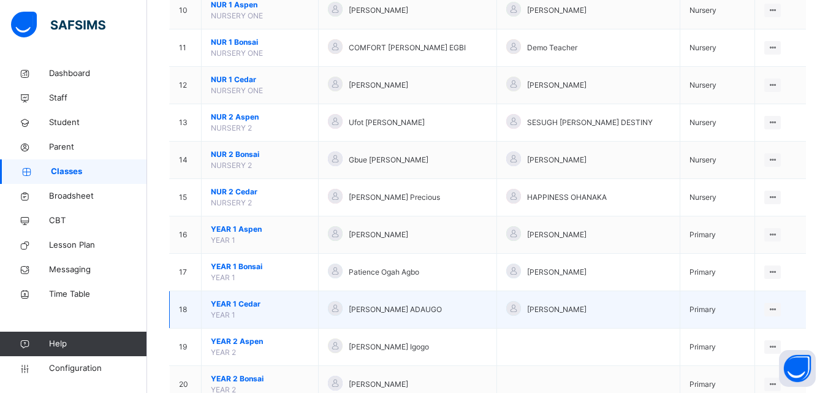
scroll to position [1316, 0]
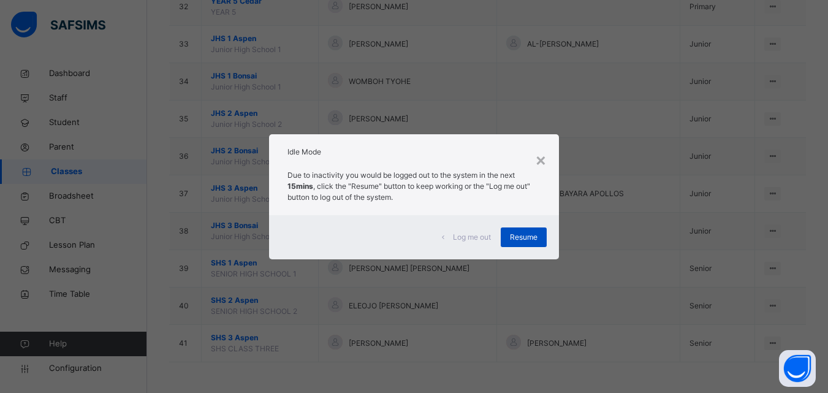
click at [524, 232] on span "Resume" at bounding box center [524, 237] width 28 height 11
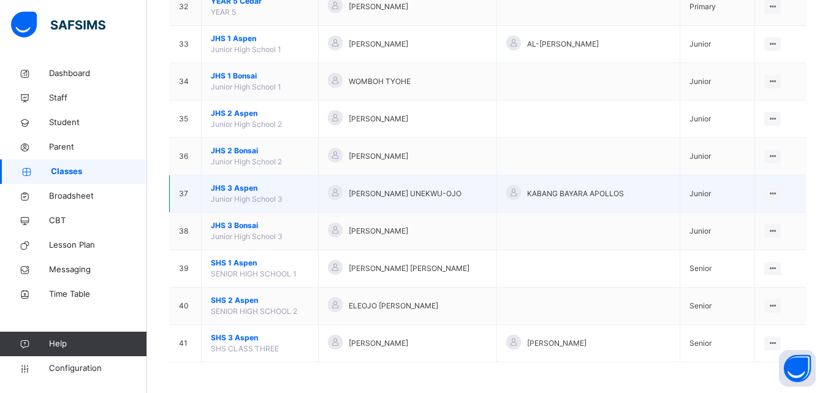
click at [236, 188] on span "JHS 3 Aspen" at bounding box center [260, 188] width 98 height 11
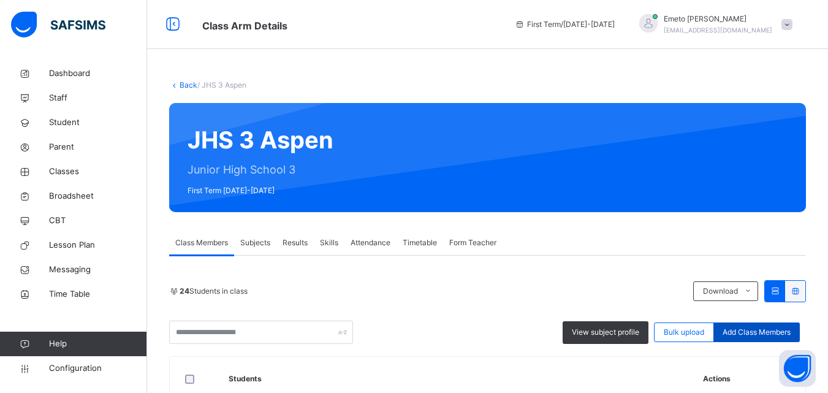
click at [745, 330] on span "Add Class Members" at bounding box center [757, 332] width 68 height 11
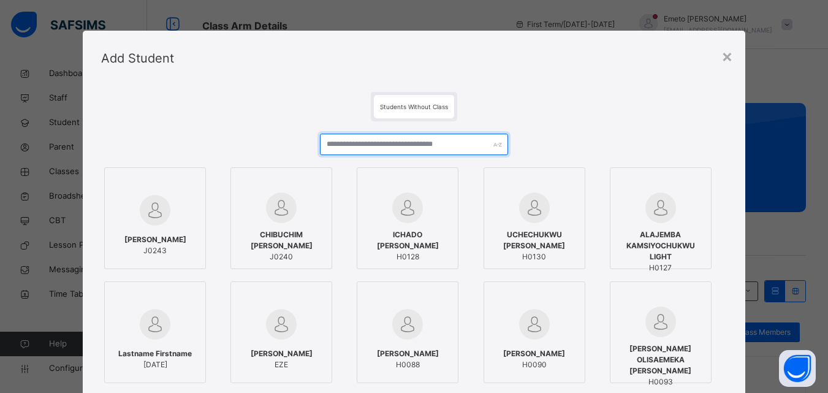
click at [363, 147] on input "text" at bounding box center [414, 144] width 188 height 21
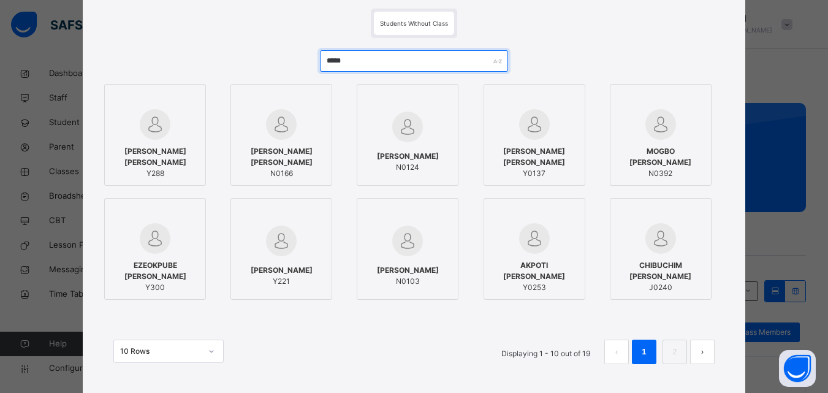
scroll to position [123, 0]
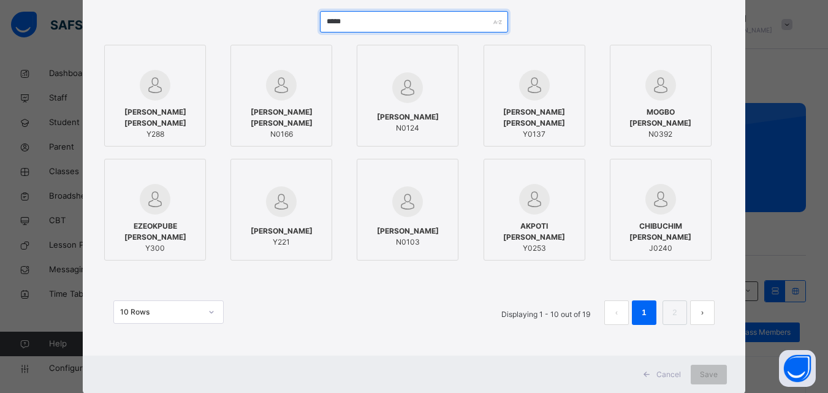
type input "*****"
click at [669, 228] on span "CHIBUCHIM [PERSON_NAME]" at bounding box center [661, 232] width 88 height 22
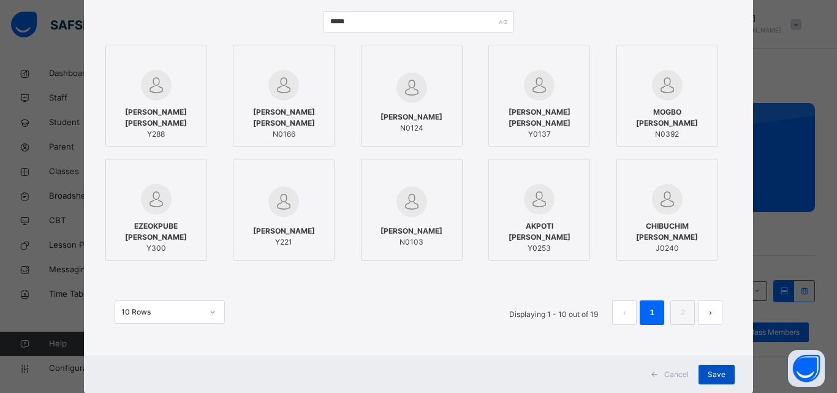
click at [709, 371] on span "Save" at bounding box center [717, 374] width 18 height 11
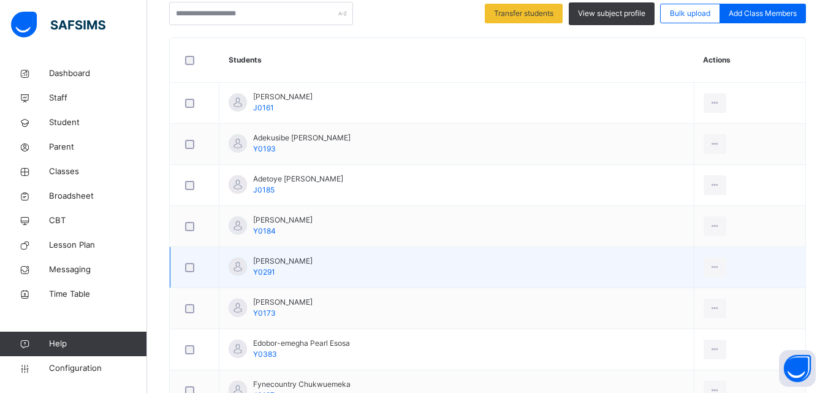
scroll to position [325, 0]
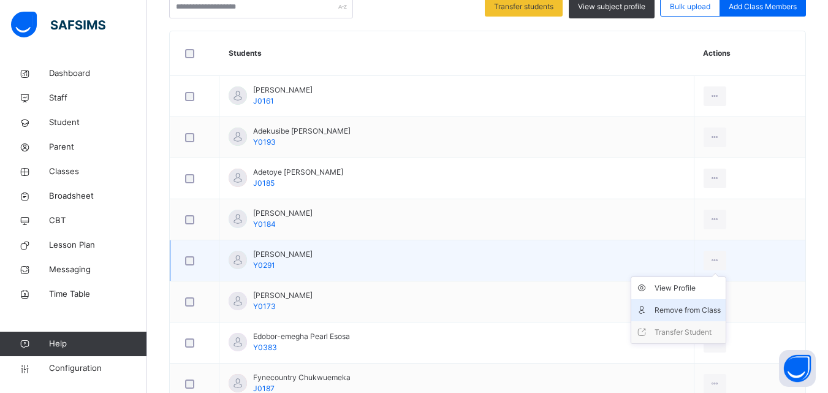
click at [669, 308] on div "Remove from Class" at bounding box center [688, 310] width 66 height 12
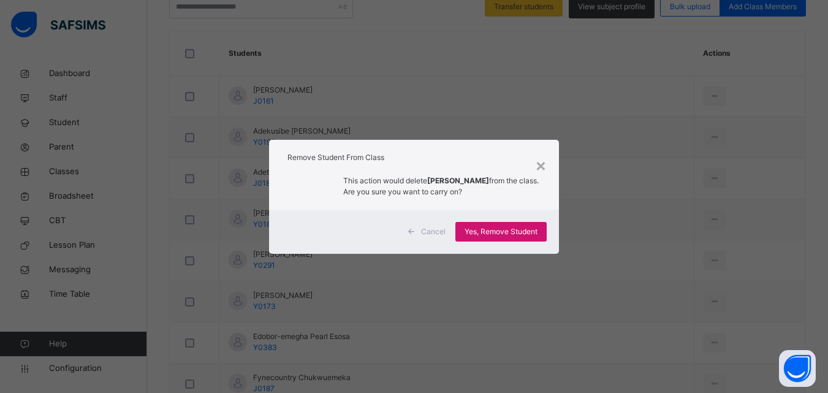
click at [516, 230] on span "Yes, Remove Student" at bounding box center [501, 231] width 73 height 11
click at [485, 235] on span "Yes, Remove Student" at bounding box center [501, 231] width 73 height 11
click at [541, 162] on div "×" at bounding box center [541, 165] width 12 height 26
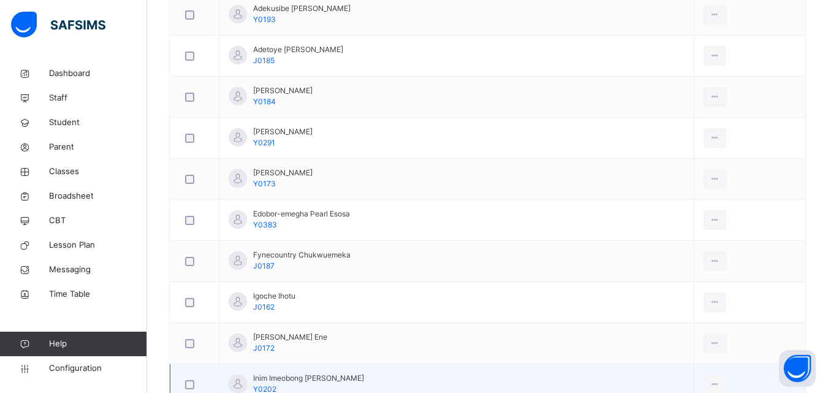
scroll to position [387, 0]
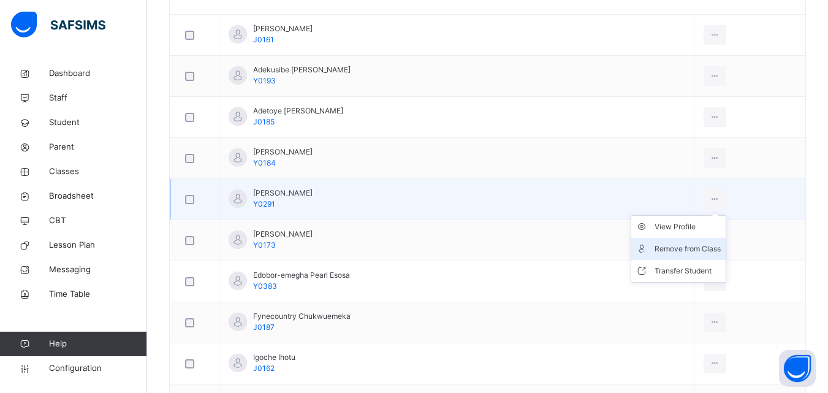
click at [672, 246] on div "Remove from Class" at bounding box center [688, 249] width 66 height 12
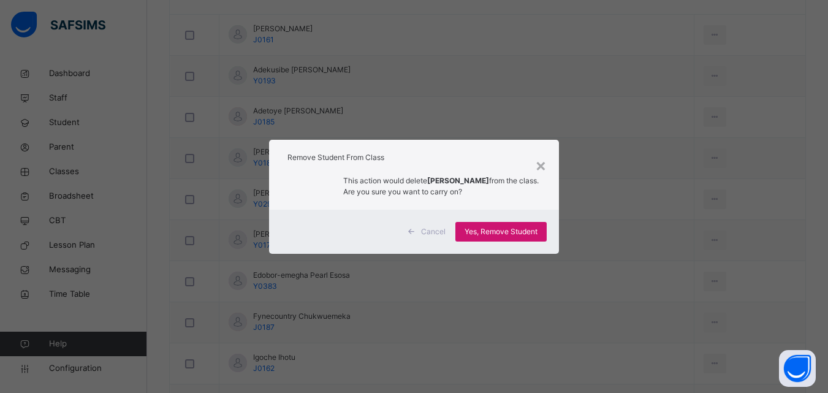
click at [515, 233] on span "Yes, Remove Student" at bounding box center [501, 231] width 73 height 11
click at [515, 232] on span "Yes, Remove Student" at bounding box center [501, 231] width 73 height 11
click at [541, 168] on div "×" at bounding box center [541, 165] width 12 height 26
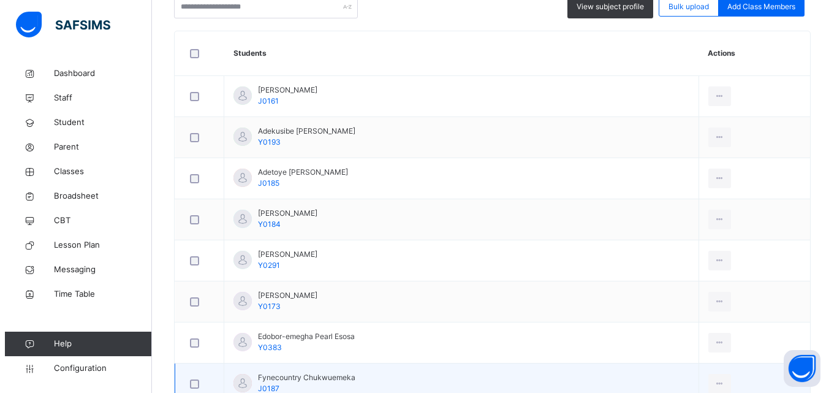
scroll to position [0, 0]
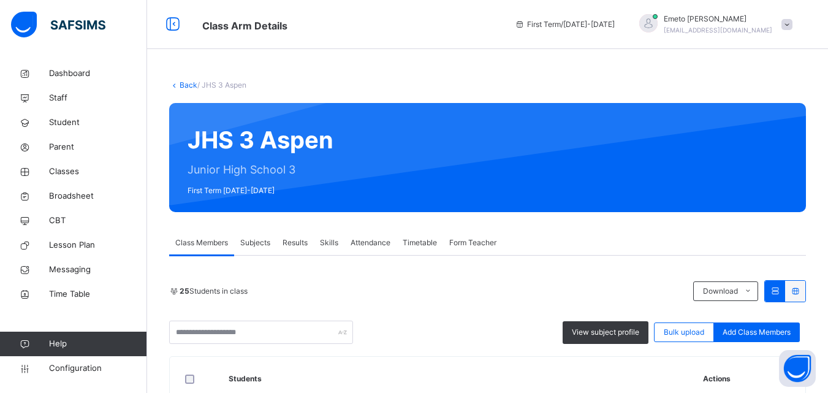
click at [181, 82] on link "Back" at bounding box center [189, 84] width 18 height 9
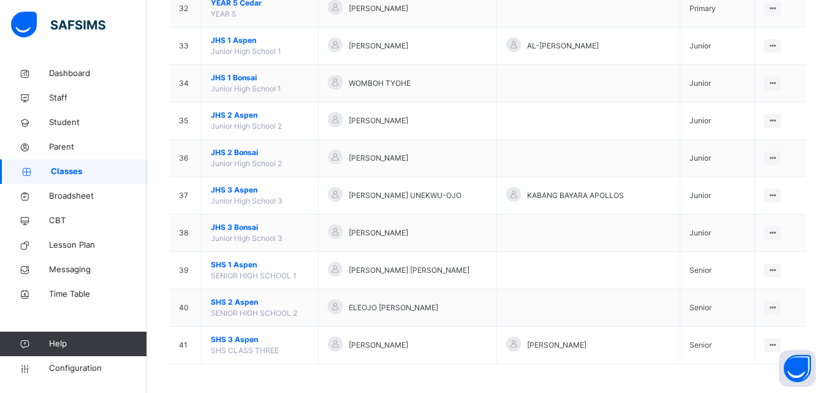
scroll to position [1316, 0]
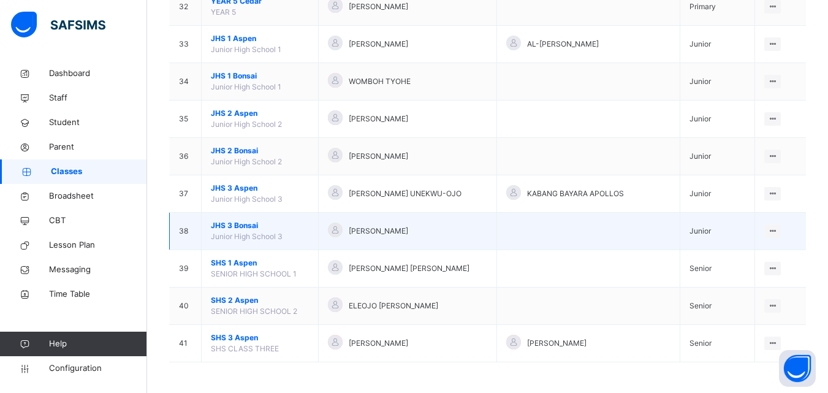
click at [240, 224] on span "JHS 3 Bonsai" at bounding box center [260, 225] width 98 height 11
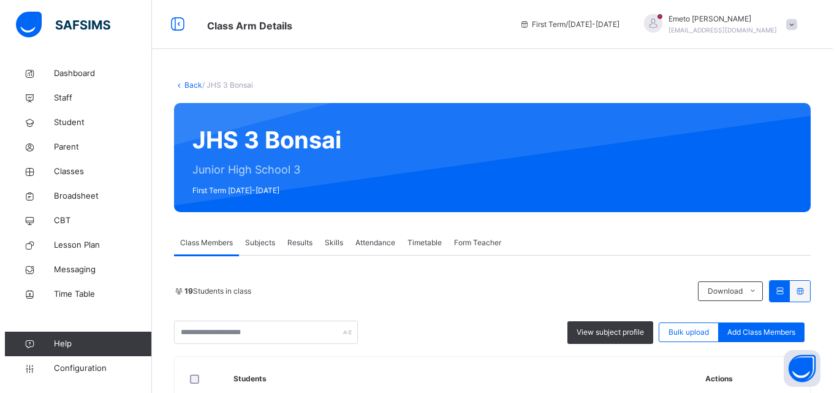
scroll to position [123, 0]
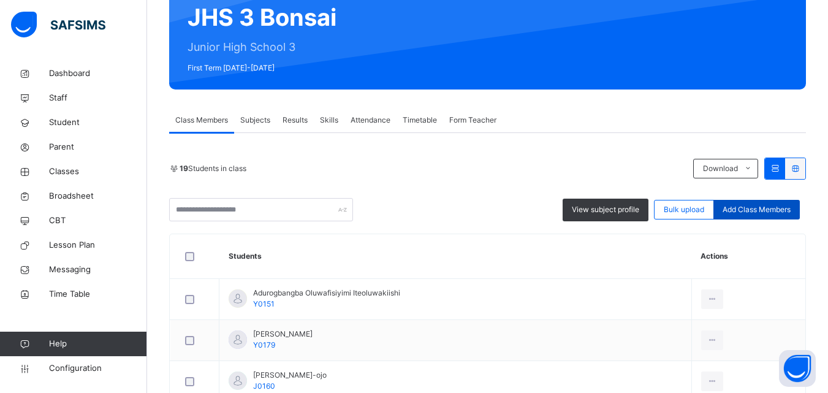
click at [754, 208] on span "Add Class Members" at bounding box center [757, 209] width 68 height 11
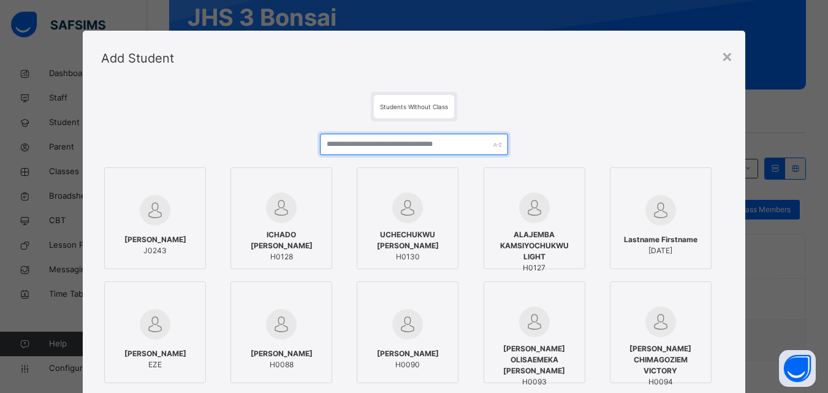
click at [385, 143] on input "text" at bounding box center [414, 144] width 188 height 21
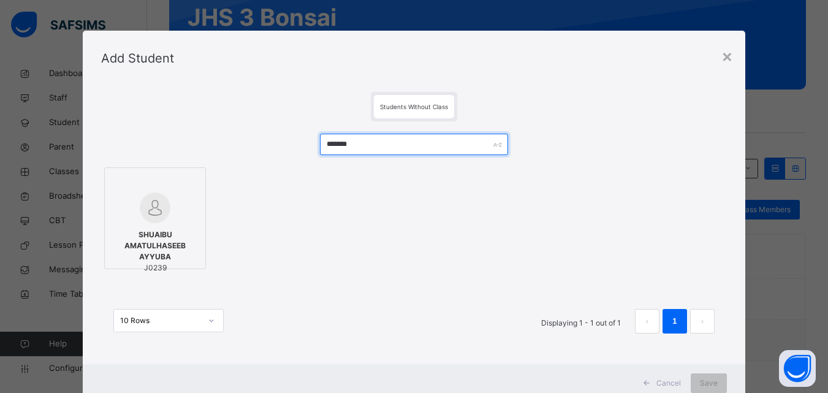
type input "*******"
click at [114, 237] on span "SHUAIBU AMATULHASEEB AYYUBA" at bounding box center [155, 245] width 88 height 33
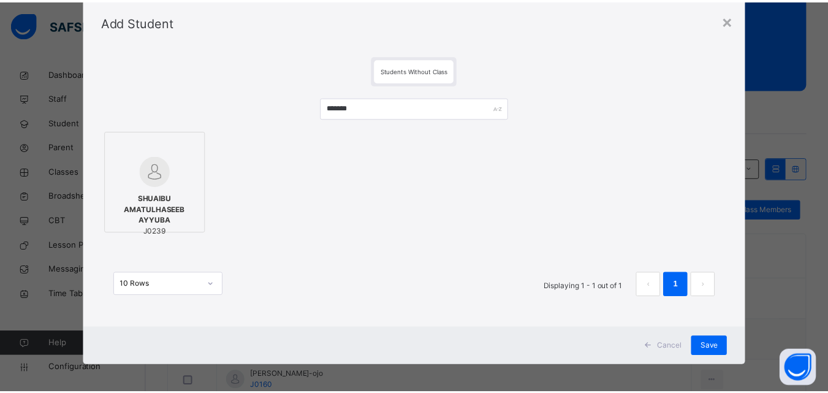
scroll to position [40, 0]
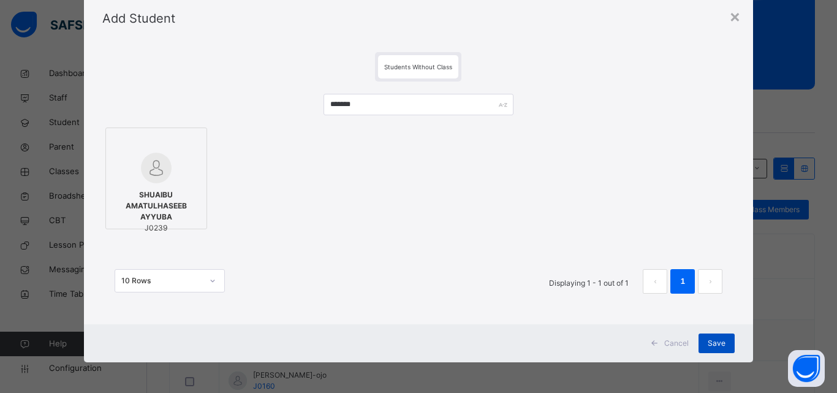
click at [716, 341] on span "Save" at bounding box center [717, 343] width 18 height 11
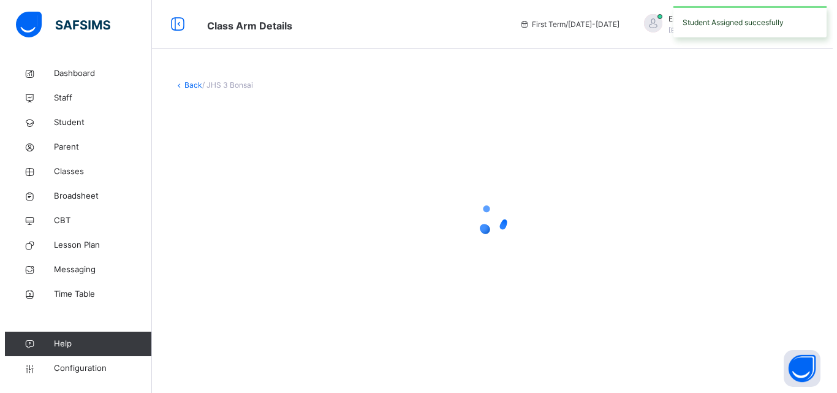
scroll to position [0, 0]
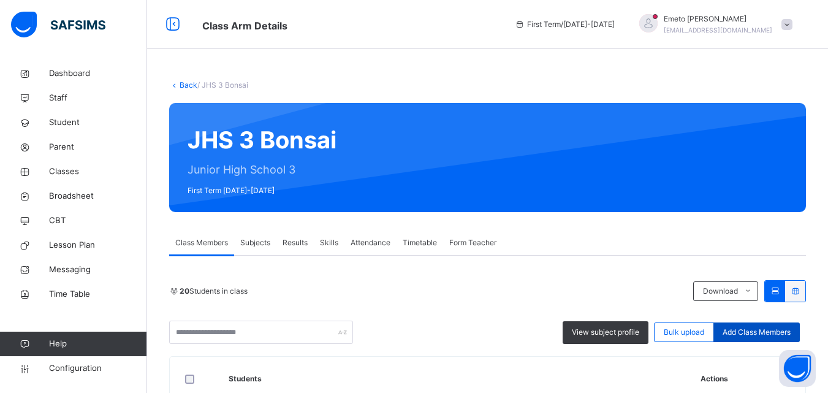
click at [756, 333] on span "Add Class Members" at bounding box center [757, 332] width 68 height 11
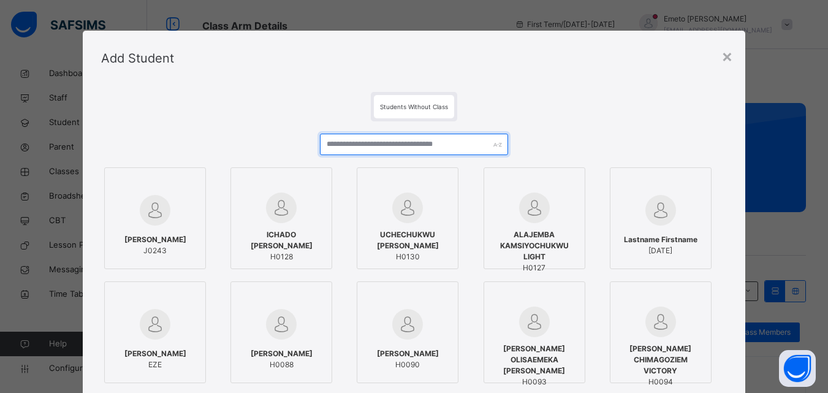
click at [333, 145] on input "text" at bounding box center [414, 144] width 188 height 21
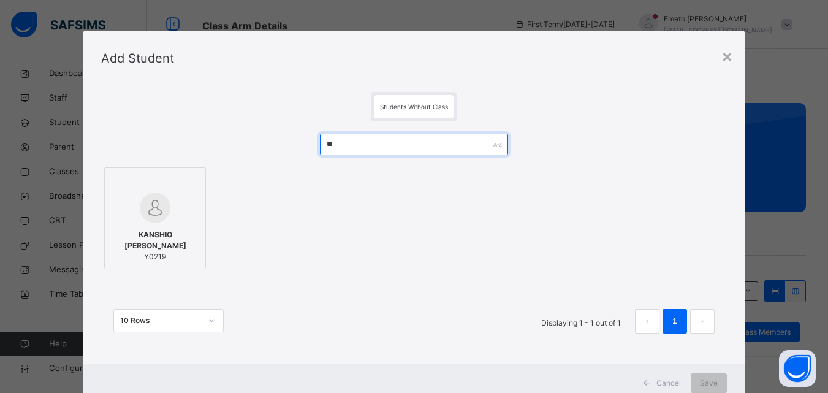
type input "*"
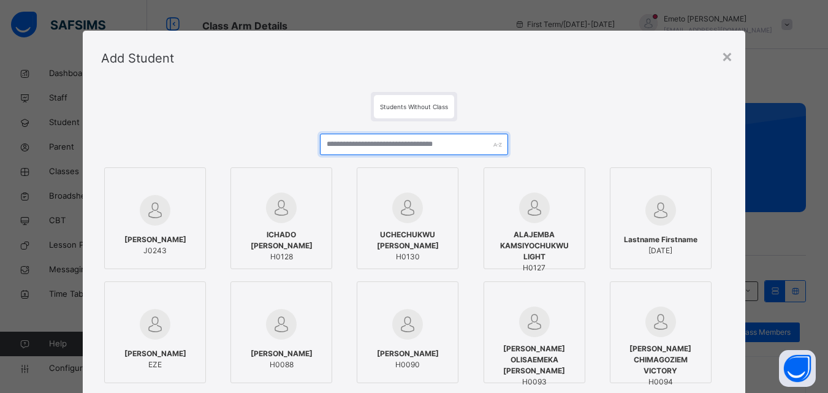
click at [366, 143] on input "text" at bounding box center [414, 144] width 188 height 21
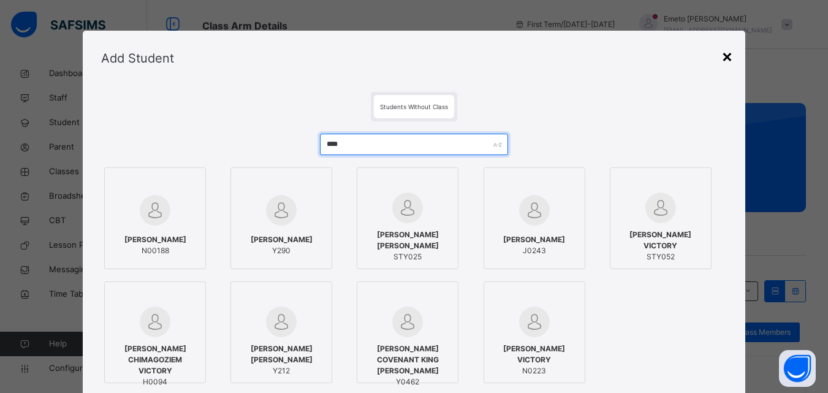
type input "****"
click at [722, 55] on div "×" at bounding box center [727, 56] width 12 height 26
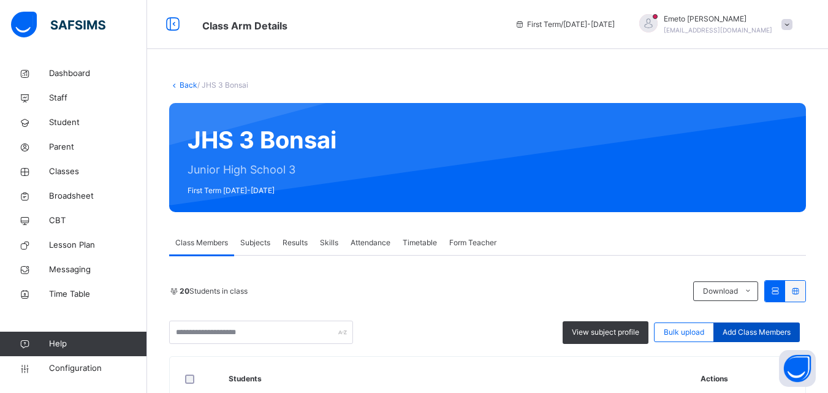
click at [765, 332] on span "Add Class Members" at bounding box center [757, 332] width 68 height 11
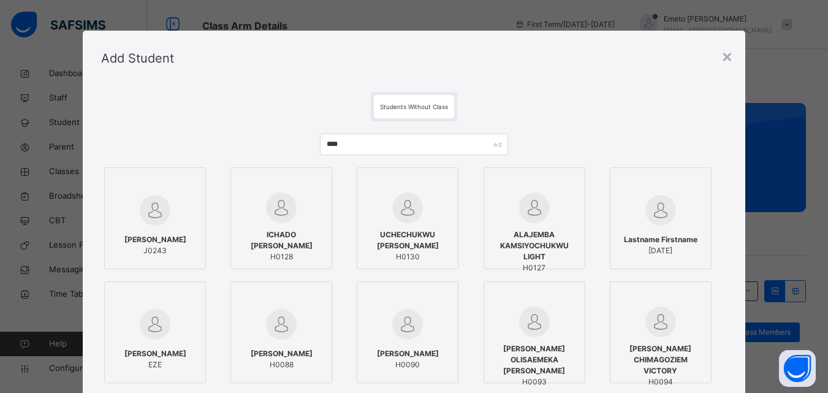
click at [172, 235] on span "[PERSON_NAME]" at bounding box center [155, 239] width 62 height 11
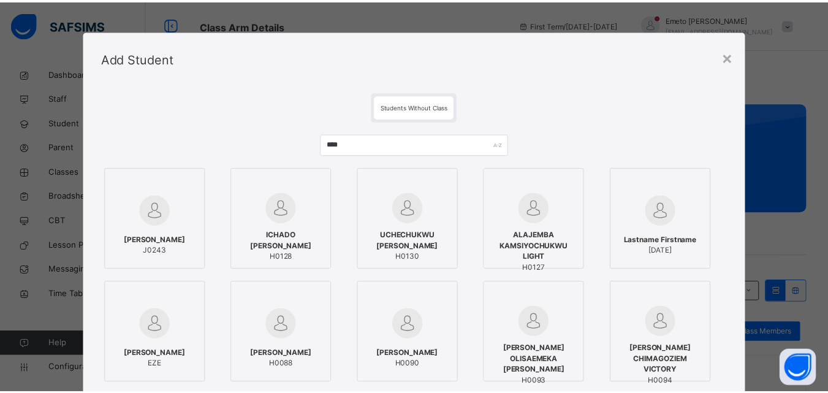
scroll to position [154, 0]
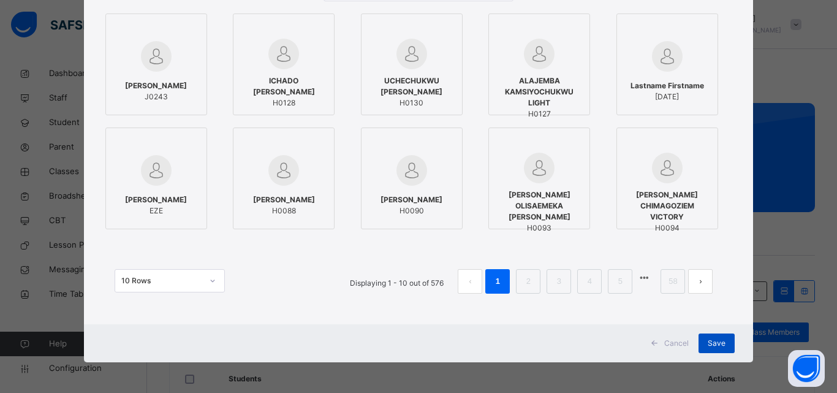
click at [709, 344] on span "Save" at bounding box center [717, 343] width 18 height 11
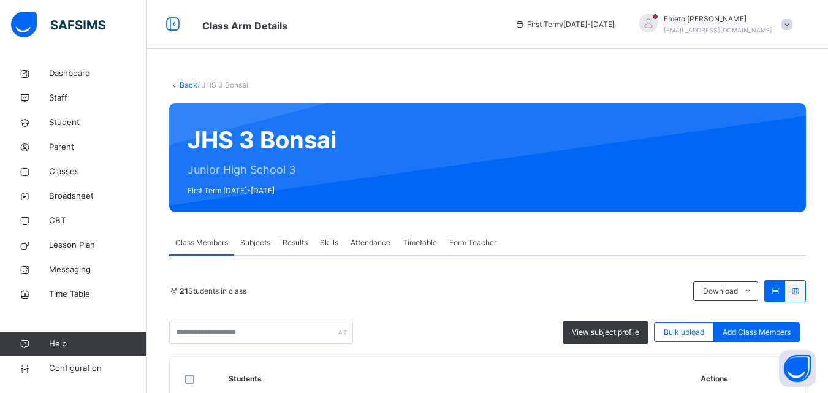
click at [184, 85] on link "Back" at bounding box center [189, 84] width 18 height 9
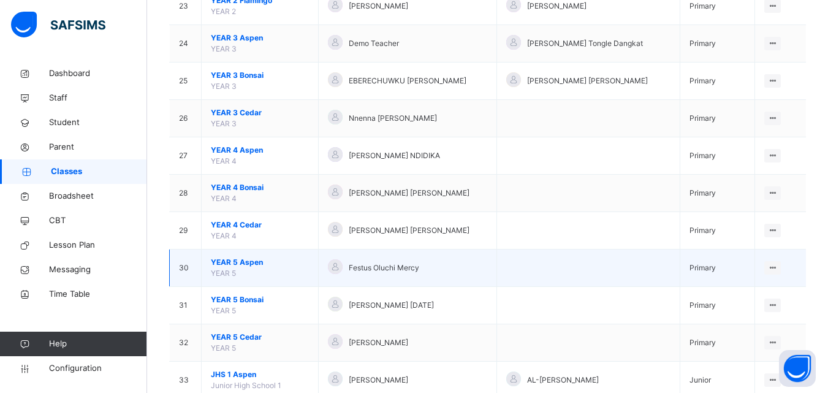
scroll to position [1316, 0]
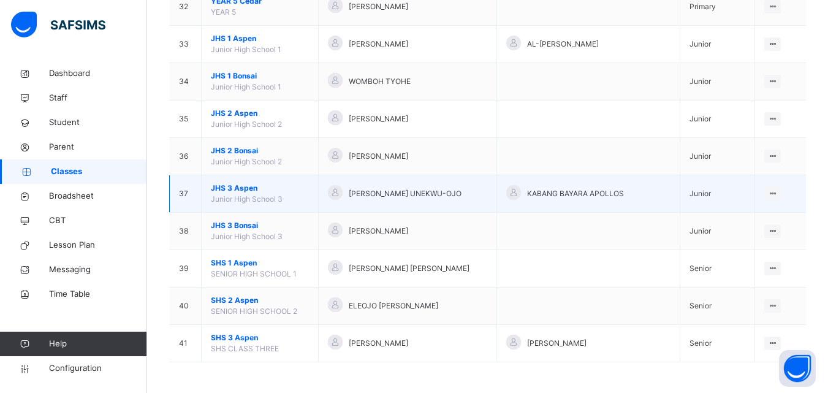
click at [246, 184] on span "JHS 3 Aspen" at bounding box center [260, 188] width 98 height 11
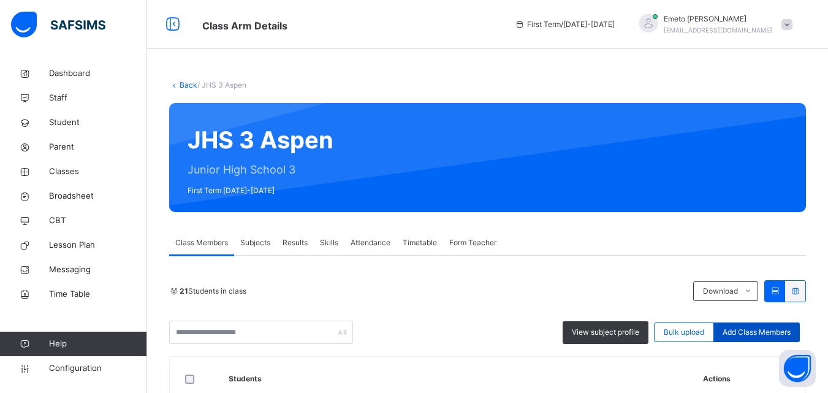
click at [756, 328] on span "Add Class Members" at bounding box center [757, 332] width 68 height 11
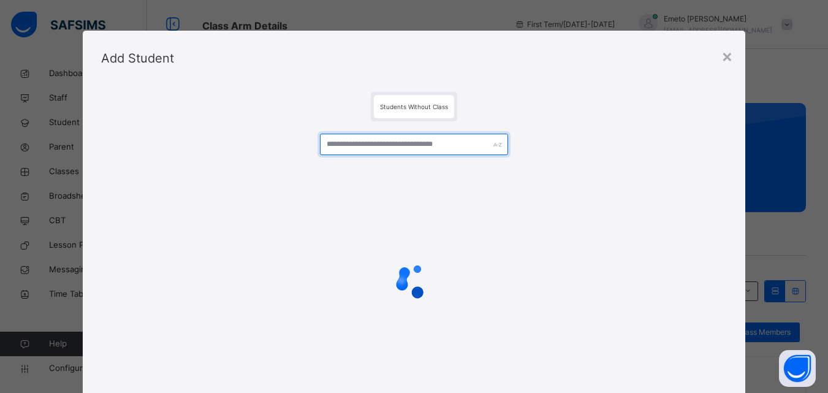
click at [412, 143] on input "text" at bounding box center [414, 144] width 188 height 21
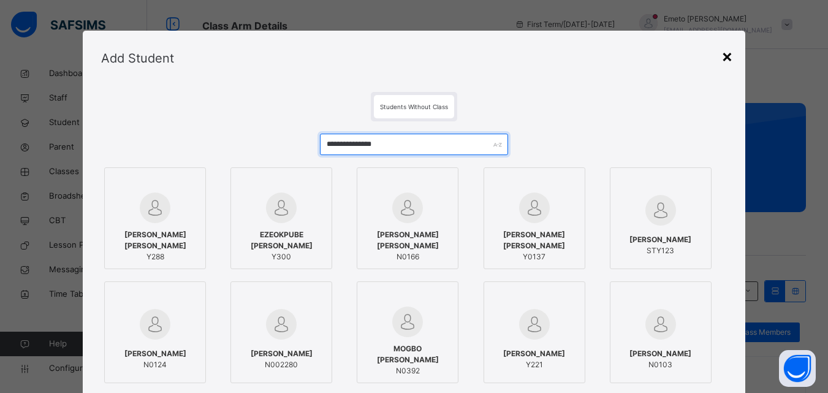
type input "**********"
click at [726, 58] on div "×" at bounding box center [727, 56] width 12 height 26
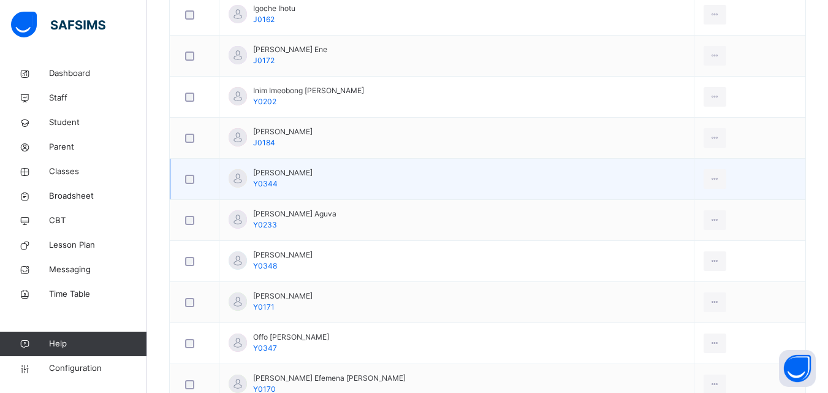
scroll to position [245, 0]
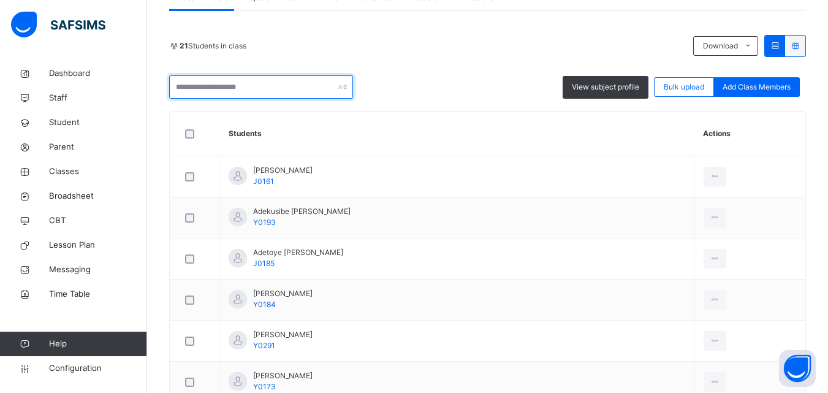
click at [188, 83] on input "text" at bounding box center [261, 86] width 184 height 23
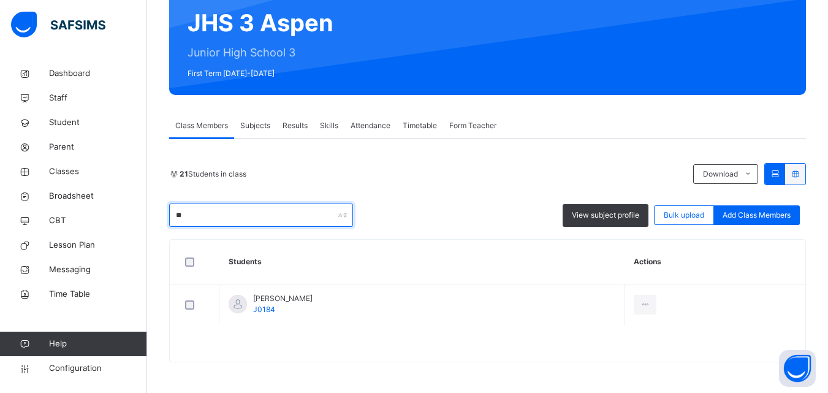
scroll to position [117, 0]
type input "*"
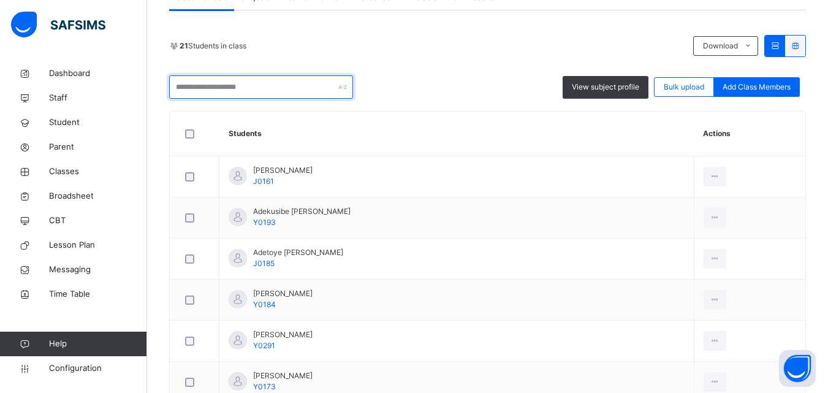
scroll to position [0, 0]
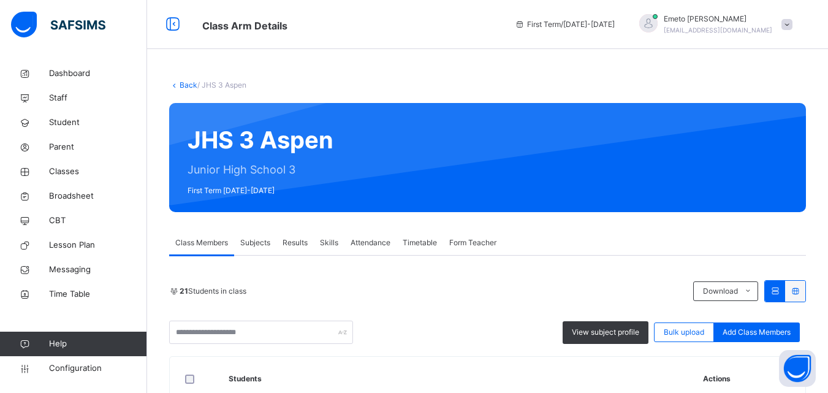
click at [187, 85] on link "Back" at bounding box center [189, 84] width 18 height 9
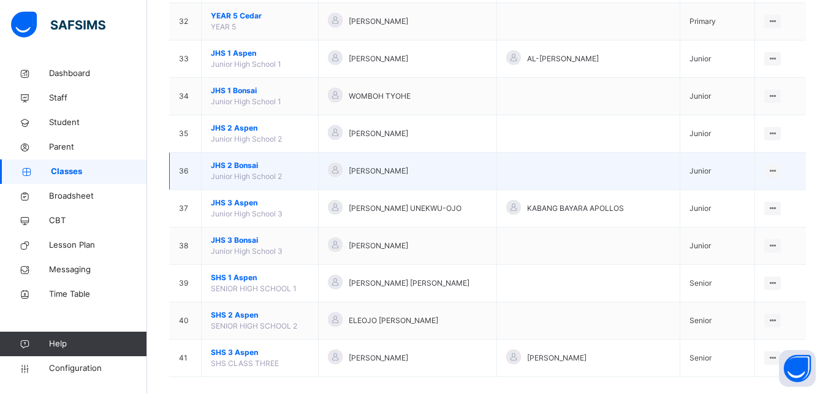
scroll to position [1316, 0]
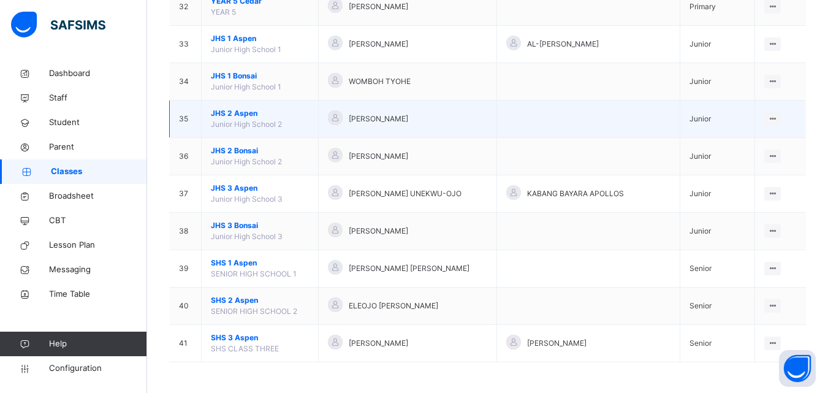
click at [240, 111] on span "JHS 2 Aspen" at bounding box center [260, 113] width 98 height 11
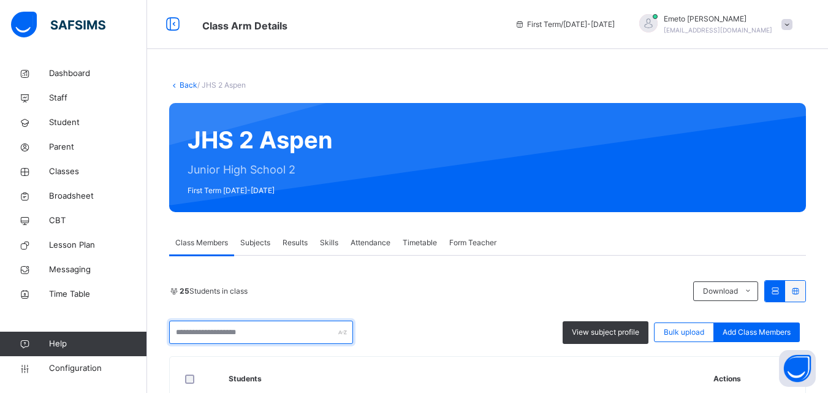
click at [213, 333] on input "text" at bounding box center [261, 332] width 184 height 23
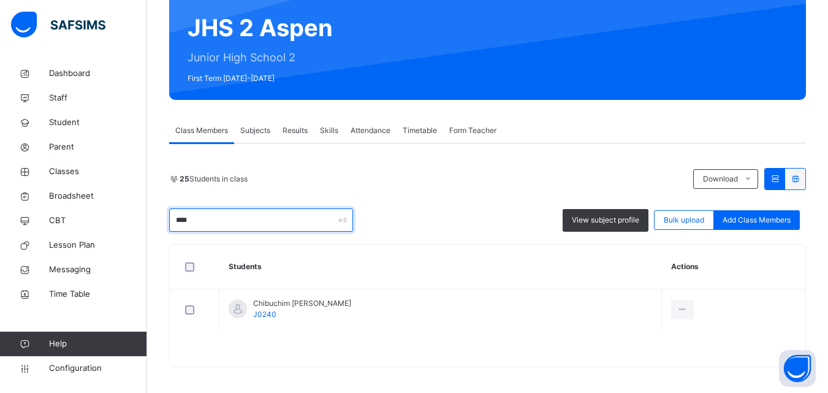
scroll to position [117, 0]
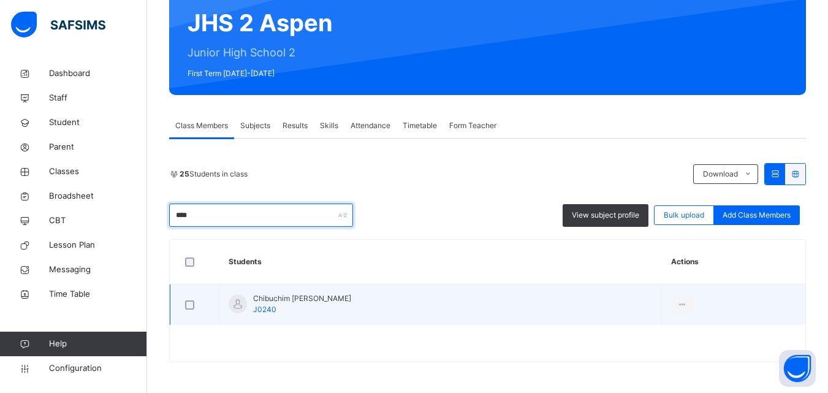
type input "****"
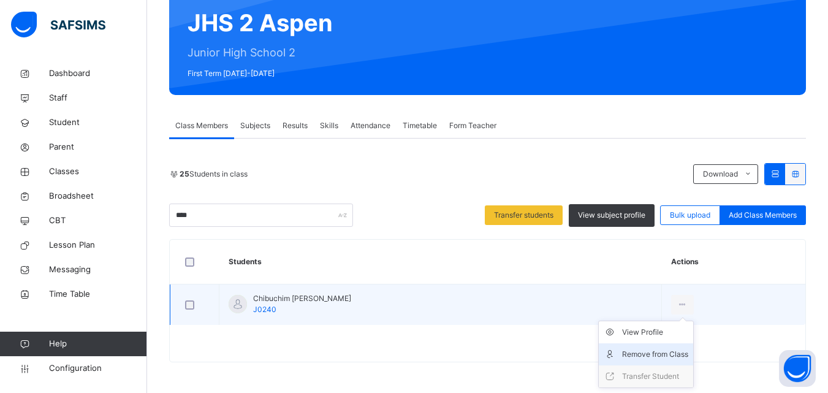
click at [656, 352] on div "Remove from Class" at bounding box center [655, 354] width 66 height 12
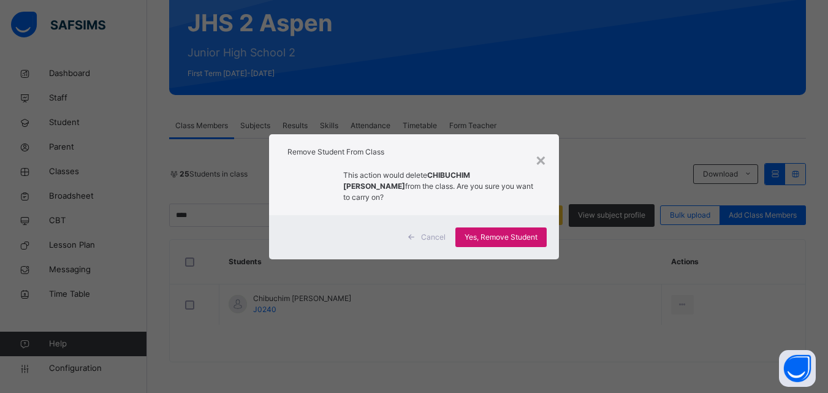
click at [500, 232] on span "Yes, Remove Student" at bounding box center [501, 237] width 73 height 11
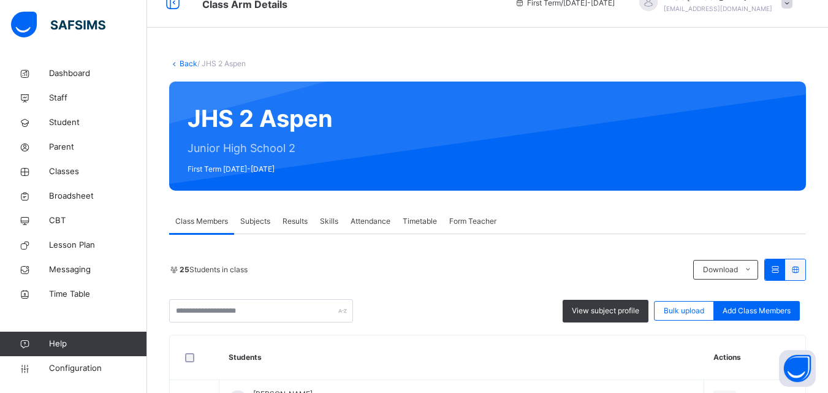
scroll to position [0, 0]
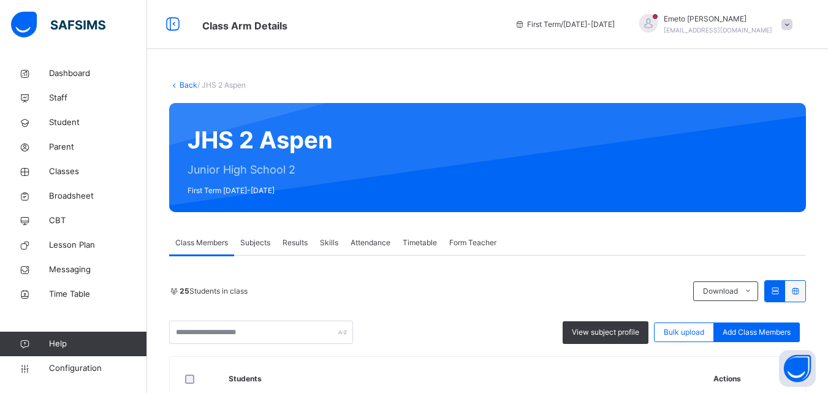
click at [189, 80] on div "Back / JHS 2 Aspen" at bounding box center [487, 85] width 637 height 11
click at [185, 83] on link "Back" at bounding box center [189, 84] width 18 height 9
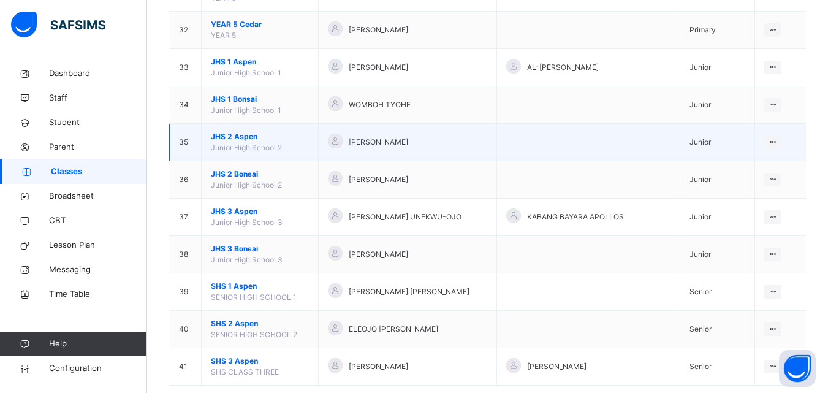
scroll to position [1316, 0]
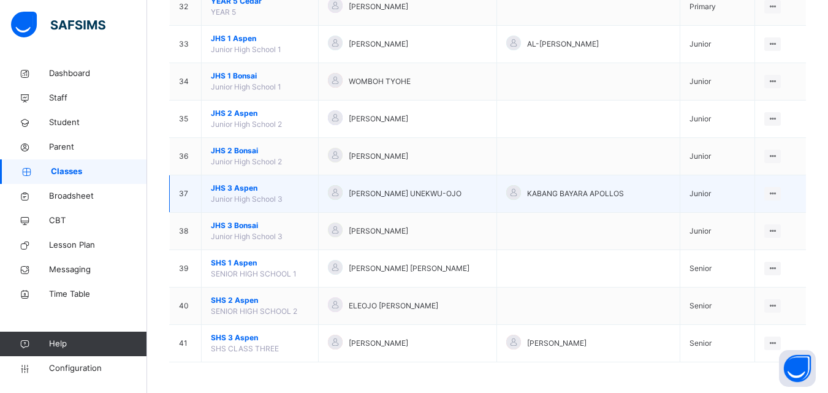
click at [235, 186] on span "JHS 3 Aspen" at bounding box center [260, 188] width 98 height 11
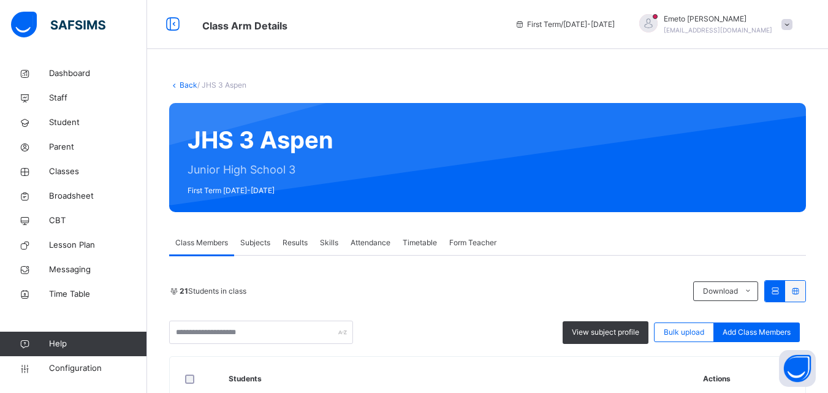
click at [772, 333] on span "Add Class Members" at bounding box center [757, 332] width 68 height 11
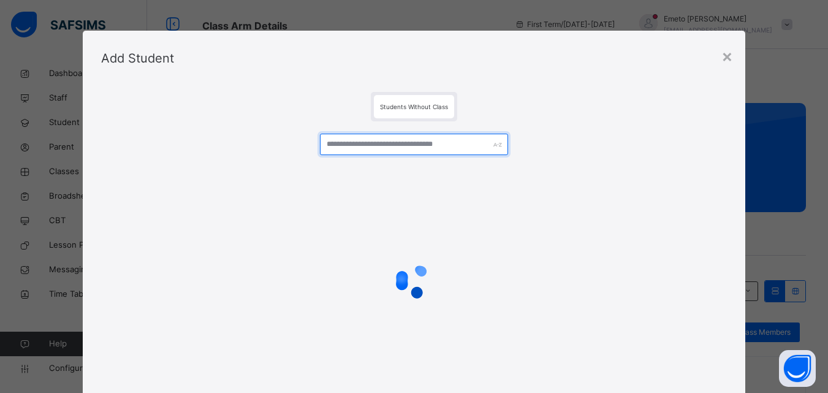
click at [347, 143] on input "text" at bounding box center [414, 144] width 188 height 21
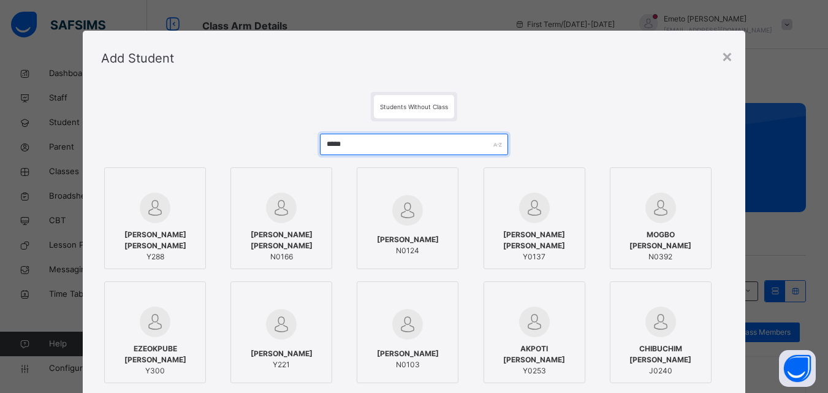
type input "*****"
click at [678, 355] on span "CHIBUCHIM [PERSON_NAME]" at bounding box center [661, 354] width 88 height 22
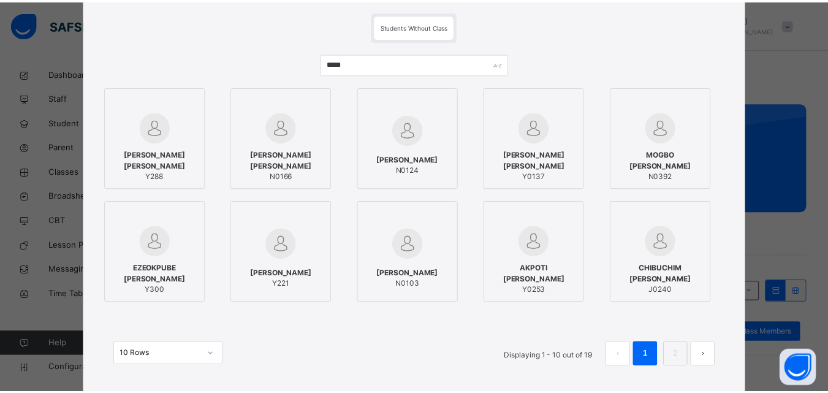
scroll to position [154, 0]
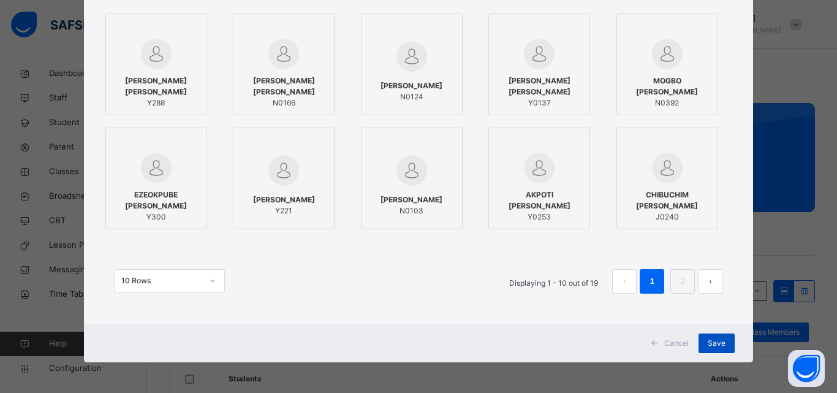
click at [713, 343] on span "Save" at bounding box center [717, 343] width 18 height 11
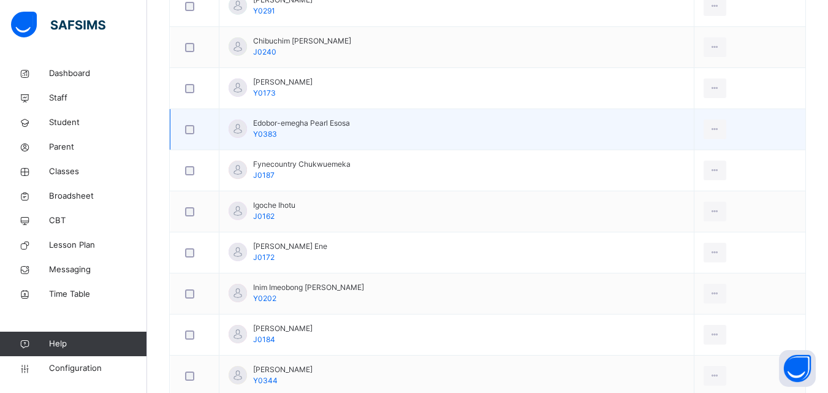
scroll to position [550, 0]
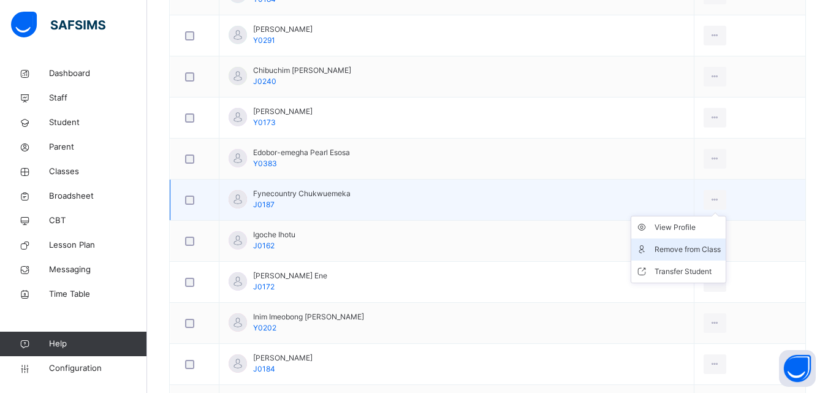
click at [667, 252] on div "Remove from Class" at bounding box center [688, 249] width 66 height 12
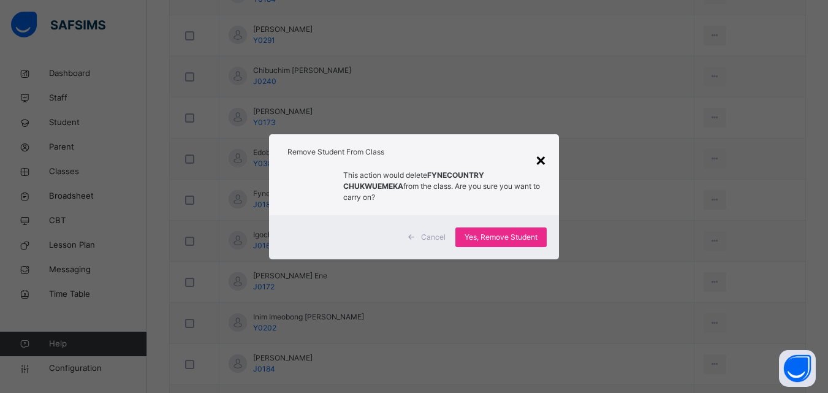
click at [545, 160] on div "×" at bounding box center [541, 159] width 12 height 26
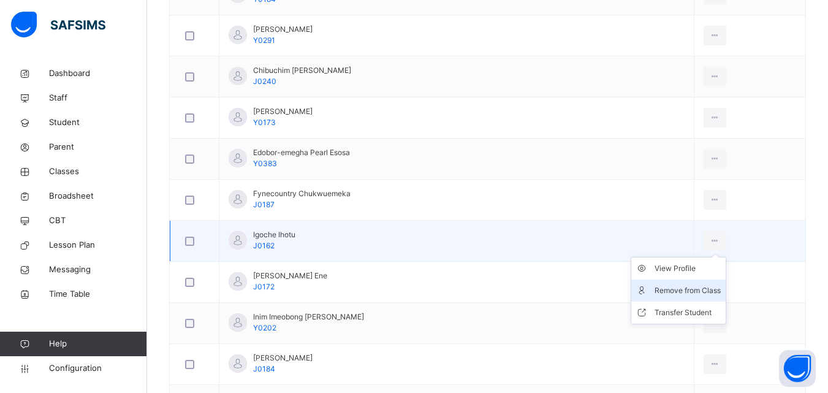
click at [680, 287] on div "Remove from Class" at bounding box center [688, 290] width 66 height 12
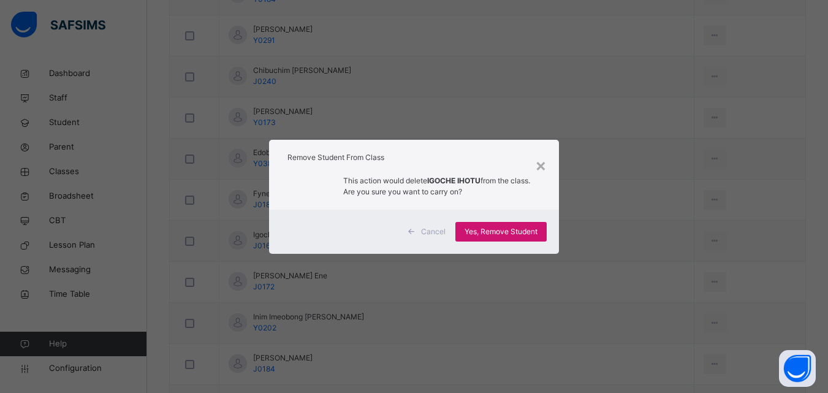
click at [506, 226] on span "Yes, Remove Student" at bounding box center [501, 231] width 73 height 11
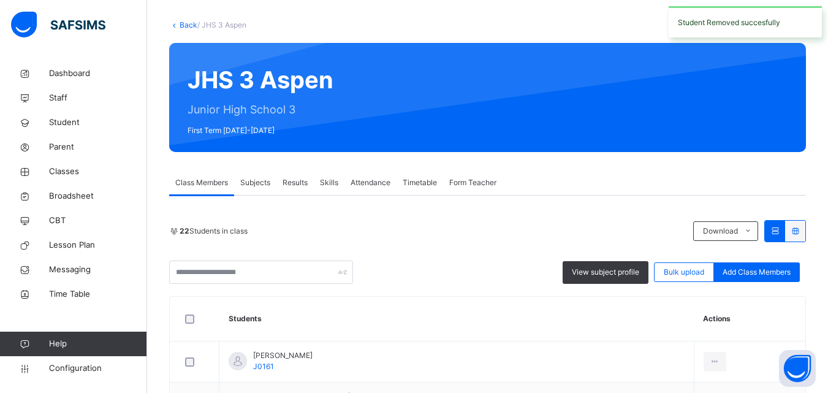
scroll to position [429, 0]
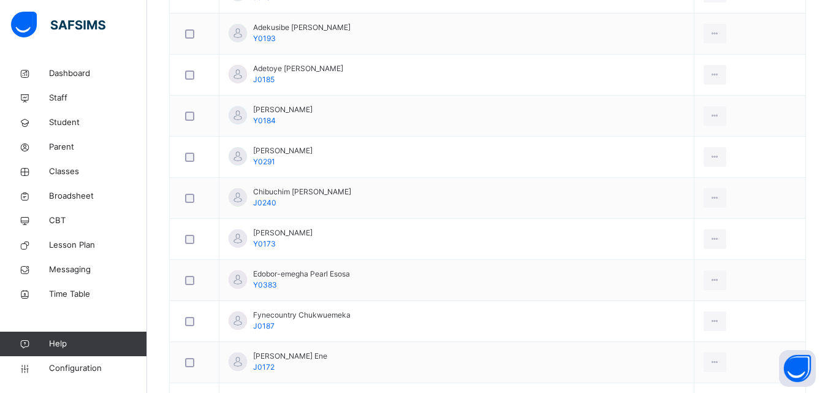
click at [0, 0] on div "Remove from Class" at bounding box center [0, 0] width 0 height 0
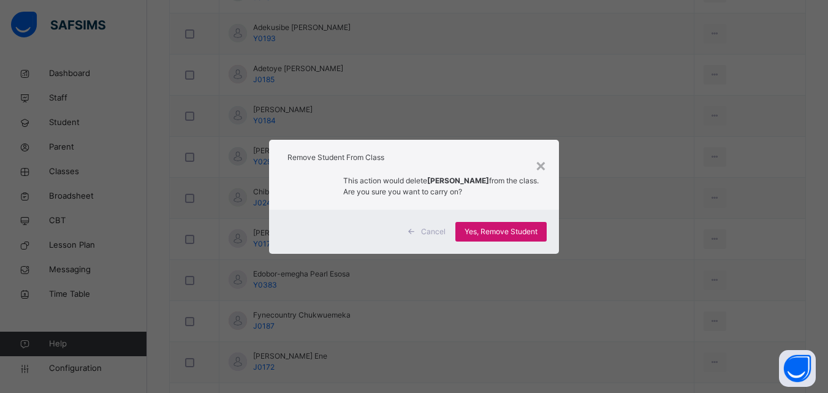
click at [512, 233] on span "Yes, Remove Student" at bounding box center [501, 231] width 73 height 11
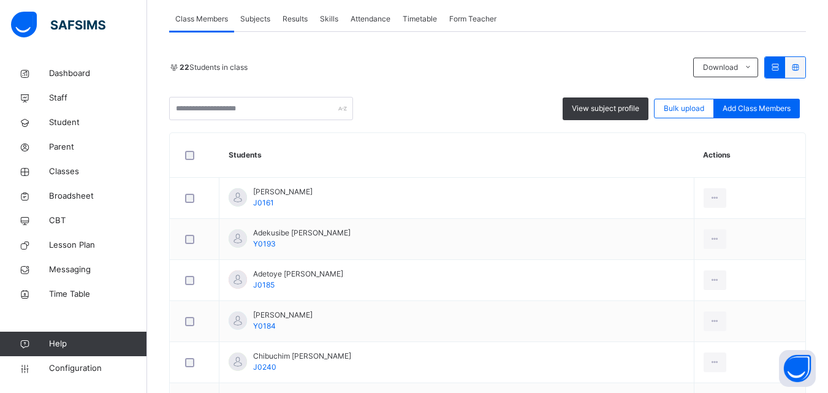
scroll to position [39, 0]
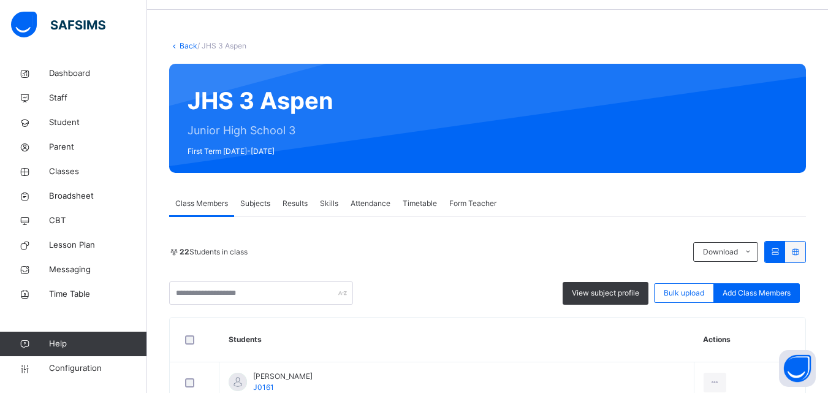
click at [186, 44] on link "Back" at bounding box center [189, 45] width 18 height 9
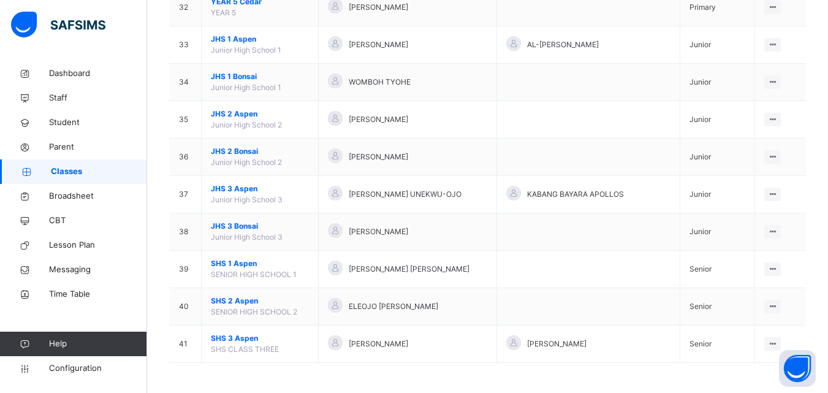
scroll to position [1316, 0]
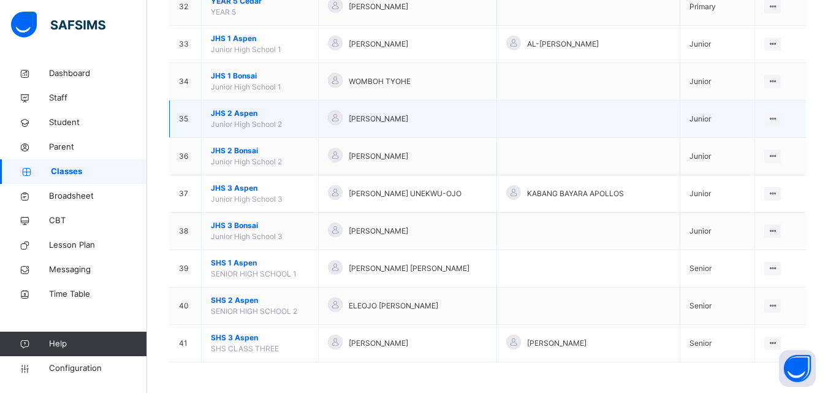
click at [243, 111] on span "JHS 2 Aspen" at bounding box center [260, 113] width 98 height 11
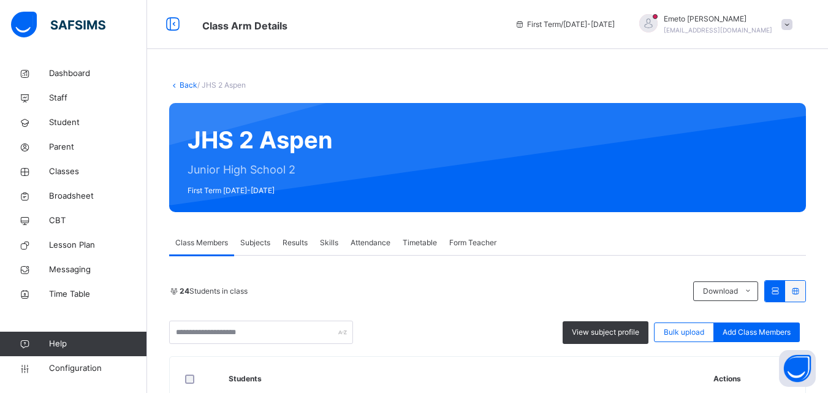
click at [186, 82] on link "Back" at bounding box center [189, 84] width 18 height 9
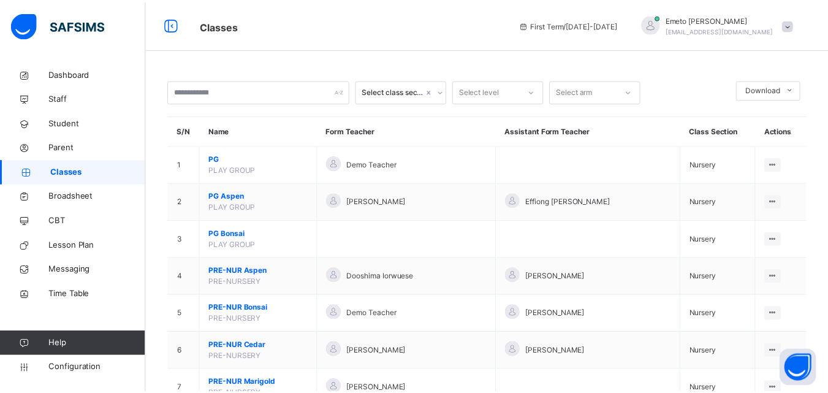
scroll to position [1316, 0]
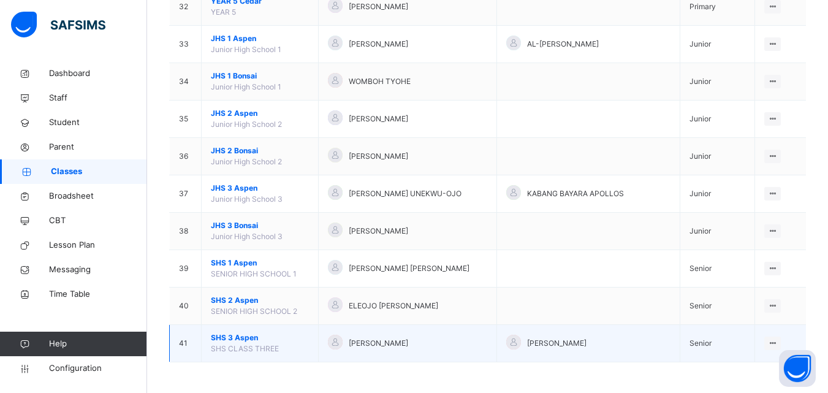
click at [237, 336] on span "SHS 3 Aspen" at bounding box center [260, 337] width 98 height 11
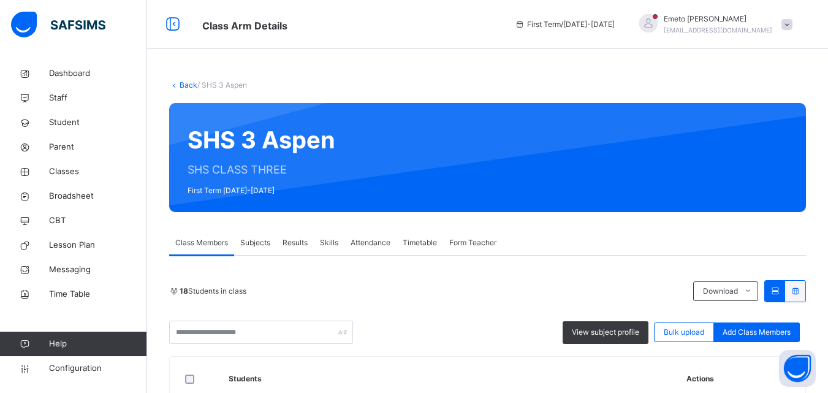
click at [254, 242] on span "Subjects" at bounding box center [255, 242] width 30 height 11
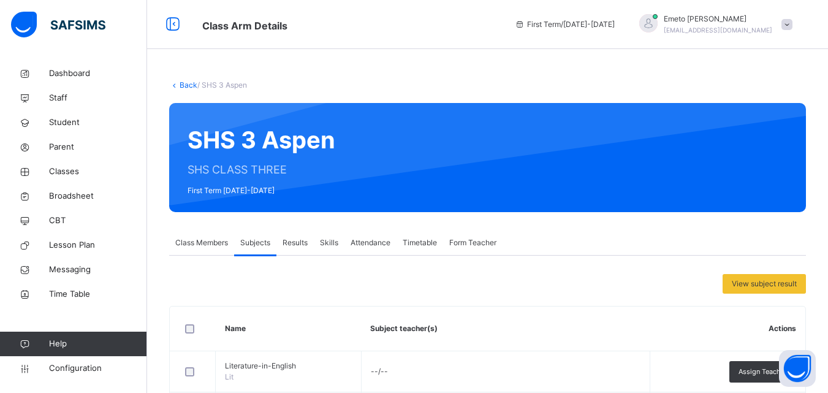
click at [293, 239] on span "Results" at bounding box center [295, 242] width 25 height 11
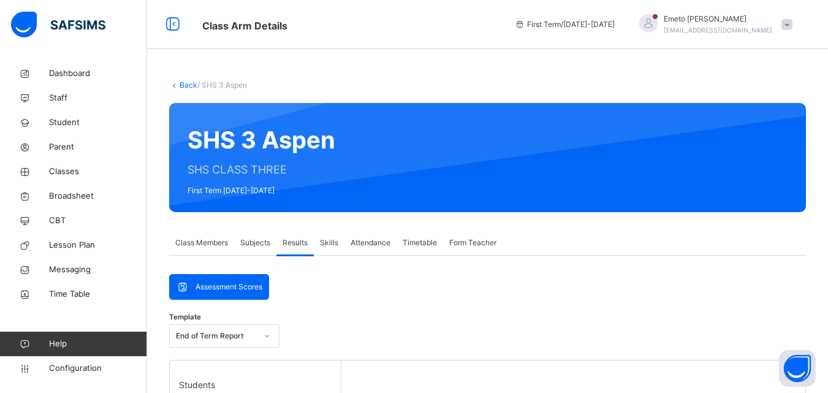
click at [294, 243] on span "Results" at bounding box center [295, 242] width 25 height 11
click at [296, 240] on span "Results" at bounding box center [295, 242] width 25 height 11
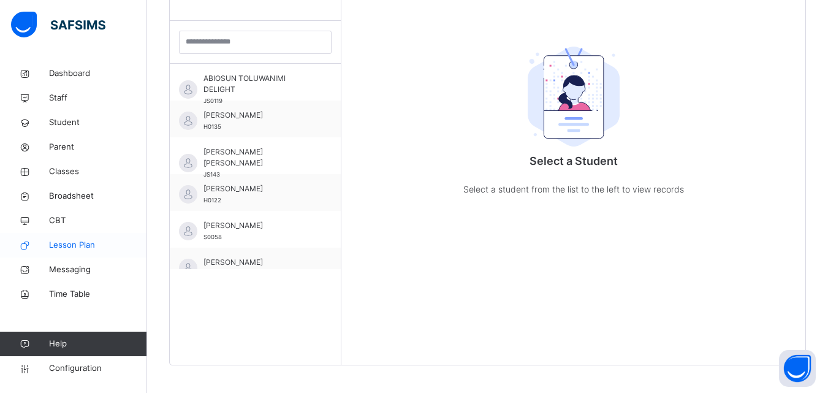
scroll to position [398, 0]
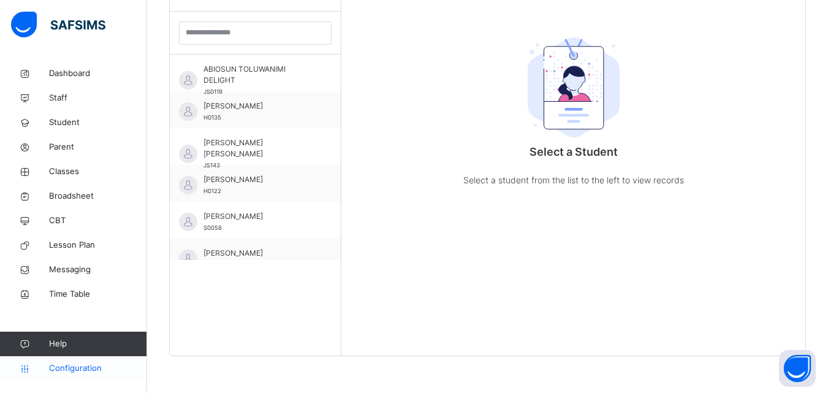
click at [81, 367] on span "Configuration" at bounding box center [97, 368] width 97 height 12
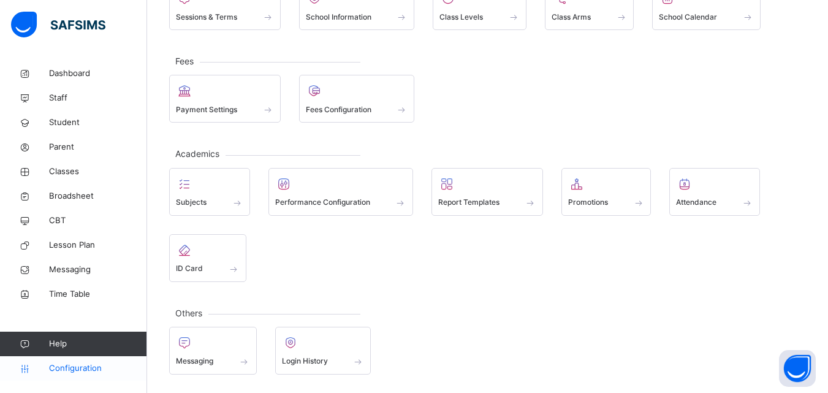
scroll to position [118, 0]
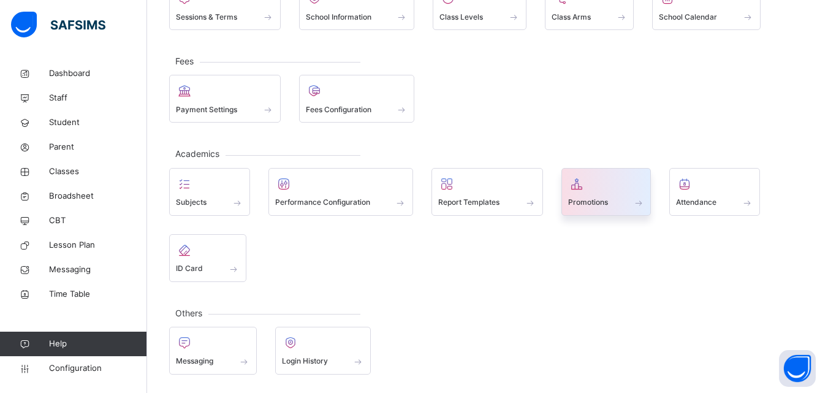
click at [623, 194] on span at bounding box center [606, 194] width 77 height 3
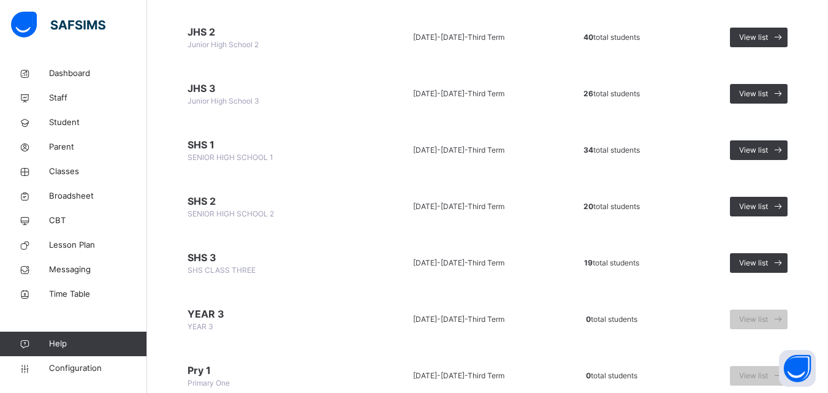
scroll to position [1042, 0]
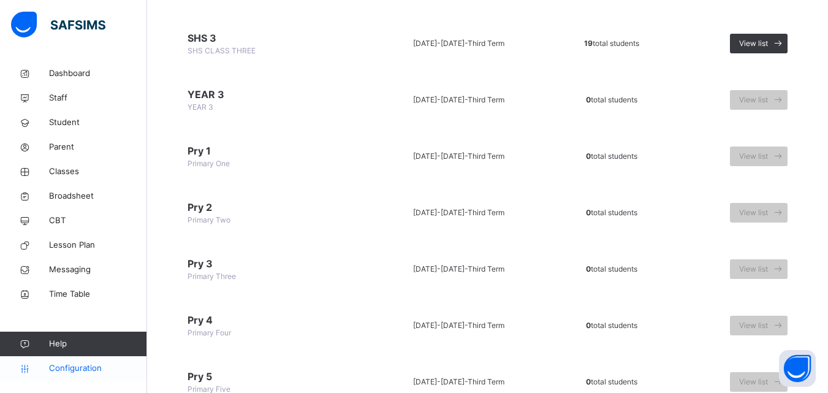
click at [89, 368] on span "Configuration" at bounding box center [97, 368] width 97 height 12
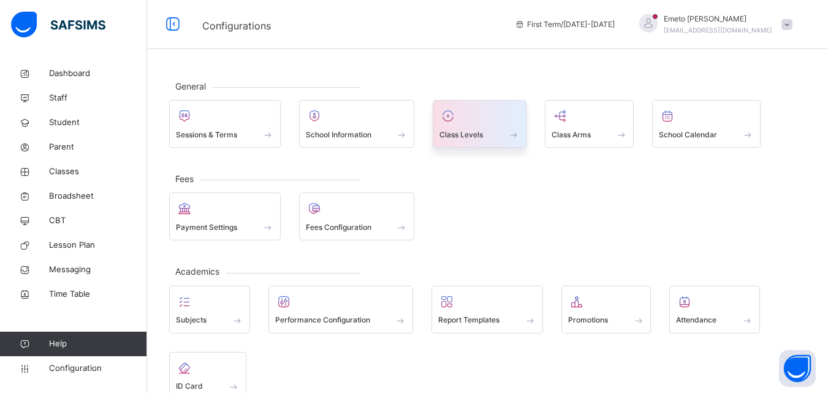
click at [513, 138] on span at bounding box center [513, 134] width 12 height 10
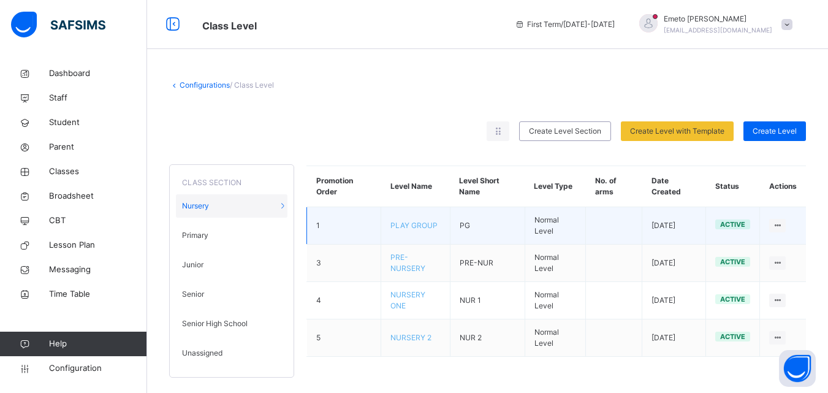
scroll to position [3, 0]
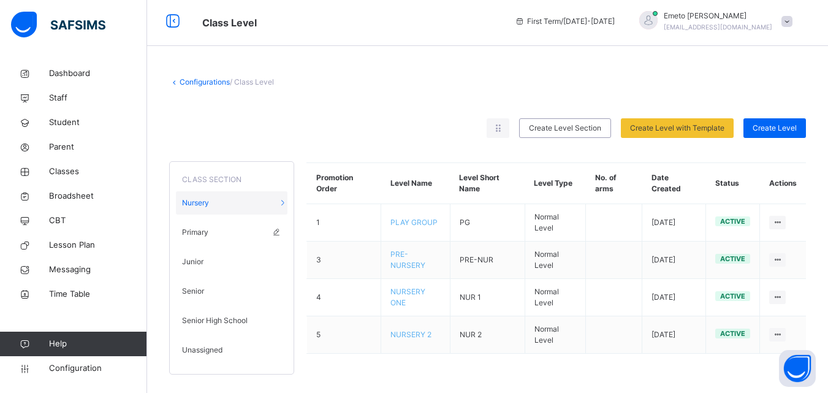
click at [189, 229] on span "Primary" at bounding box center [195, 232] width 26 height 11
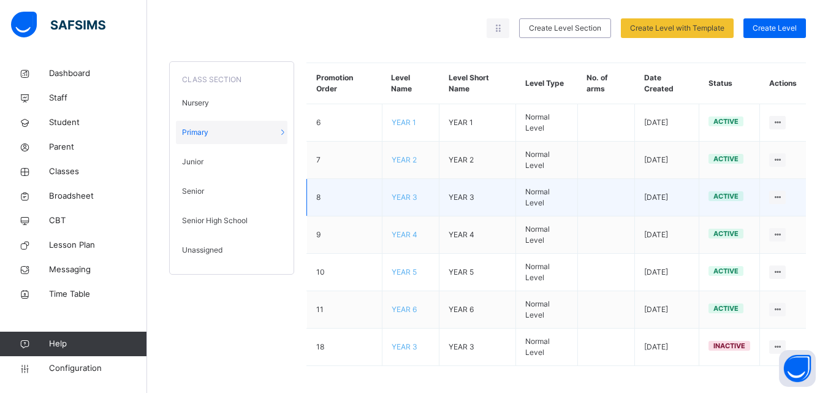
scroll to position [107, 0]
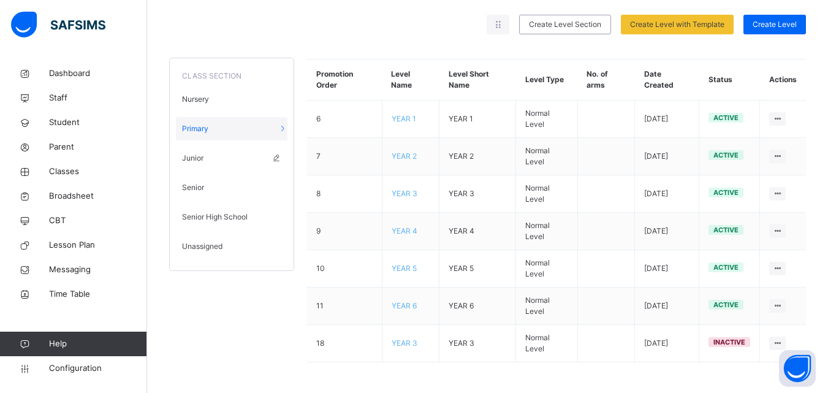
click at [192, 159] on span "Junior" at bounding box center [192, 158] width 21 height 11
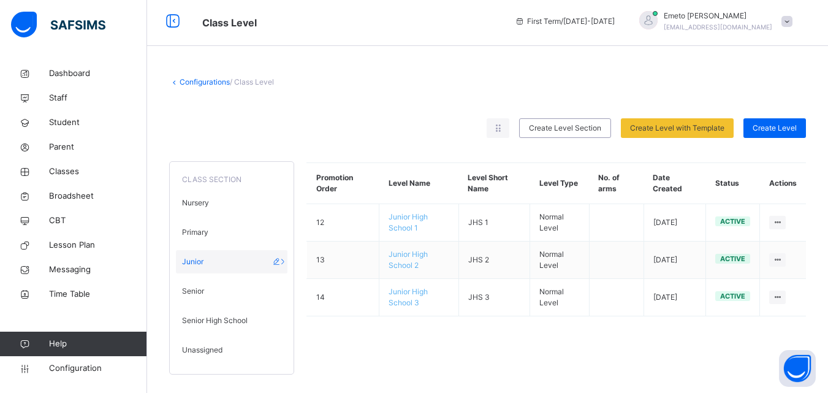
scroll to position [3, 0]
click at [201, 292] on span "Senior" at bounding box center [193, 291] width 22 height 11
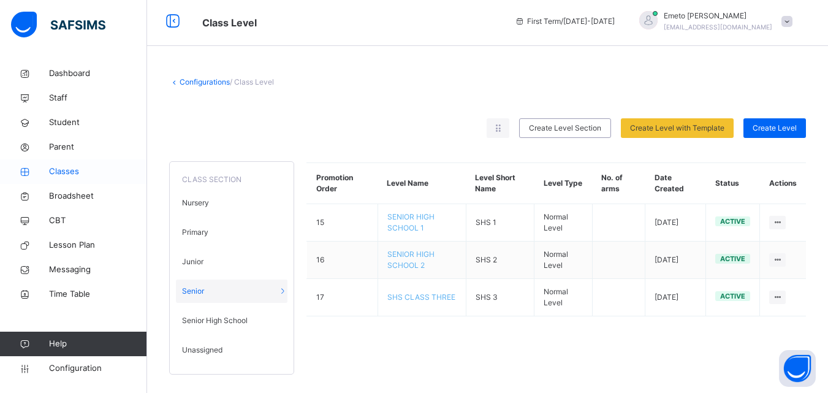
click at [73, 165] on span "Classes" at bounding box center [98, 171] width 98 height 12
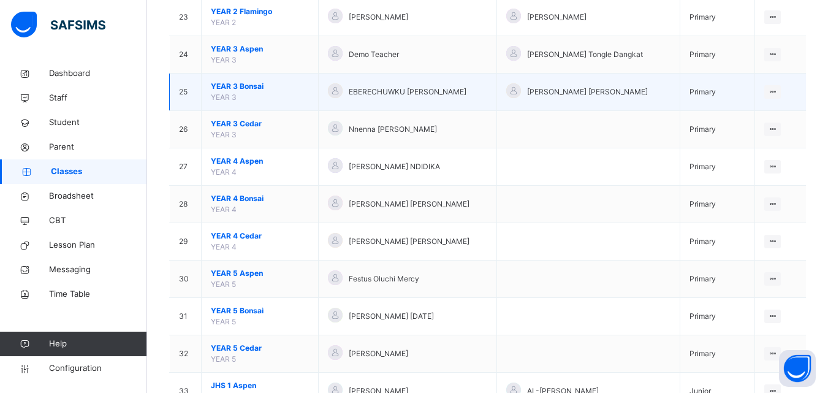
scroll to position [949, 0]
